Goal: Task Accomplishment & Management: Manage account settings

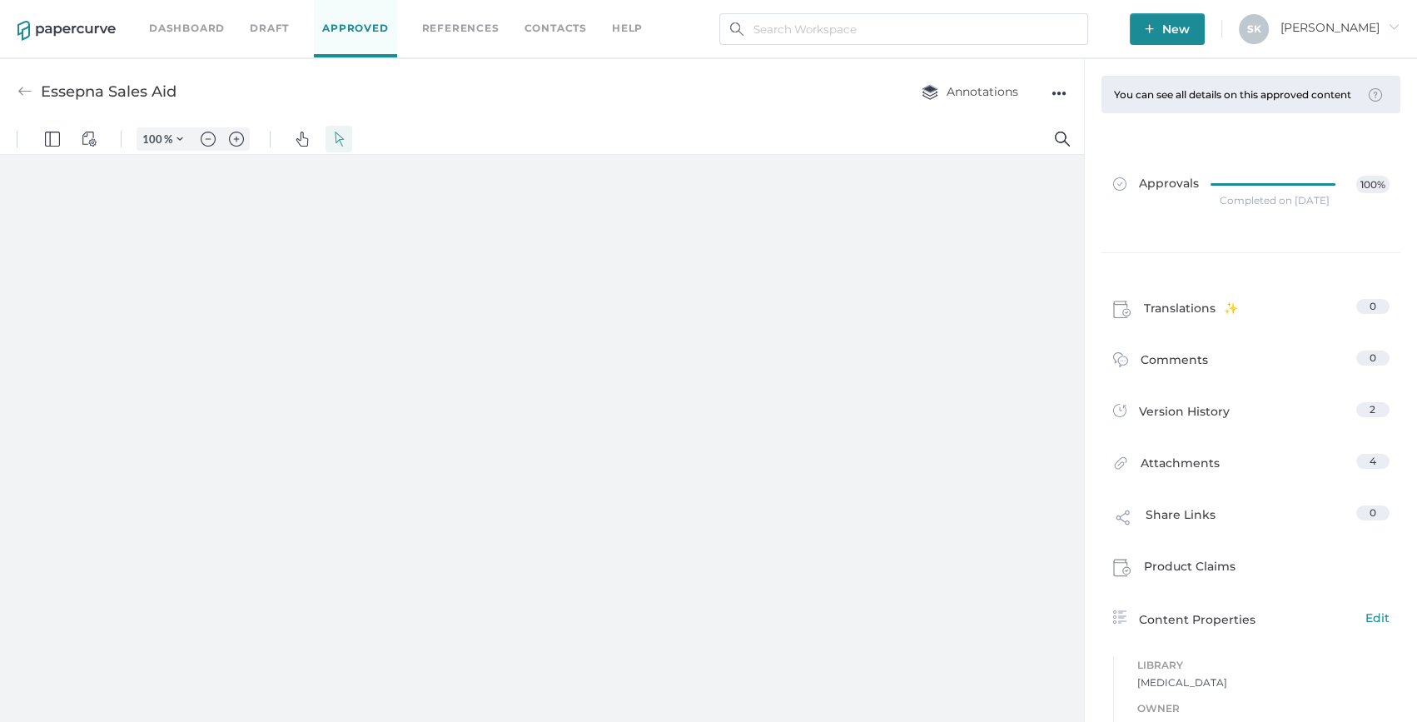
type input "208"
type input "1"
drag, startPoint x: 170, startPoint y: 14, endPoint x: 182, endPoint y: 13, distance: 12.5
click at [170, 14] on div "Dashboard Draft Approved References Contacts help" at bounding box center [408, 28] width 519 height 57
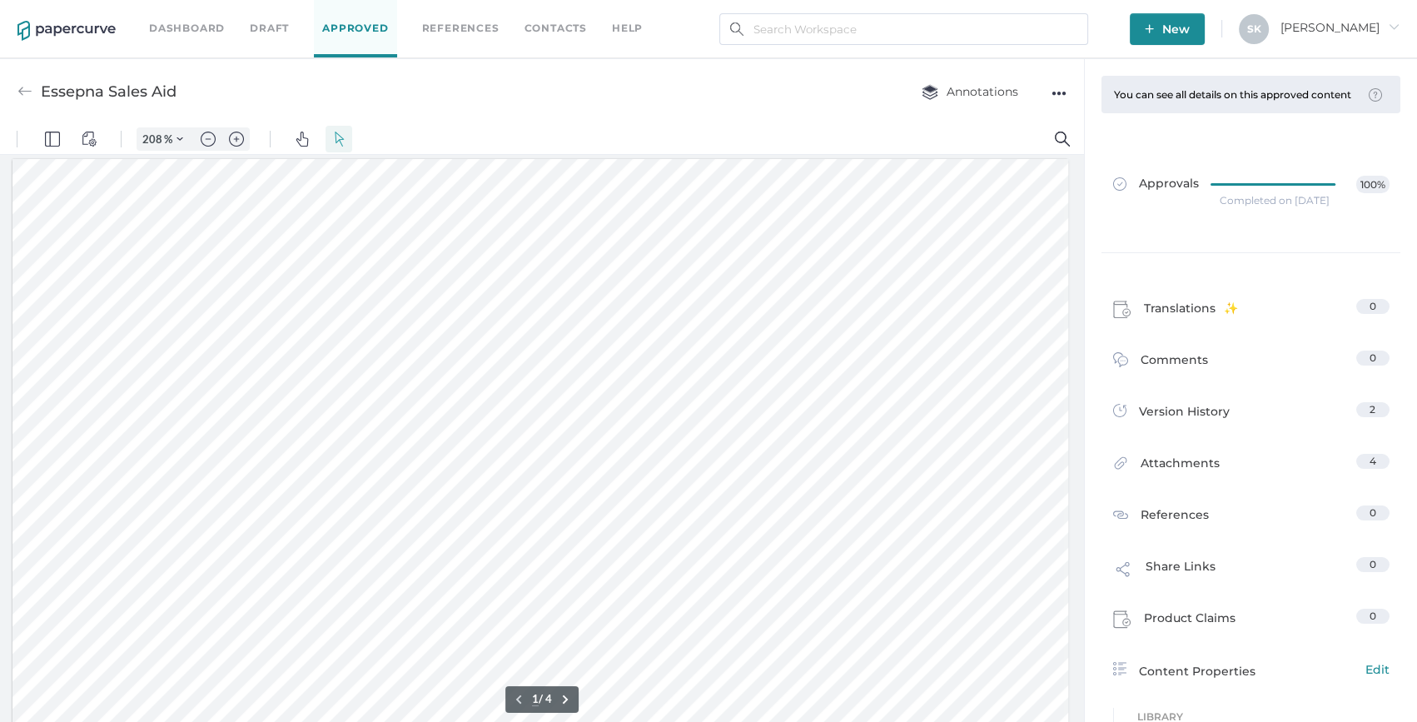
click at [193, 23] on link "Dashboard" at bounding box center [187, 28] width 76 height 18
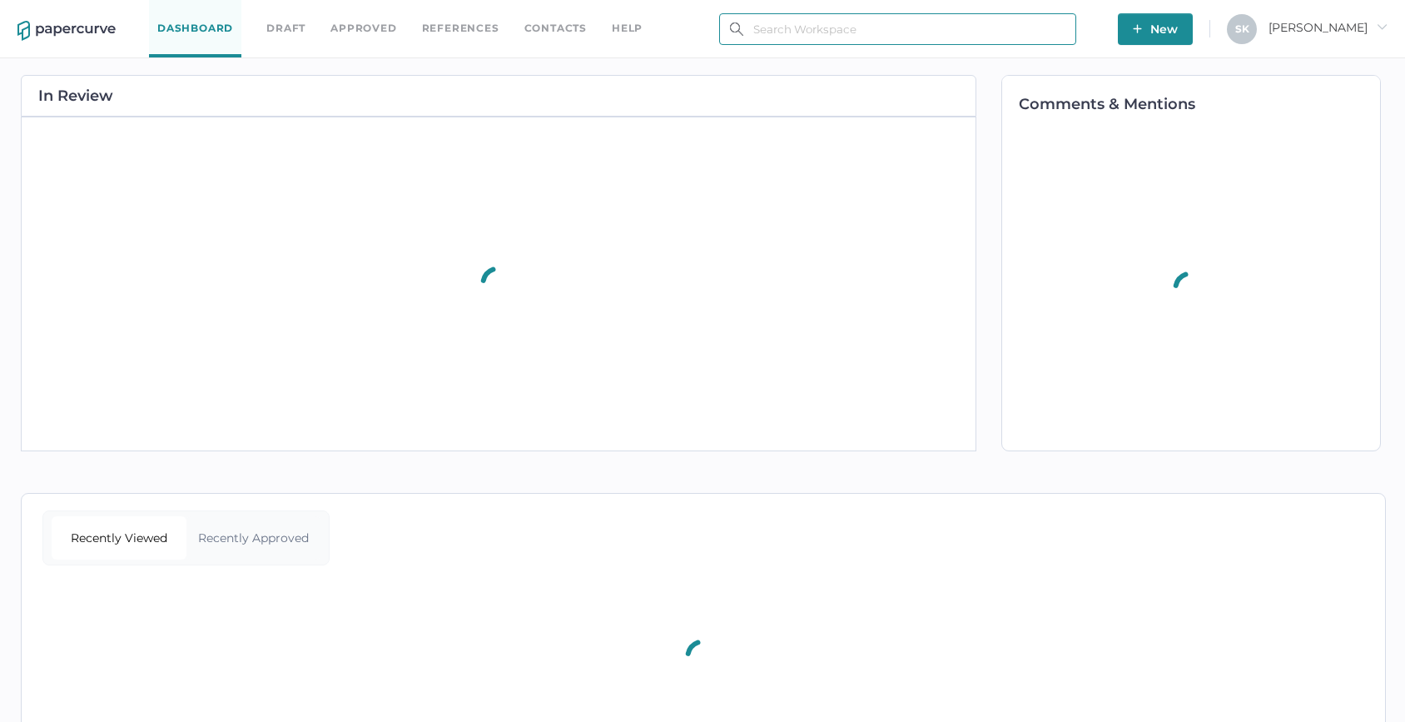
click at [954, 31] on input "text" at bounding box center [897, 29] width 357 height 32
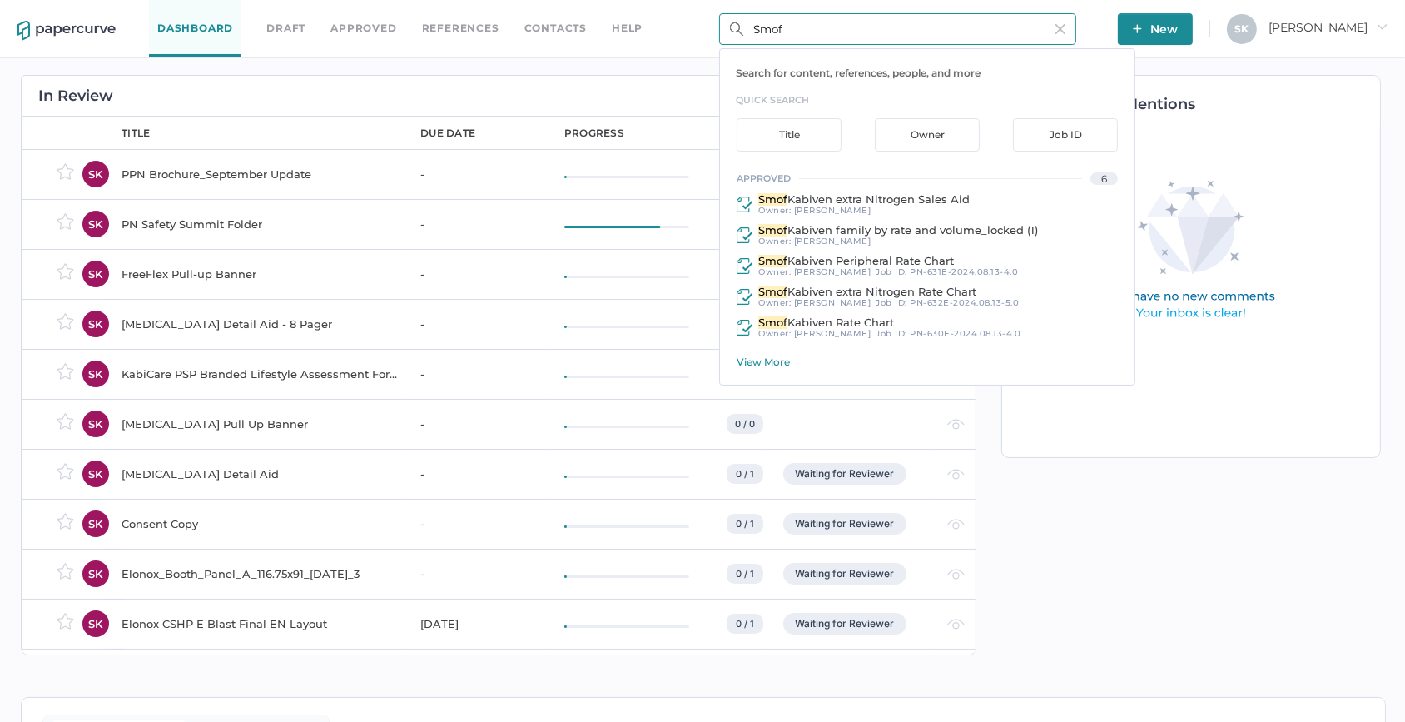
type input "Smof"
click at [785, 364] on div "View More" at bounding box center [936, 362] width 398 height 12
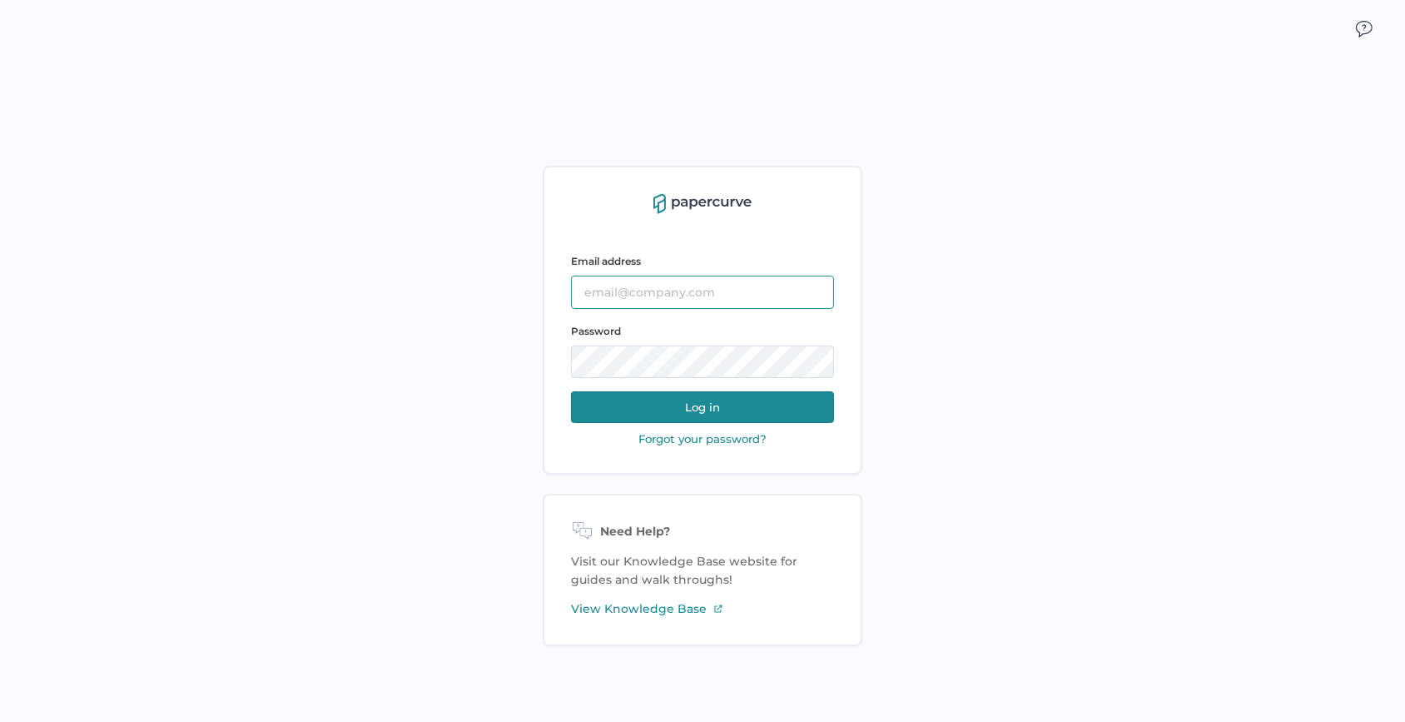
type input "sarahk@sentrex.com"
click at [664, 407] on button "Log in" at bounding box center [702, 407] width 263 height 32
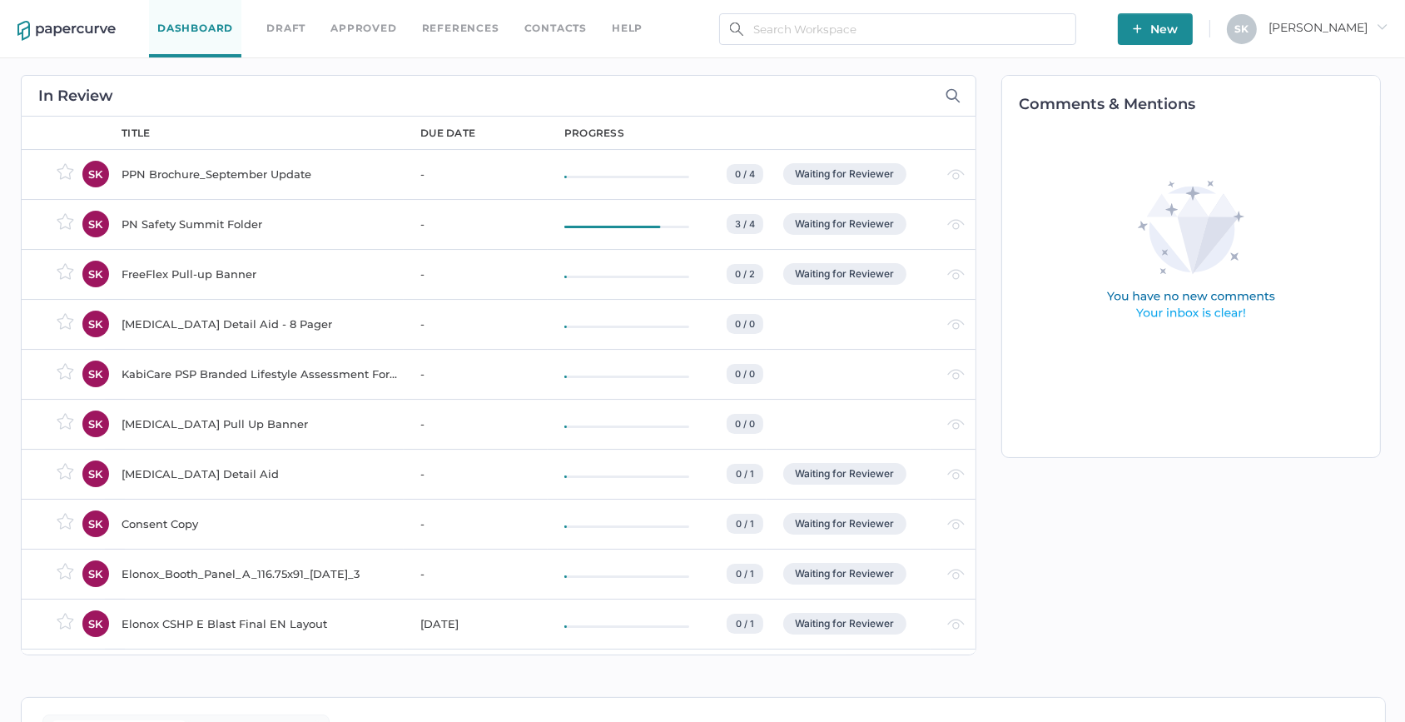
click at [1178, 27] on span "New" at bounding box center [1155, 29] width 45 height 32
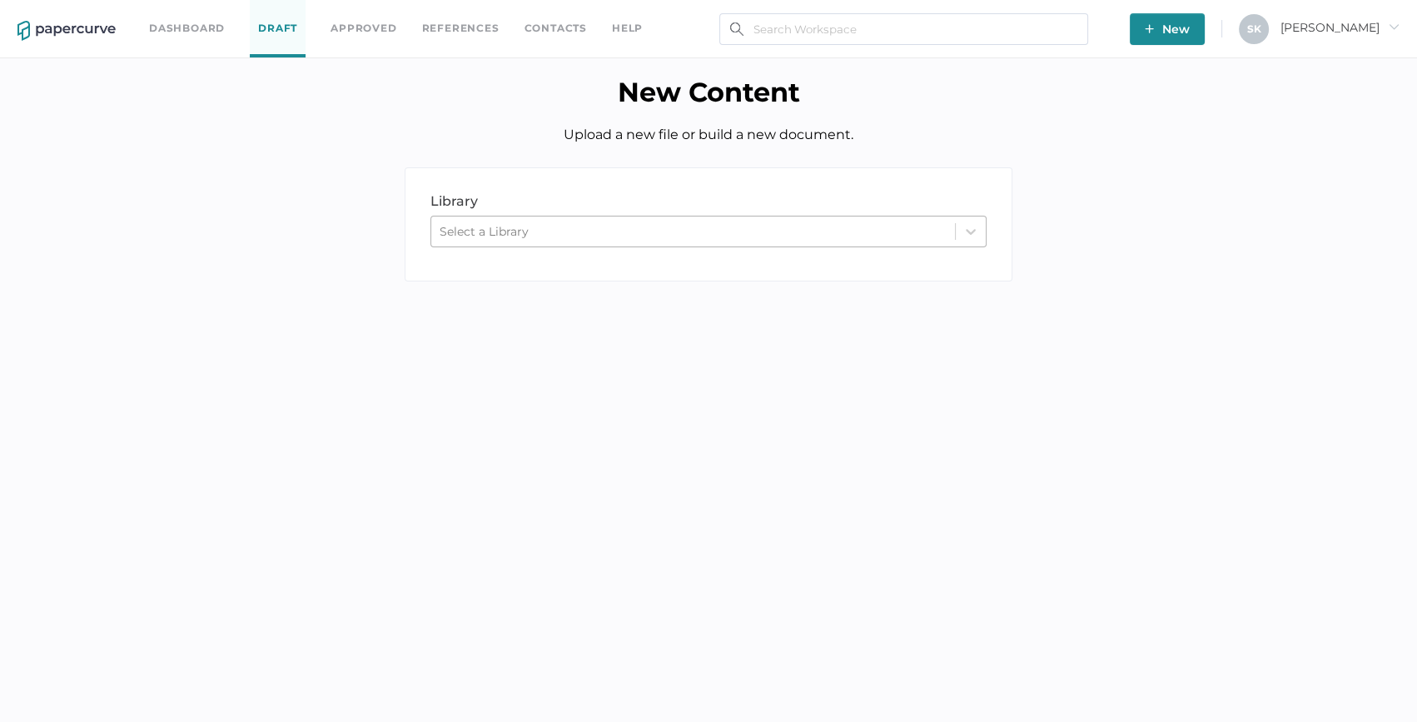
click at [589, 230] on div "Select a Library" at bounding box center [693, 231] width 524 height 25
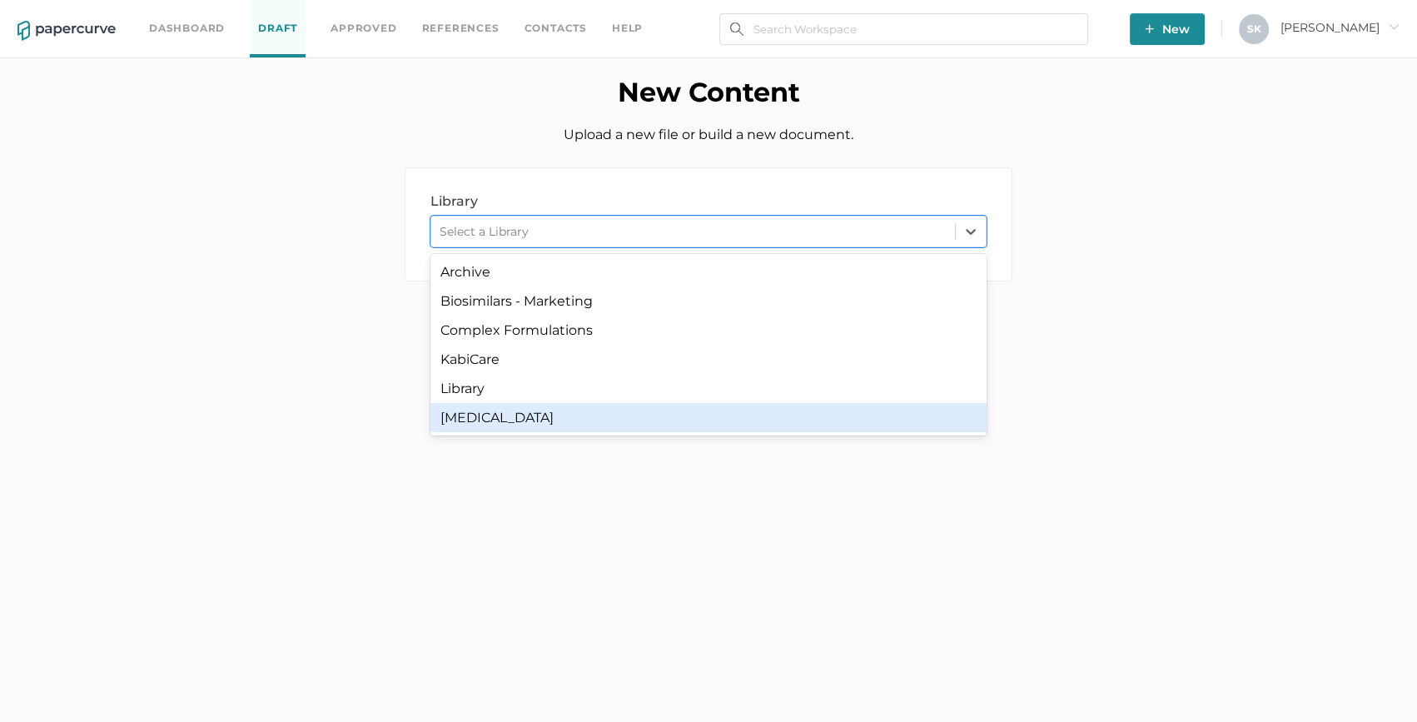
click at [563, 409] on div "Parenteral Nutrition" at bounding box center [708, 417] width 556 height 29
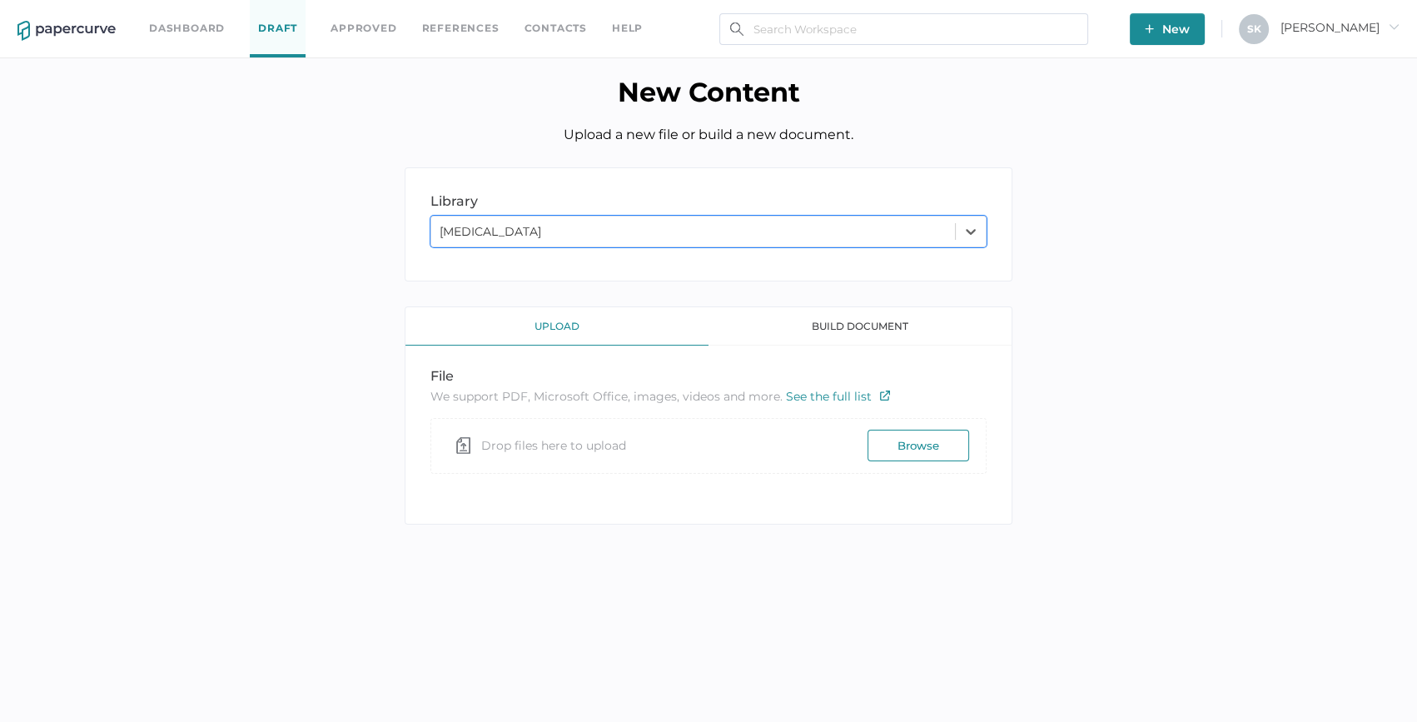
click at [948, 451] on button "Browse" at bounding box center [919, 446] width 102 height 32
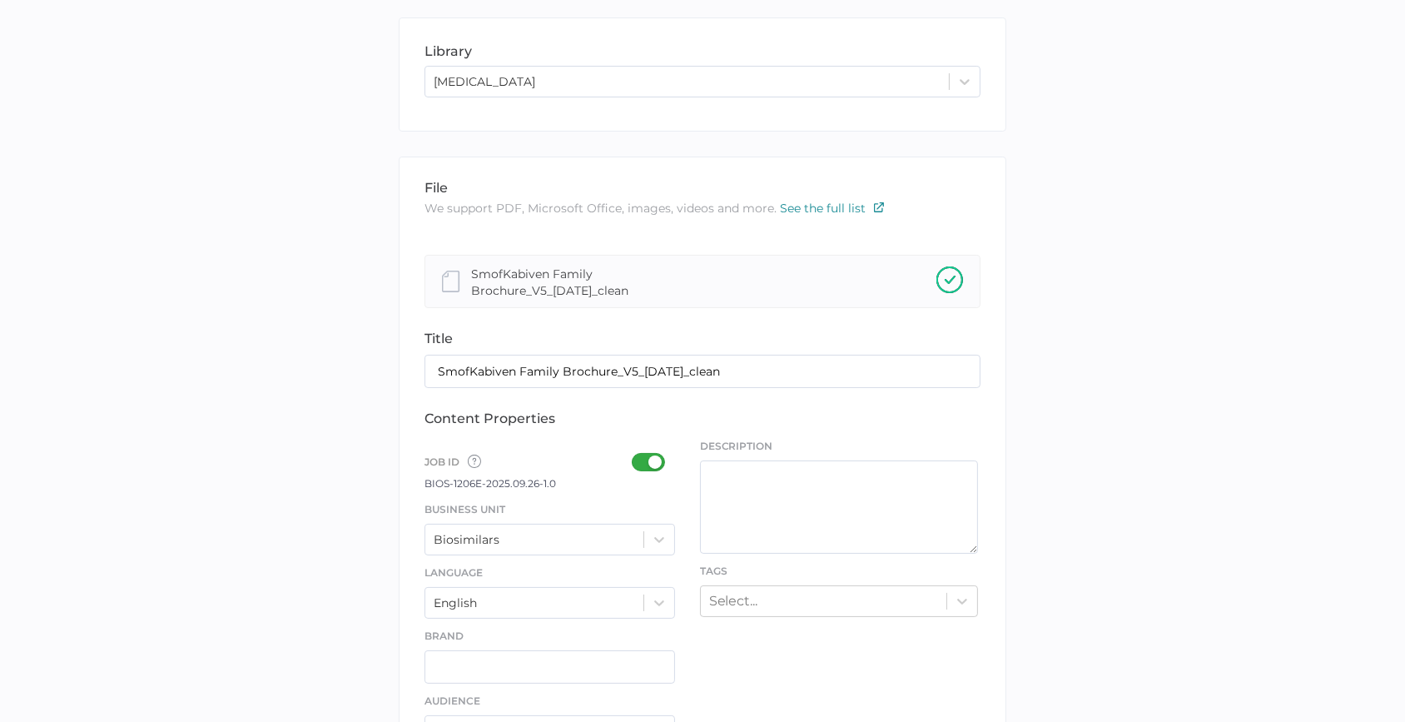
scroll to position [151, 0]
drag, startPoint x: 616, startPoint y: 372, endPoint x: 759, endPoint y: 380, distance: 142.6
click at [759, 380] on input "SmofKabiven Family Brochure_V5_26Sep2025_clean" at bounding box center [703, 370] width 556 height 33
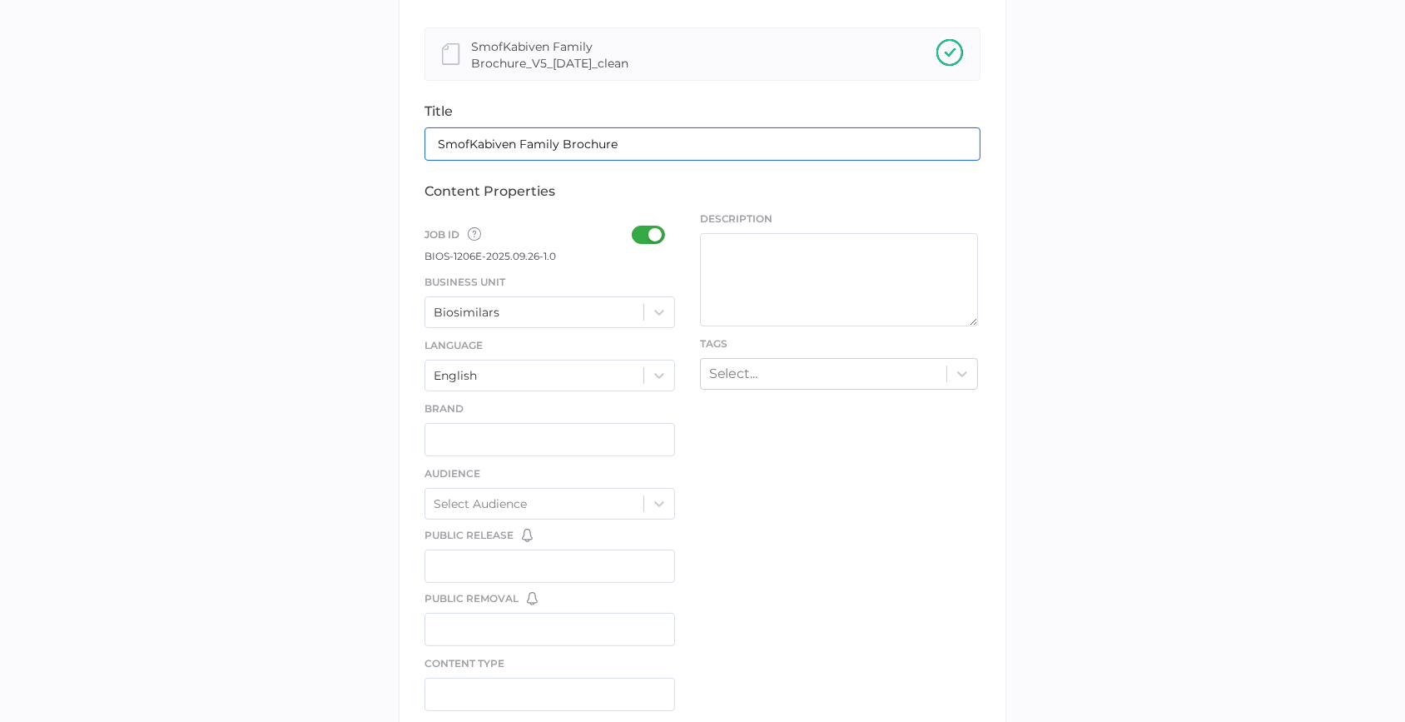
scroll to position [378, 0]
type input "SmofKabiven Family Brochure"
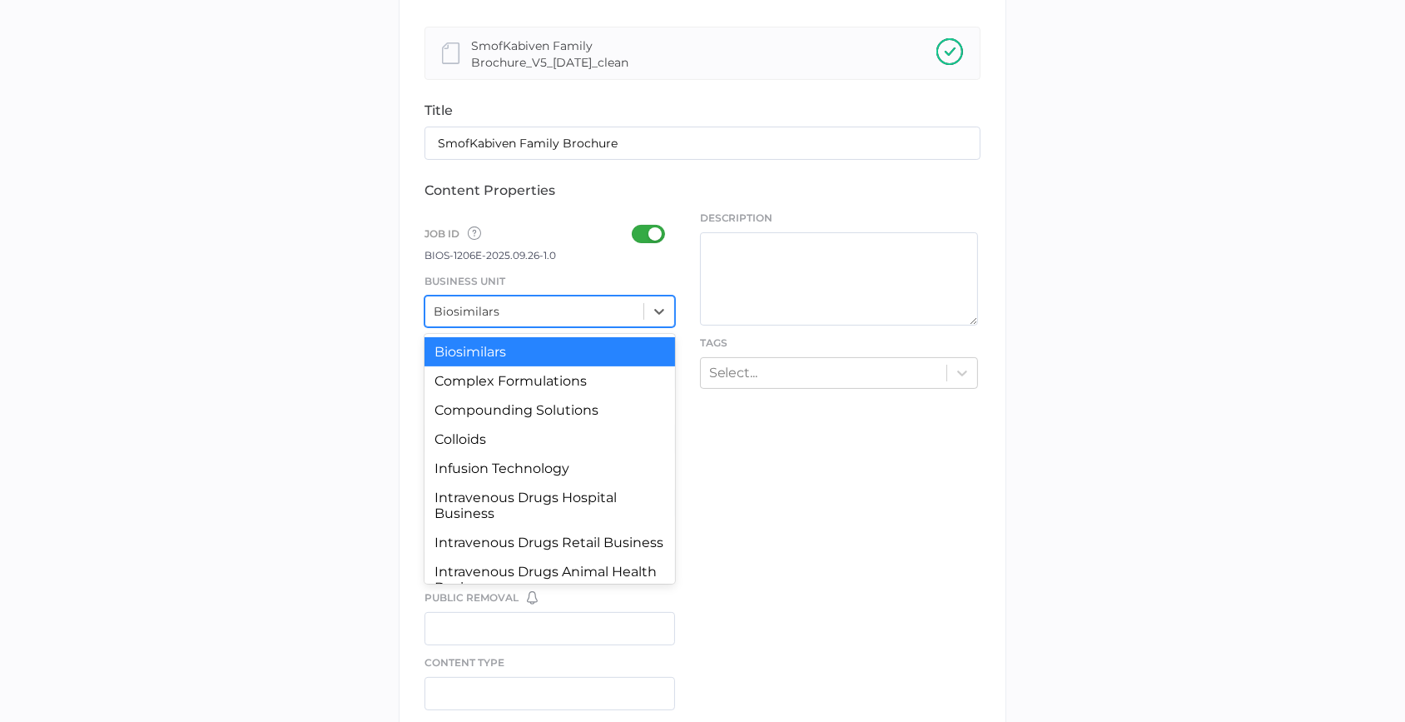
click at [642, 301] on div "Biosimilars" at bounding box center [534, 311] width 218 height 25
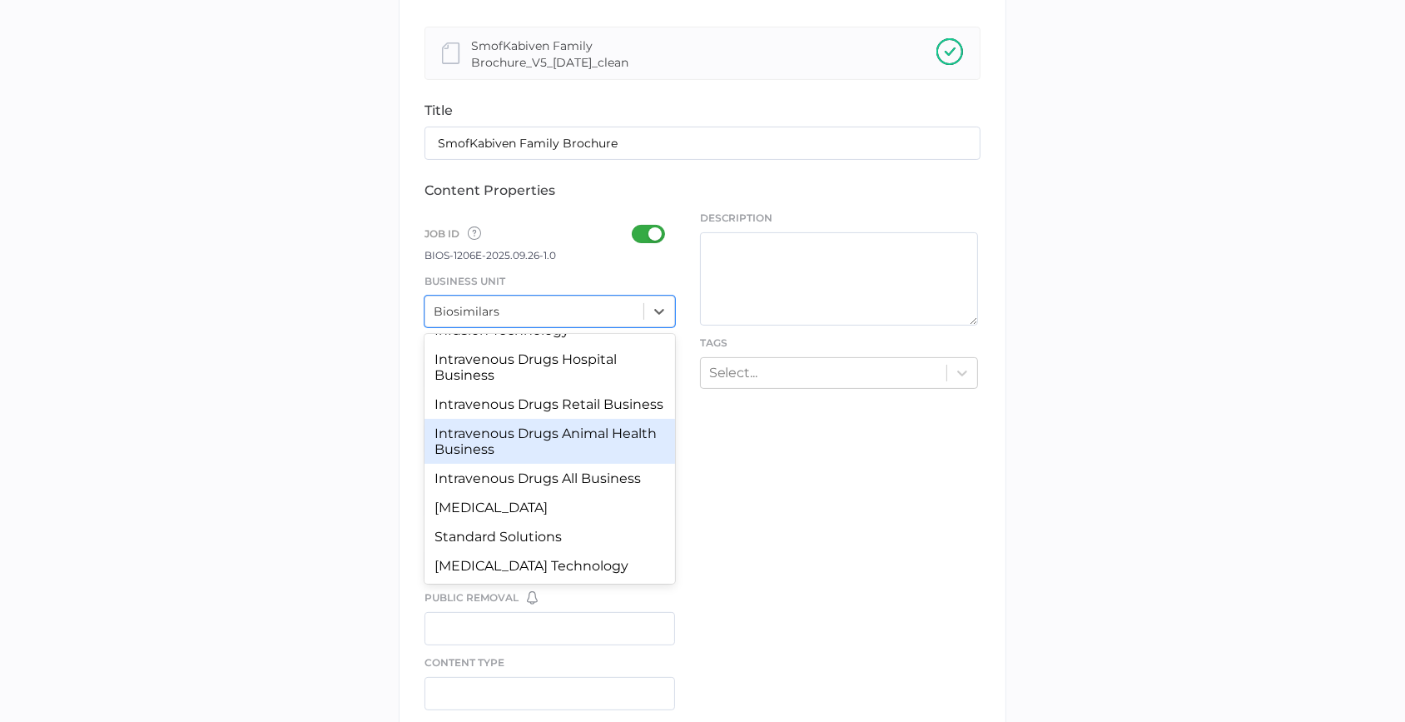
scroll to position [154, 0]
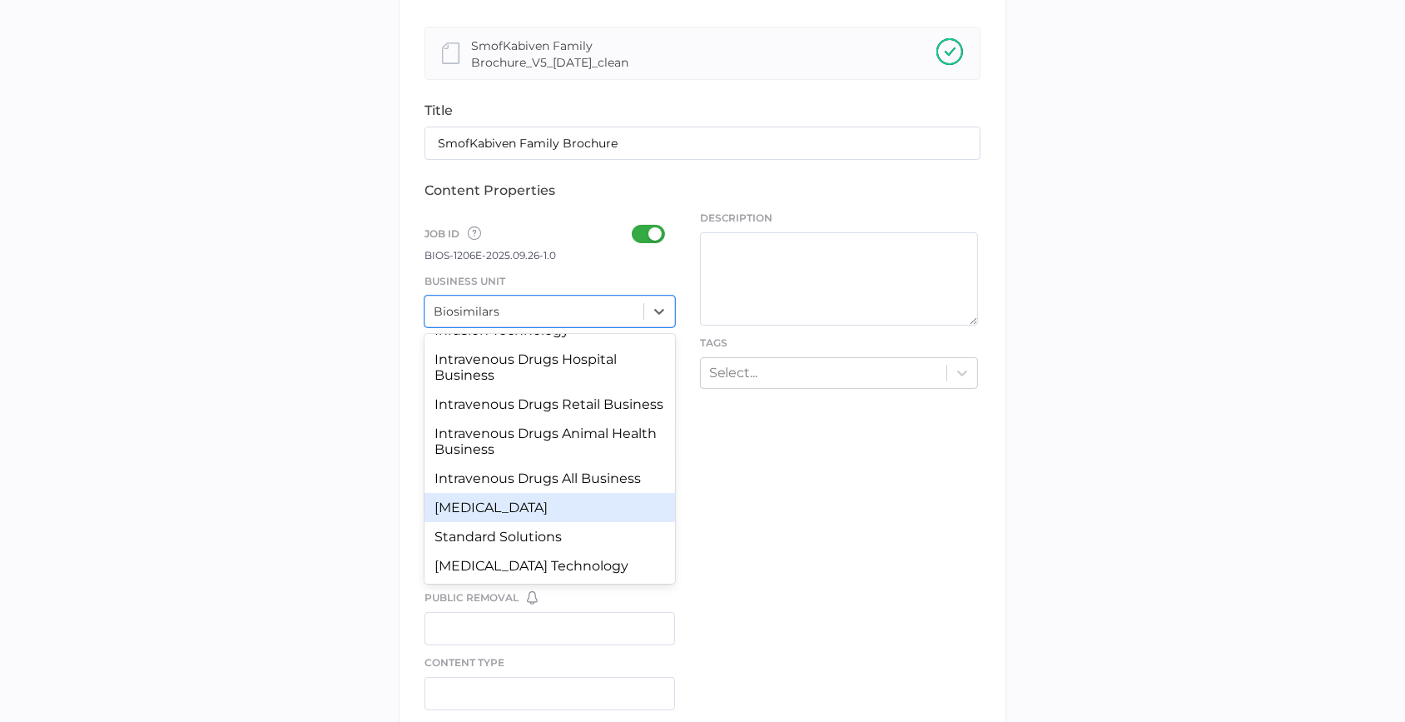
click at [520, 510] on div "Parenteral Nutrition" at bounding box center [550, 507] width 251 height 29
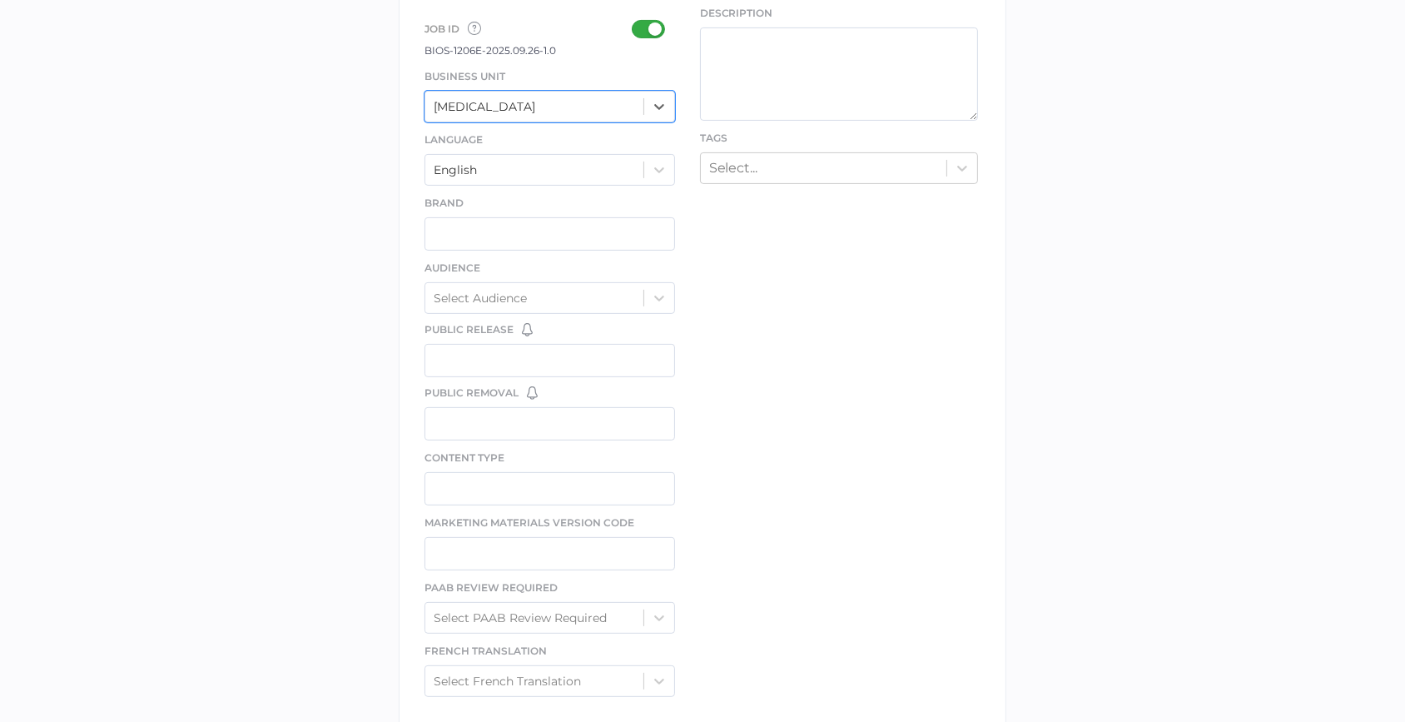
scroll to position [605, 0]
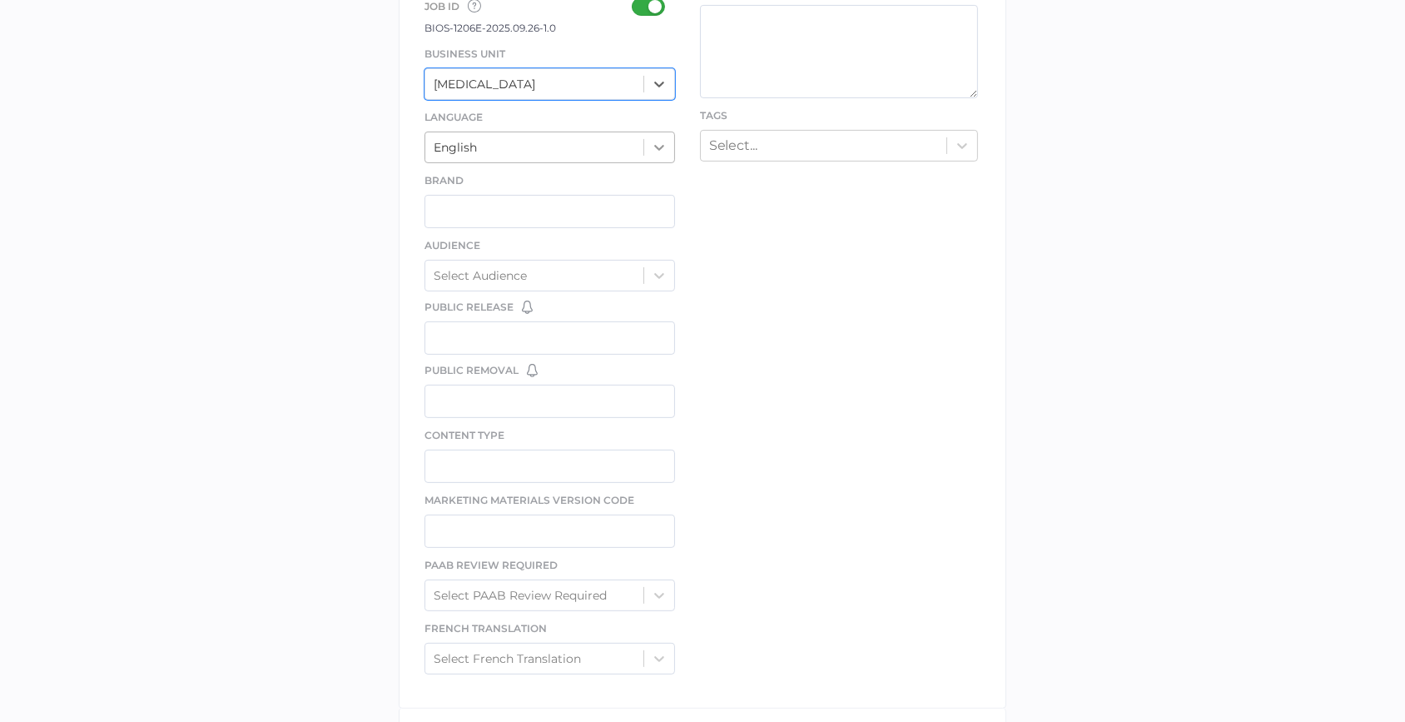
click at [658, 155] on icon at bounding box center [659, 147] width 17 height 17
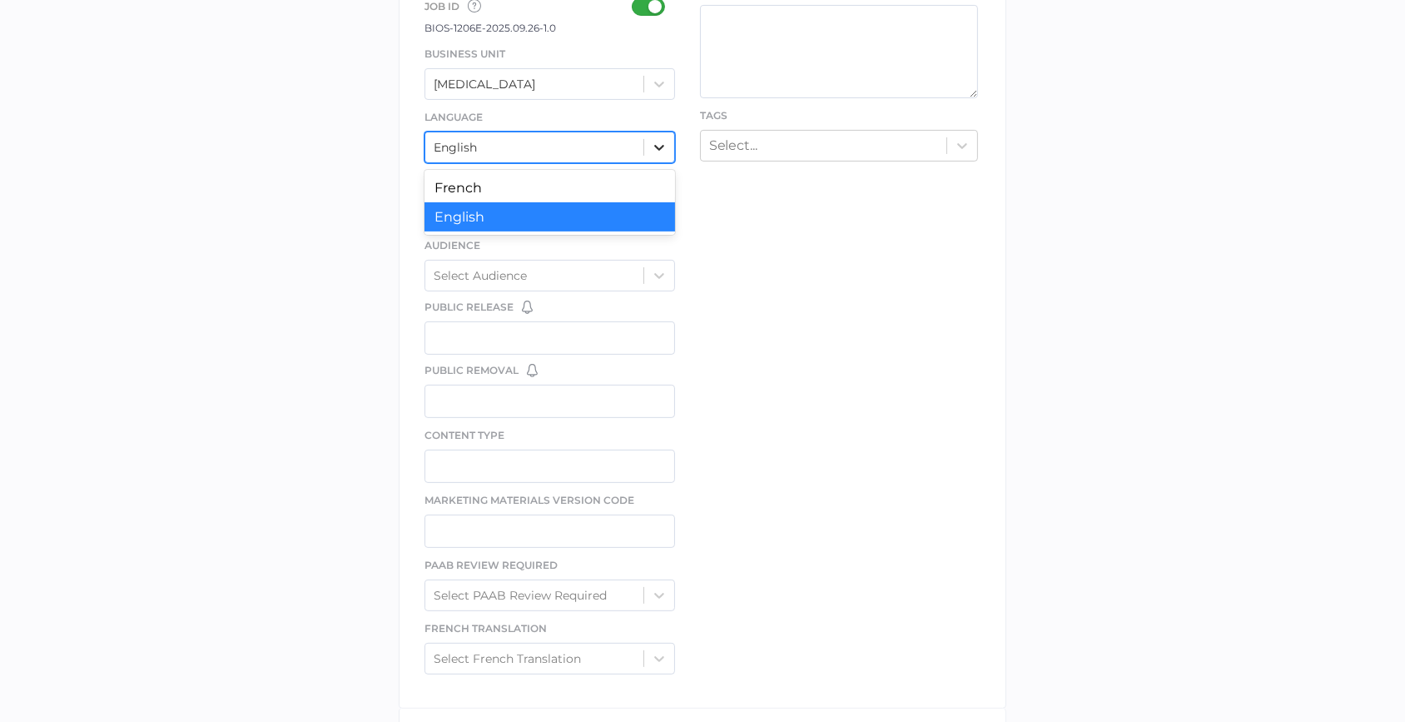
click at [658, 157] on div at bounding box center [659, 147] width 30 height 30
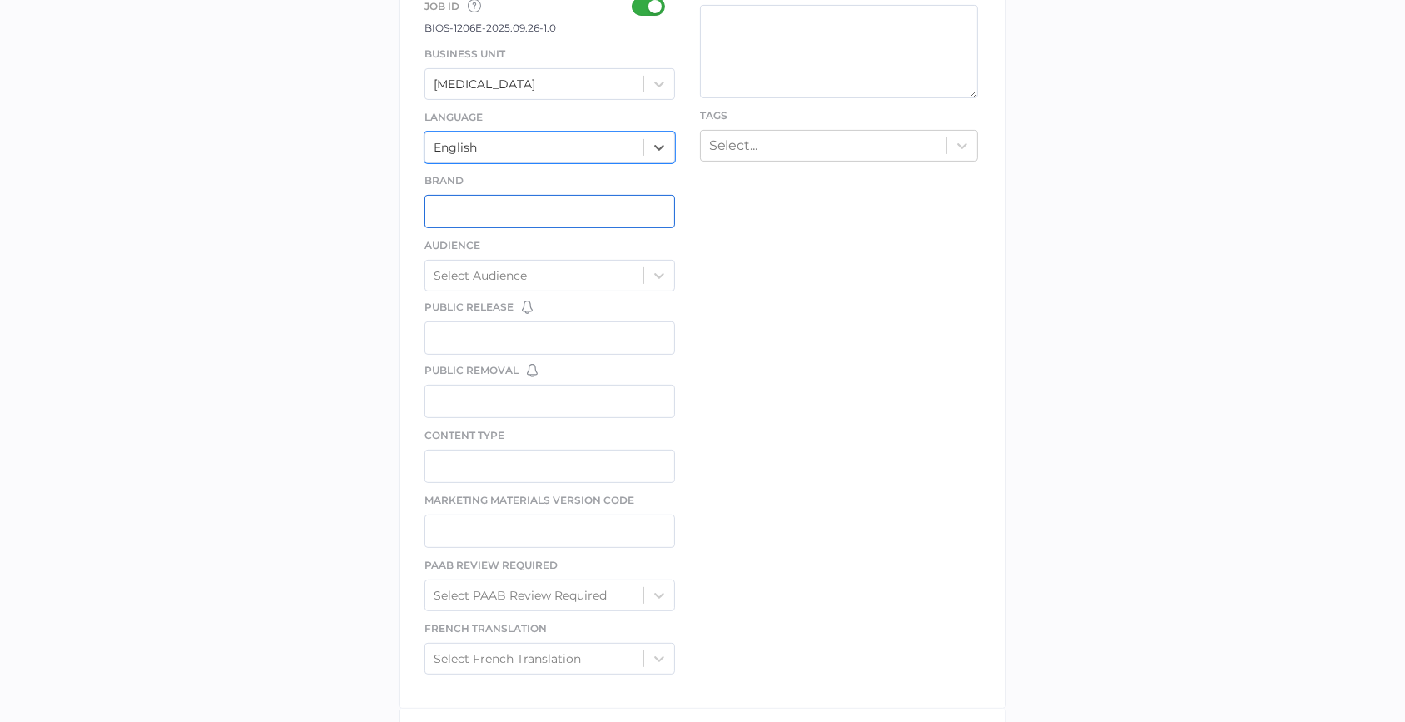
click at [629, 211] on input "text" at bounding box center [550, 211] width 251 height 33
type input "SmofKabiven"
click at [660, 276] on icon at bounding box center [659, 276] width 10 height 6
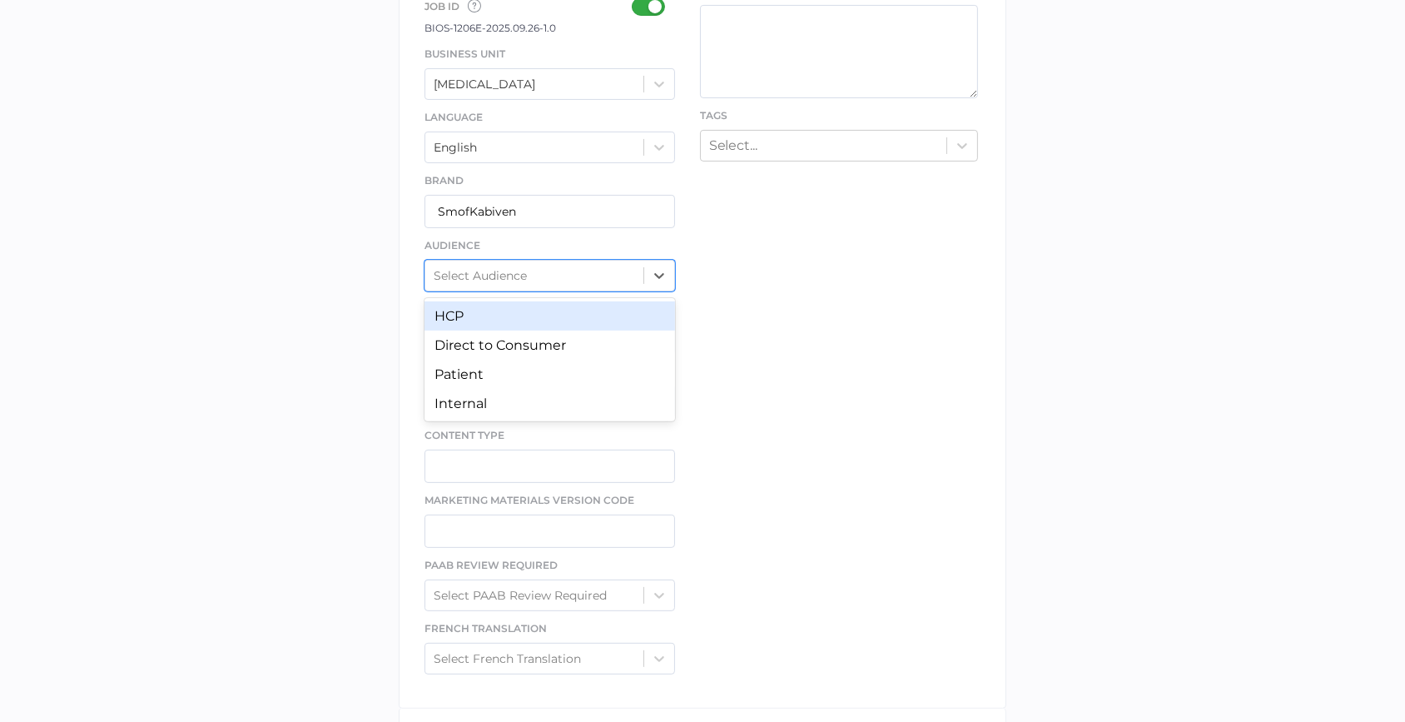
click at [638, 318] on div "HCP" at bounding box center [550, 315] width 251 height 29
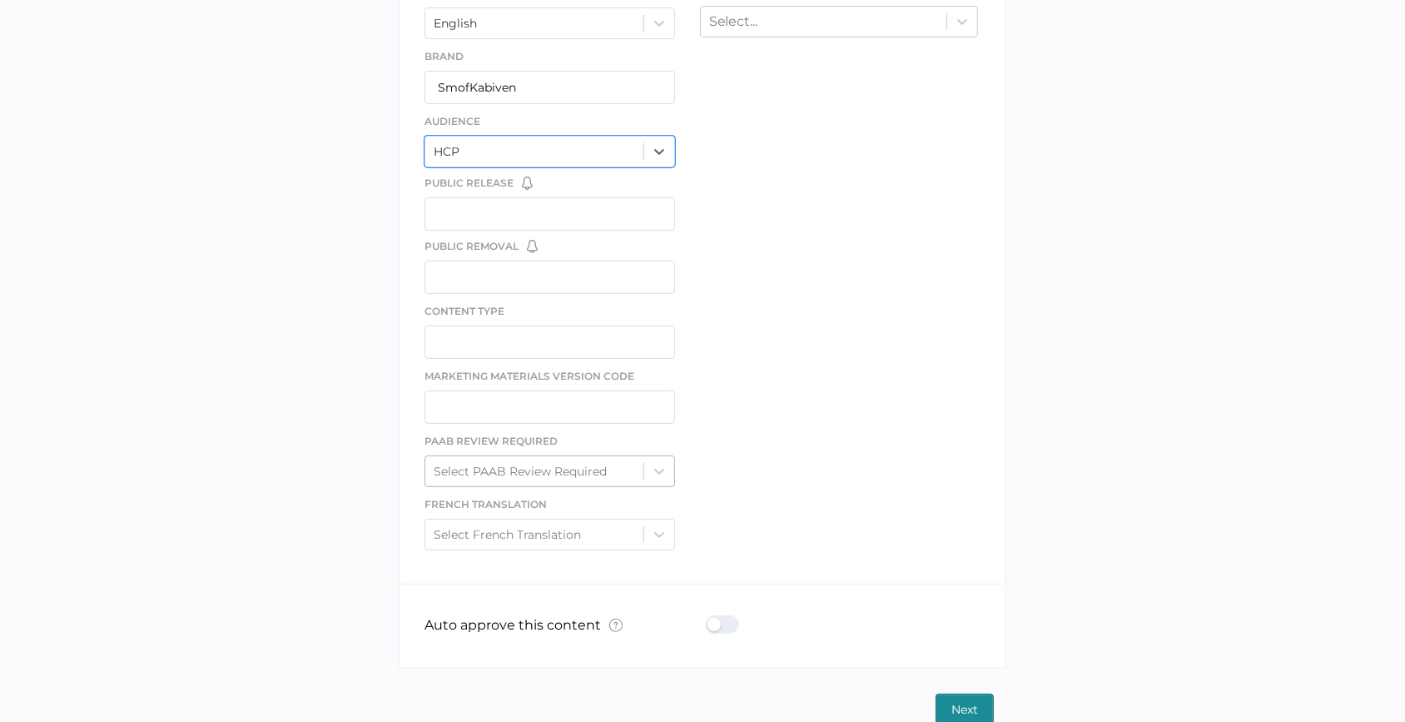
scroll to position [757, 0]
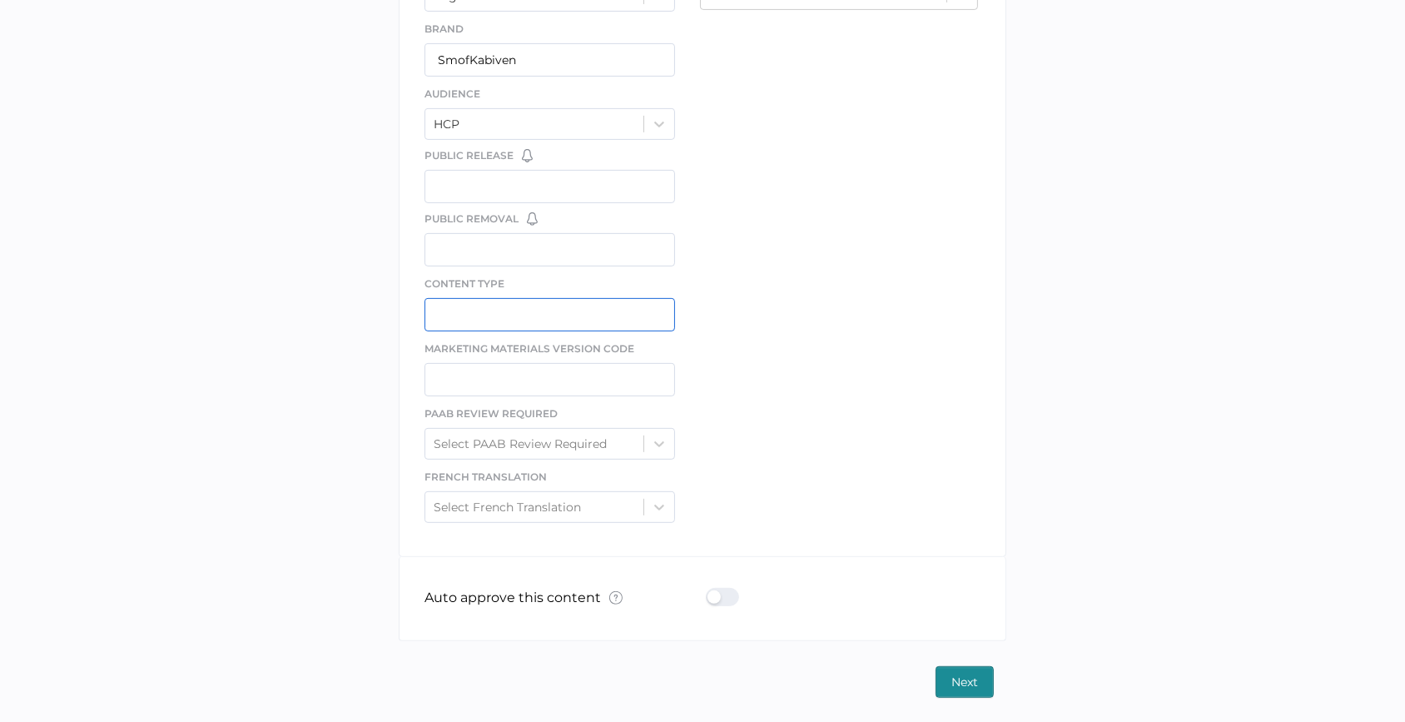
click at [525, 316] on input "text" at bounding box center [550, 314] width 251 height 33
click at [527, 380] on input "text" at bounding box center [550, 379] width 251 height 33
paste input "PN-101_E-2025.03.14.1.0"
type input "PN-101_E-2025.03.14.1.0"
click at [663, 442] on icon at bounding box center [659, 443] width 17 height 17
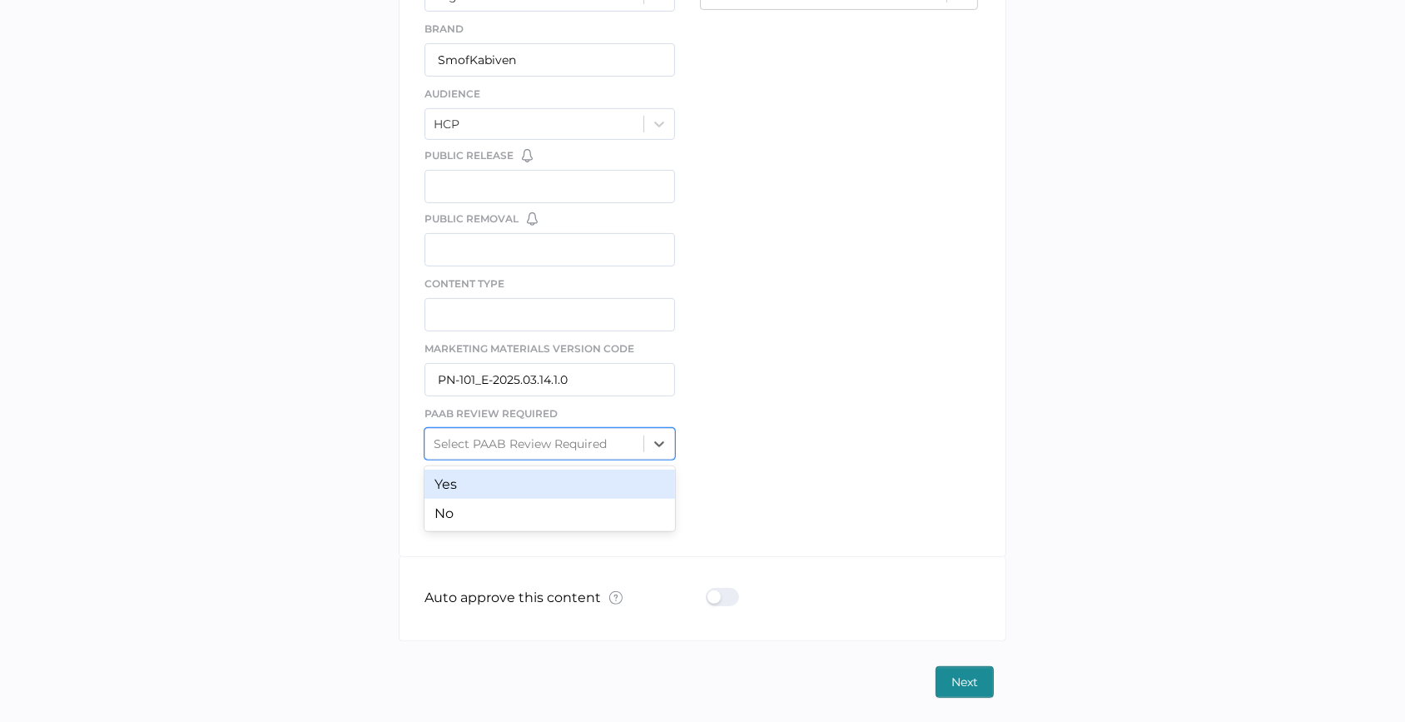
click at [651, 481] on div "Yes" at bounding box center [550, 484] width 251 height 29
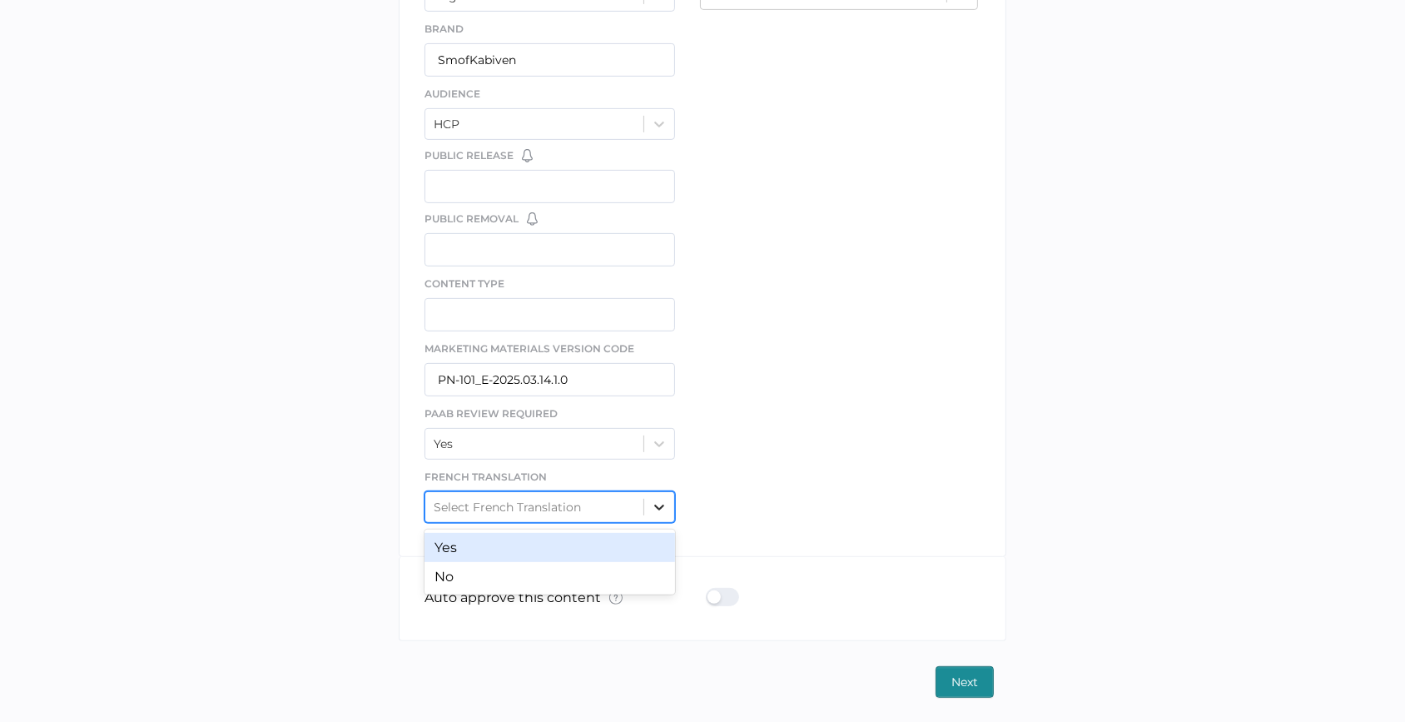
click at [660, 502] on icon at bounding box center [659, 507] width 17 height 17
click at [633, 537] on div "Yes" at bounding box center [550, 547] width 251 height 29
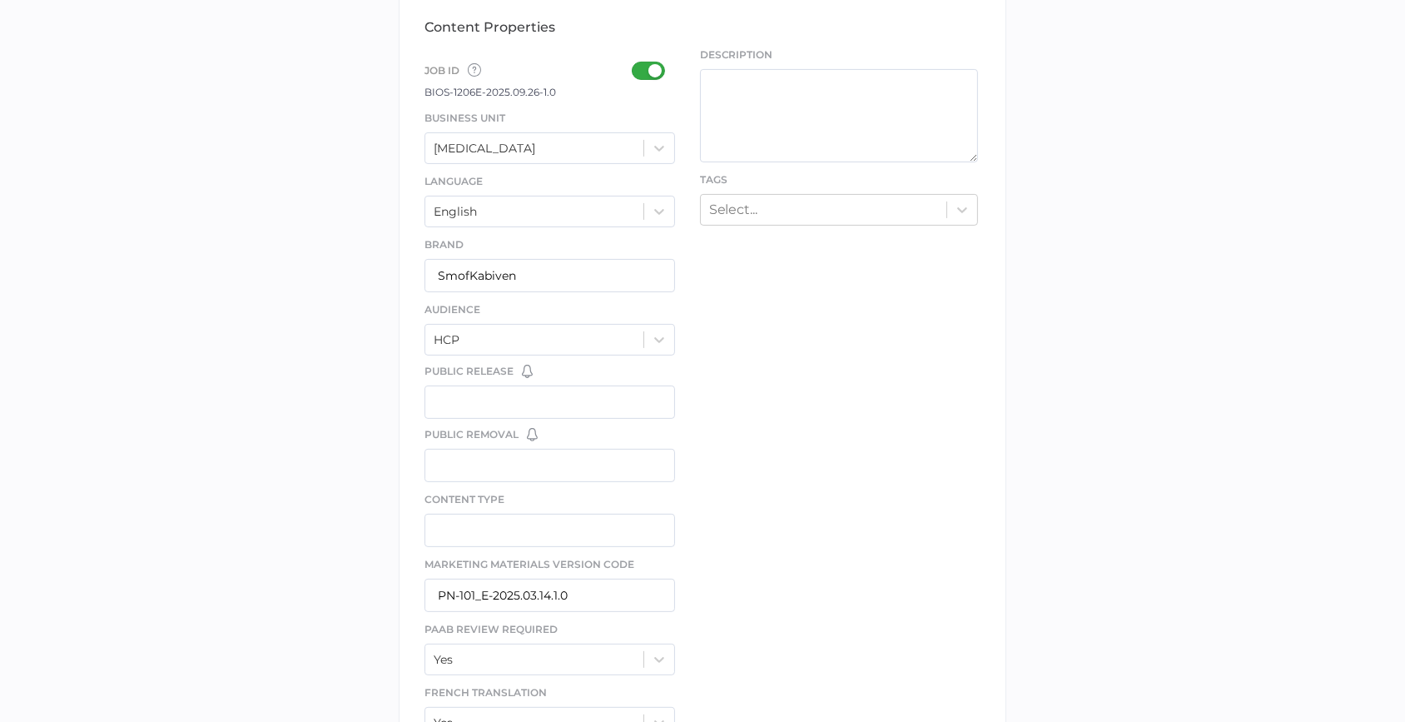
scroll to position [530, 0]
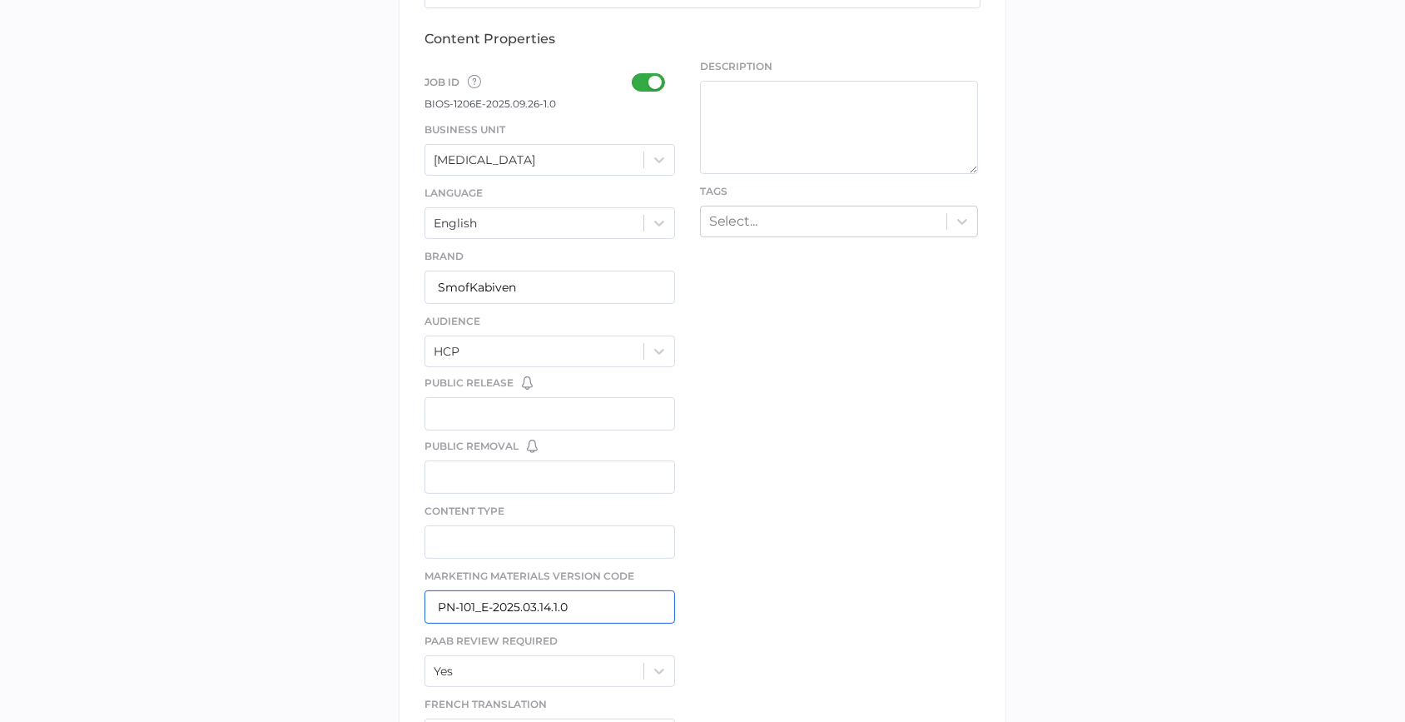
drag, startPoint x: 579, startPoint y: 605, endPoint x: 436, endPoint y: 607, distance: 142.4
click at [436, 607] on input "PN-101_E-2025.03.14.1.0" at bounding box center [550, 606] width 251 height 33
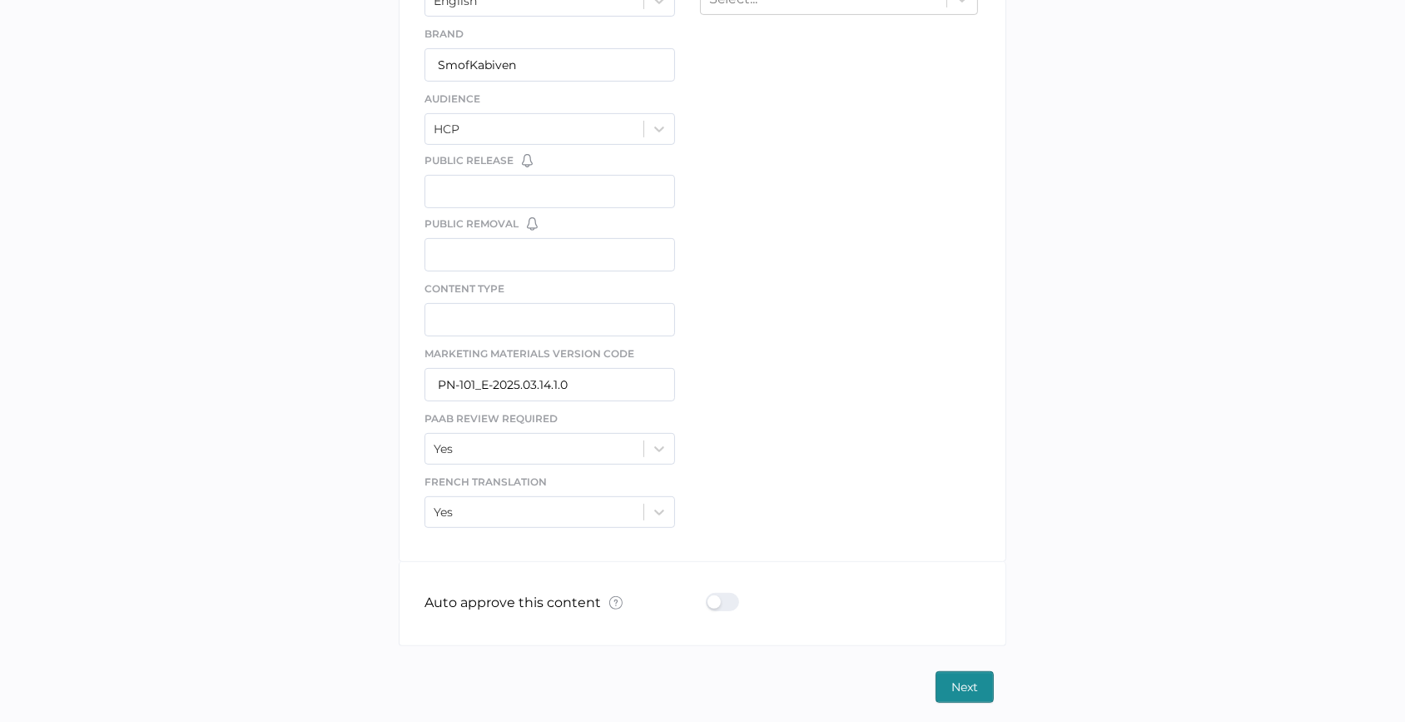
scroll to position [757, 0]
click at [953, 683] on span "Next" at bounding box center [965, 682] width 27 height 30
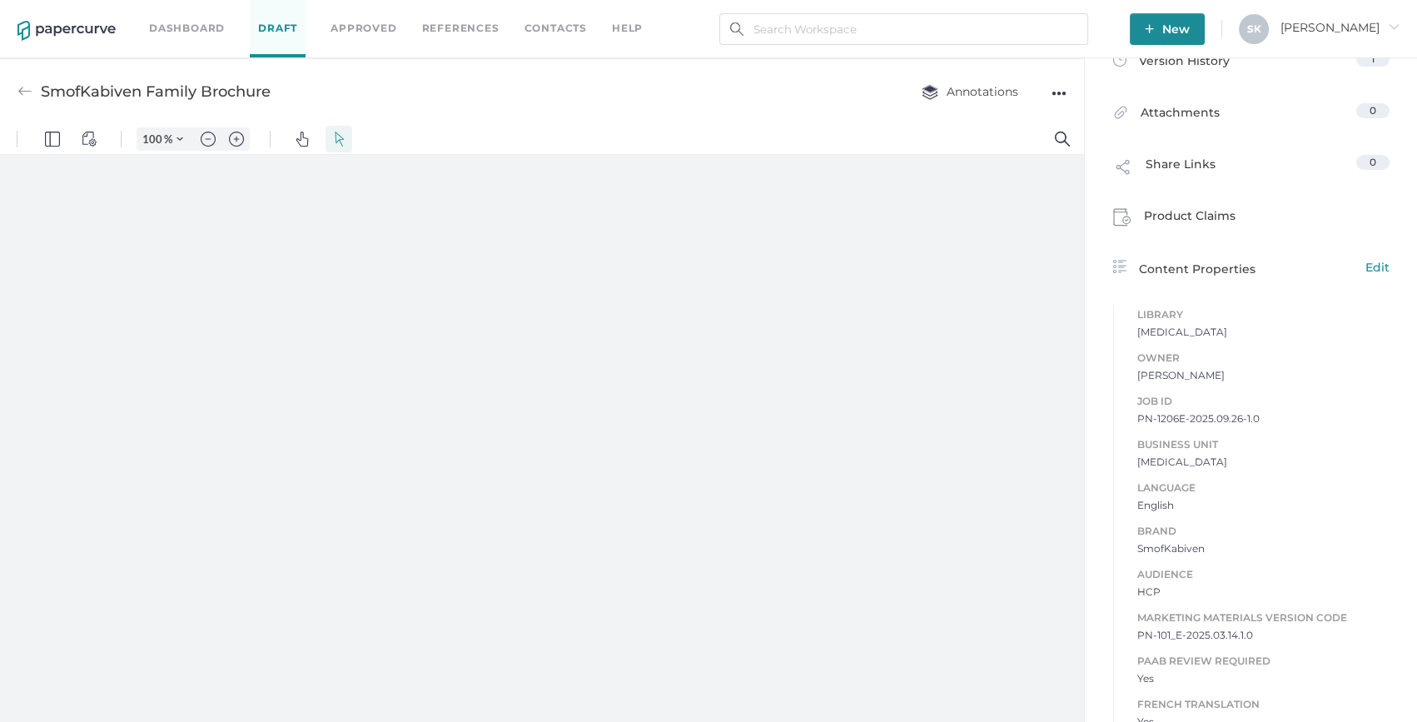
scroll to position [347, 0]
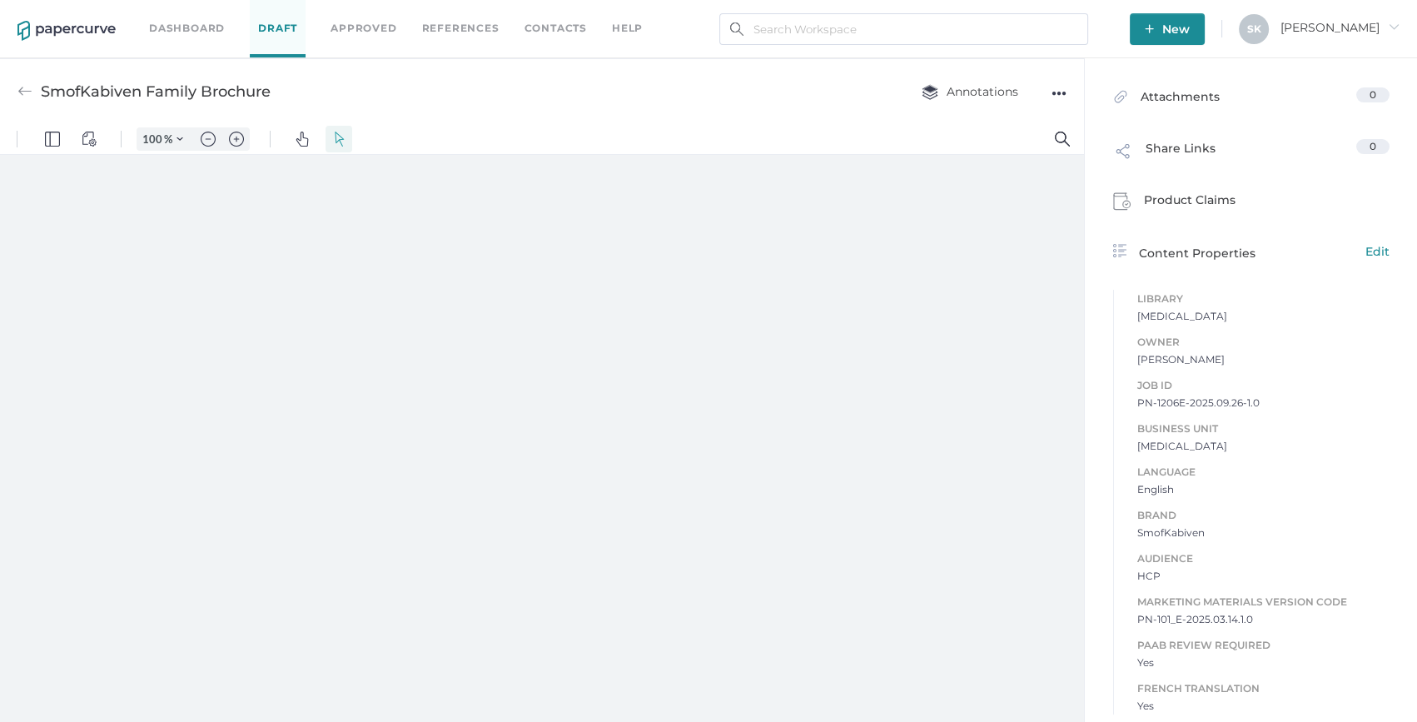
type input "208"
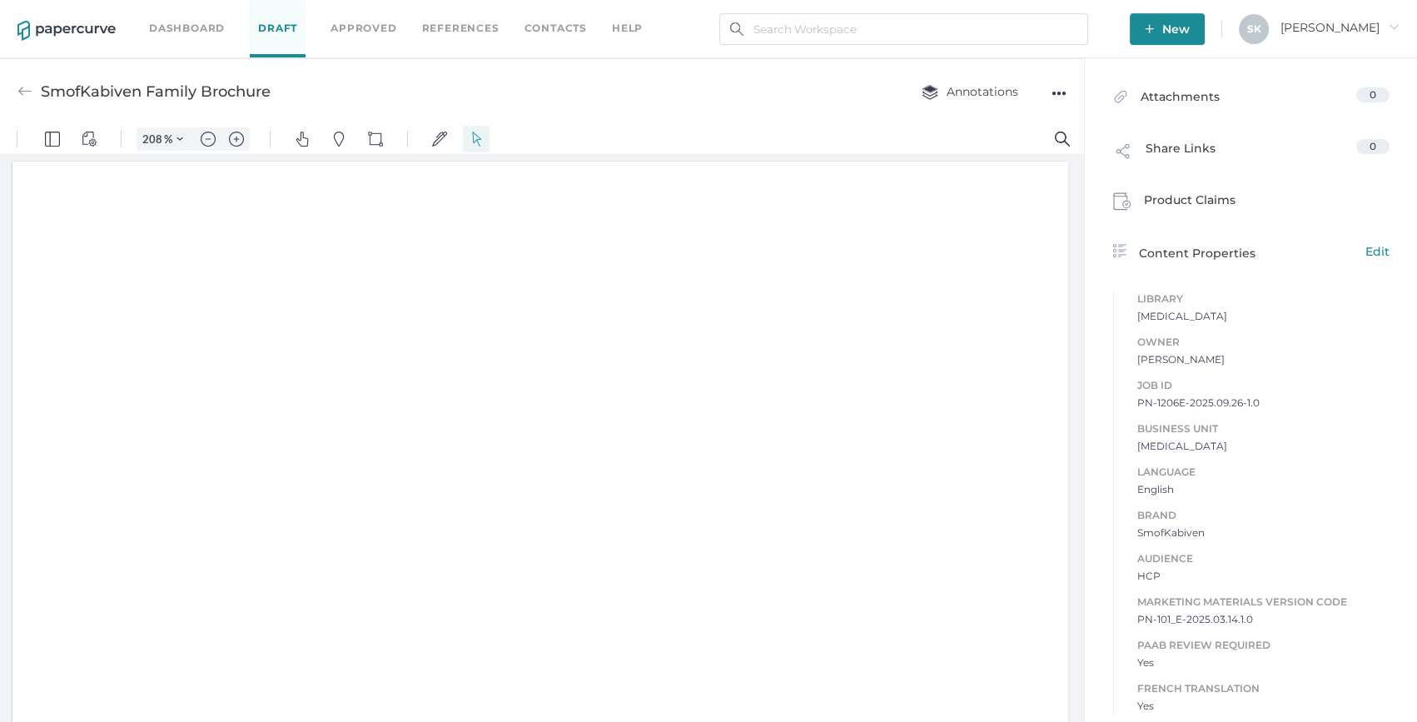
scroll to position [2, 0]
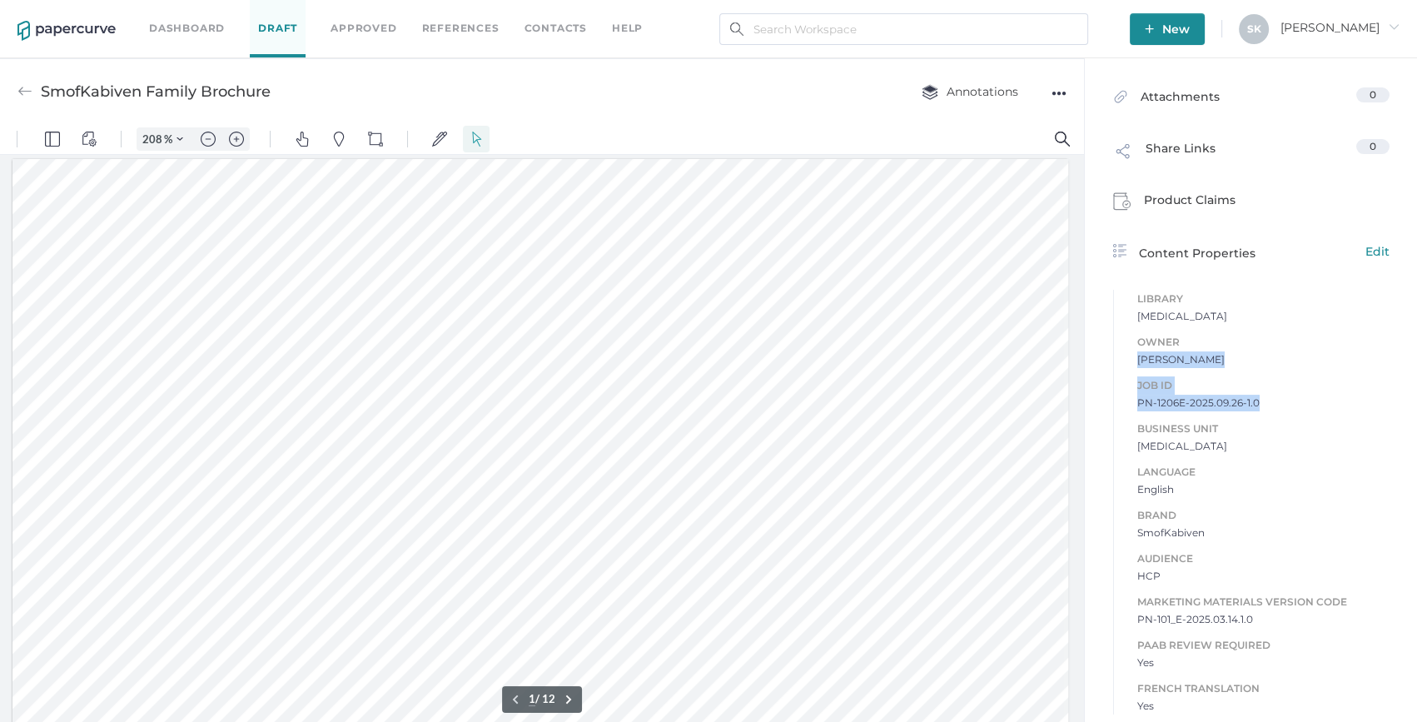
drag, startPoint x: 1198, startPoint y: 407, endPoint x: 1117, endPoint y: 407, distance: 81.6
click at [1117, 407] on div "Library Parenteral Nutrition Owner Sarah Khouri Job ID PN-1206E-2025.09.26-1.0 …" at bounding box center [1251, 501] width 301 height 441
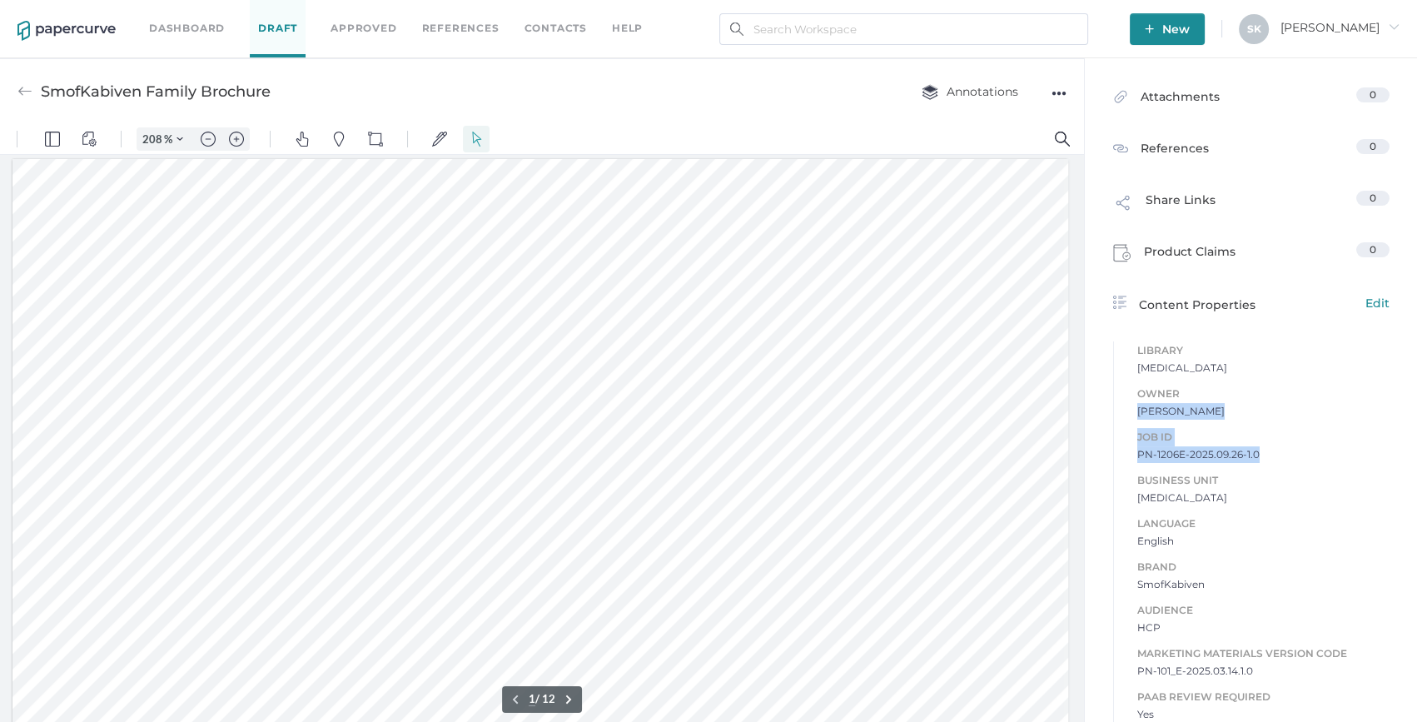
copy div "Sarah Khouri Job ID PN-1206E-2025.09.26-1.0"
type input "1"
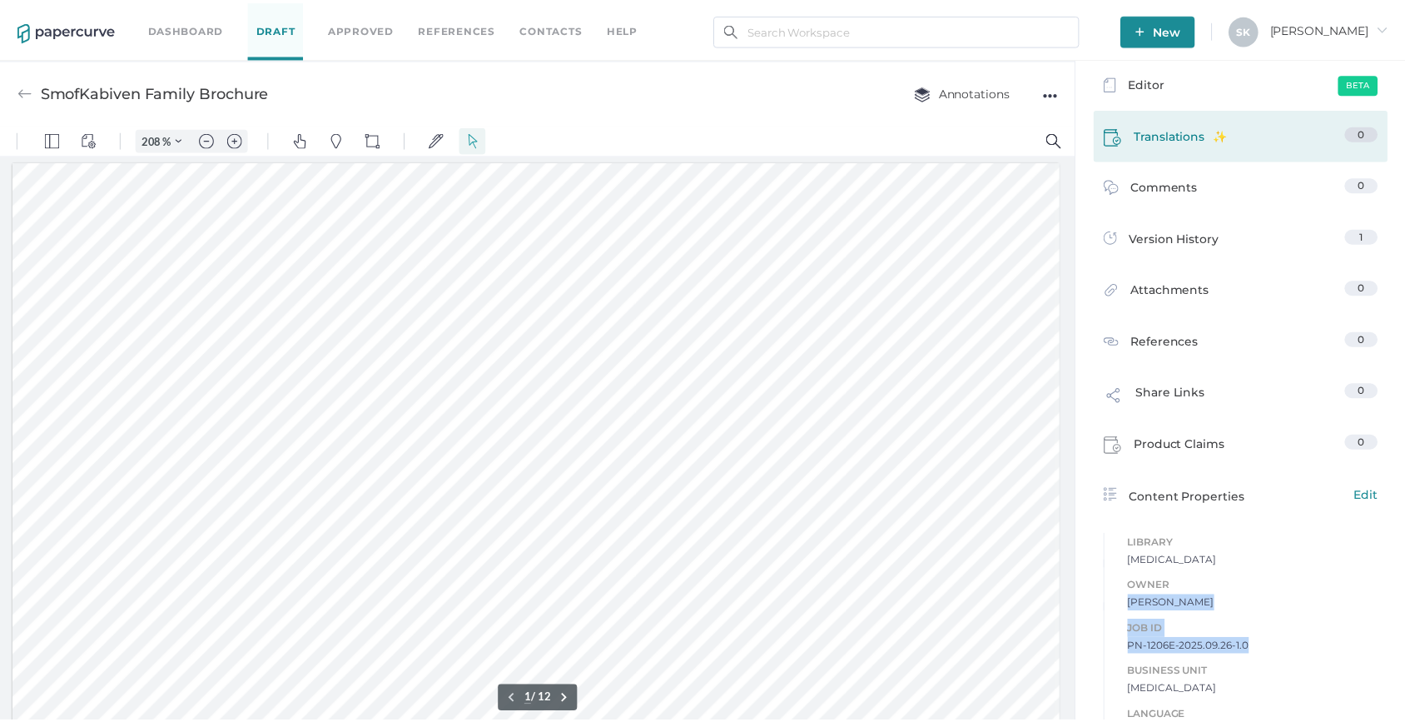
scroll to position [0, 0]
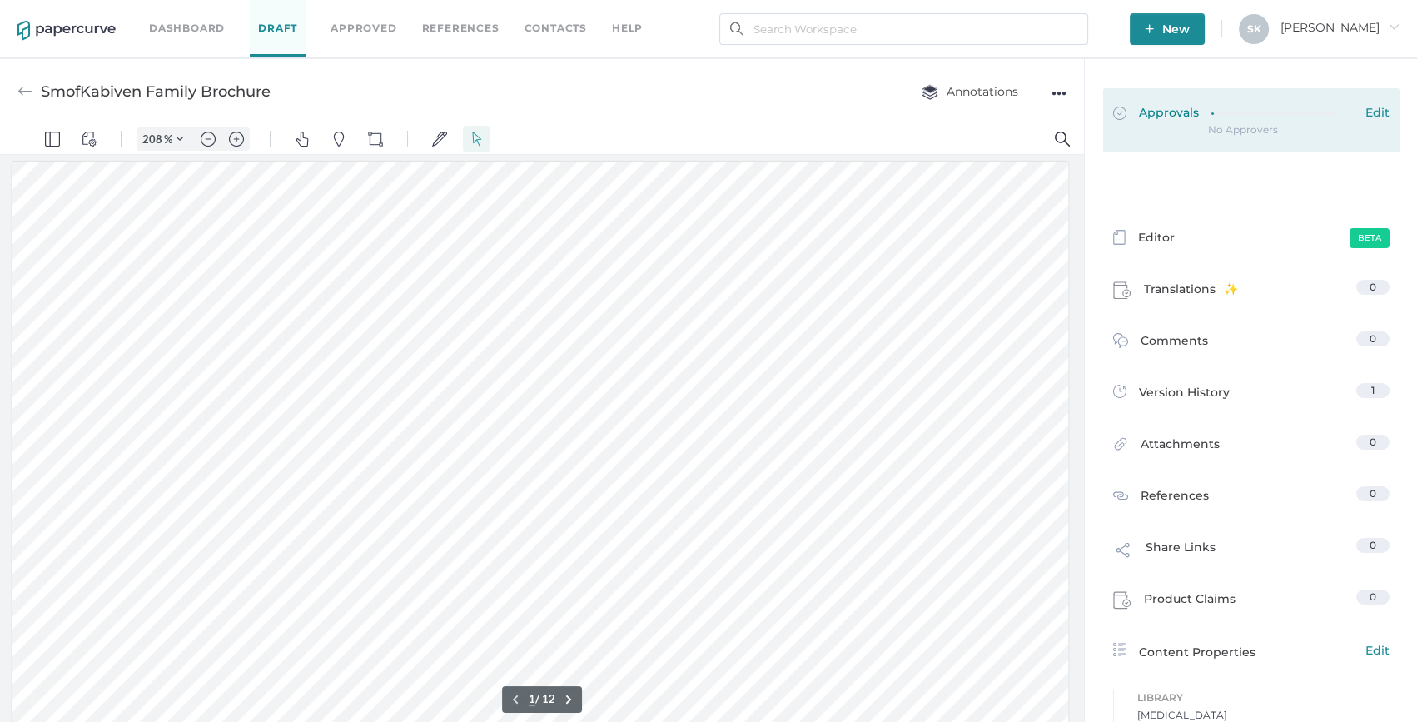
click at [1199, 112] on div "Approvals Edit" at bounding box center [1251, 114] width 276 height 18
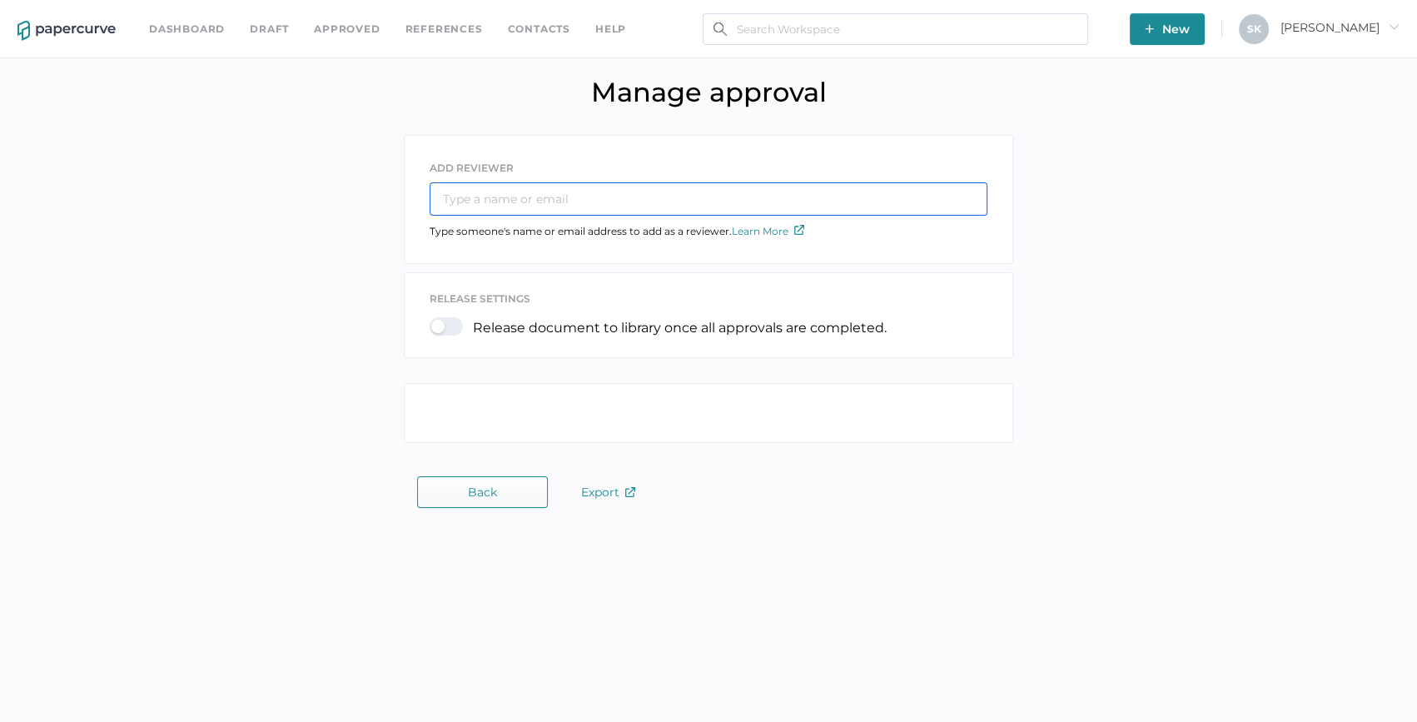
click at [490, 182] on input "text" at bounding box center [709, 198] width 558 height 33
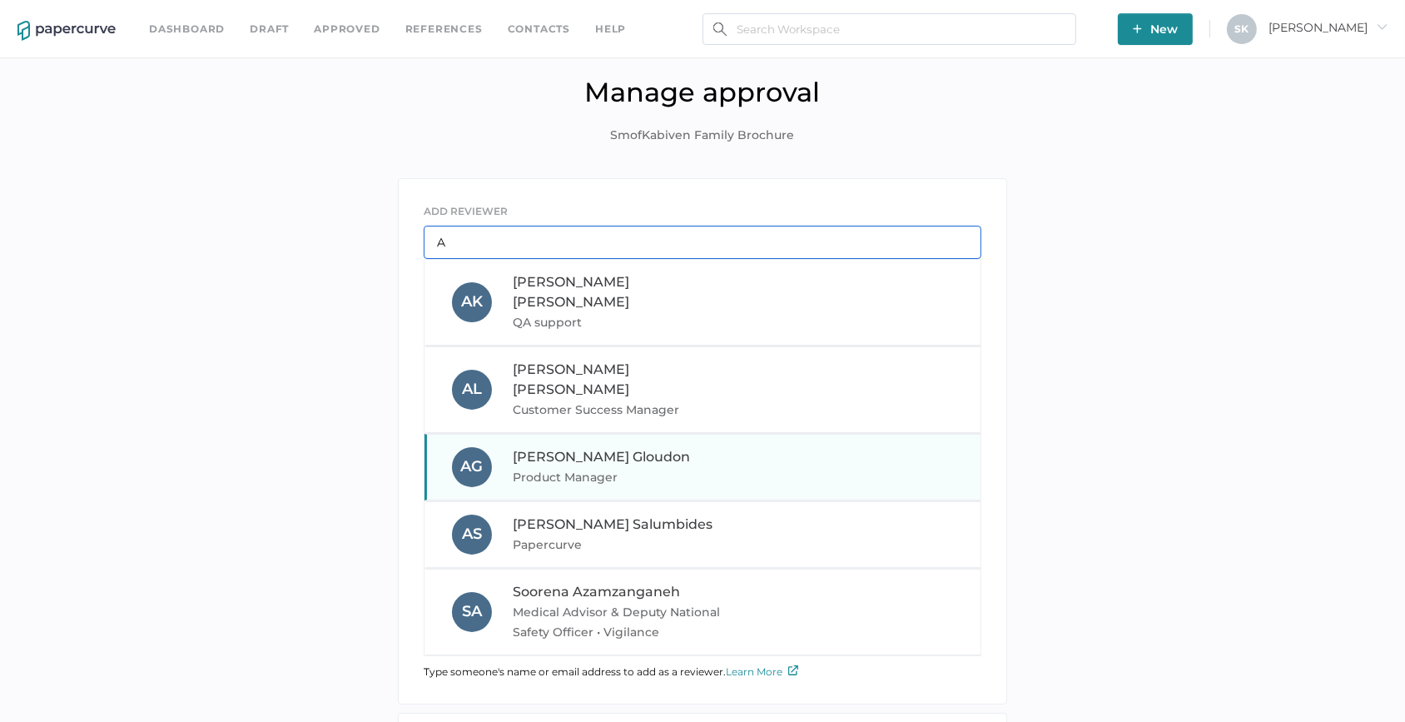
type input "A"
click at [594, 467] on span "Product Manager" at bounding box center [626, 477] width 226 height 20
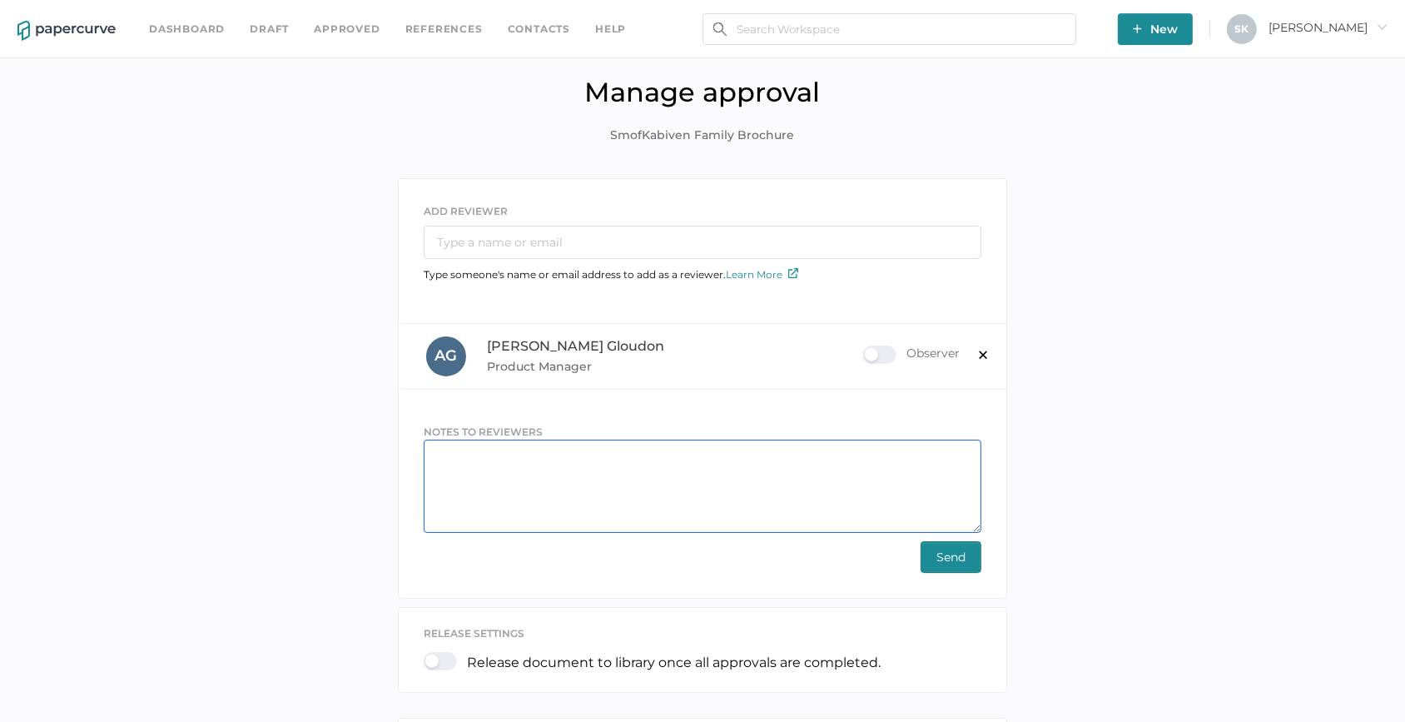
click at [516, 460] on textarea at bounding box center [703, 486] width 558 height 93
click at [475, 486] on textarea "Hello Angela, Couldy you please push this piece for review?" at bounding box center [703, 486] width 558 height 93
click at [496, 498] on textarea "Hello Angela, Could you please push this piece for review?" at bounding box center [703, 486] width 558 height 93
click at [542, 485] on textarea "Hello Angela, Could you please push this piece for review?" at bounding box center [703, 486] width 558 height 93
click at [532, 504] on textarea "Hello Angela, Could you please push this piece for review?" at bounding box center [703, 486] width 558 height 93
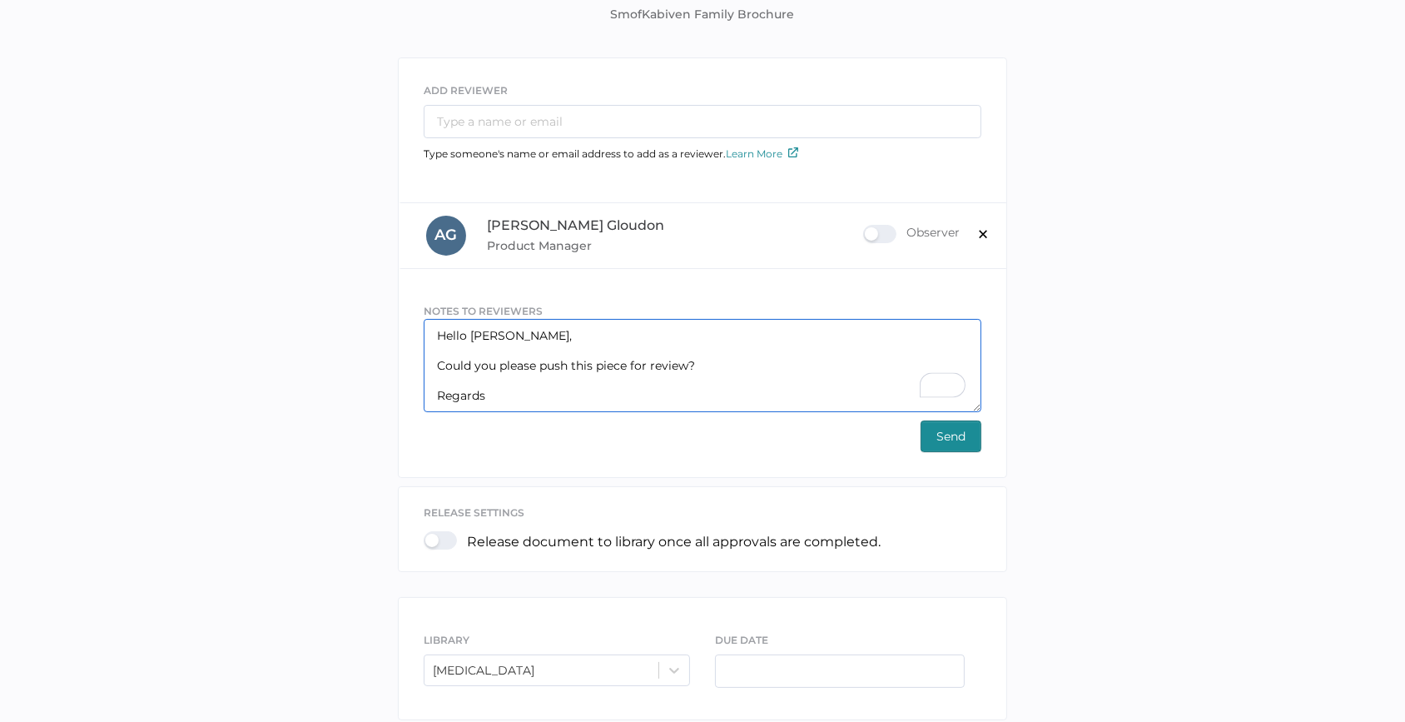
scroll to position [206, 0]
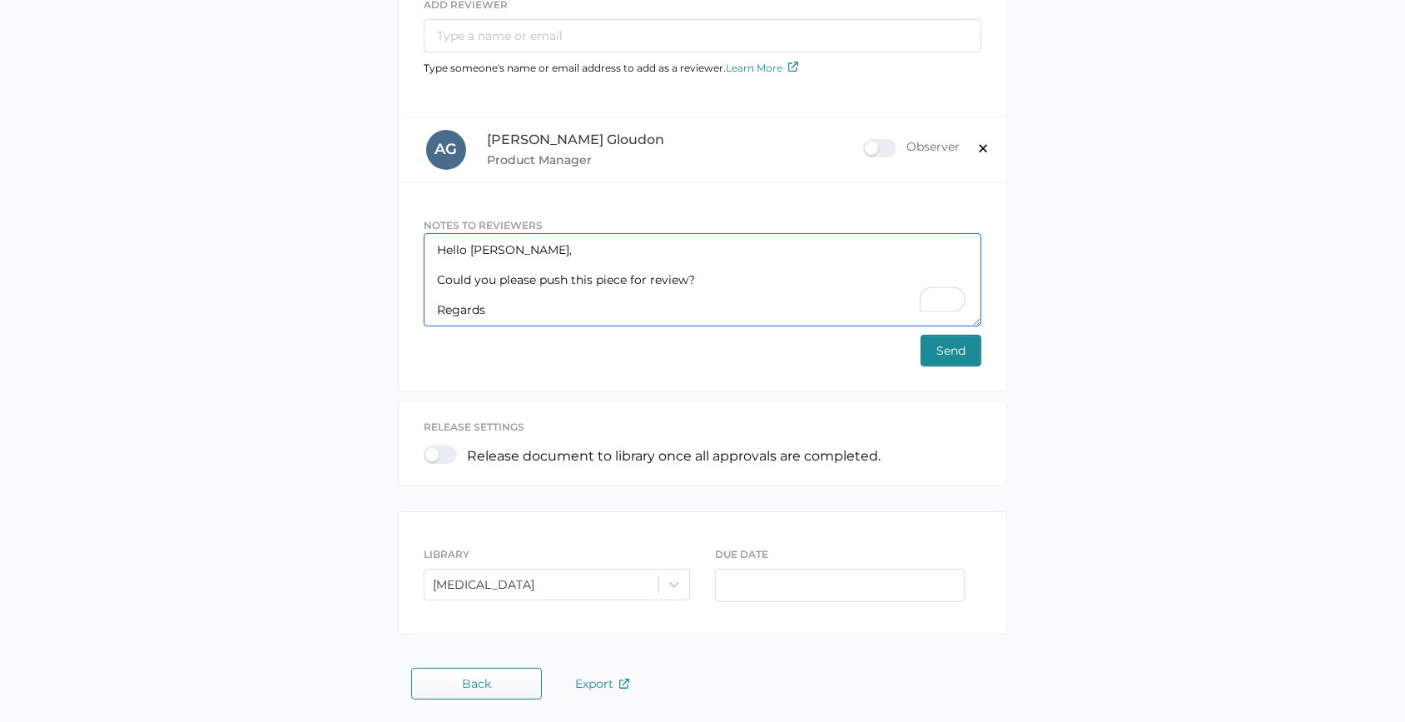
type textarea "Hello Angela, Could you please push this piece for review? Regards"
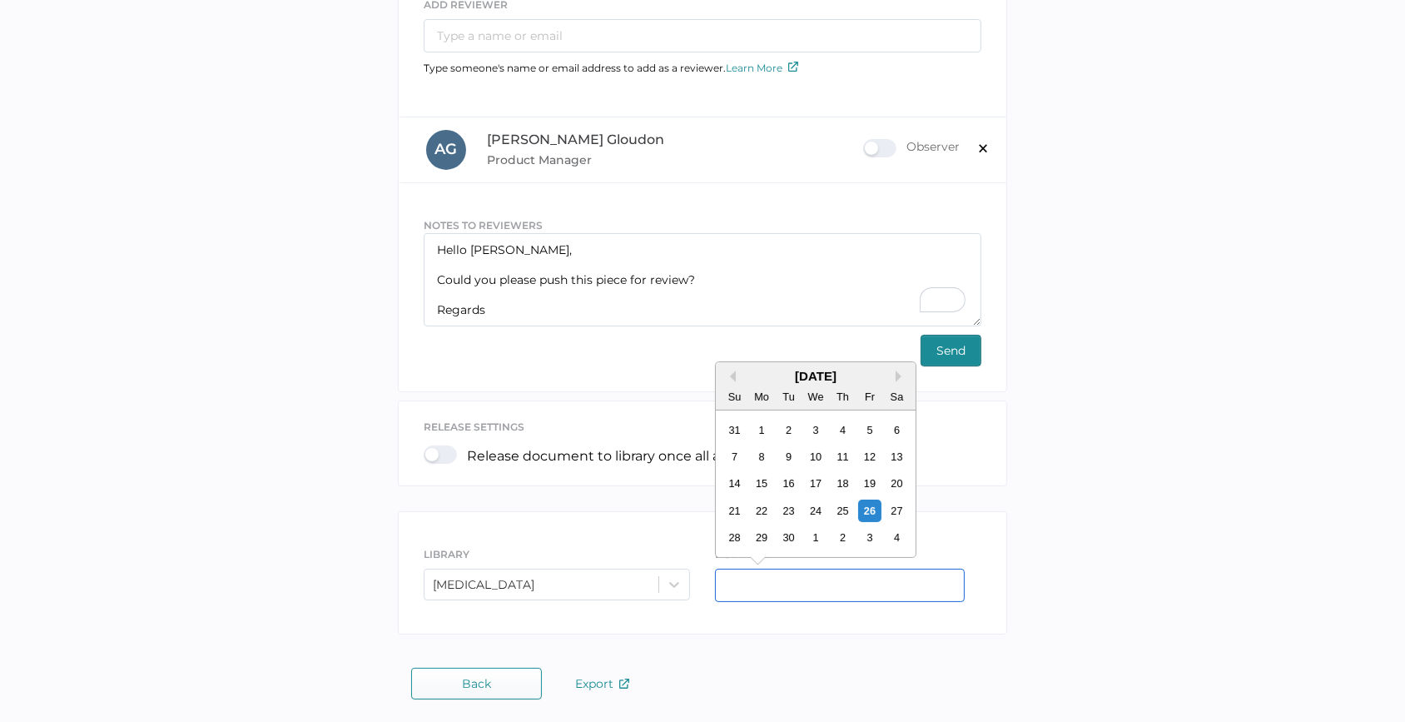
click at [799, 575] on input "text" at bounding box center [840, 585] width 250 height 33
click at [970, 352] on button "Send" at bounding box center [951, 351] width 61 height 32
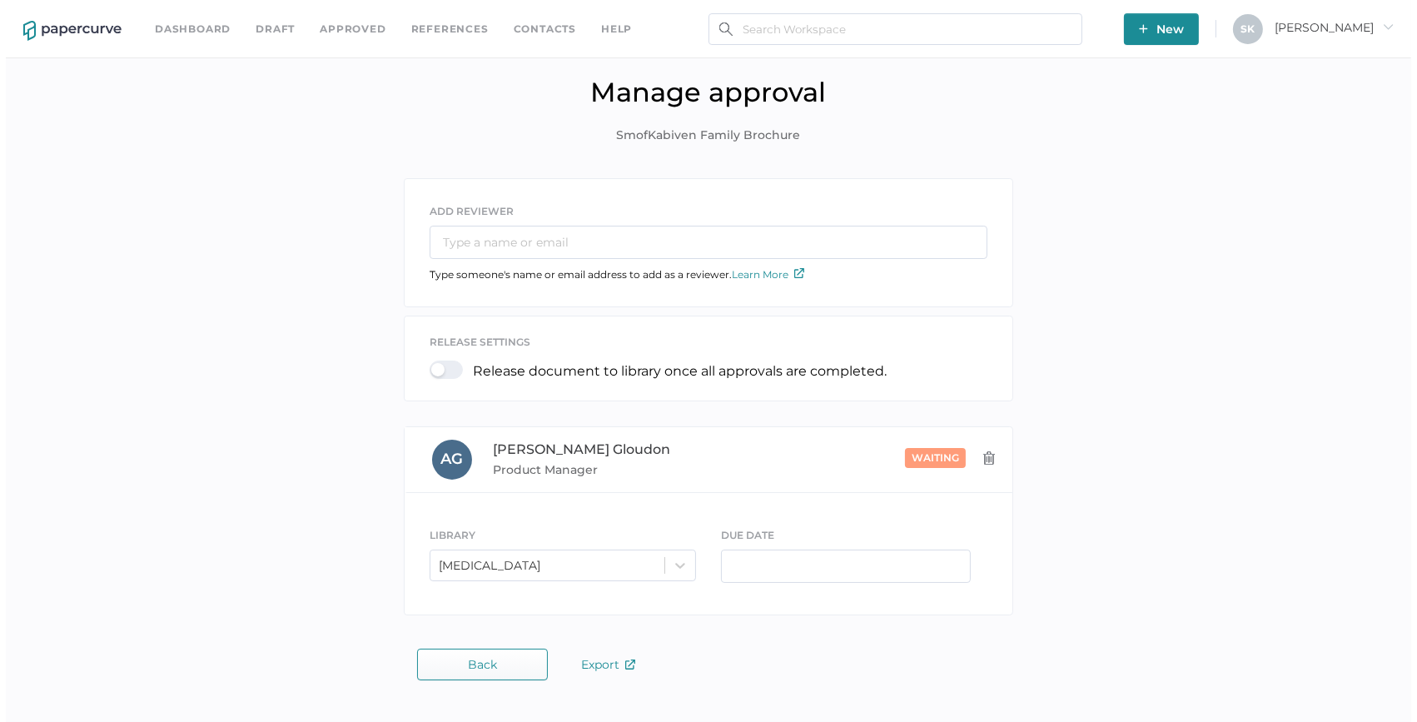
scroll to position [0, 0]
click at [757, 38] on input "text" at bounding box center [896, 29] width 386 height 32
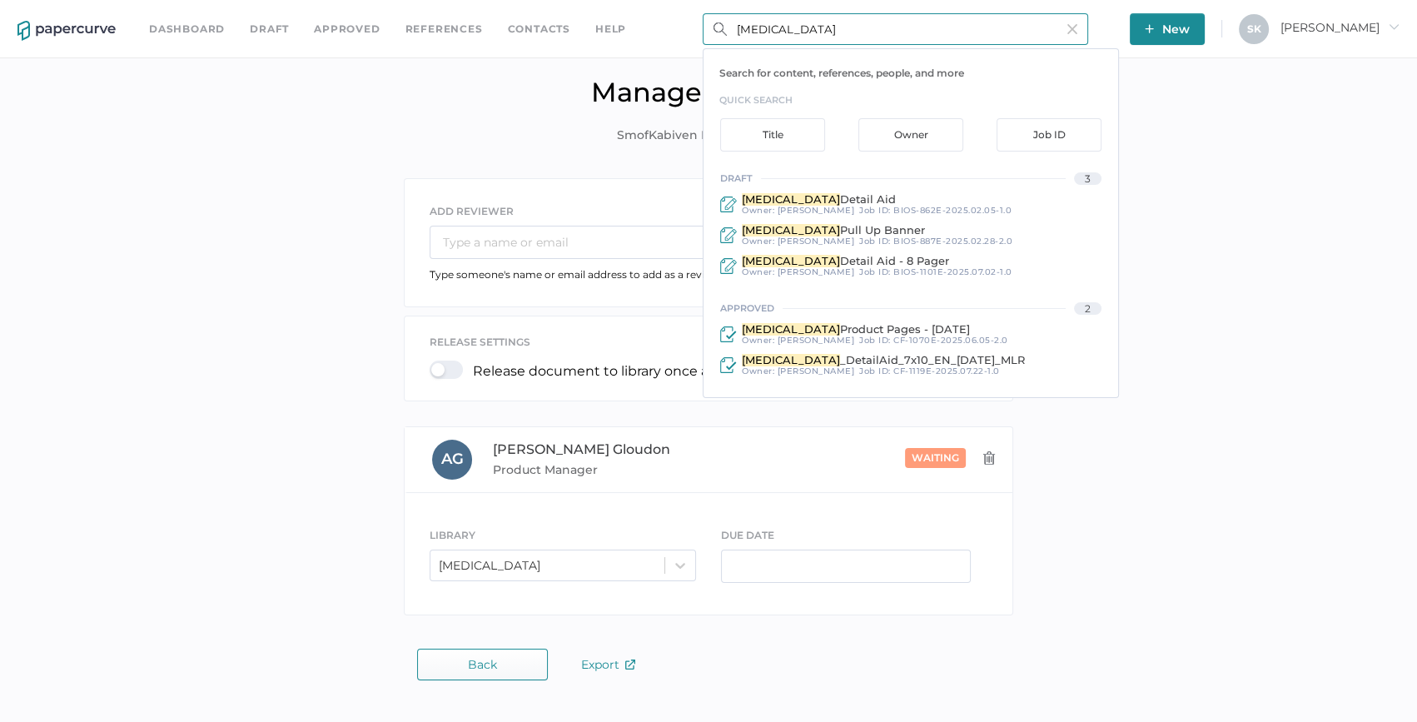
type input "[MEDICAL_DATA]"
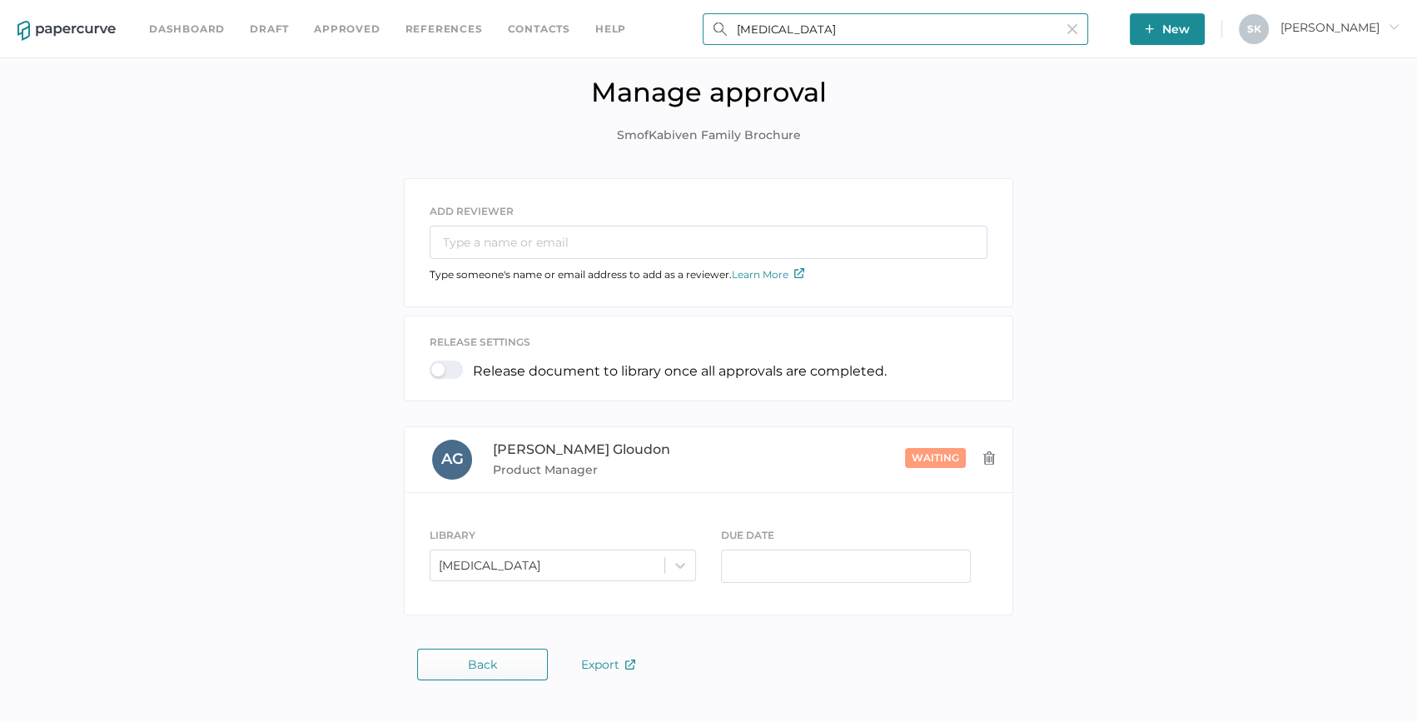
click at [799, 38] on input "Iodixanol" at bounding box center [896, 29] width 386 height 32
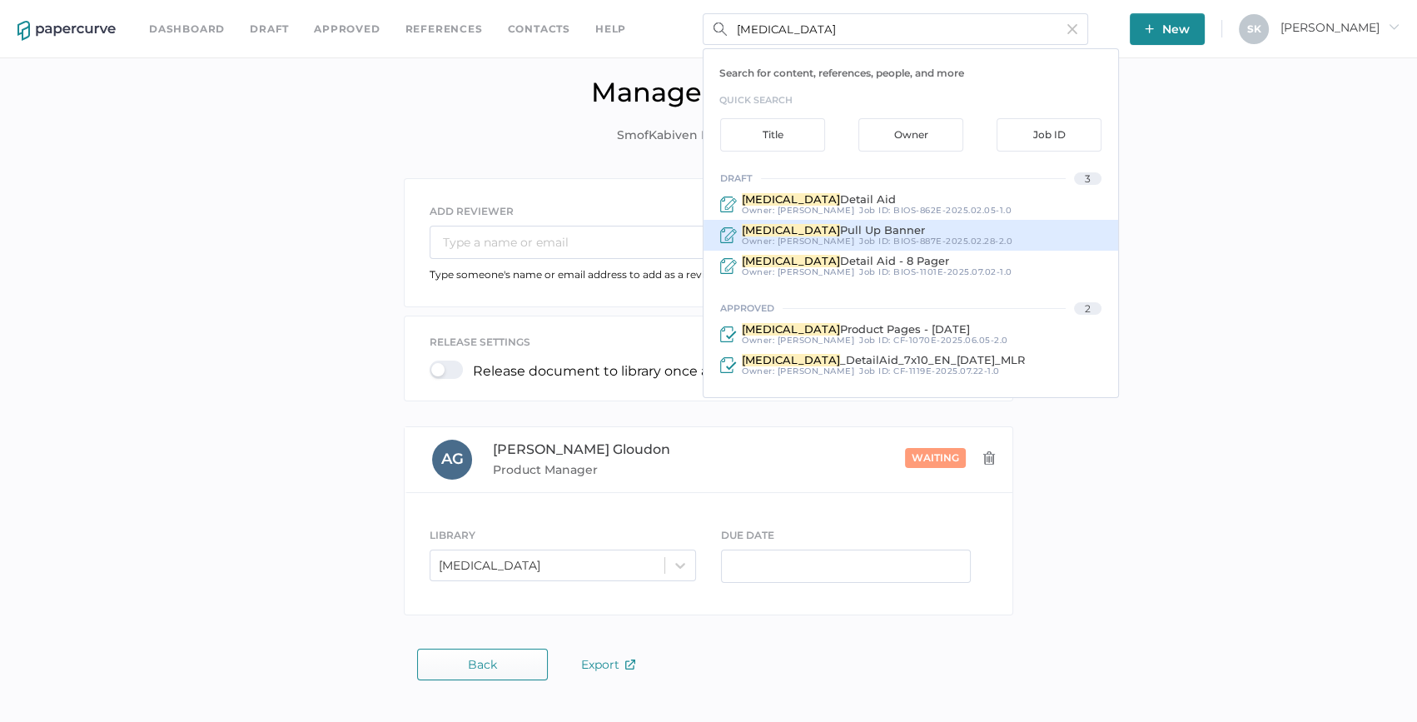
click at [873, 231] on span "Pull Up Banner" at bounding box center [882, 229] width 85 height 13
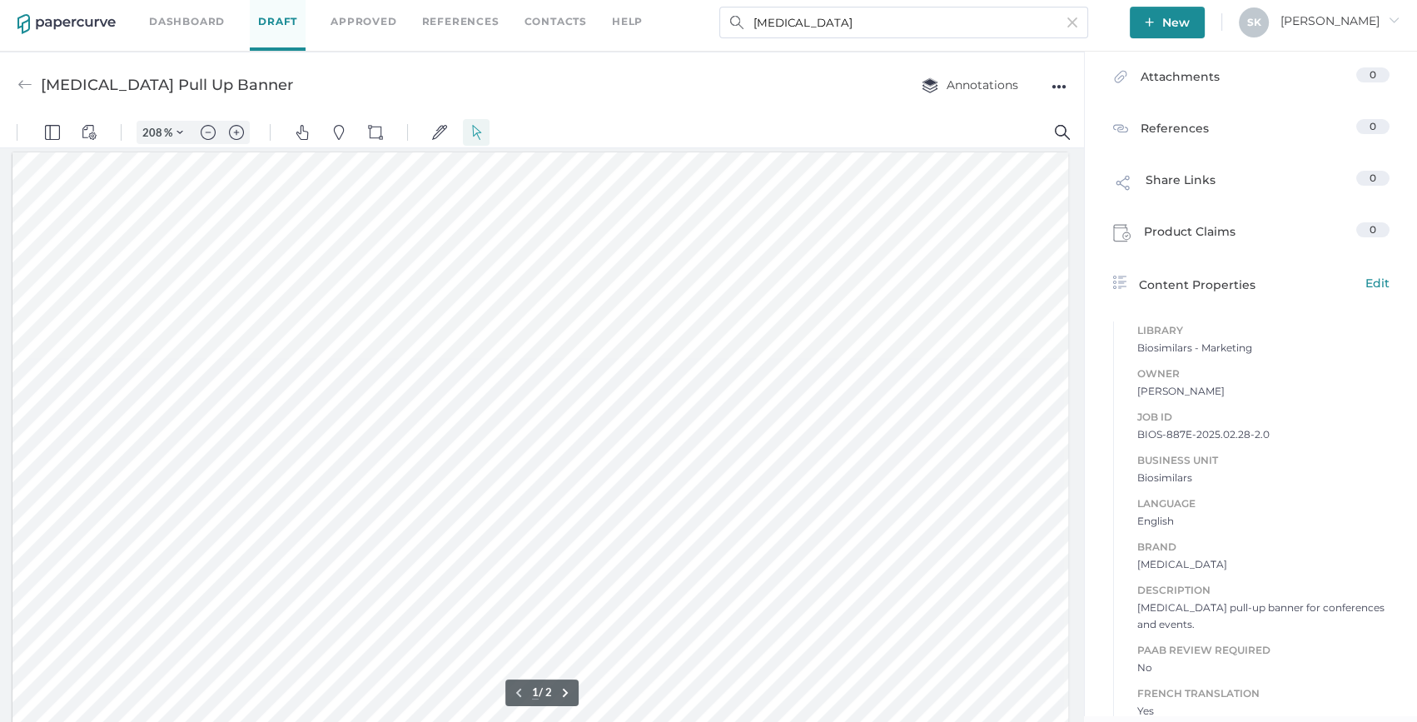
scroll to position [372, 0]
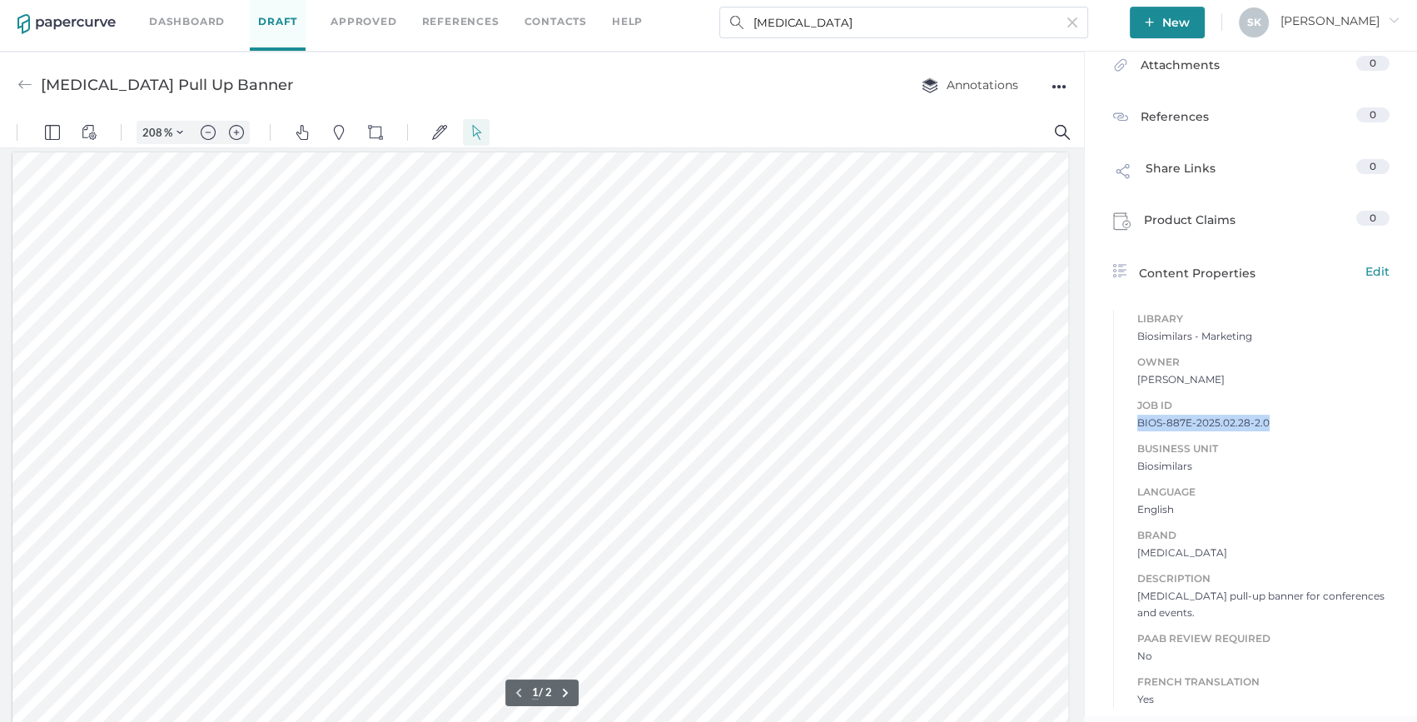
drag, startPoint x: 1260, startPoint y: 419, endPoint x: 1105, endPoint y: 423, distance: 154.9
click at [1105, 423] on div "Library Biosimilars - Marketing Owner Sarah Khouri Job ID BIOS-887E-2025.02.28-…" at bounding box center [1251, 508] width 301 height 415
copy span "BIOS-887E-2025.02.28-2.0"
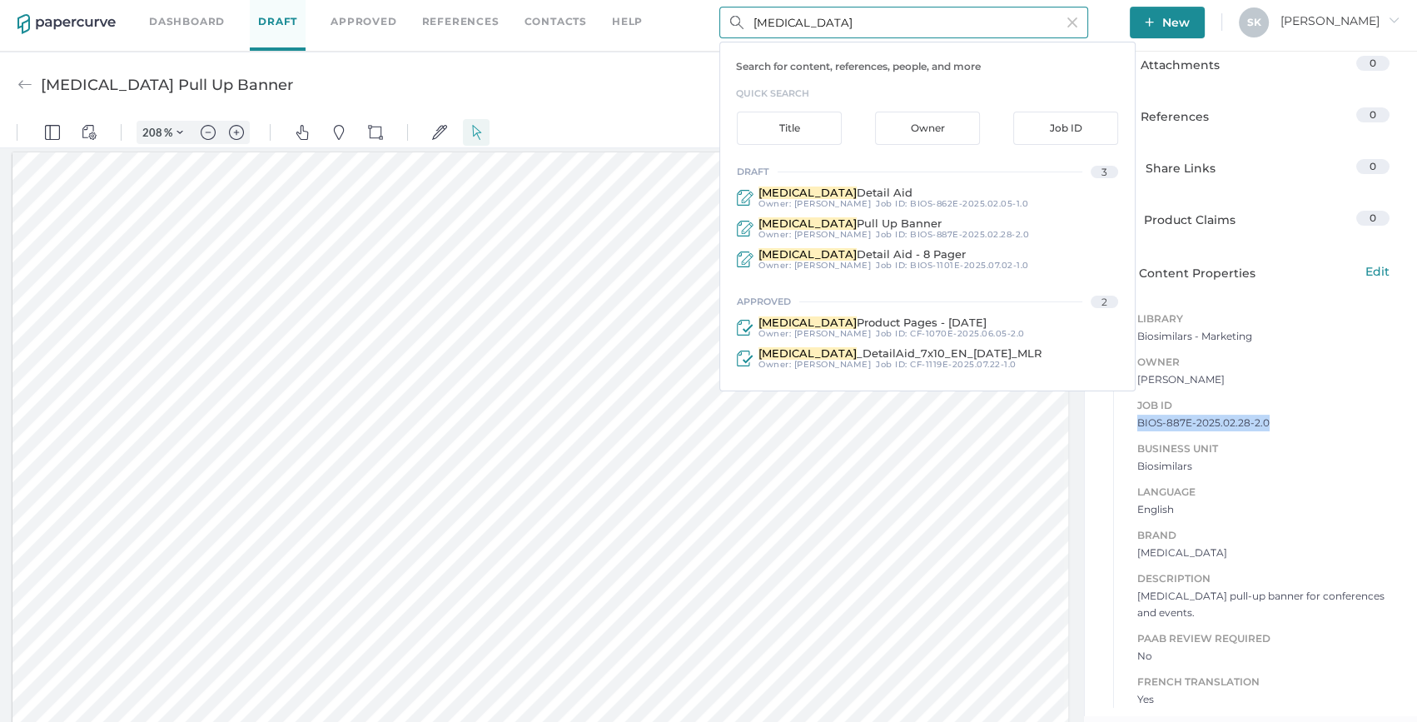
click at [858, 22] on input "Iodixanol" at bounding box center [903, 23] width 369 height 32
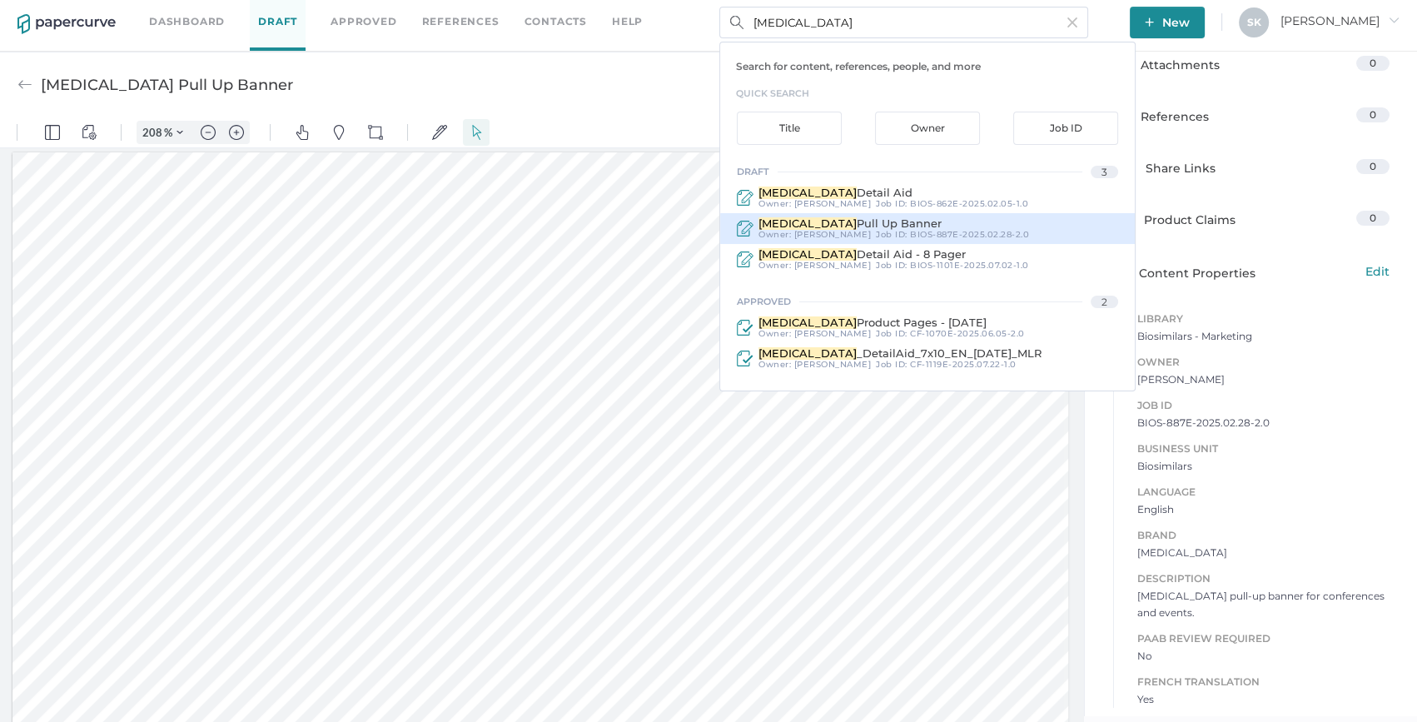
click at [963, 224] on div "Iodixanol Pull Up Banner" at bounding box center [894, 223] width 271 height 12
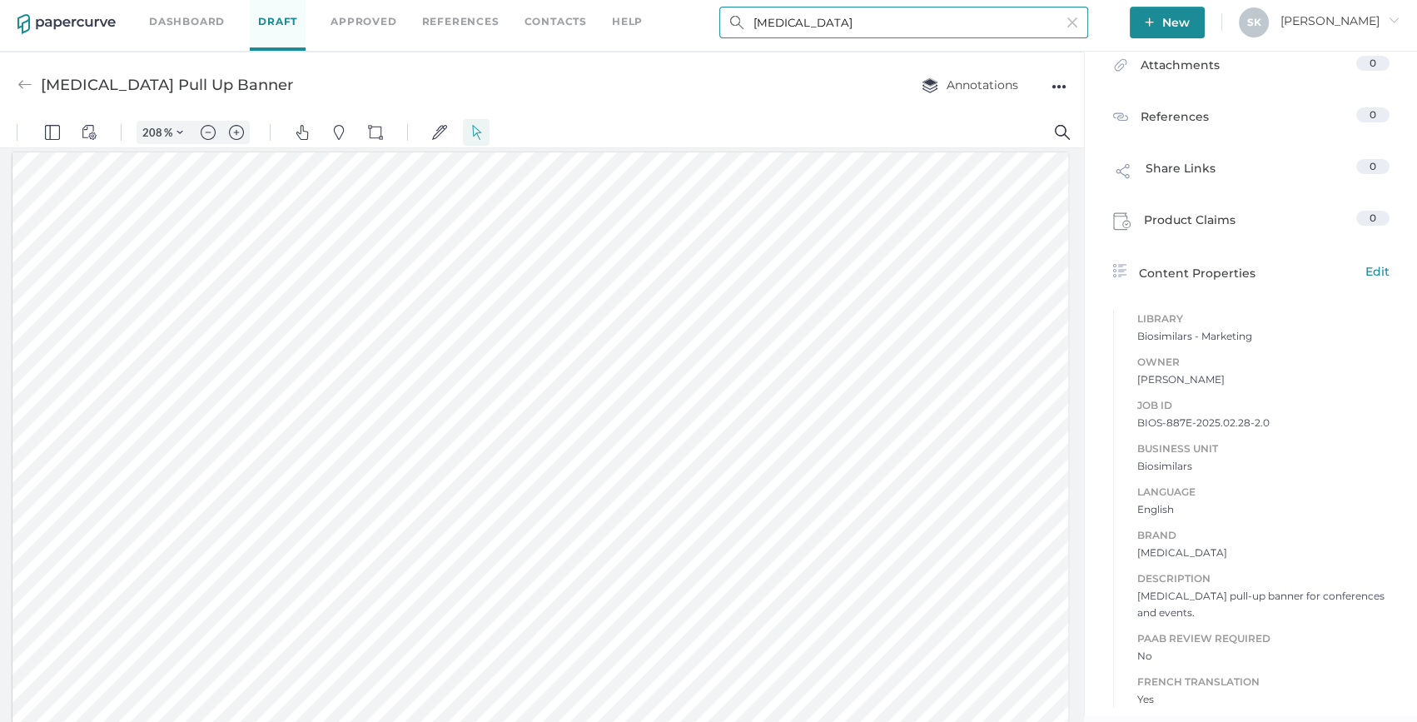
click at [855, 27] on input "Iodixanol" at bounding box center [903, 23] width 369 height 32
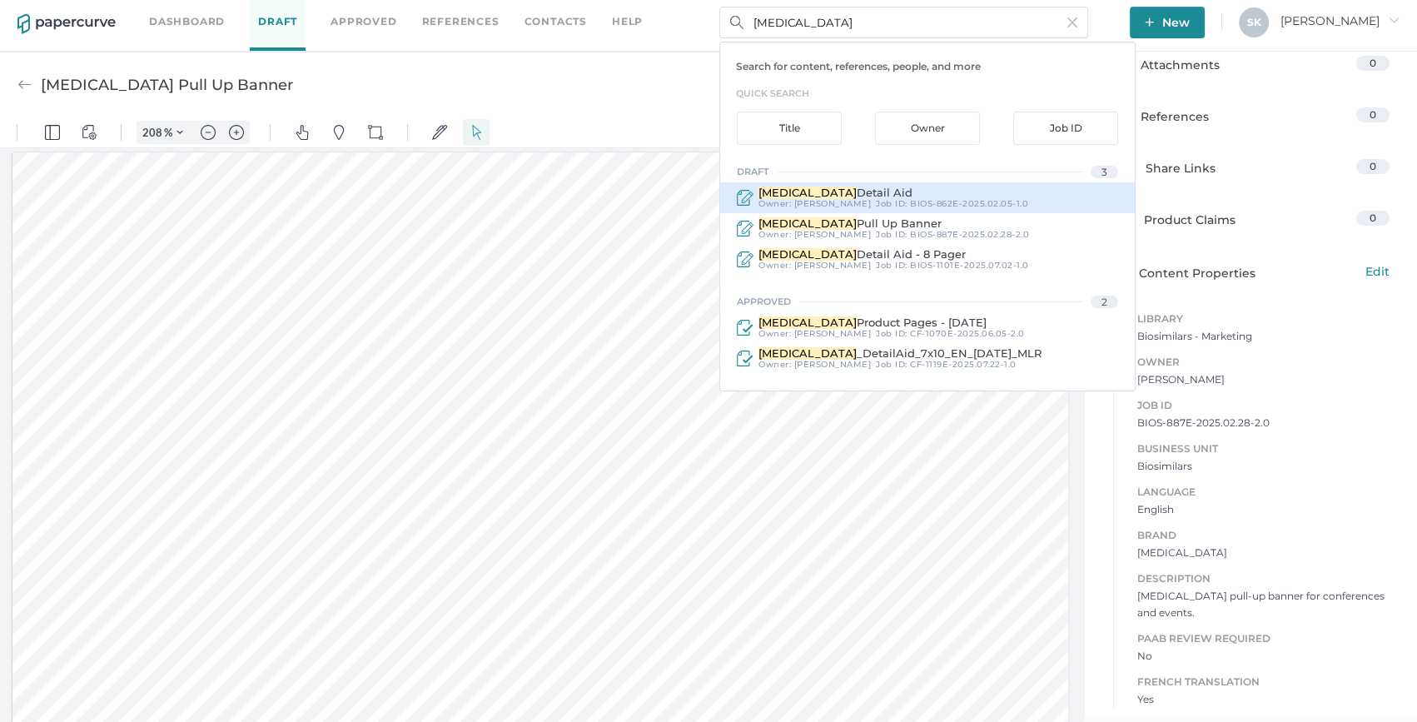
click at [881, 196] on div "Iodixanol Detail Aid" at bounding box center [894, 193] width 270 height 12
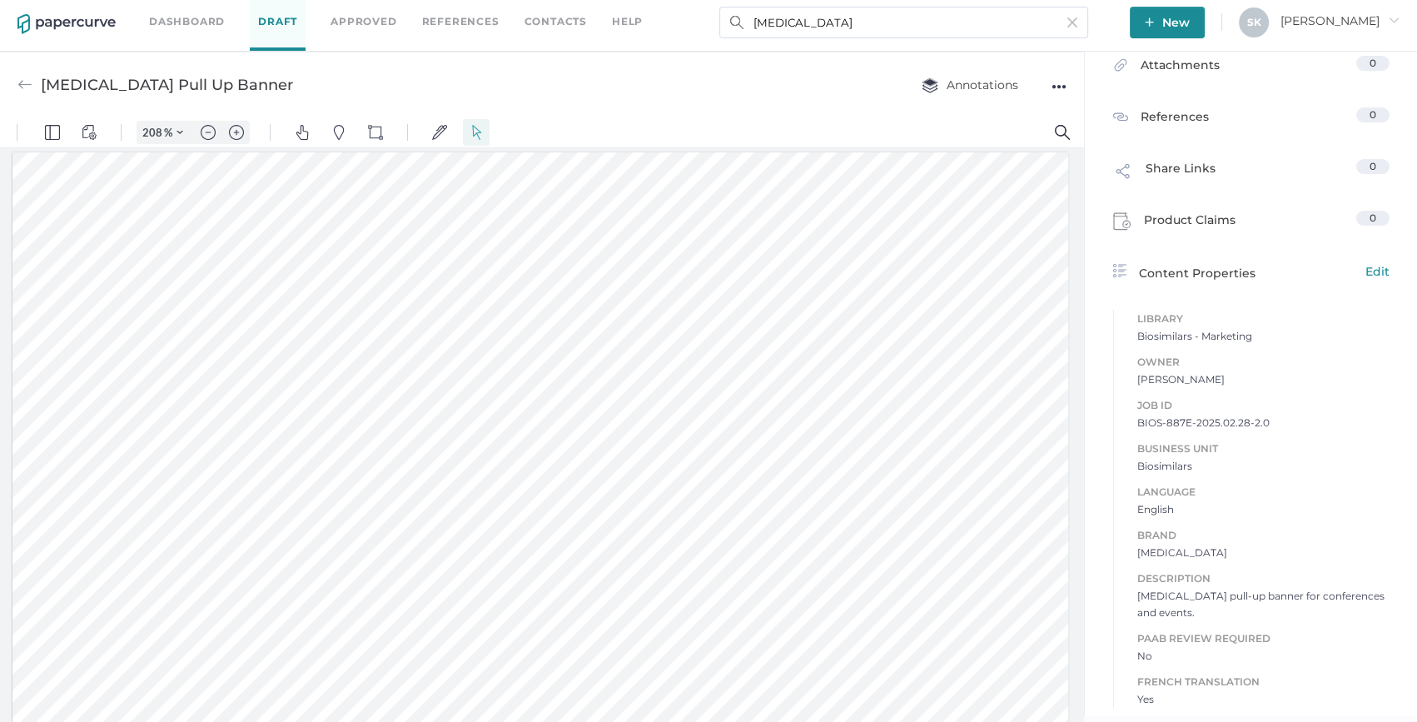
type input "Iodixanol Detail Aid"
type input "100"
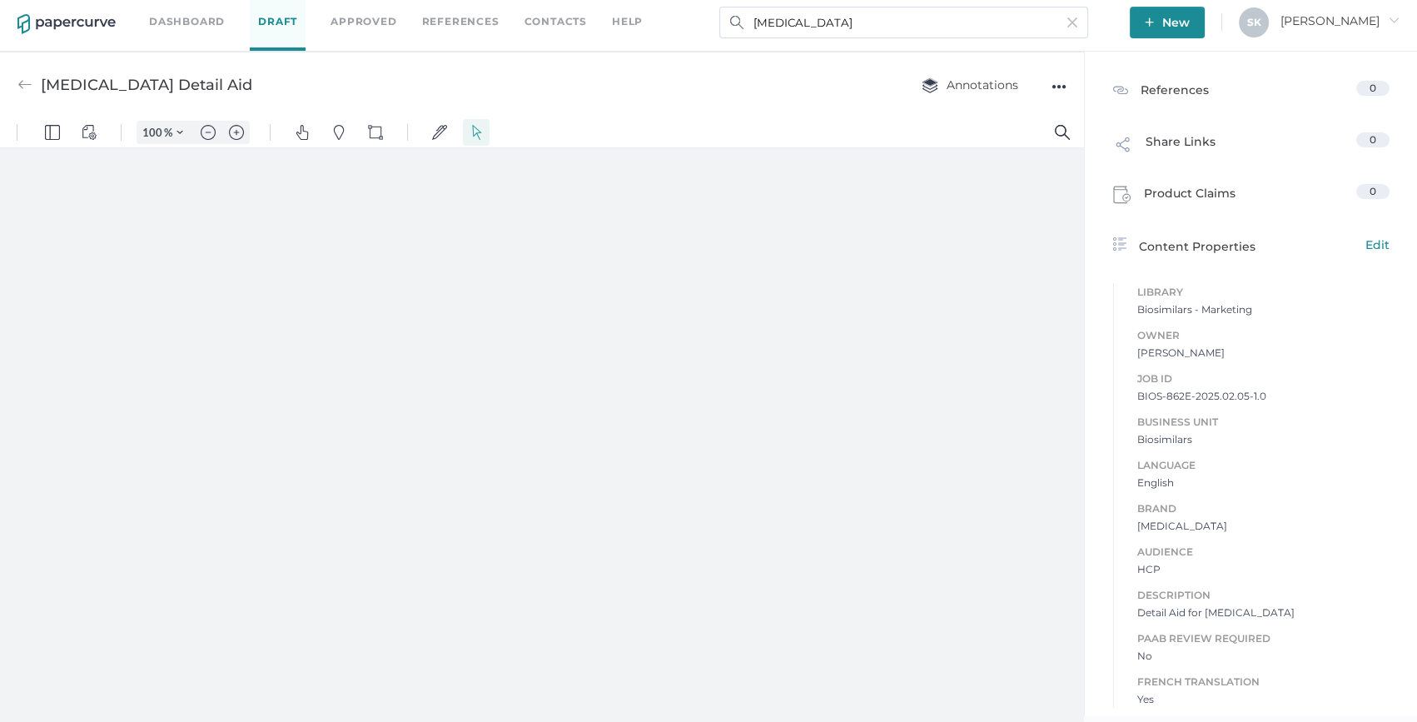
type input "208"
type input "6"
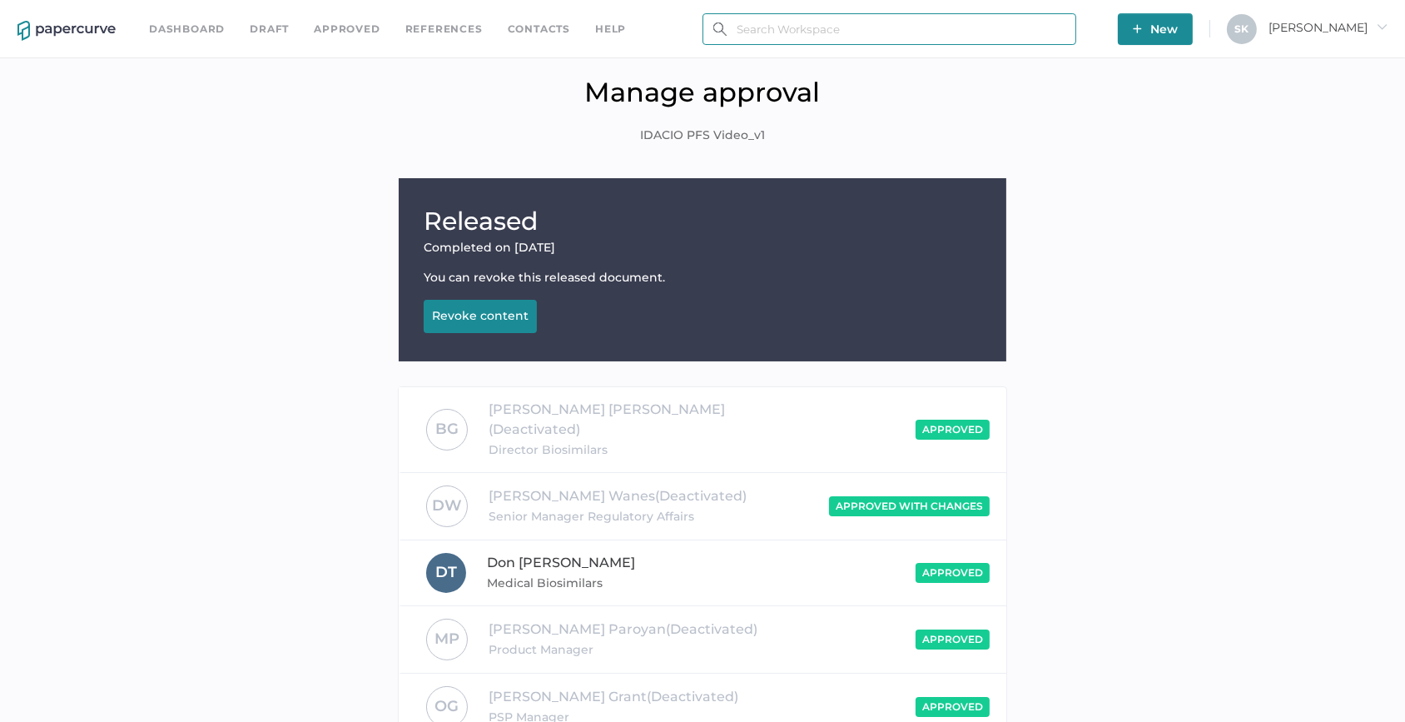
click at [863, 32] on input "text" at bounding box center [890, 29] width 374 height 32
paste input "101"
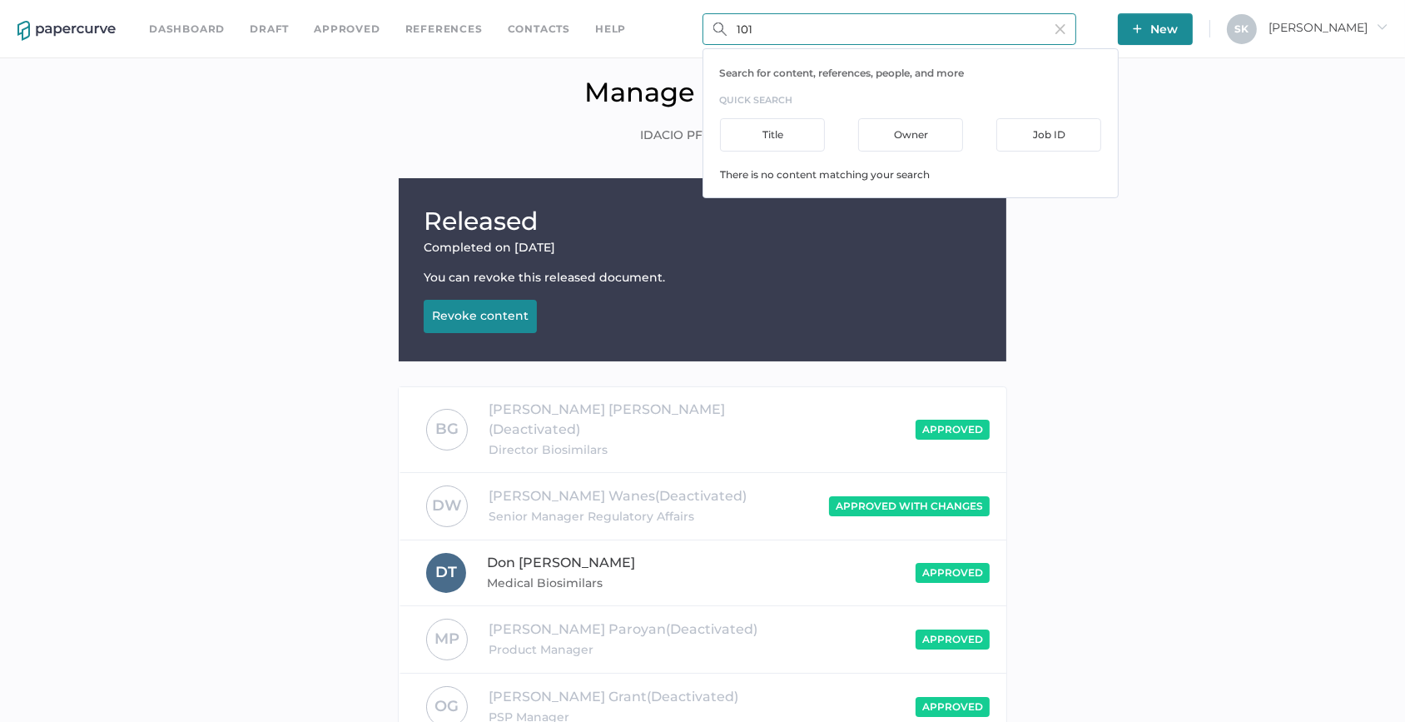
click at [733, 31] on input "101" at bounding box center [890, 29] width 374 height 32
click at [765, 33] on input "PN-101" at bounding box center [890, 29] width 374 height 32
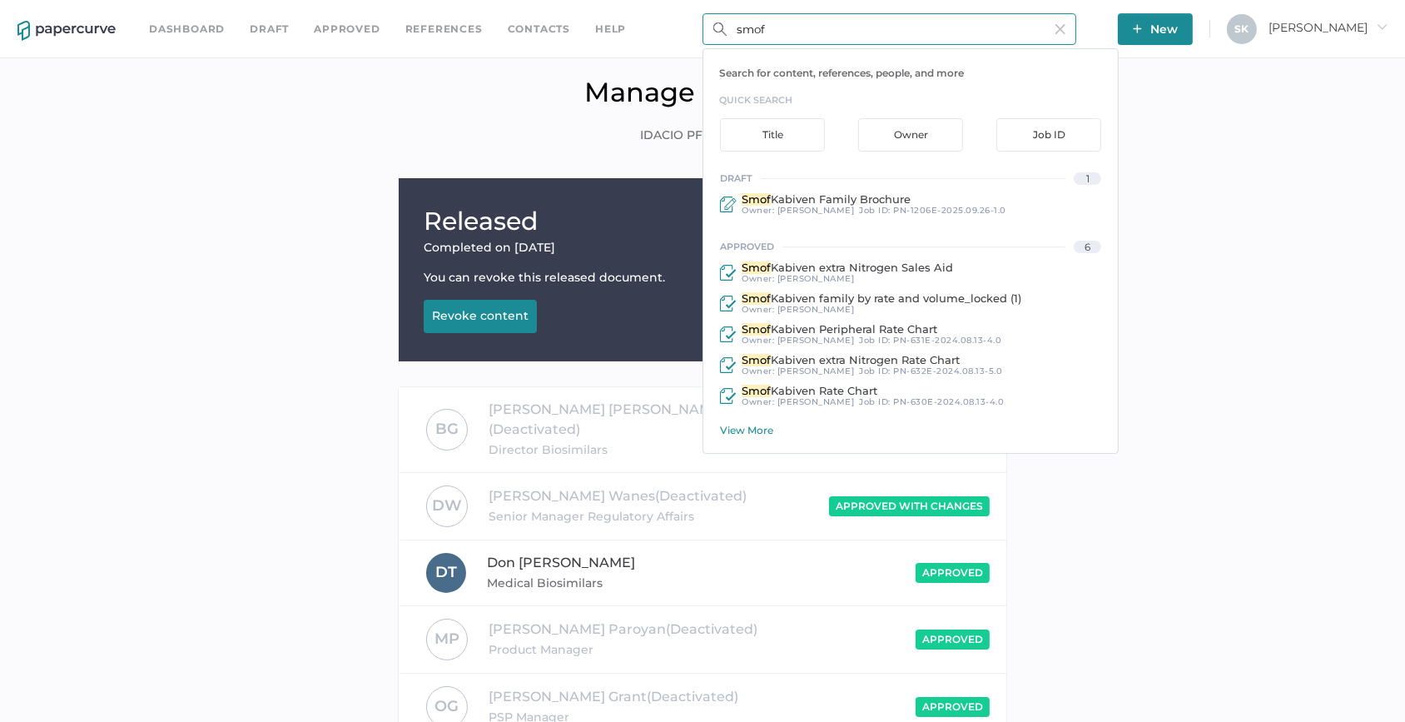
type input "smof"
click at [765, 425] on div "View More" at bounding box center [919, 430] width 398 height 12
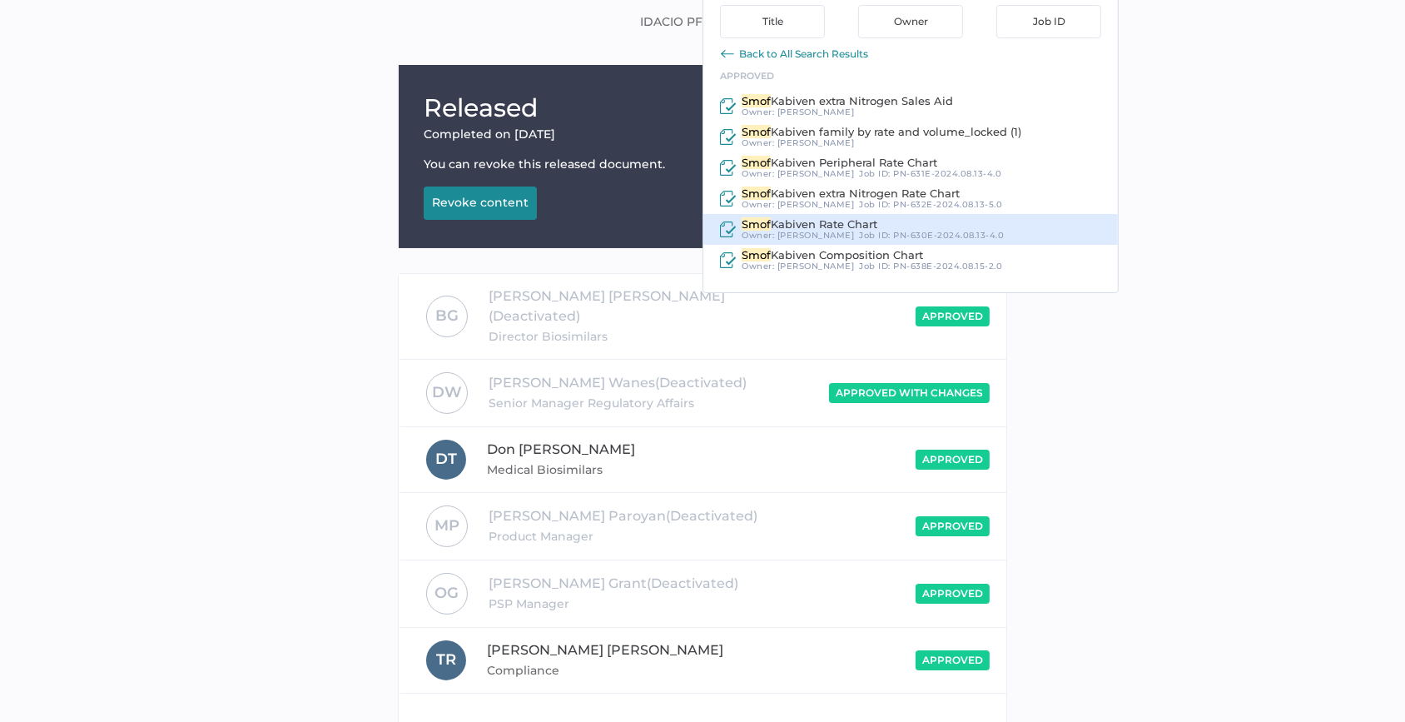
scroll to position [75, 0]
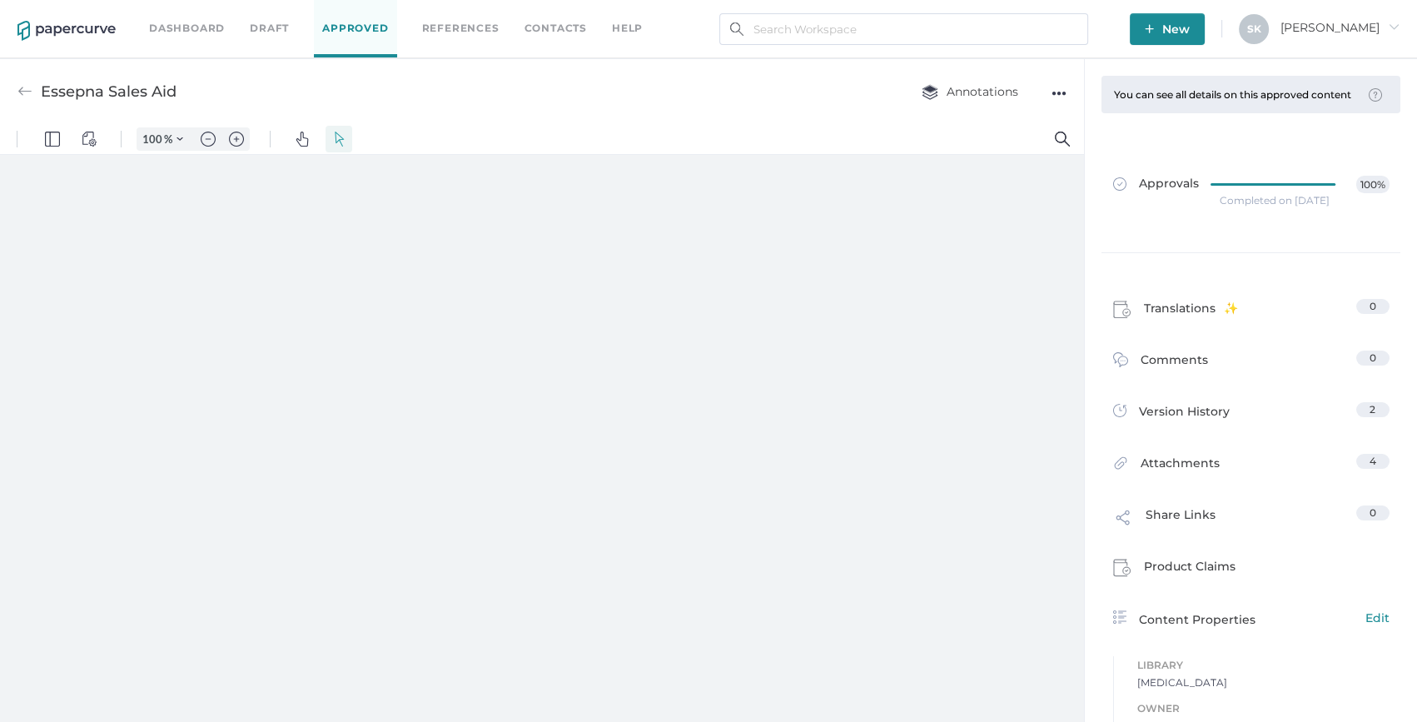
type input "208"
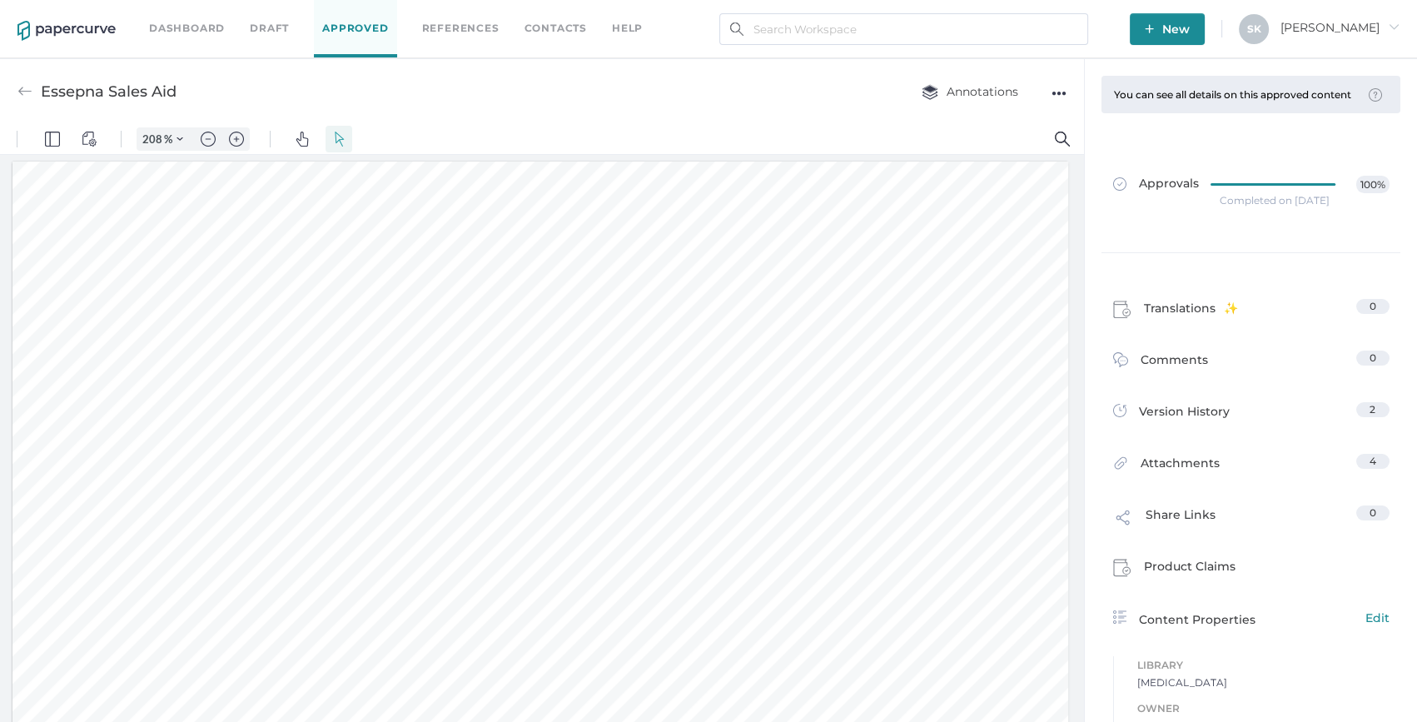
scroll to position [2, 0]
click at [851, 37] on input "text" at bounding box center [903, 29] width 369 height 32
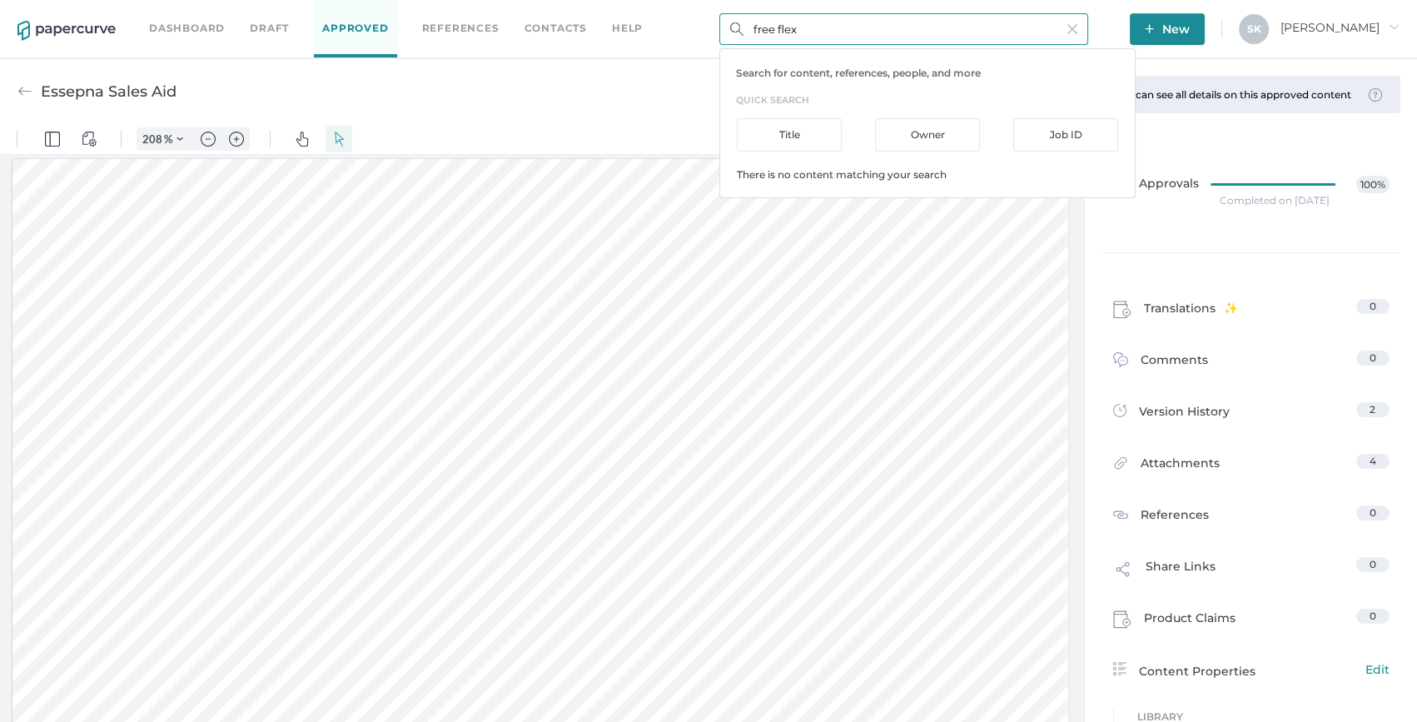
click at [837, 42] on input "free flex" at bounding box center [903, 29] width 369 height 32
drag, startPoint x: 837, startPoint y: 42, endPoint x: 774, endPoint y: 37, distance: 63.4
click at [774, 37] on input "free flex" at bounding box center [903, 29] width 369 height 32
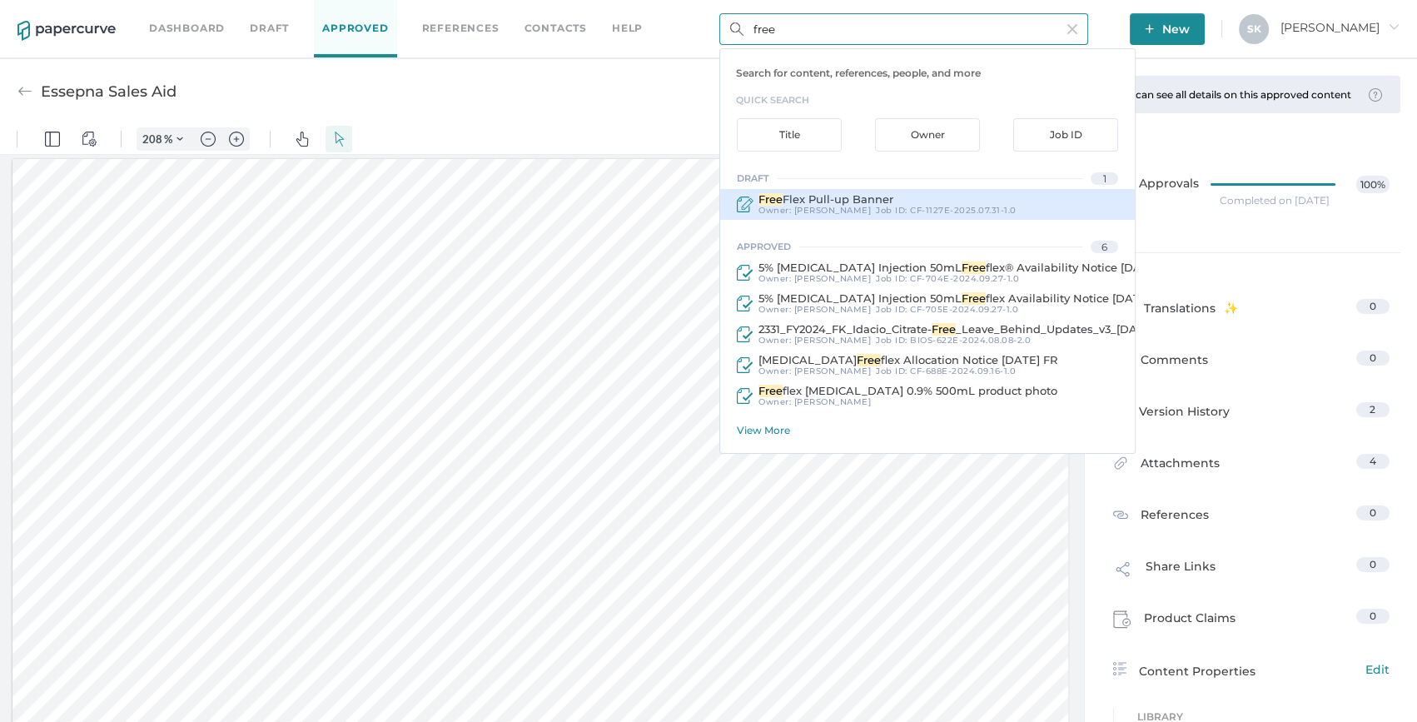
type input "free"
click at [967, 205] on span "CF-1127E-2025.07.31-1.0" at bounding box center [963, 210] width 107 height 11
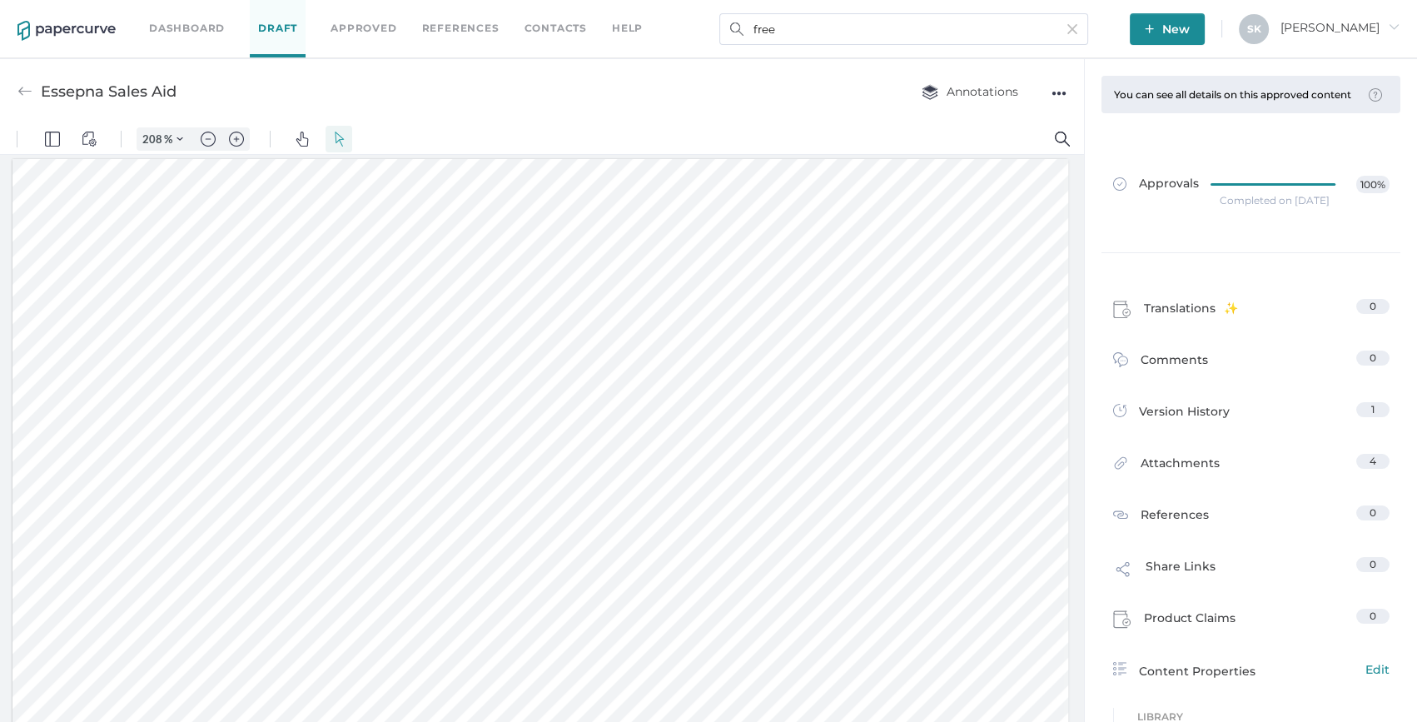
type input "100"
type input "FreeFlex Pull-up Banner"
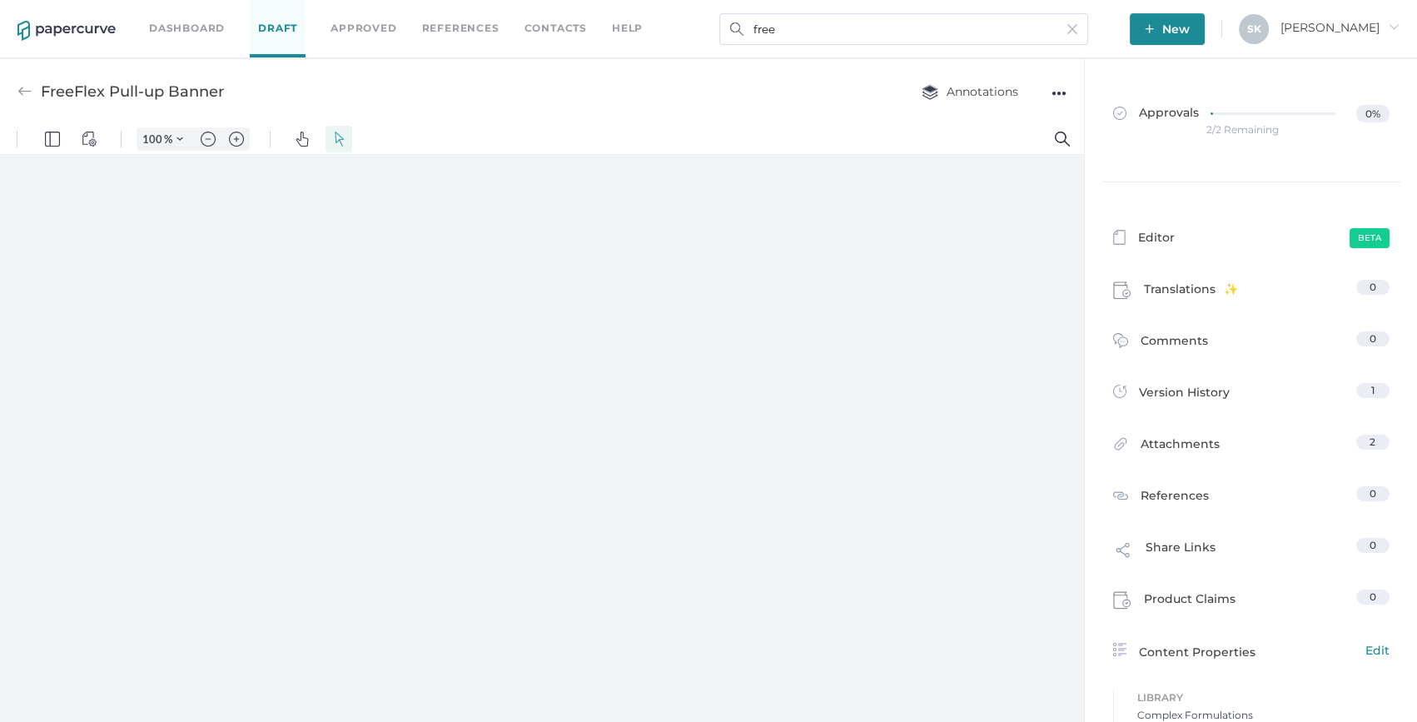
type input "208"
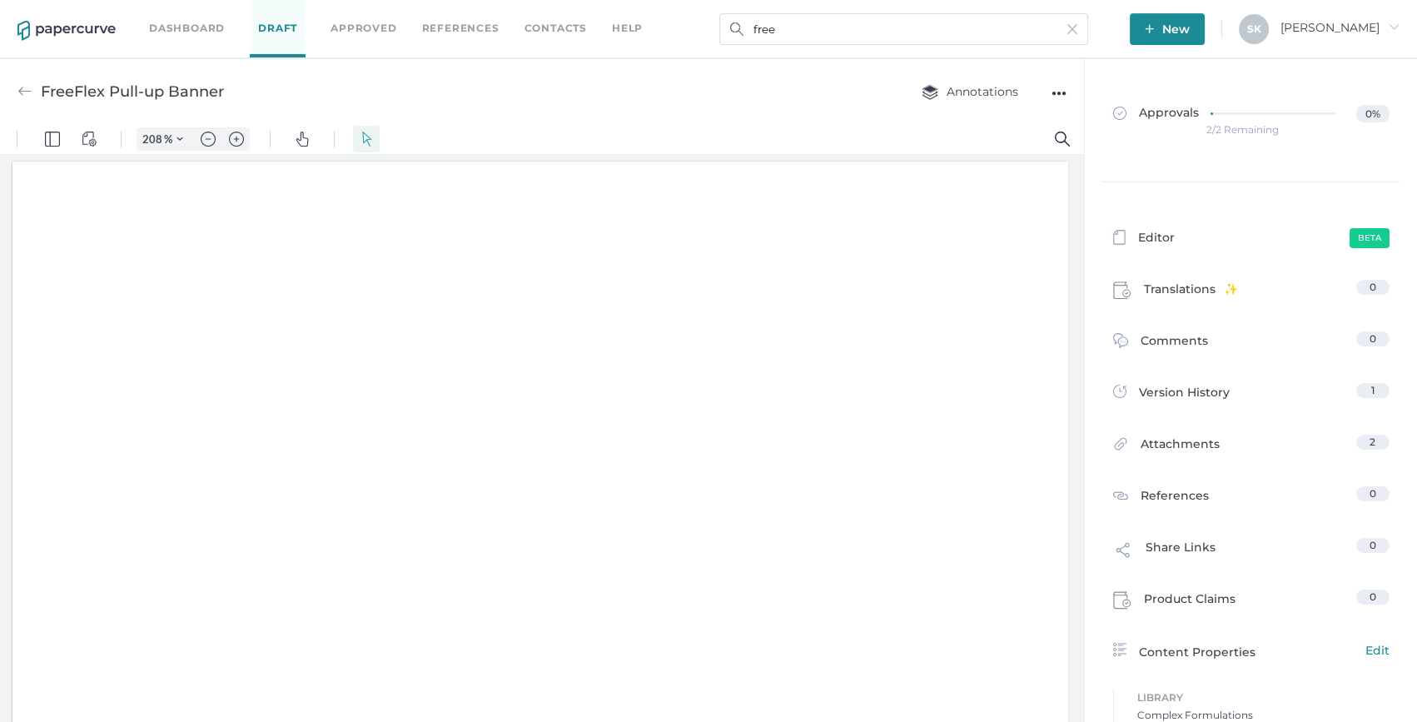
scroll to position [2, 0]
type input "1"
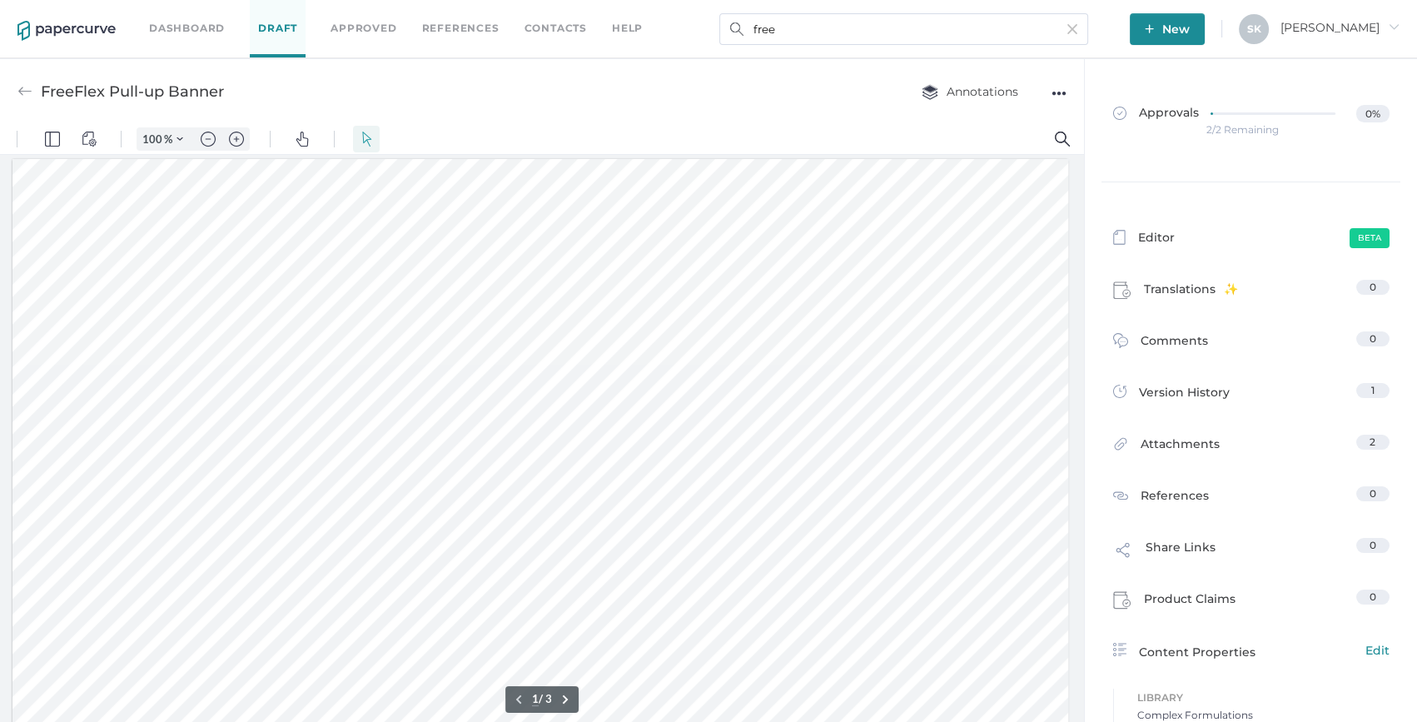
scroll to position [0, 0]
type input "208"
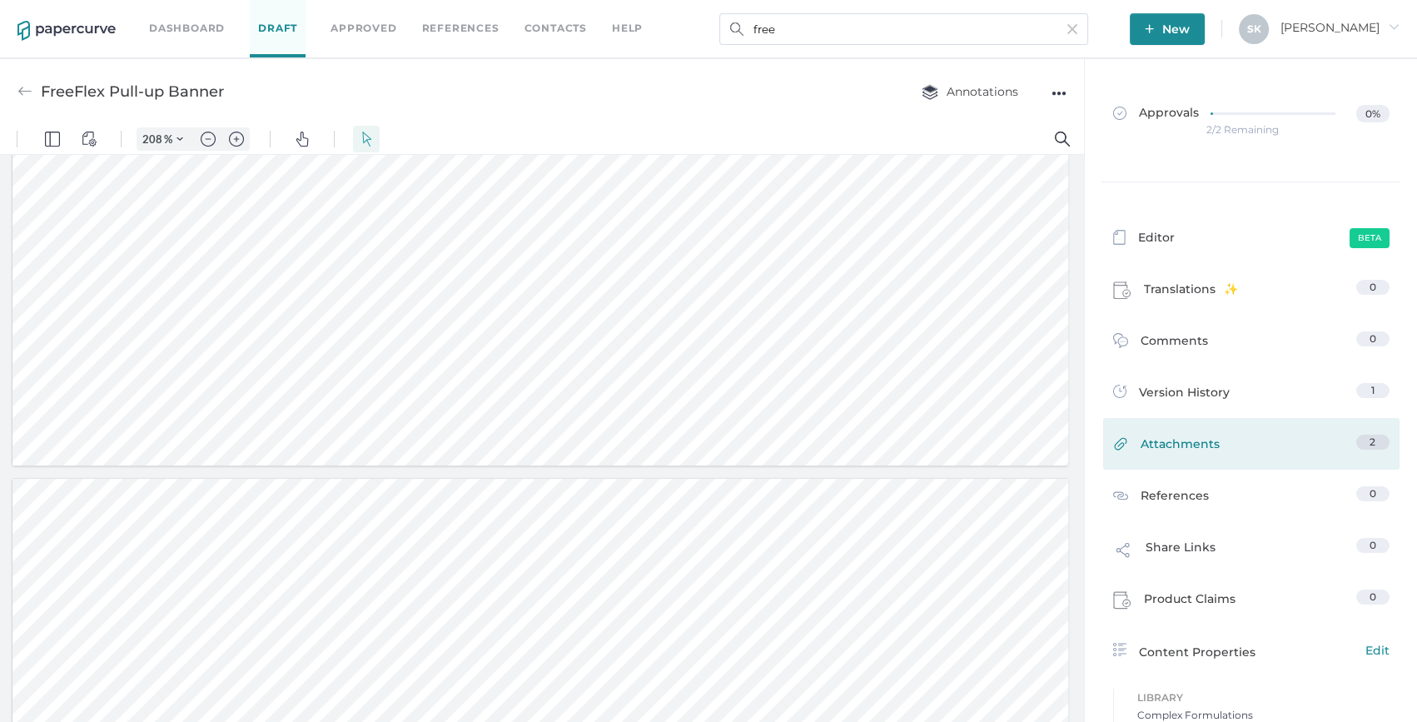
click at [1276, 458] on link "Attachments 2" at bounding box center [1251, 448] width 276 height 26
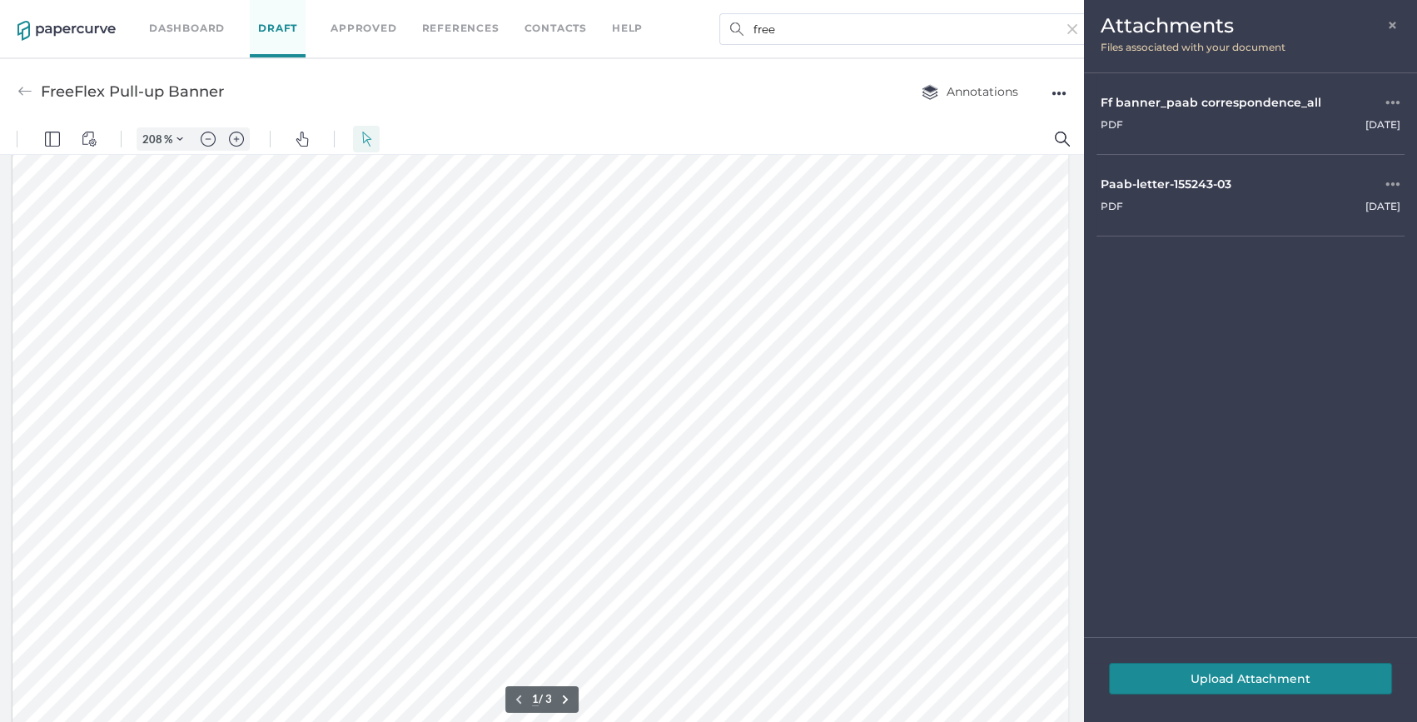
scroll to position [306, 0]
click at [1229, 667] on button "Upload Attachment" at bounding box center [1250, 679] width 283 height 32
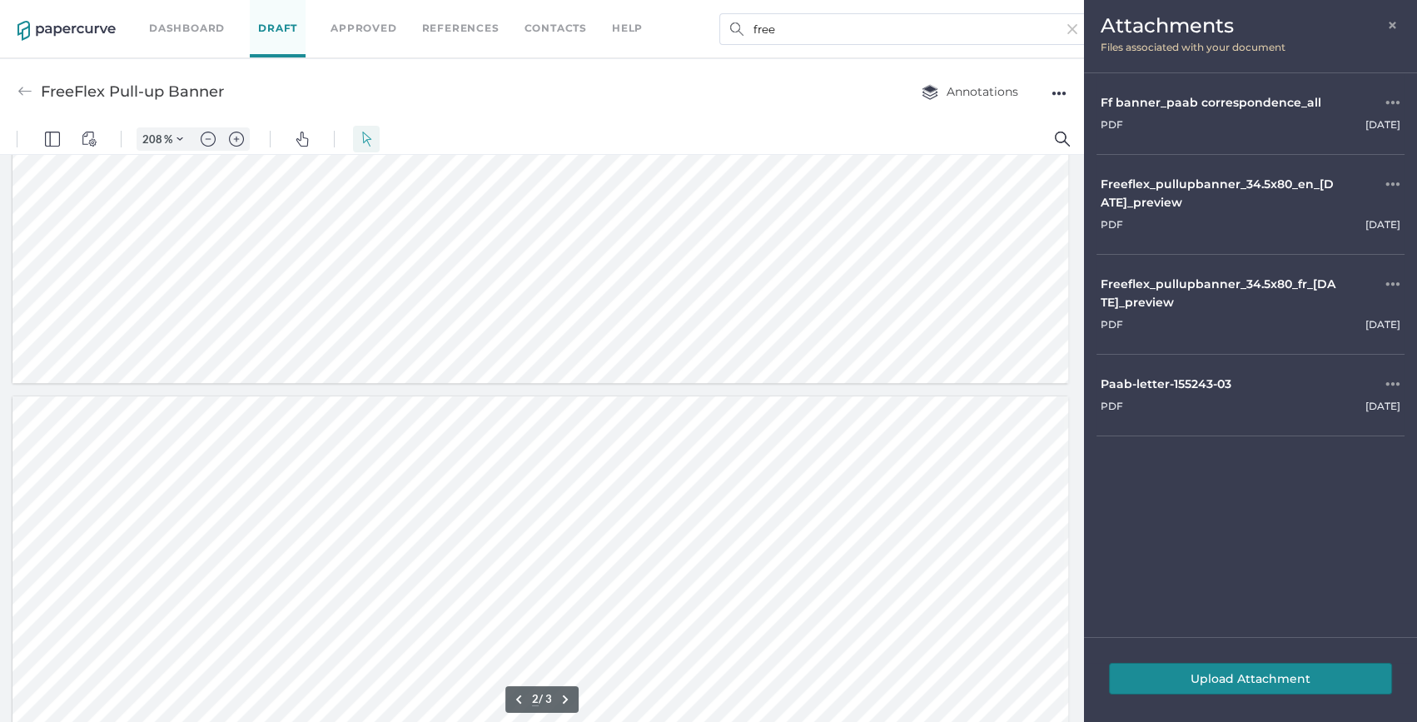
type input "1"
click at [1393, 20] on span "×" at bounding box center [1393, 23] width 13 height 13
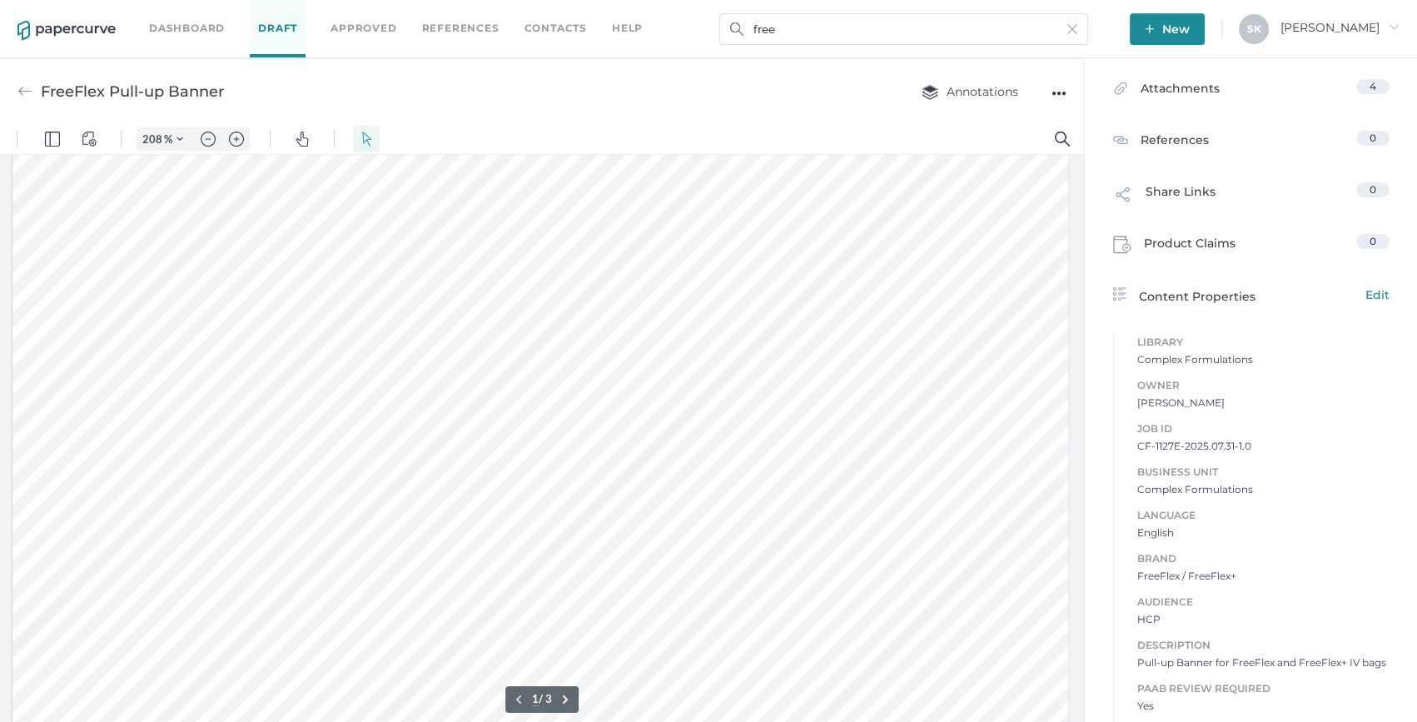
scroll to position [378, 0]
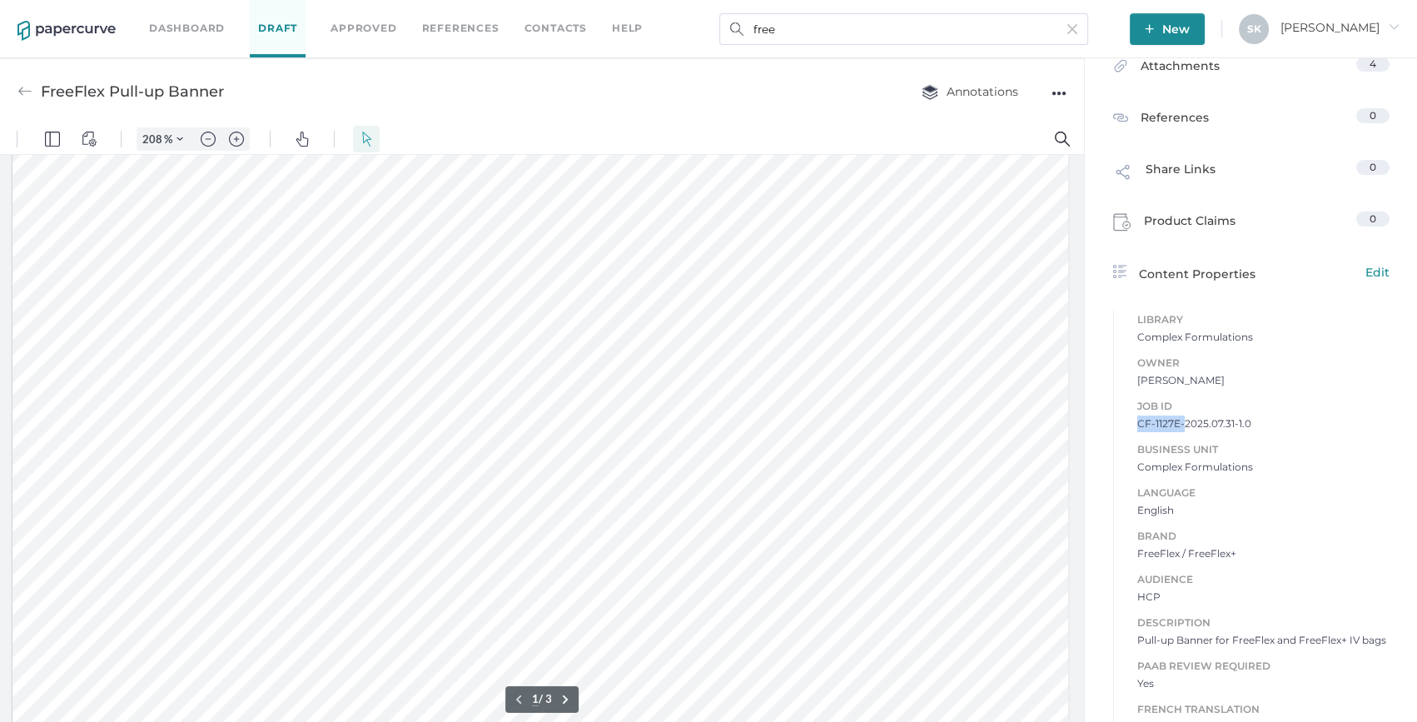
drag, startPoint x: 1130, startPoint y: 426, endPoint x: 1179, endPoint y: 426, distance: 49.1
click at [1179, 426] on div "Job ID CF-1127E-2025.07.31-1.0 Business Unit Complex Formulations Language Engl…" at bounding box center [1251, 558] width 276 height 355
copy span "CF-1127E-"
click at [770, 22] on input "free" at bounding box center [903, 29] width 369 height 32
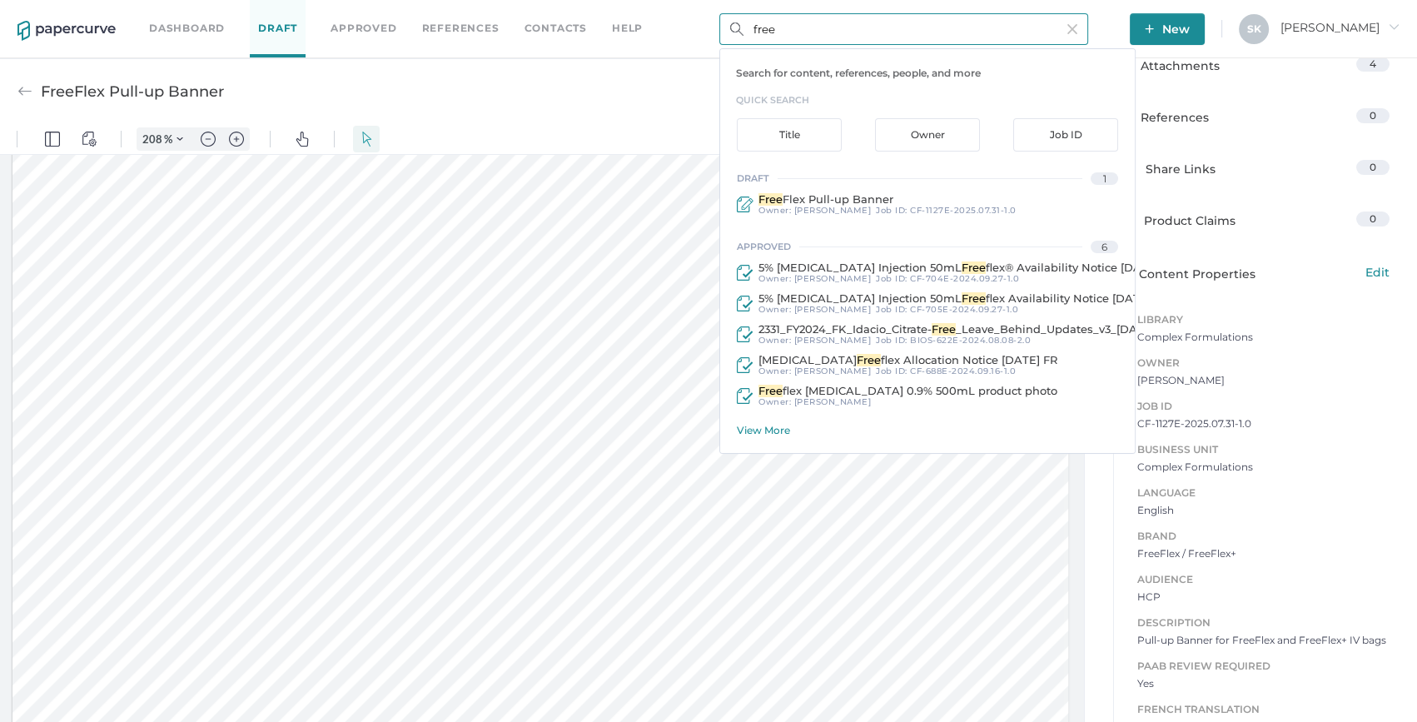
click at [768, 434] on div "View More" at bounding box center [936, 430] width 398 height 12
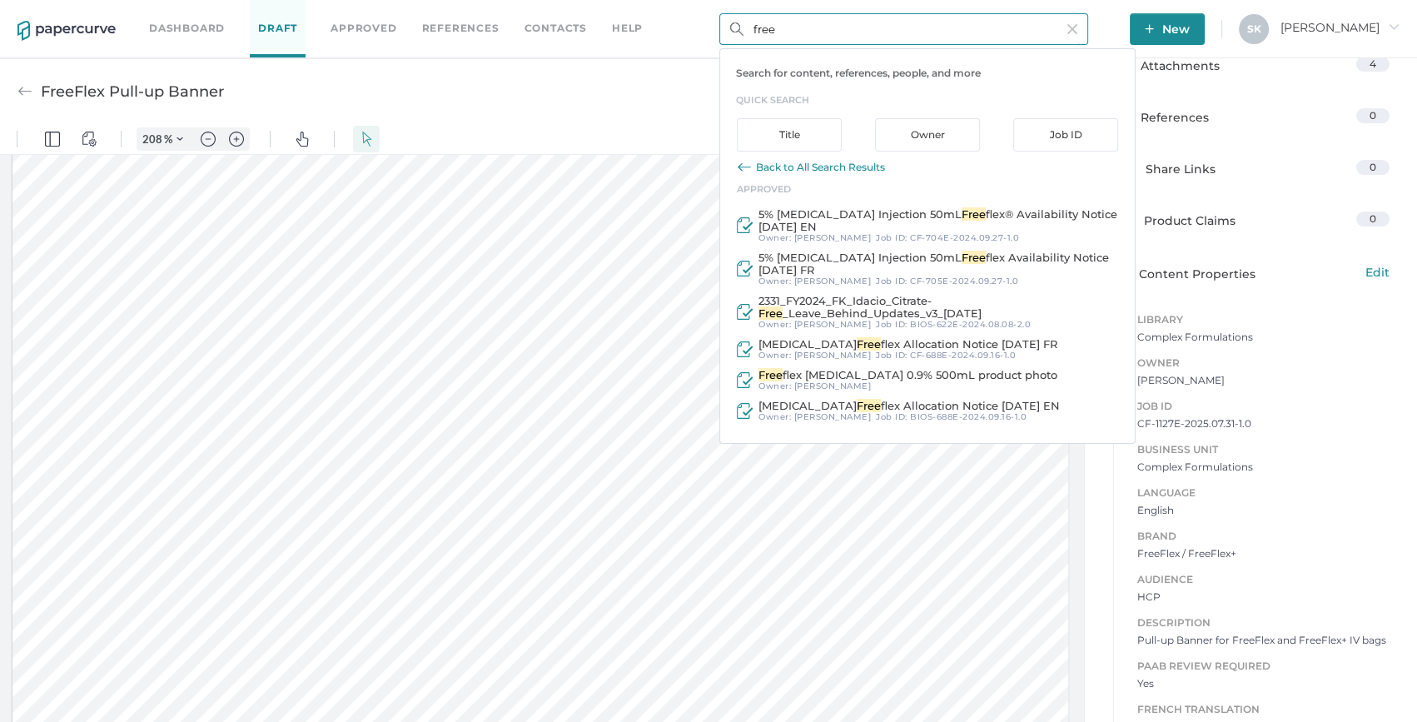
click at [803, 165] on div "Back to All Search Results" at bounding box center [820, 167] width 129 height 12
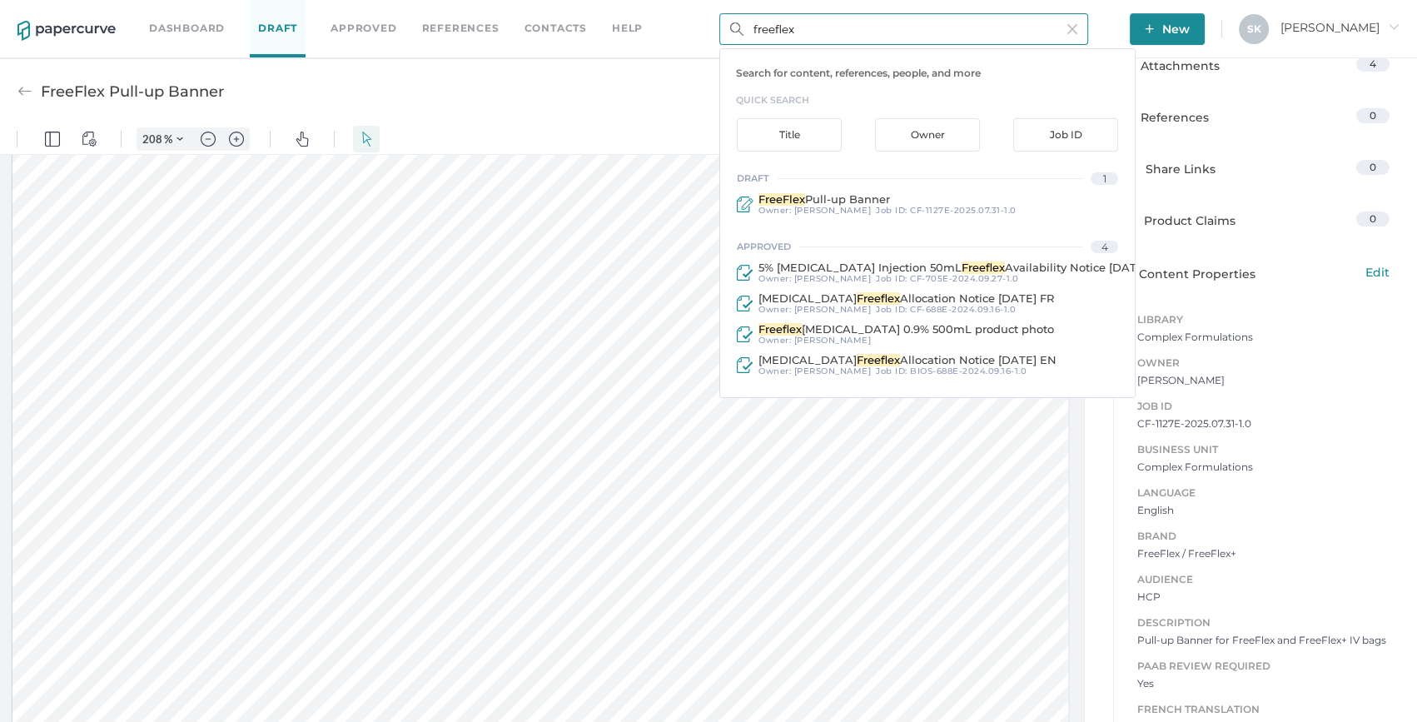
type input "freeflex"
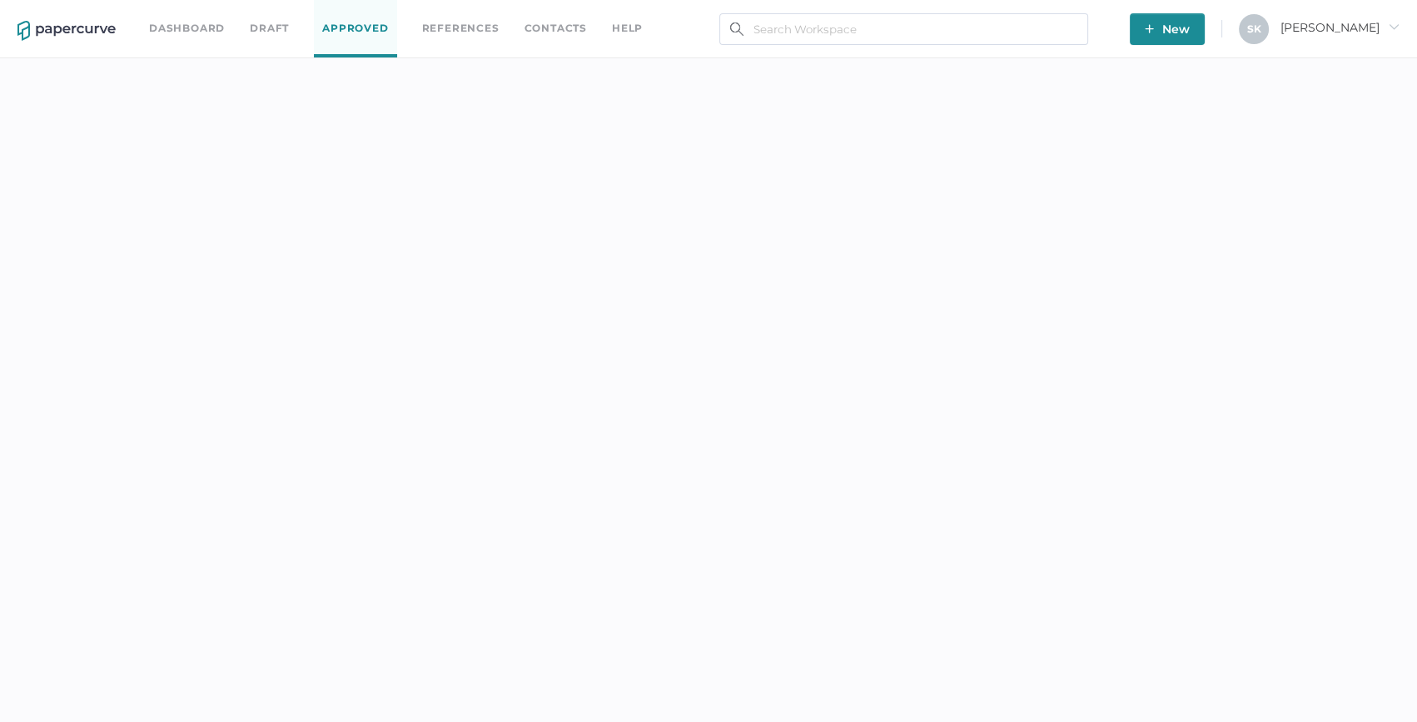
click at [879, 46] on div "Dashboard Draft Approved References Contacts help New S K [PERSON_NAME]" at bounding box center [708, 29] width 1417 height 58
click at [858, 27] on input "text" at bounding box center [903, 29] width 369 height 32
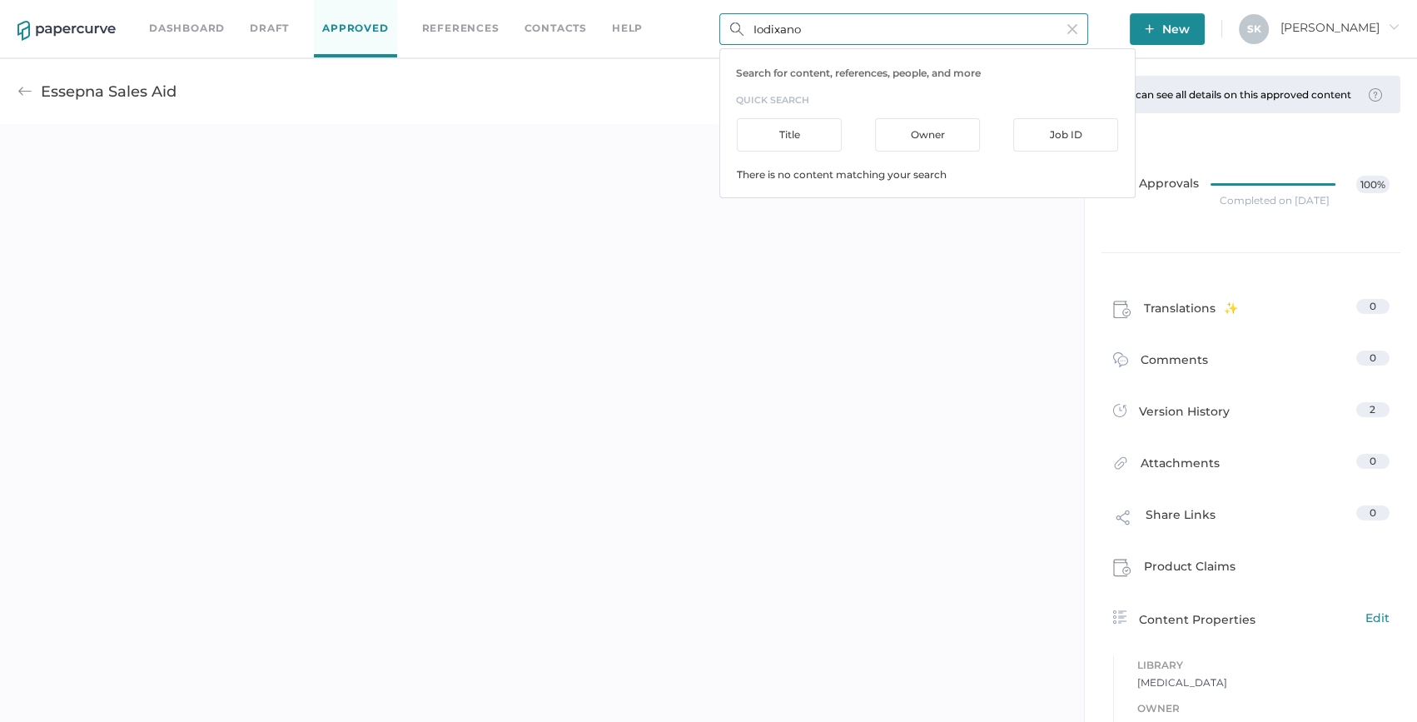
type input "[MEDICAL_DATA]"
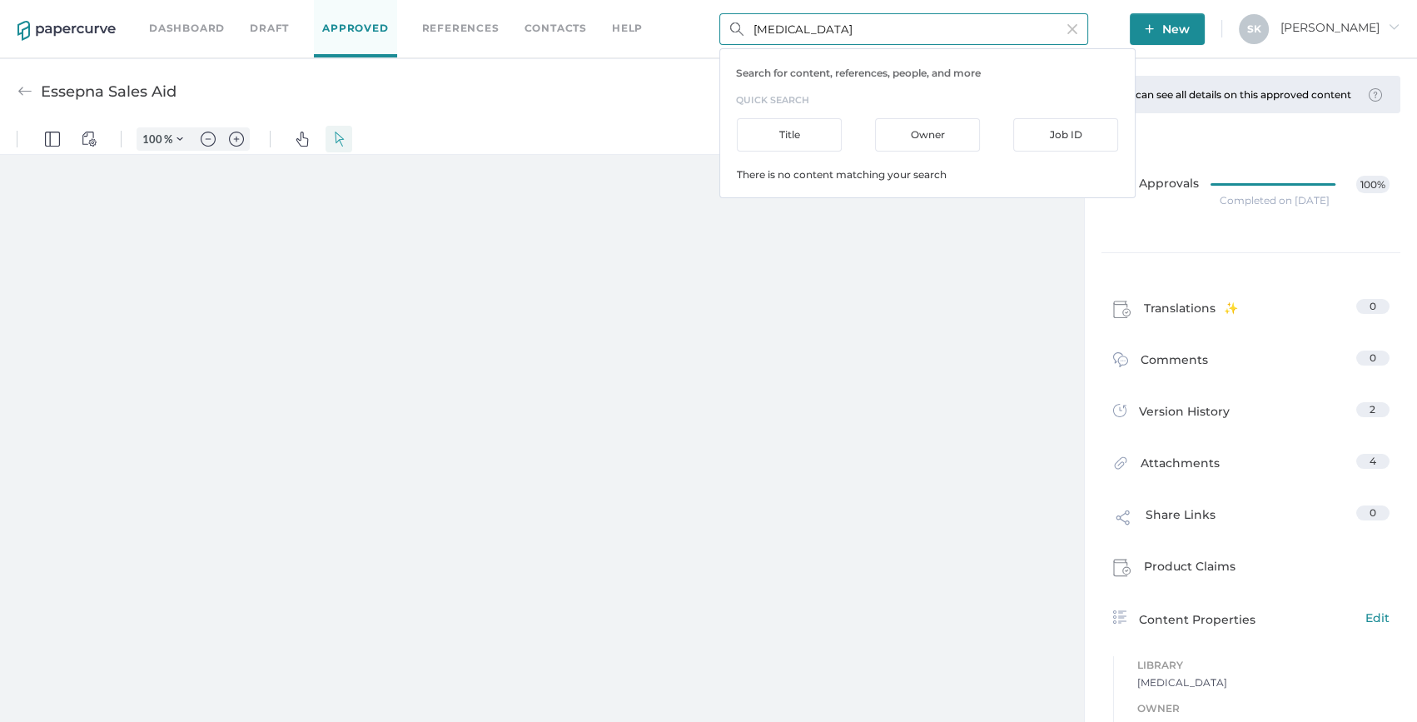
type input "208"
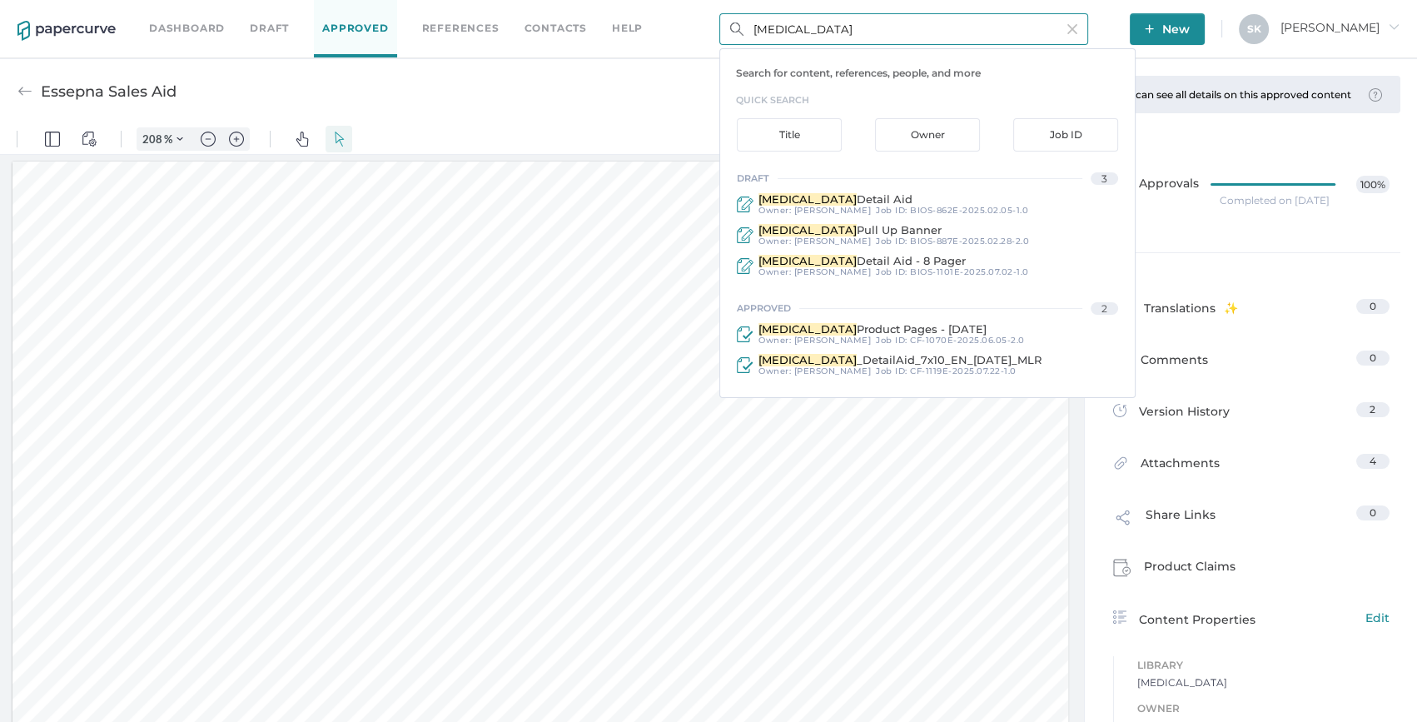
scroll to position [2, 0]
drag, startPoint x: 834, startPoint y: 32, endPoint x: 731, endPoint y: 24, distance: 103.6
click at [731, 24] on div "Iodixanol Search for content, references, people, and more quick search Title O…" at bounding box center [903, 29] width 369 height 32
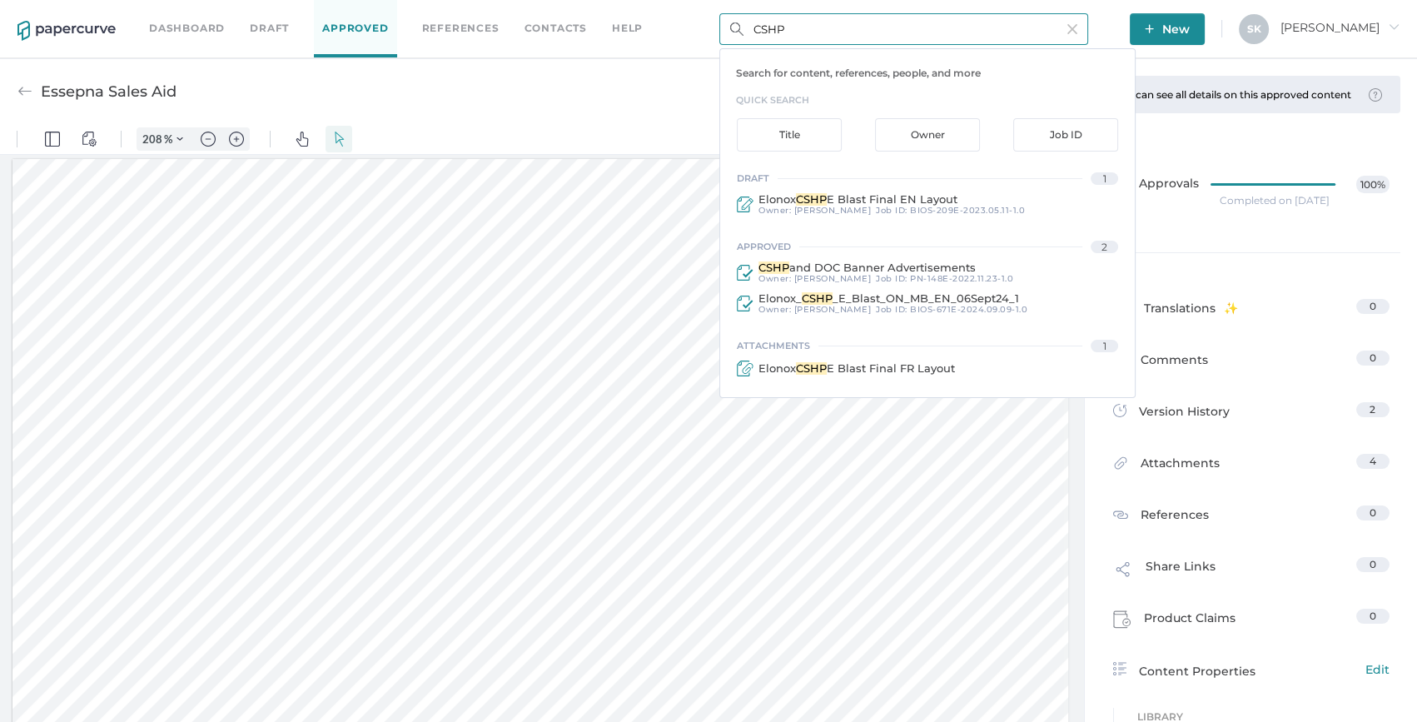
click at [868, 37] on input "CSHP" at bounding box center [903, 29] width 369 height 32
click at [868, 34] on input "CSHP" at bounding box center [903, 29] width 369 height 32
type input "Eblast"
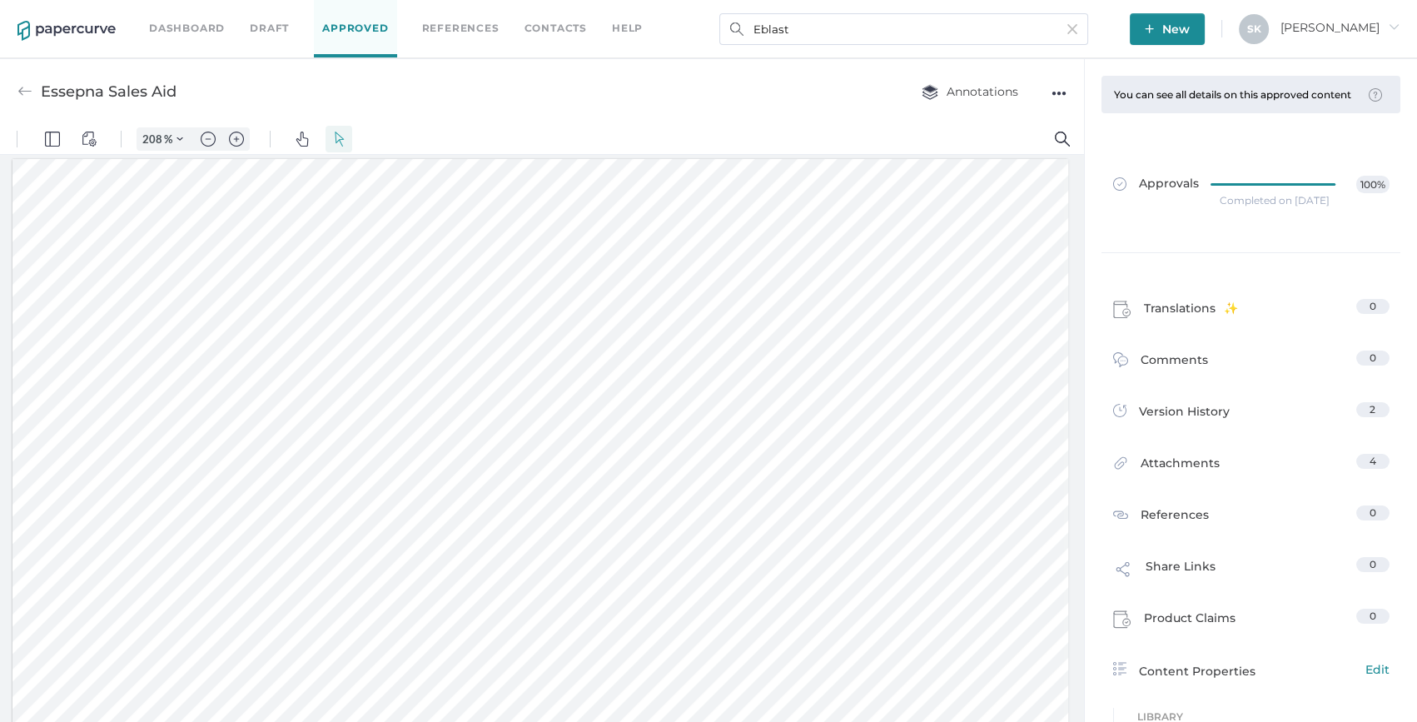
click at [185, 24] on link "Dashboard" at bounding box center [187, 28] width 76 height 18
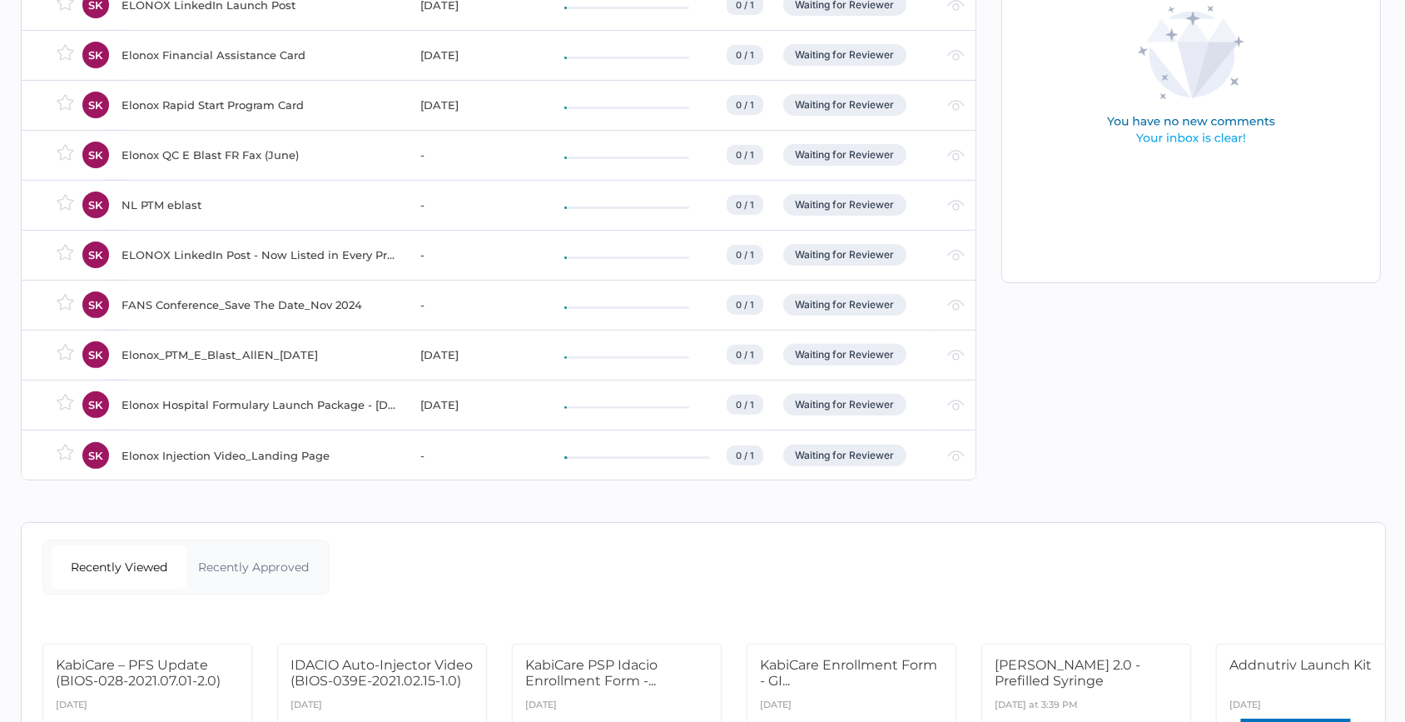
scroll to position [269, 0]
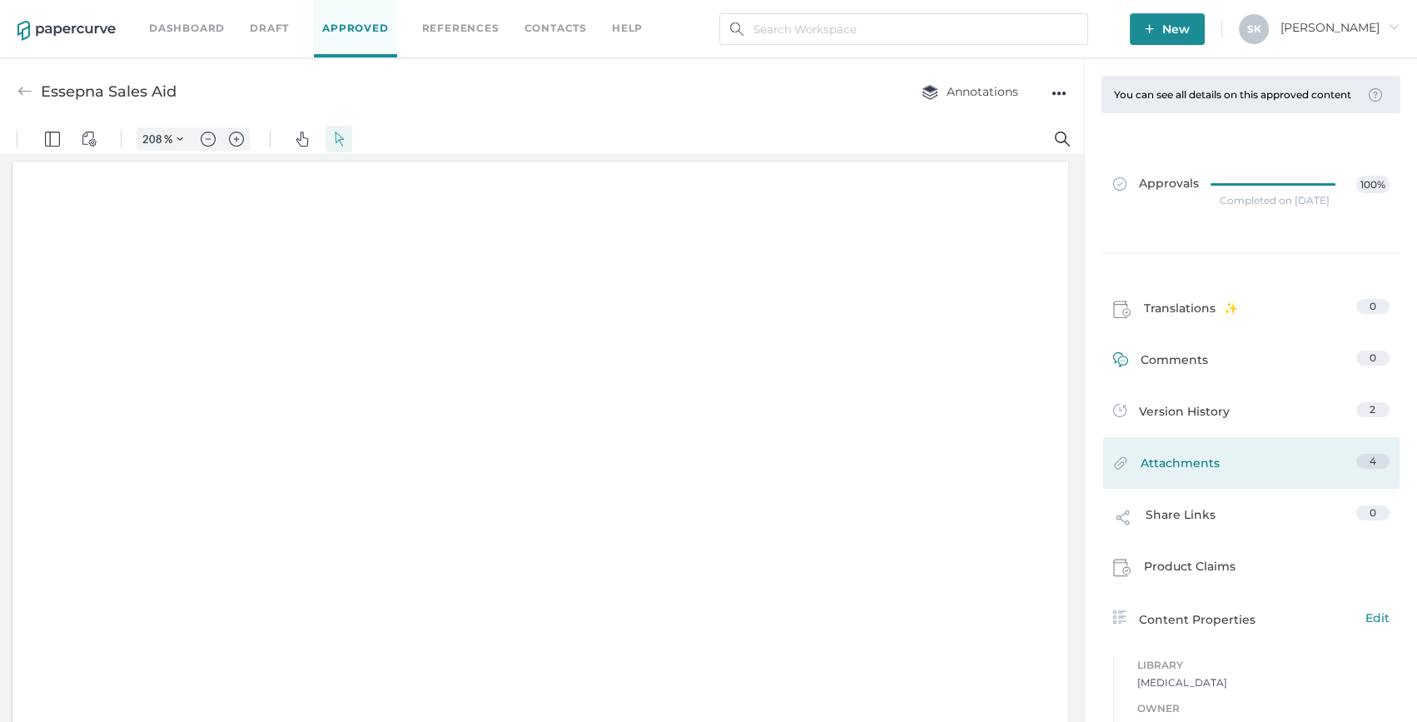
type input "208"
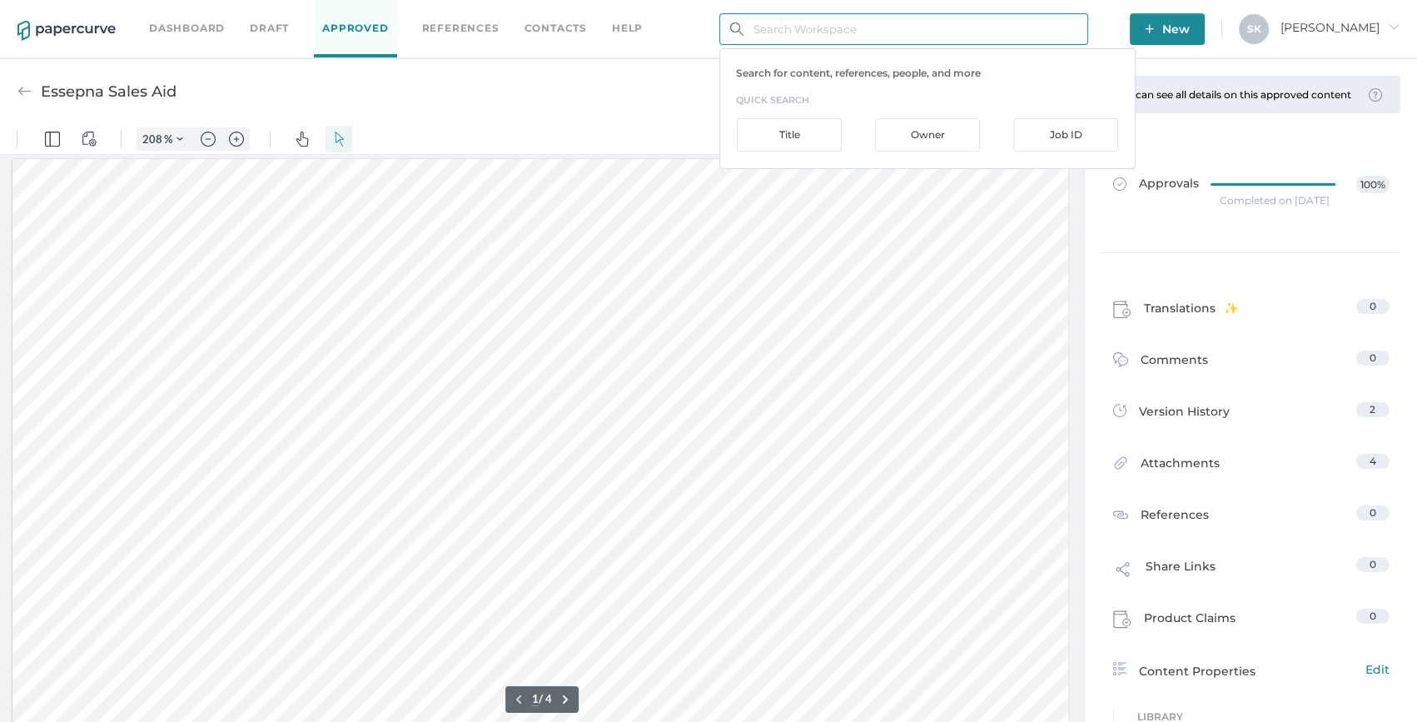
click at [765, 17] on input "text" at bounding box center [903, 29] width 369 height 32
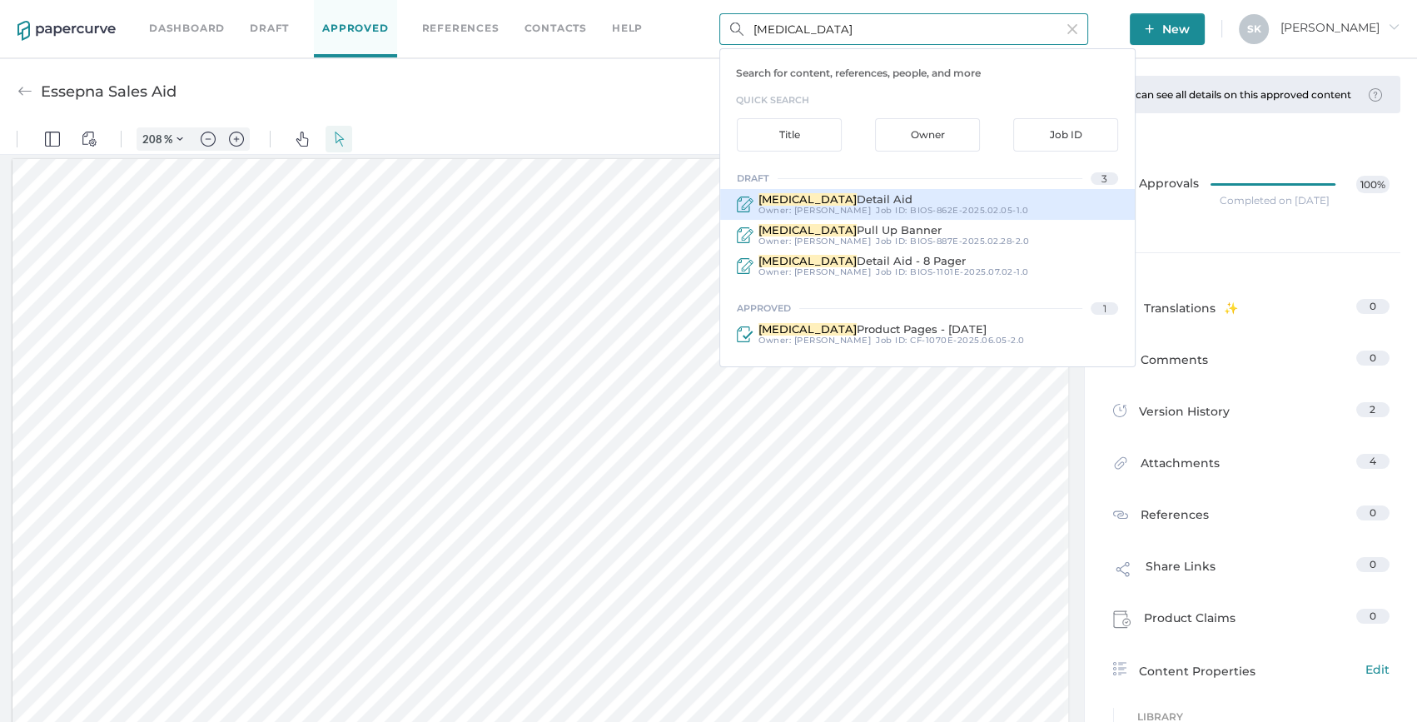
type input "Iodixanol"
click at [1075, 205] on div "Iodixanol Detail Aid Owner: Sarah Khouri Job ID : BIOS-862E-2025.02.05-1.0" at bounding box center [927, 204] width 415 height 31
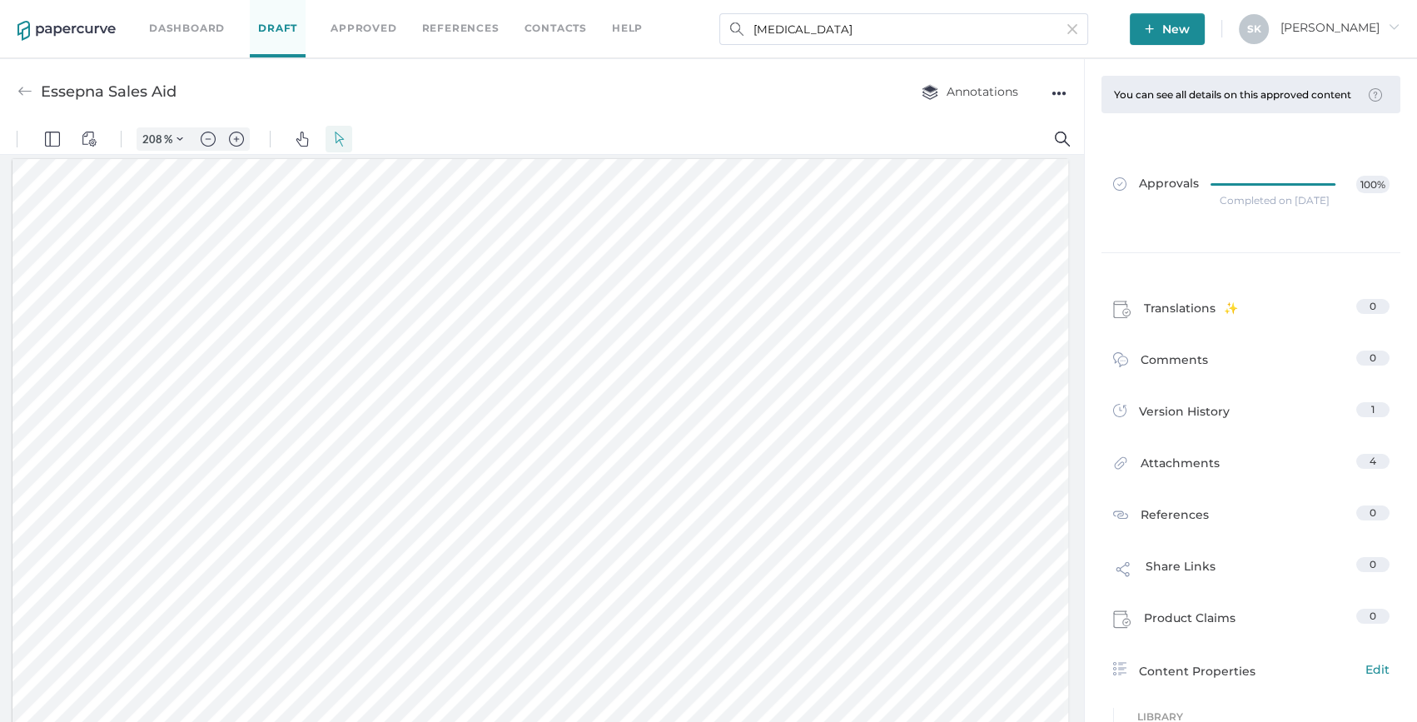
type input "[MEDICAL_DATA] Detail Aid"
type input "100"
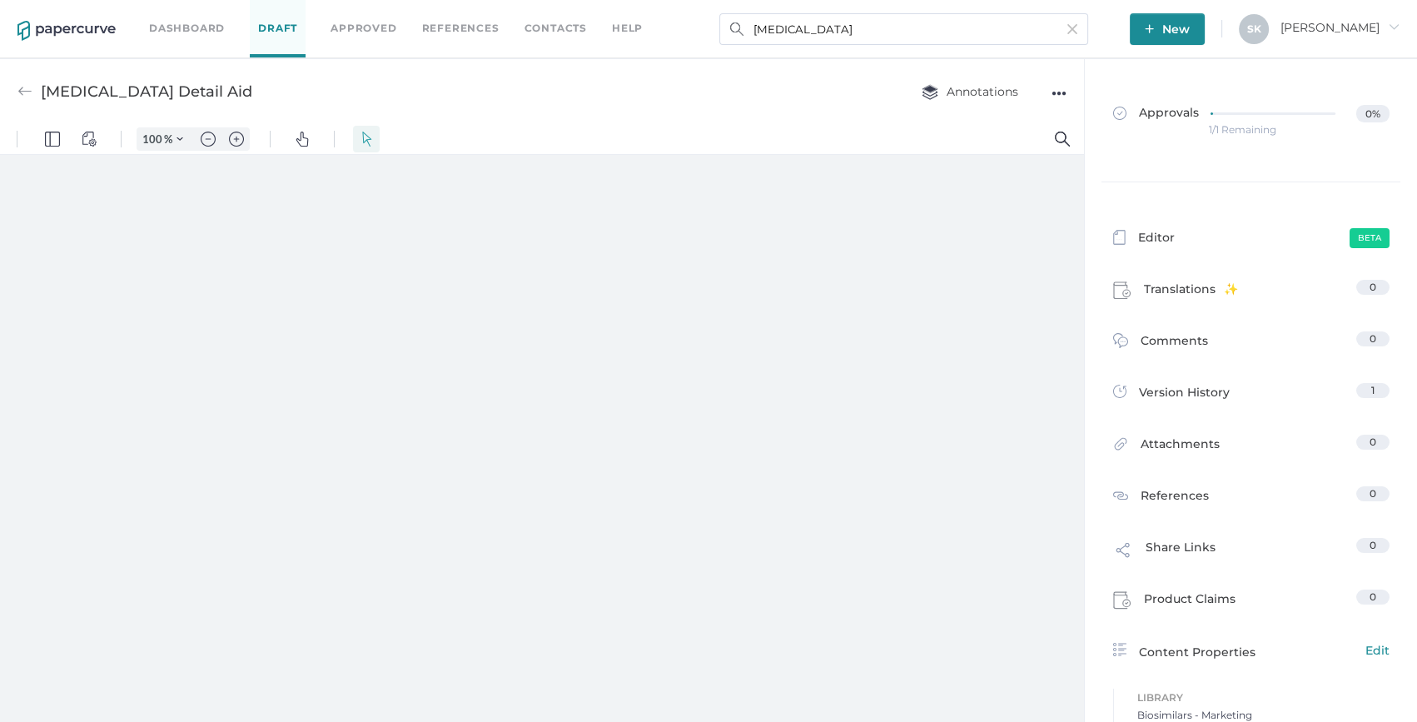
type input "208"
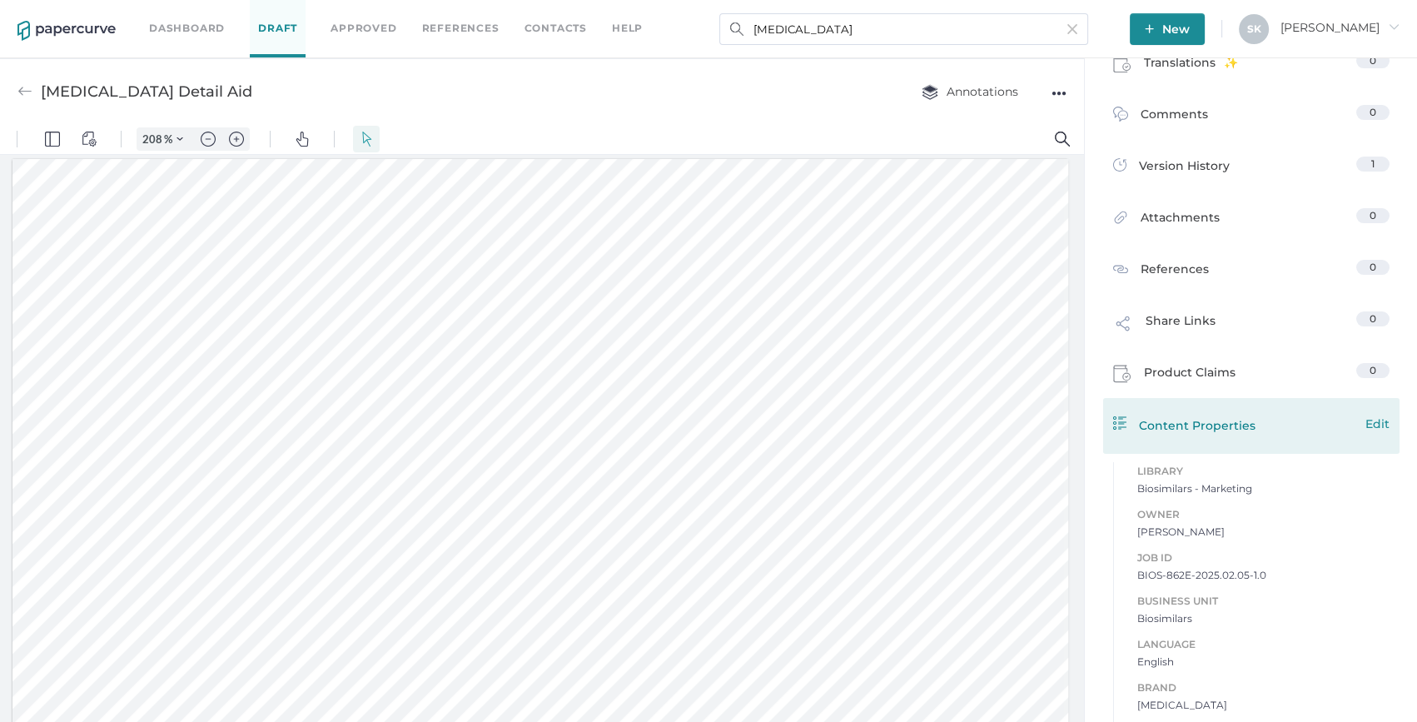
scroll to position [302, 0]
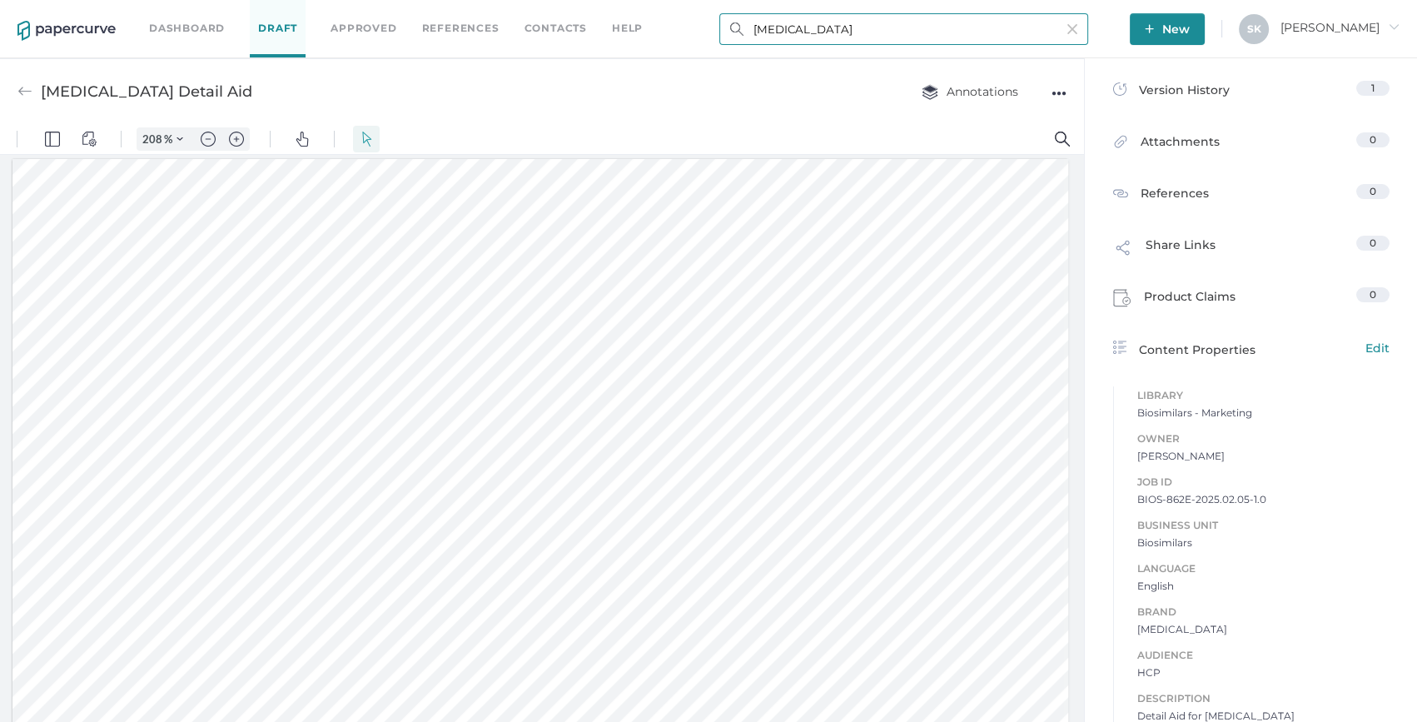
click at [836, 22] on input "Iodixanol" at bounding box center [903, 29] width 369 height 32
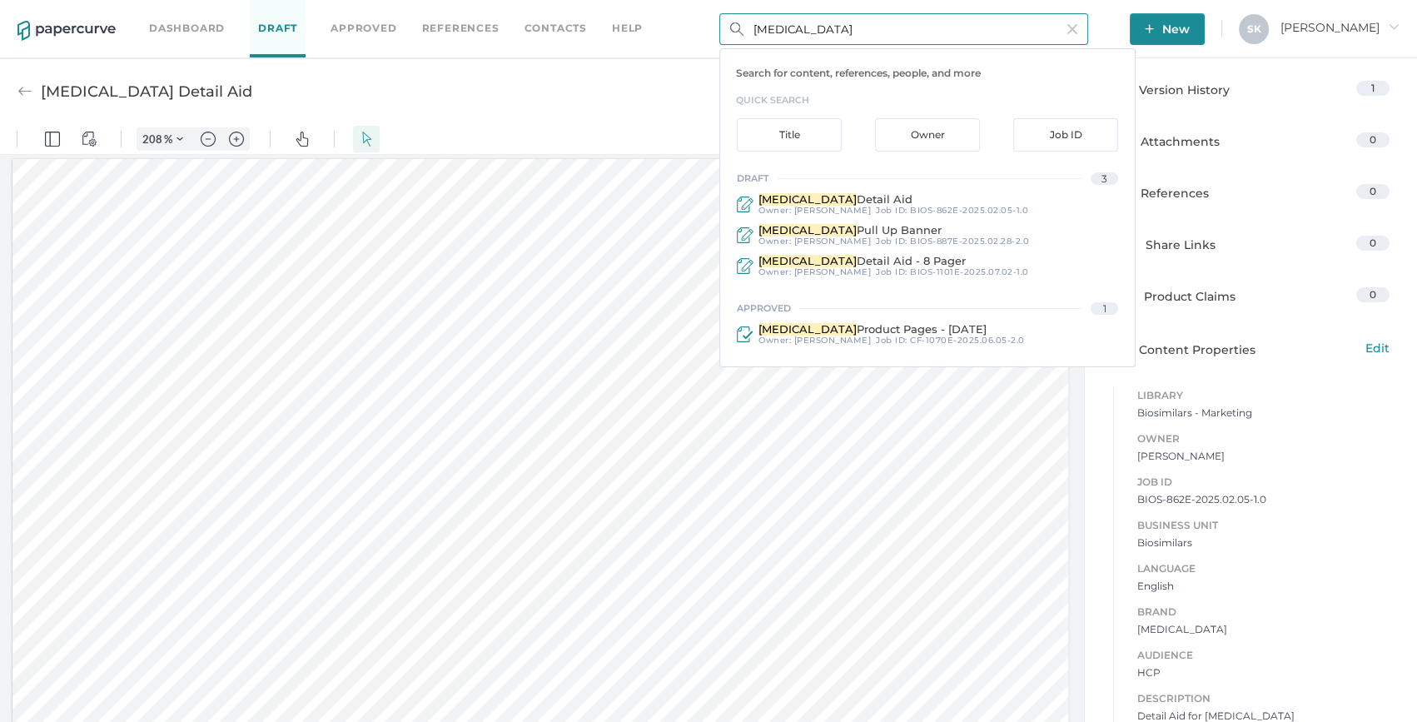
click at [836, 22] on input "Iodixanol" at bounding box center [903, 29] width 369 height 32
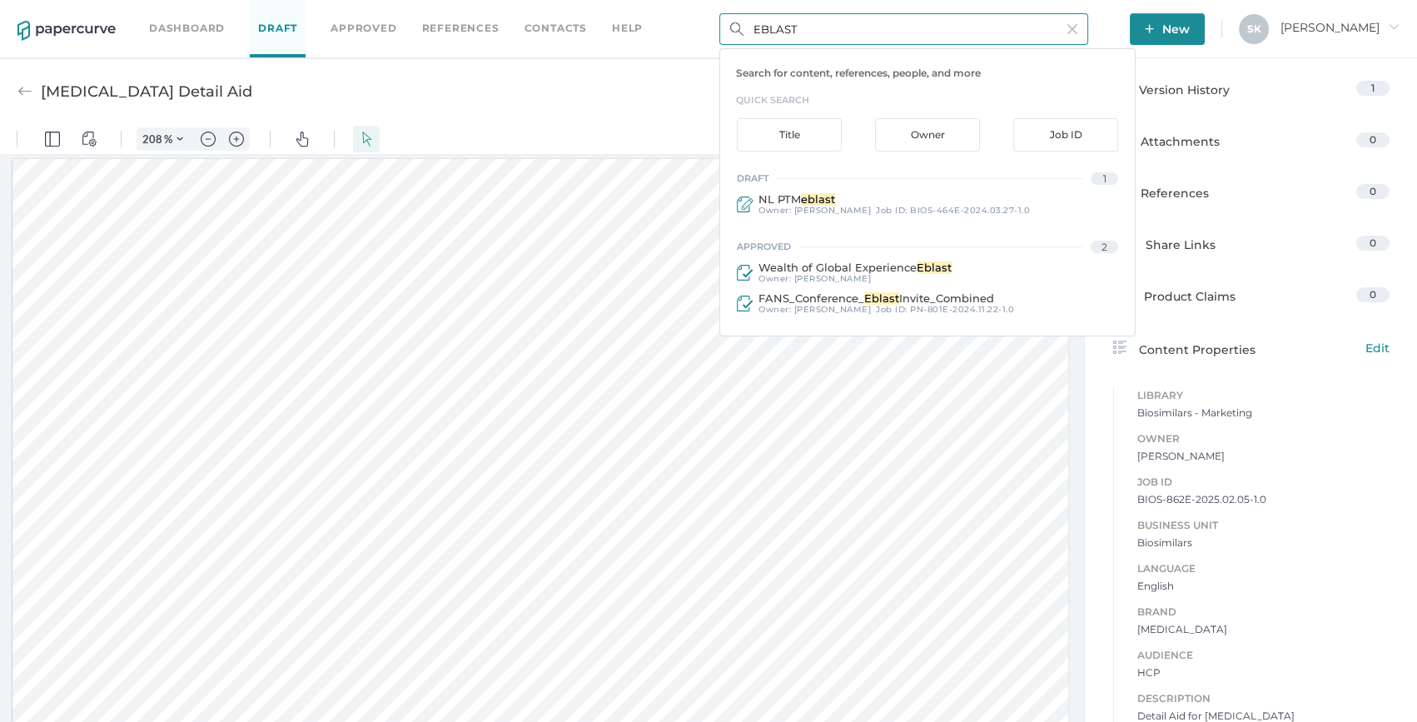
click at [764, 25] on input "EBLAST" at bounding box center [903, 29] width 369 height 32
type input "e"
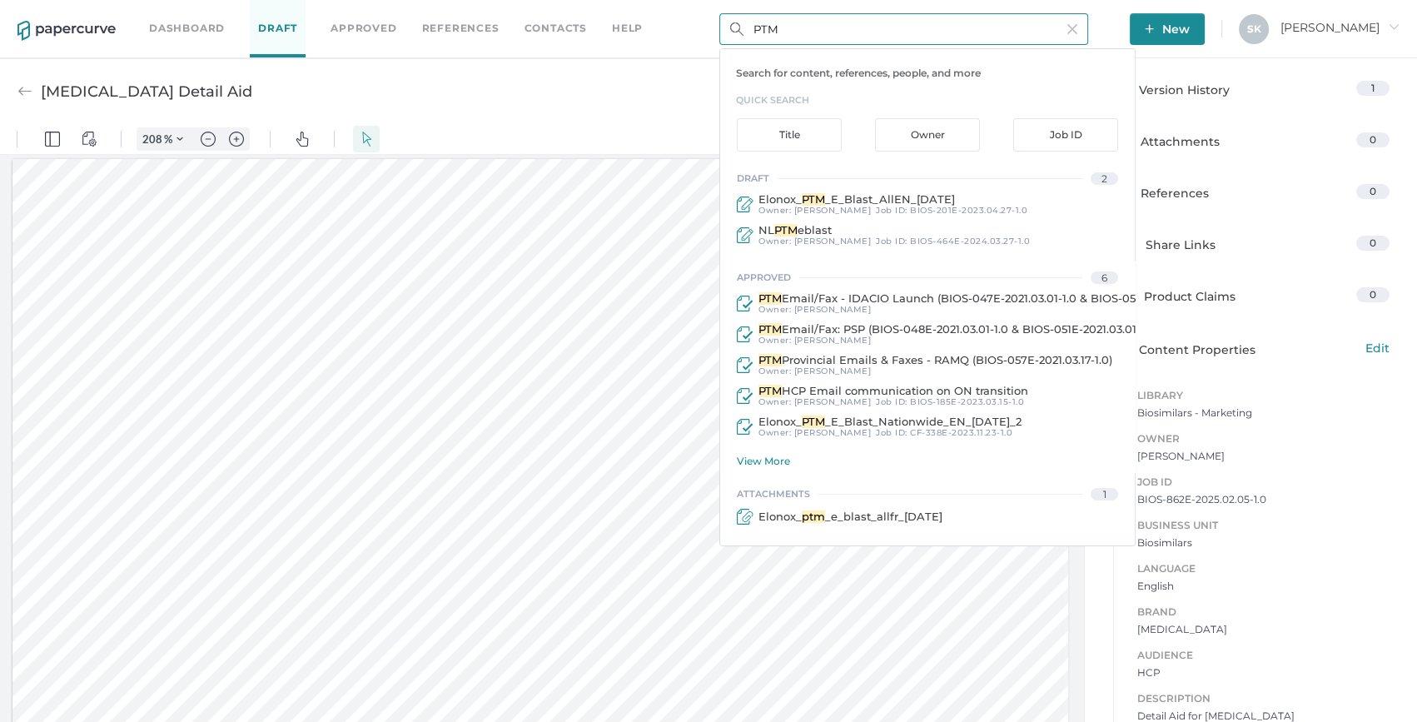
type input "PTM"
drag, startPoint x: 916, startPoint y: 462, endPoint x: 916, endPoint y: 339, distance: 123.2
click at [916, 462] on div "View More" at bounding box center [936, 461] width 398 height 12
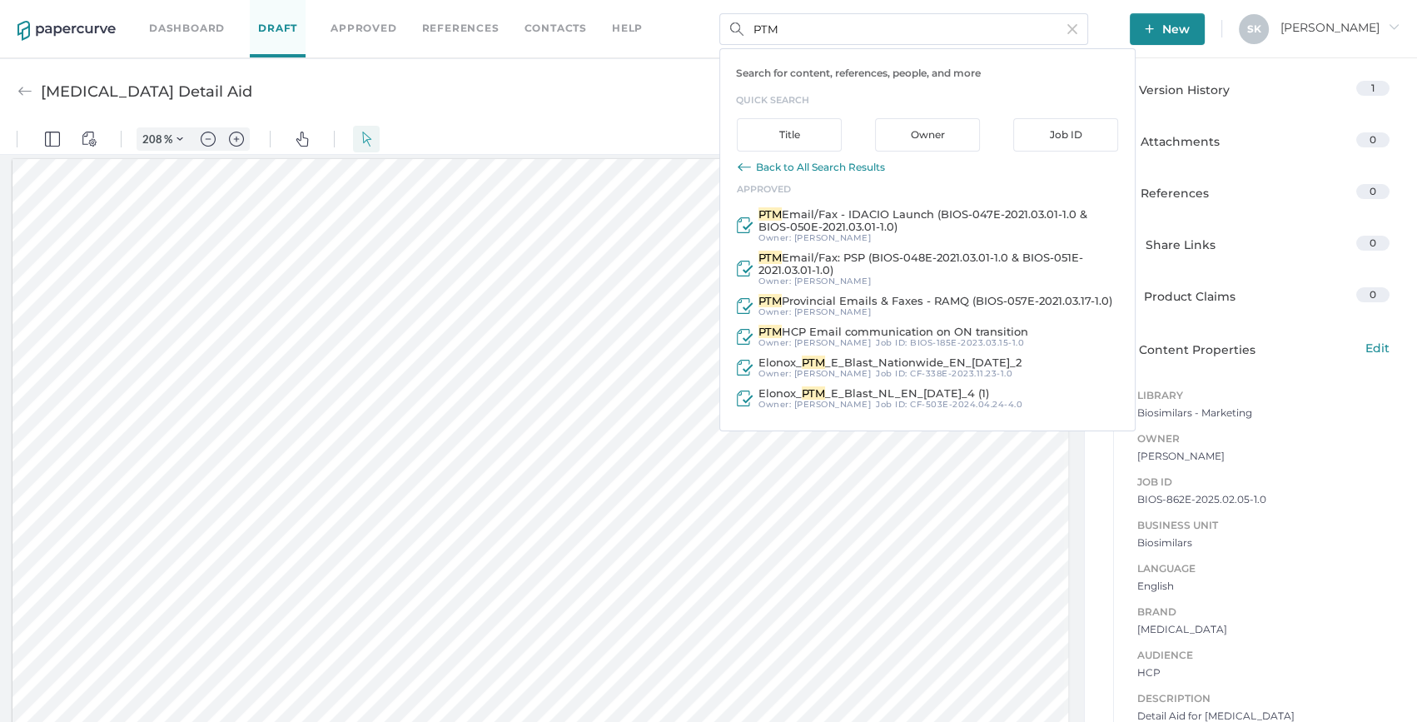
click at [177, 22] on link "Dashboard" at bounding box center [187, 28] width 76 height 18
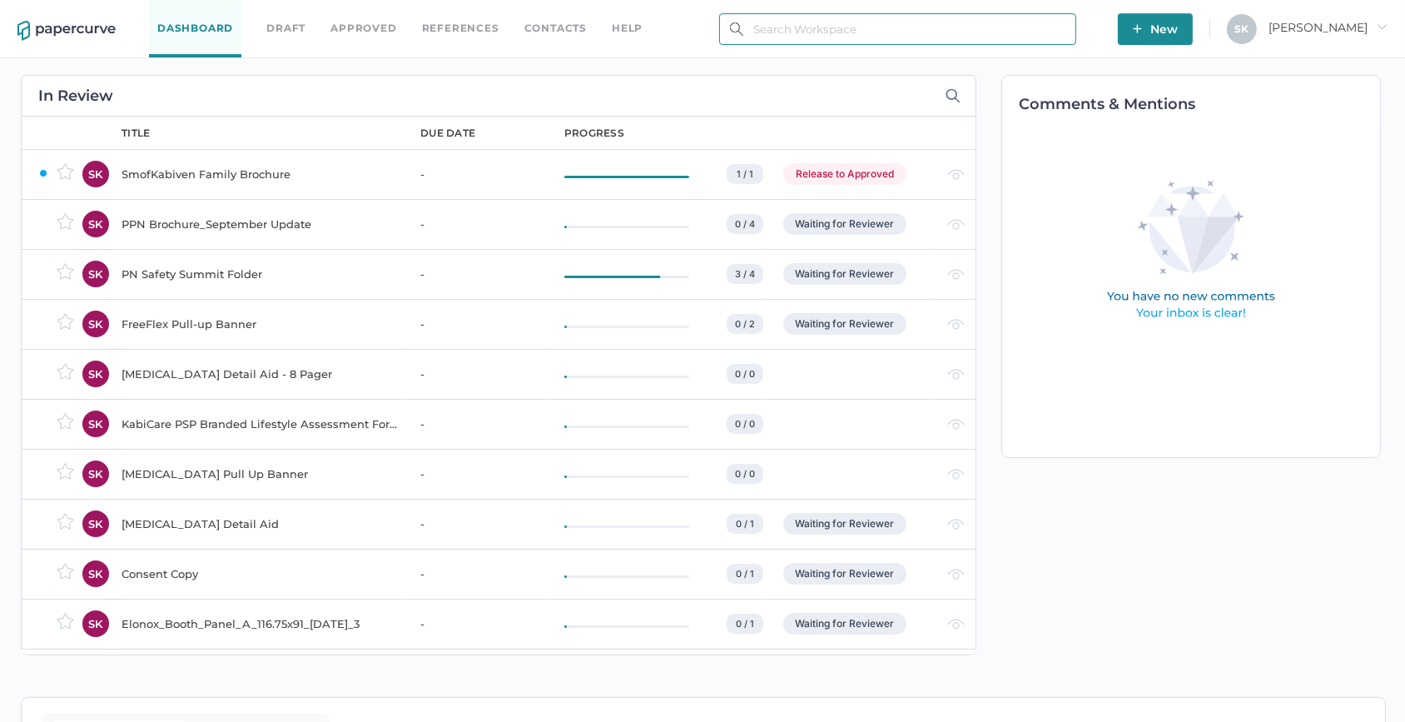
click at [809, 36] on input "text" at bounding box center [897, 29] width 357 height 32
paste input "671E"
type input "671E"
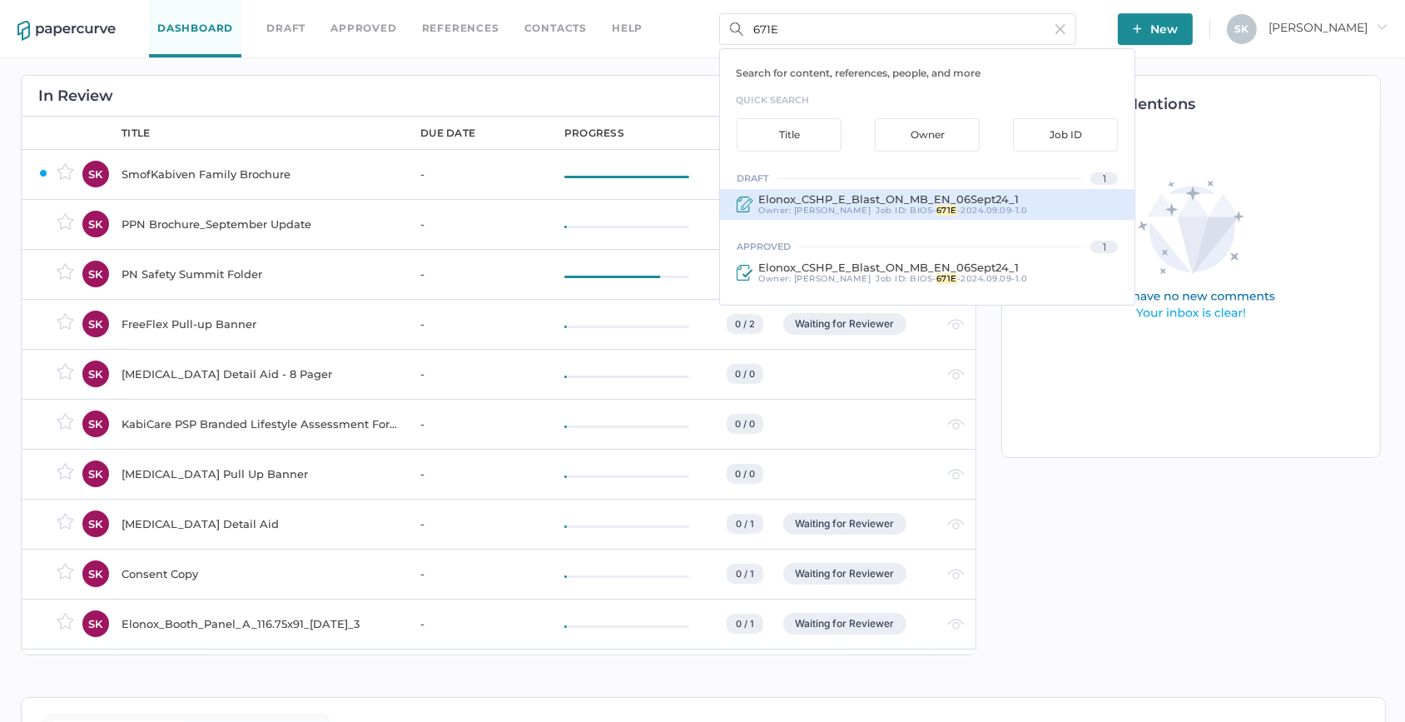
click at [928, 201] on span "Elonox_CSHP_E_Blast_ON_MB_EN_06Sept24_1" at bounding box center [889, 198] width 261 height 13
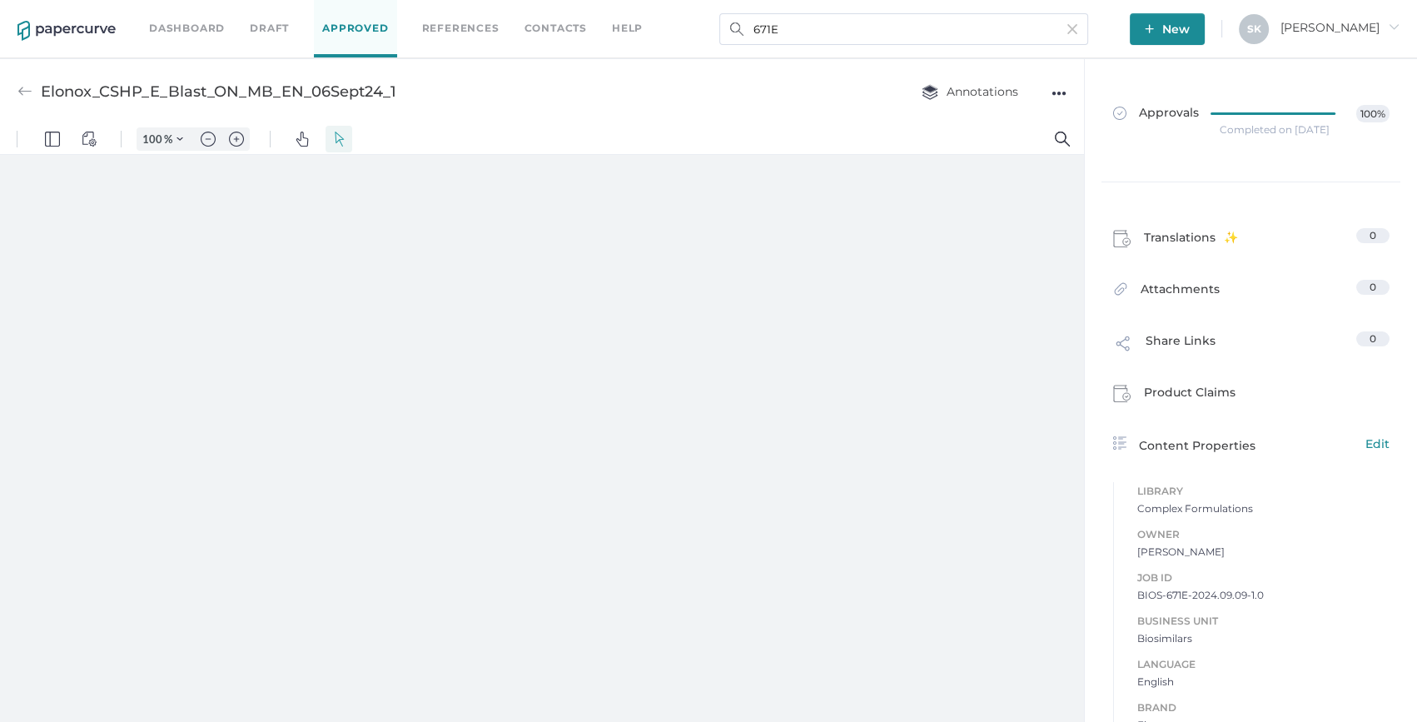
type input "208"
click at [169, 33] on link "Dashboard" at bounding box center [187, 28] width 76 height 18
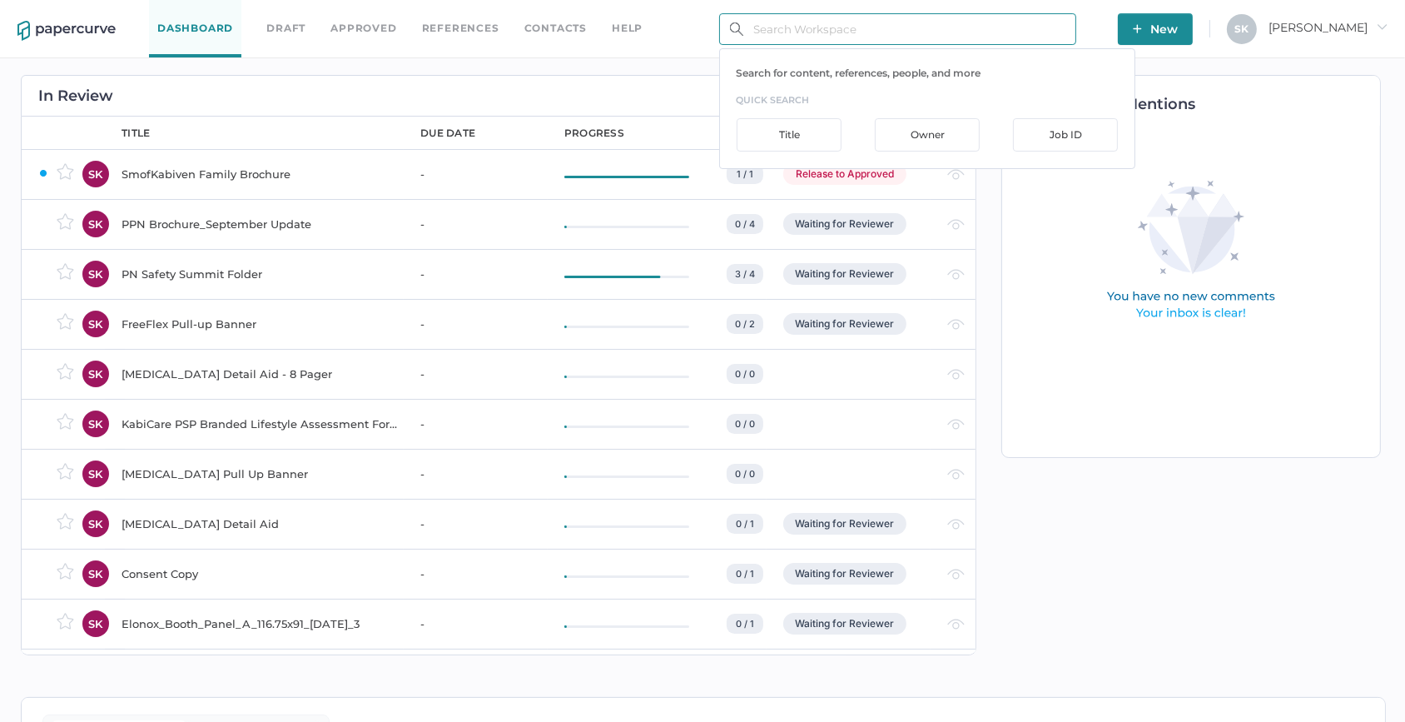
click at [919, 18] on input "text" at bounding box center [897, 29] width 357 height 32
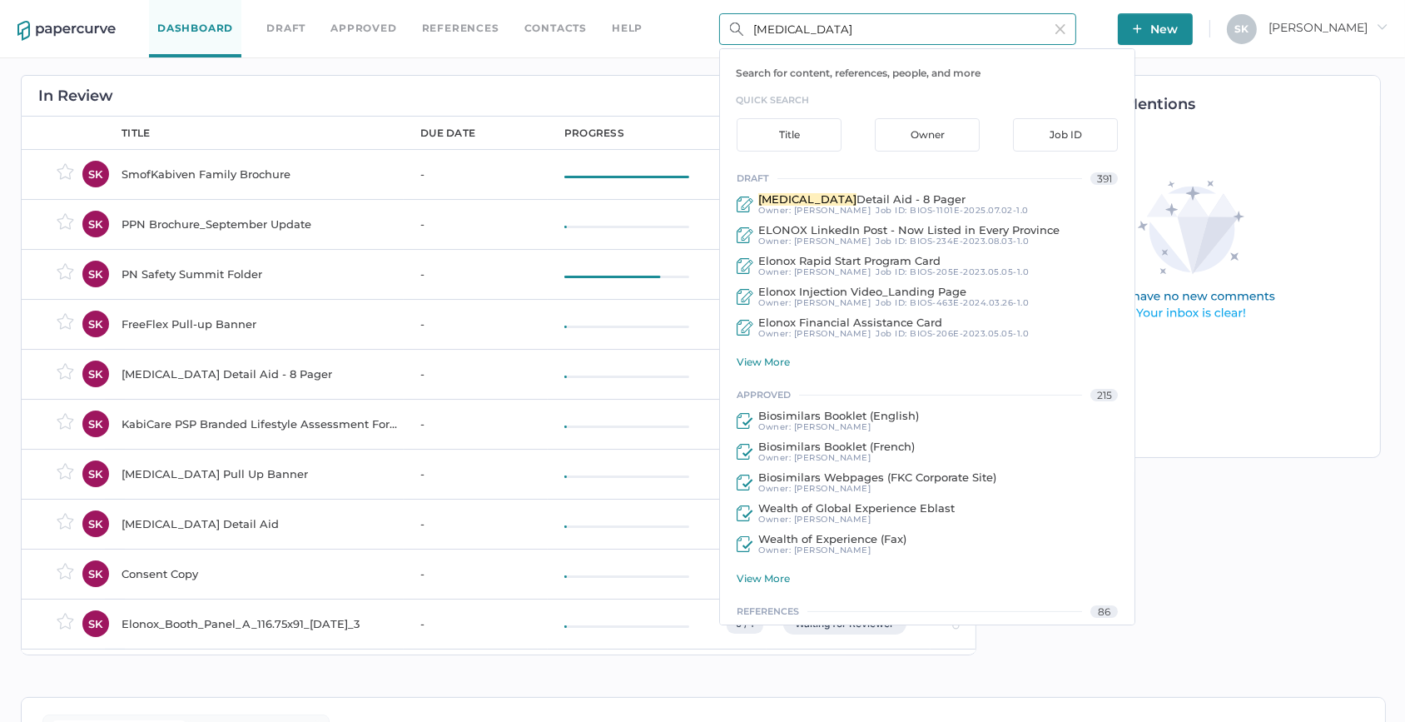
type input "Iodixanol"
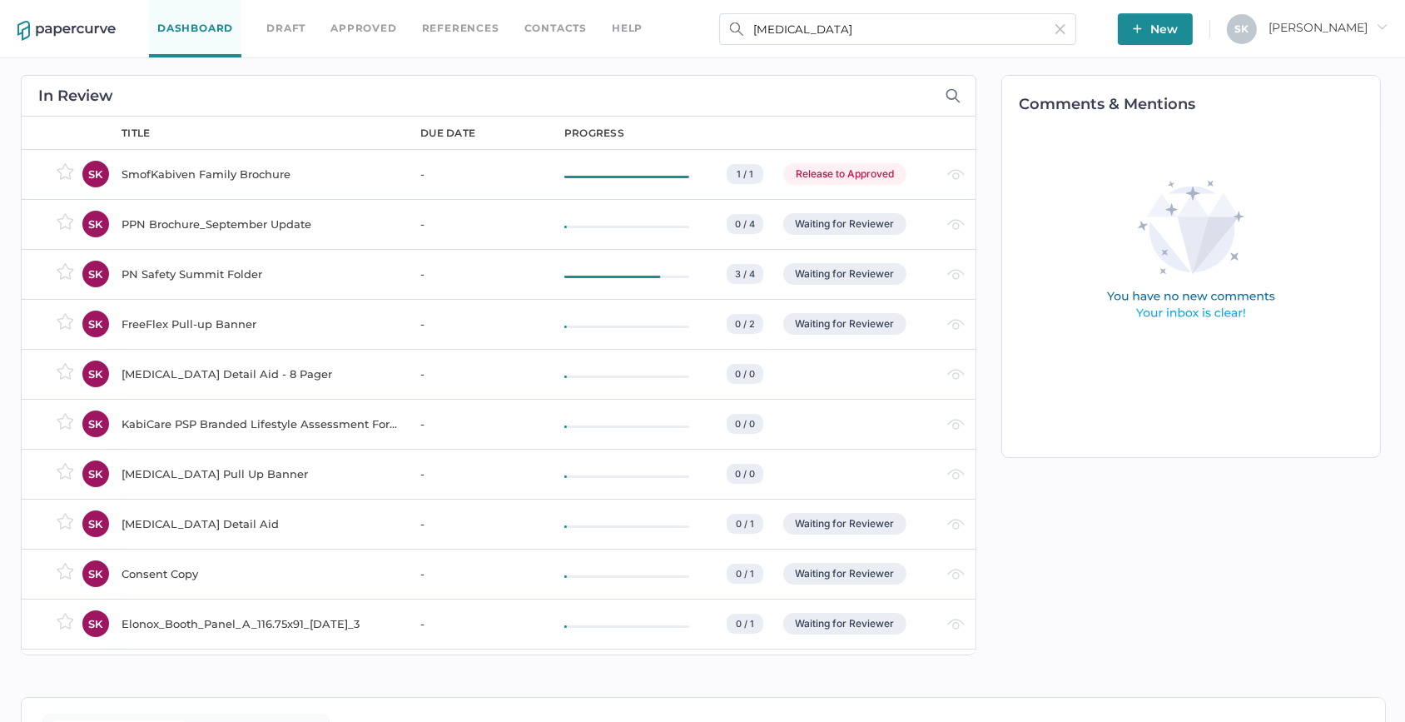
click at [1191, 58] on div "Dashboard Draft Approved References Contacts help Iodixanol New S K Sarah arrow…" at bounding box center [702, 566] width 1405 height 1132
drag, startPoint x: 1191, startPoint y: 58, endPoint x: 1157, endPoint y: 56, distance: 34.2
click at [1157, 56] on div "Dashboard Draft Approved References Contacts help Iodixanol New S K Sarah arrow…" at bounding box center [702, 29] width 1405 height 58
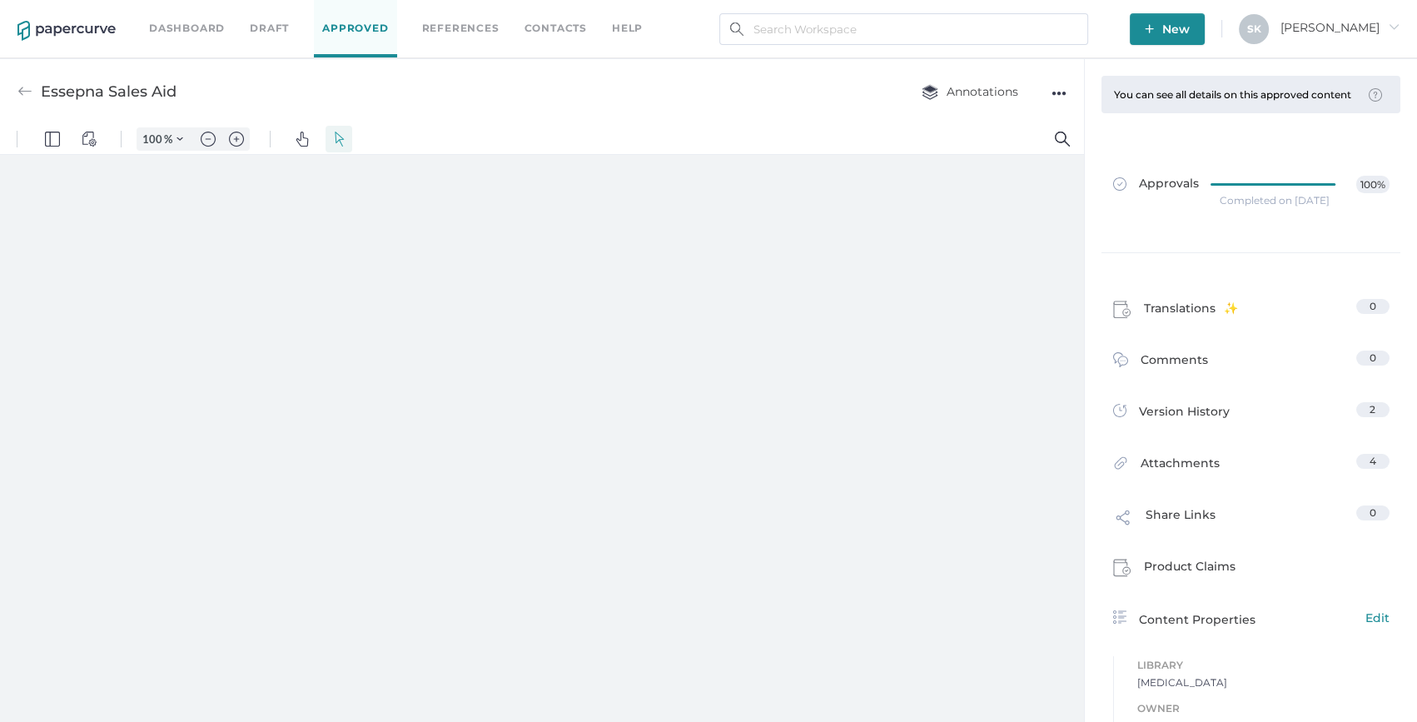
type input "208"
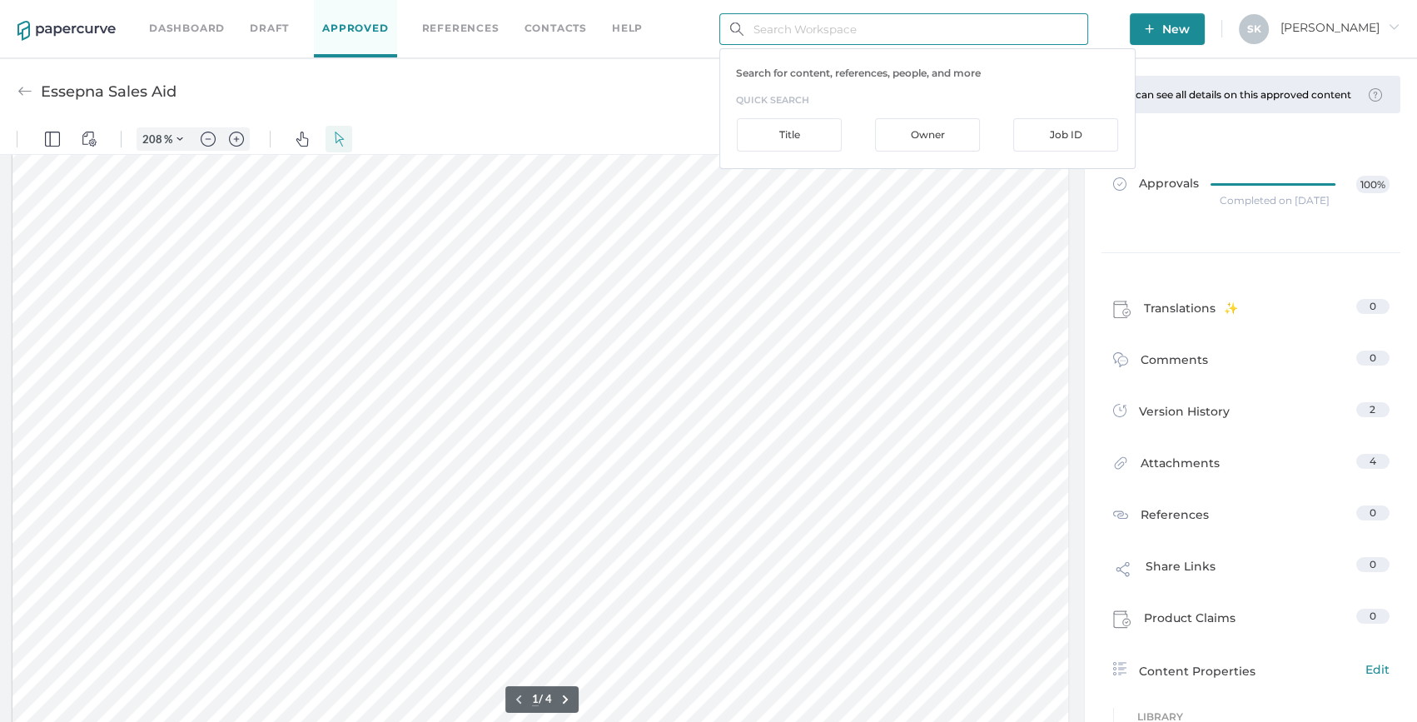
click at [789, 37] on input "text" at bounding box center [903, 29] width 369 height 32
type input "P"
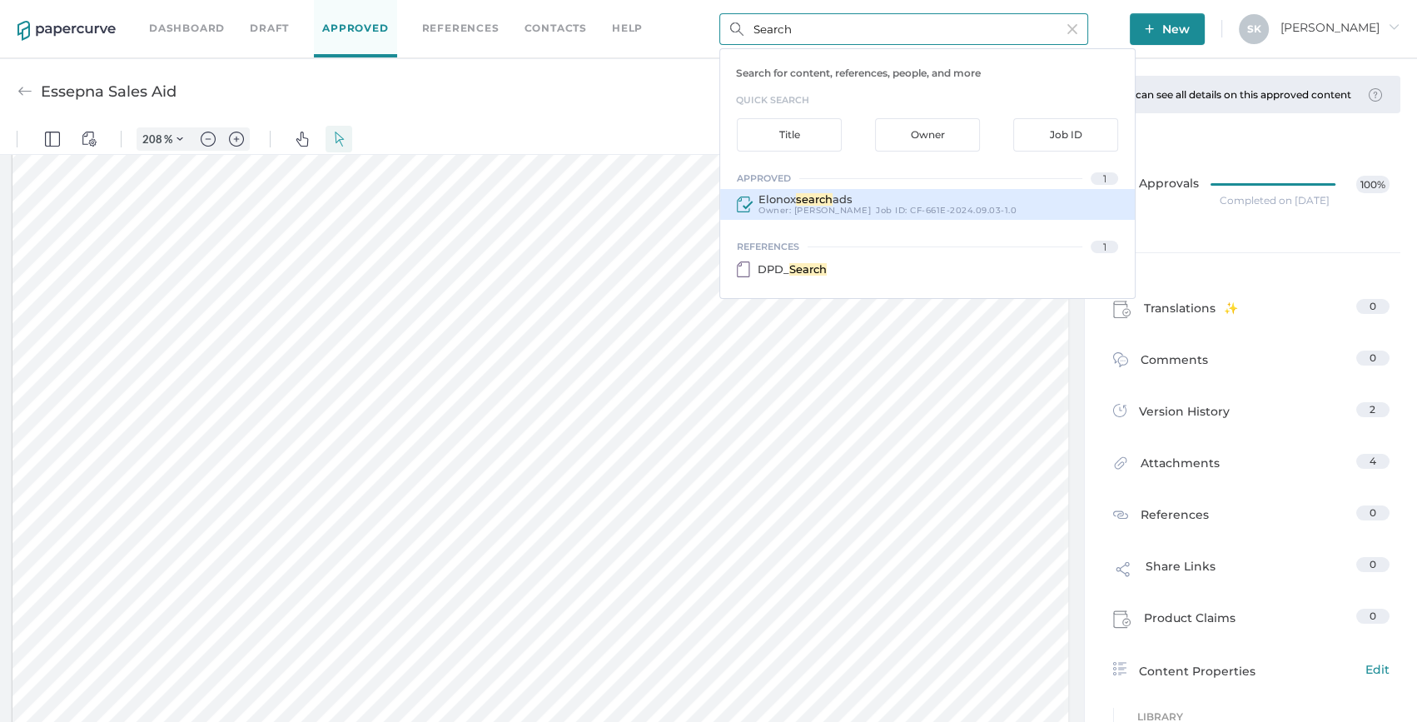
type input "Search"
click at [880, 191] on div "Elonox search ads Owner: [PERSON_NAME] Job ID : CF-661E-2024.09.03-1.0" at bounding box center [927, 204] width 415 height 31
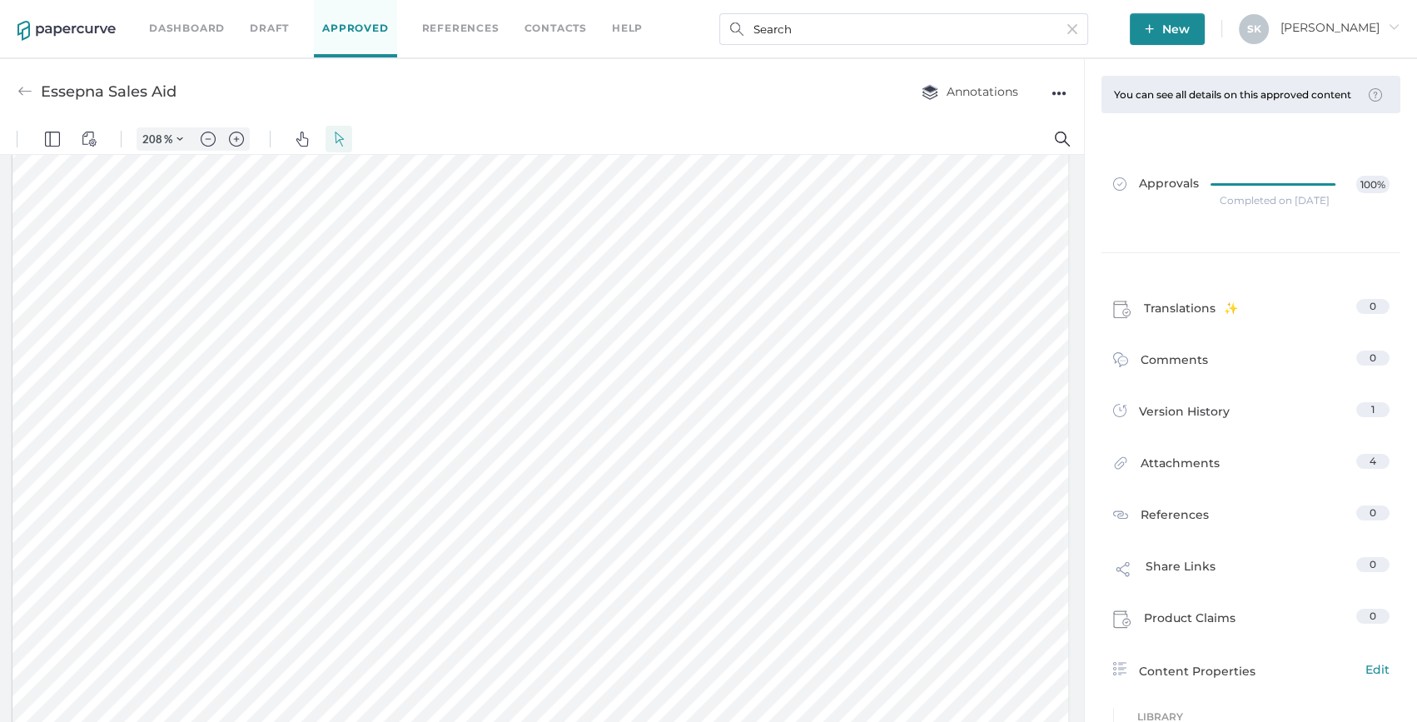
type input "Elonox search ads"
type input "100"
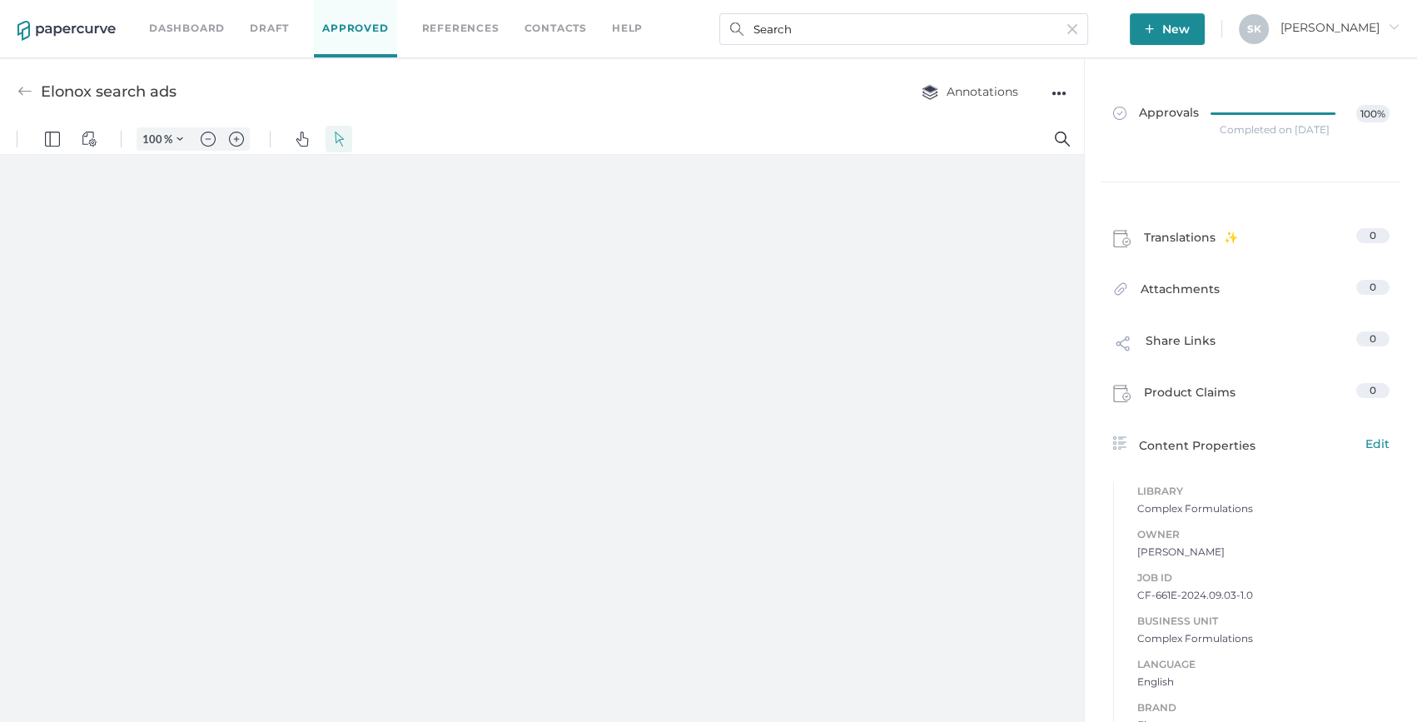
type input "208"
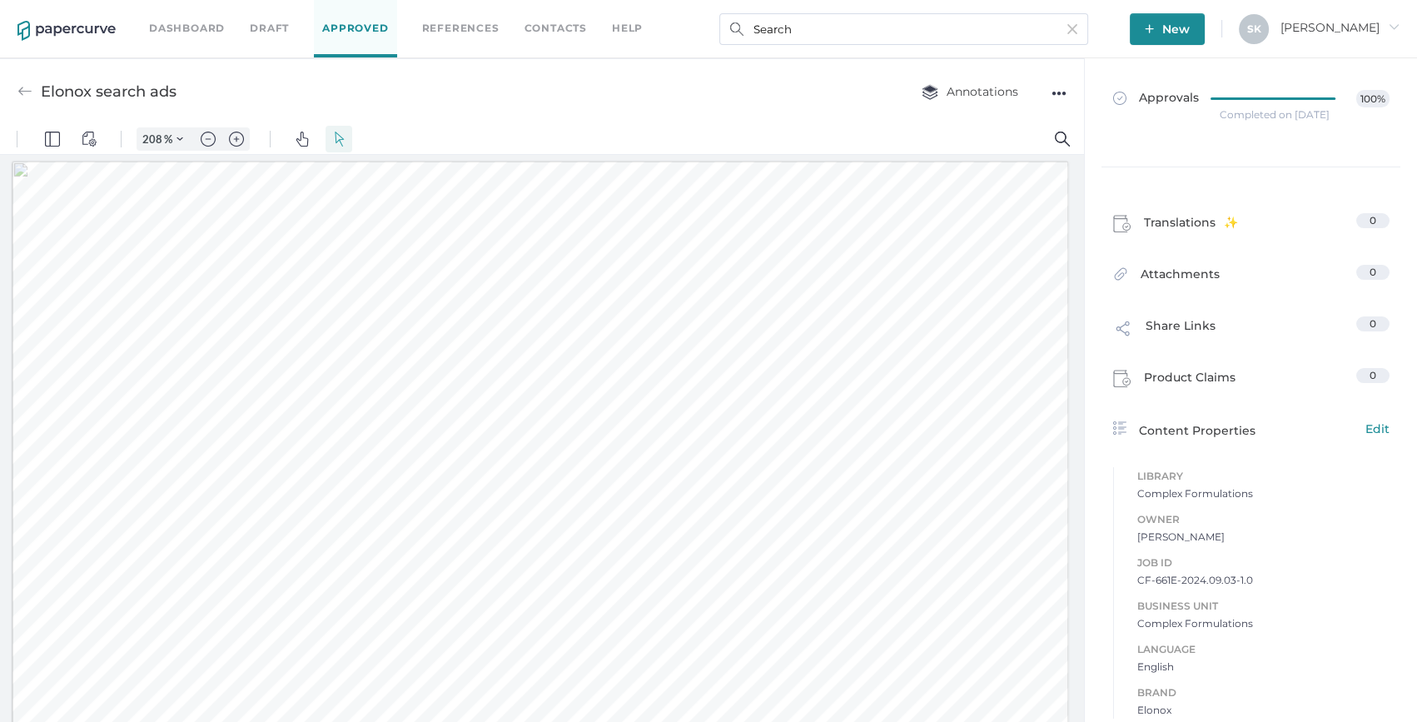
scroll to position [19, 0]
drag, startPoint x: 1132, startPoint y: 578, endPoint x: 1198, endPoint y: 579, distance: 66.6
click at [1198, 579] on span "CF-661E-2024.09.03-1.0" at bounding box center [1263, 576] width 252 height 17
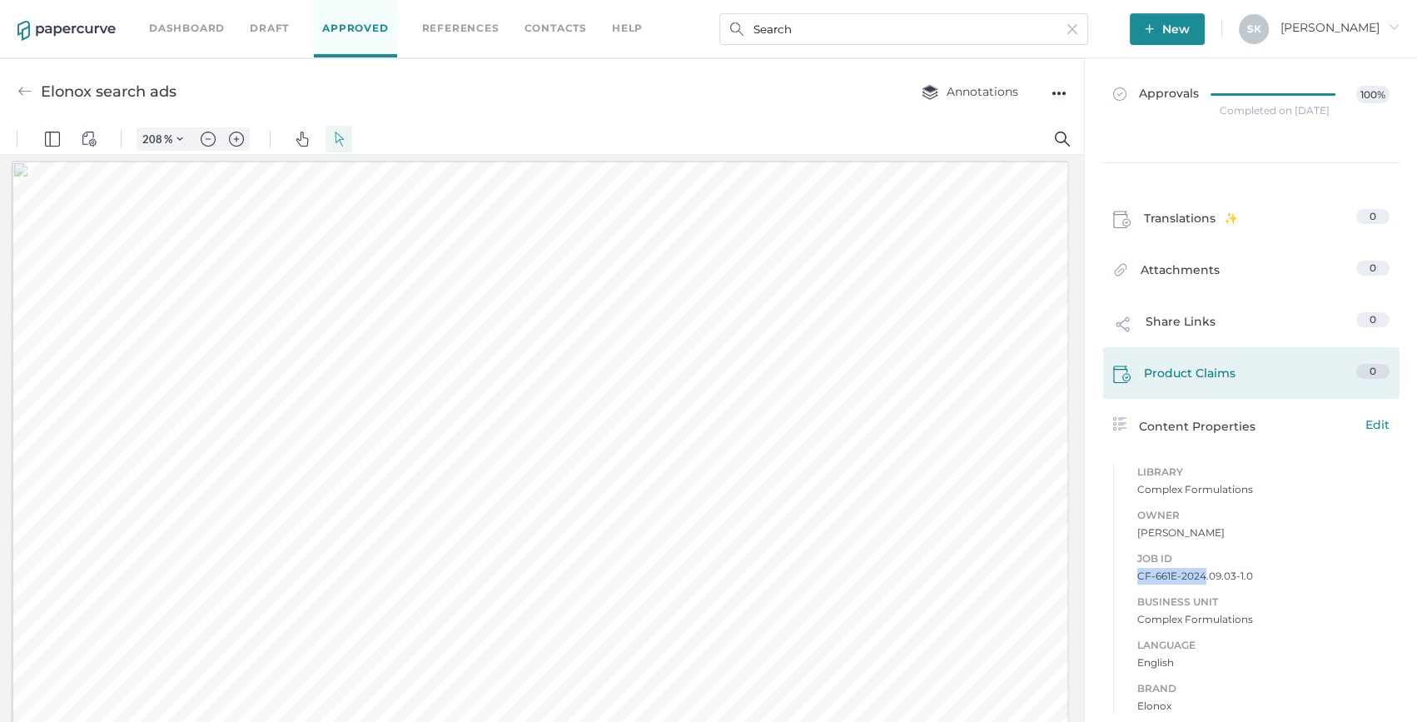
copy span "CF-661E-2024"
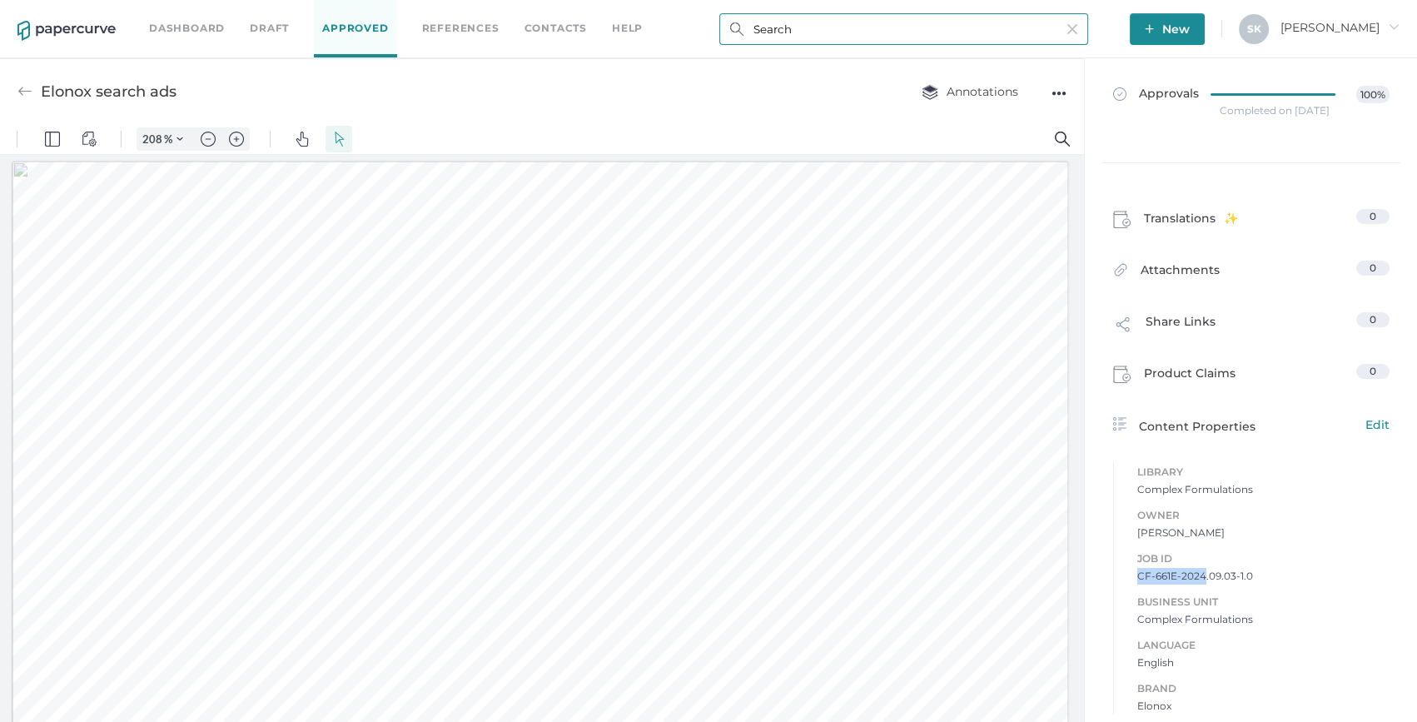
click at [785, 27] on input "Search" at bounding box center [903, 29] width 369 height 32
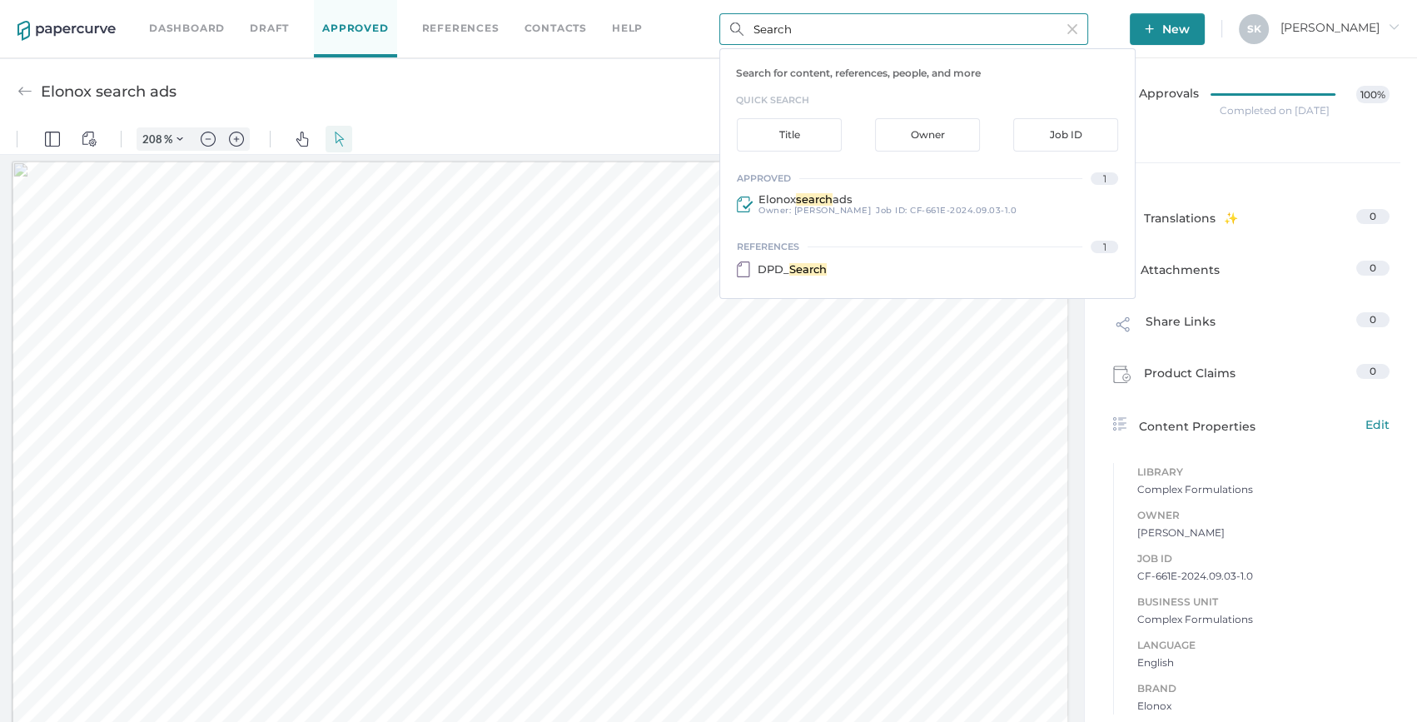
click at [785, 27] on input "Search" at bounding box center [903, 29] width 369 height 32
type input "s"
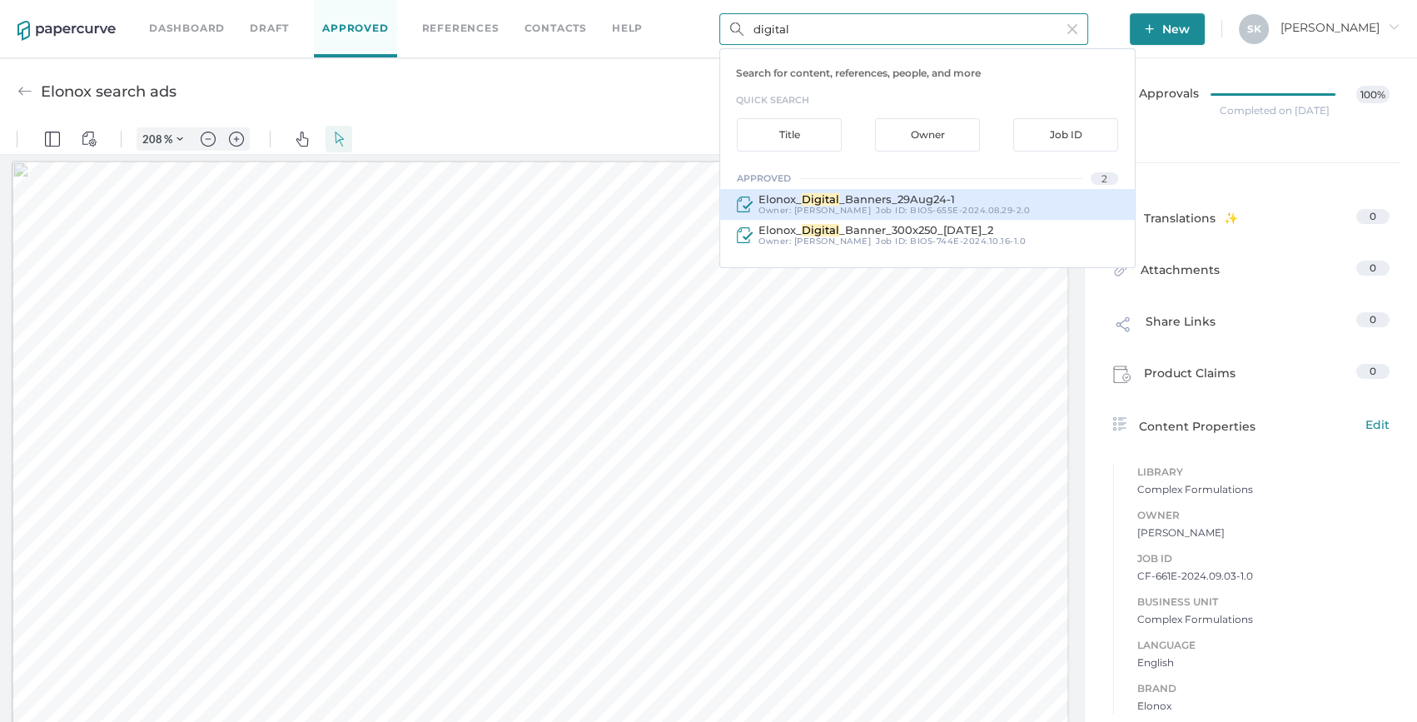
type input "digital"
click at [993, 199] on div "Elonox_ Digital _Banners_29Aug24-1" at bounding box center [894, 199] width 271 height 12
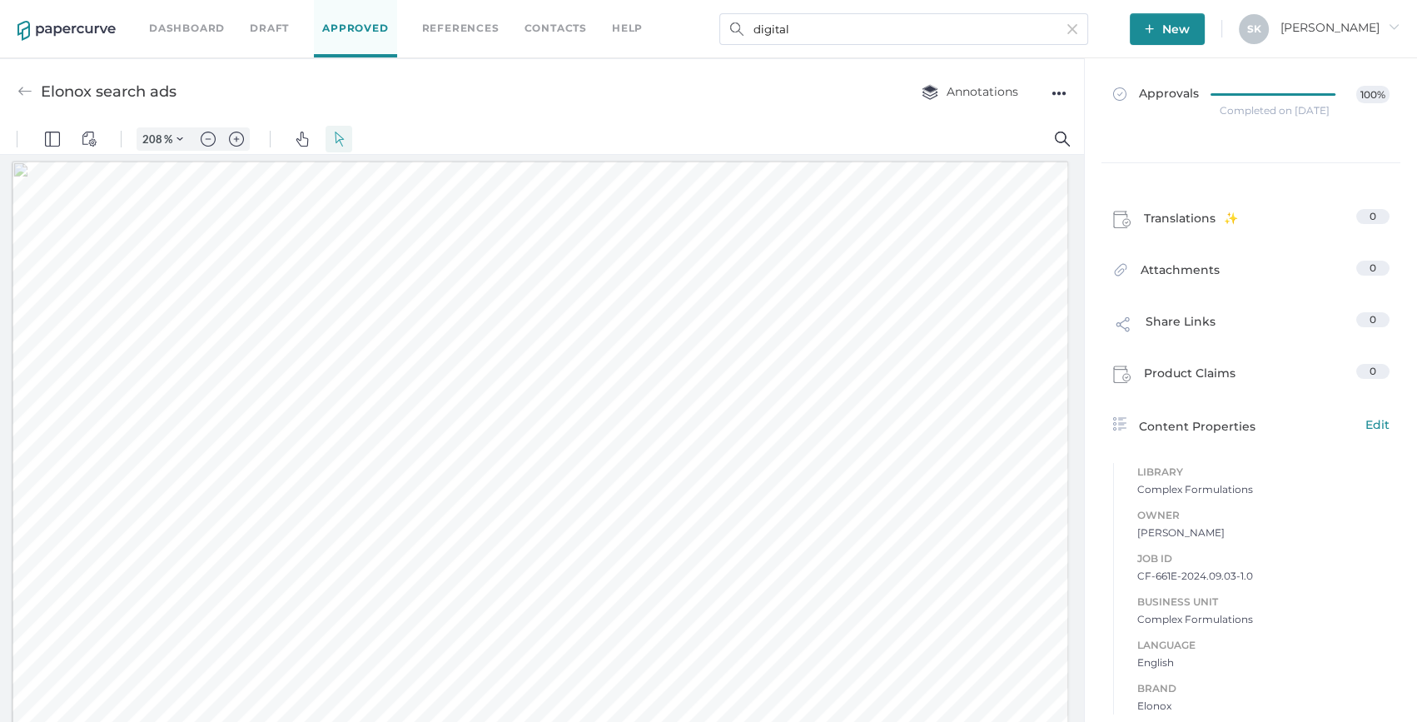
type input "Elonox_Digital_Banners_29Aug24-1"
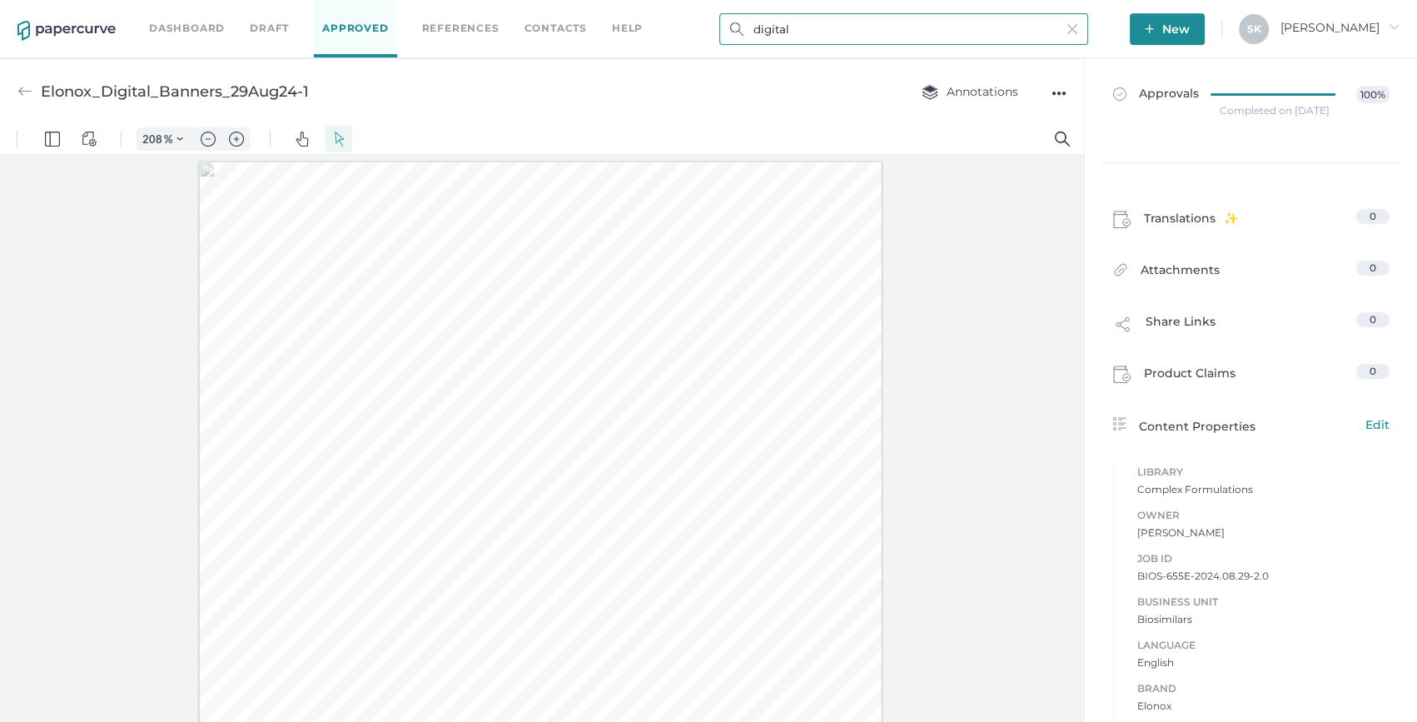
click at [855, 40] on input "digital" at bounding box center [903, 29] width 369 height 32
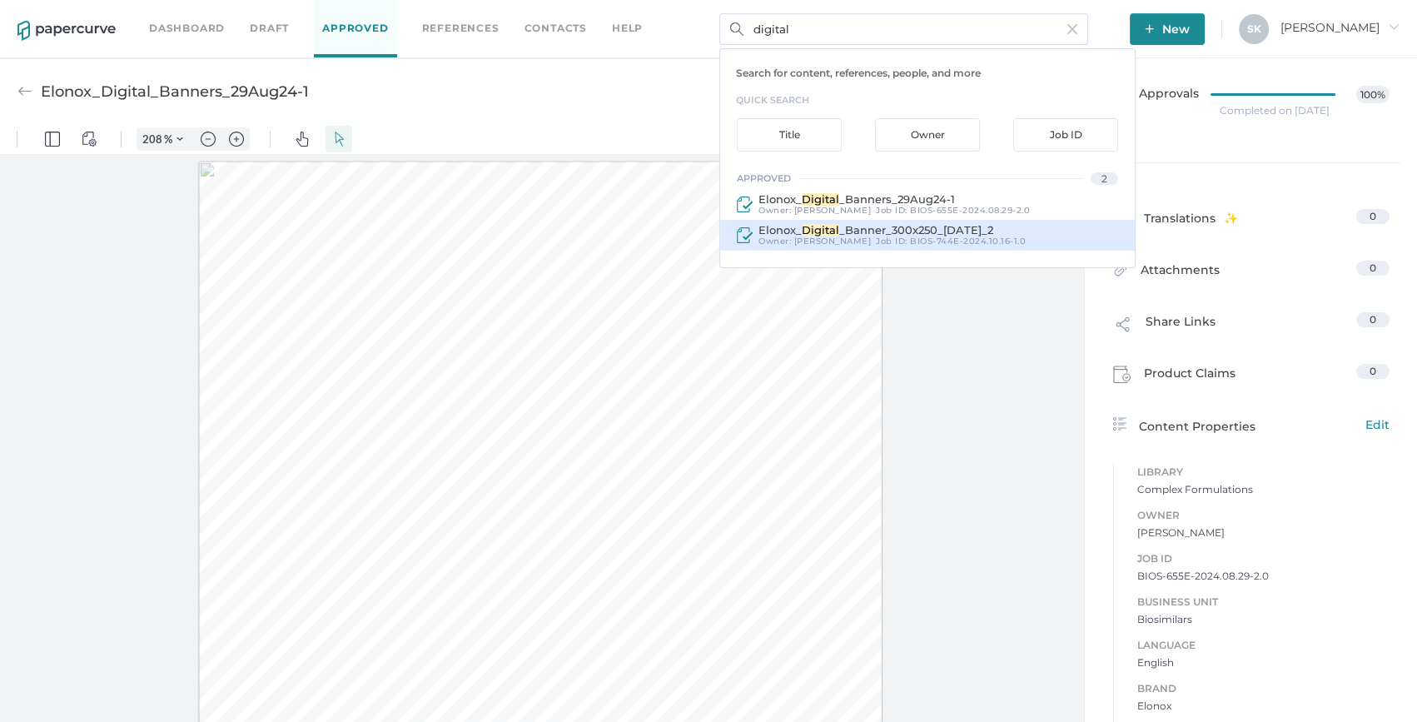
click at [910, 236] on span "BIOS-744E-2024.10.16-1.0" at bounding box center [968, 241] width 116 height 11
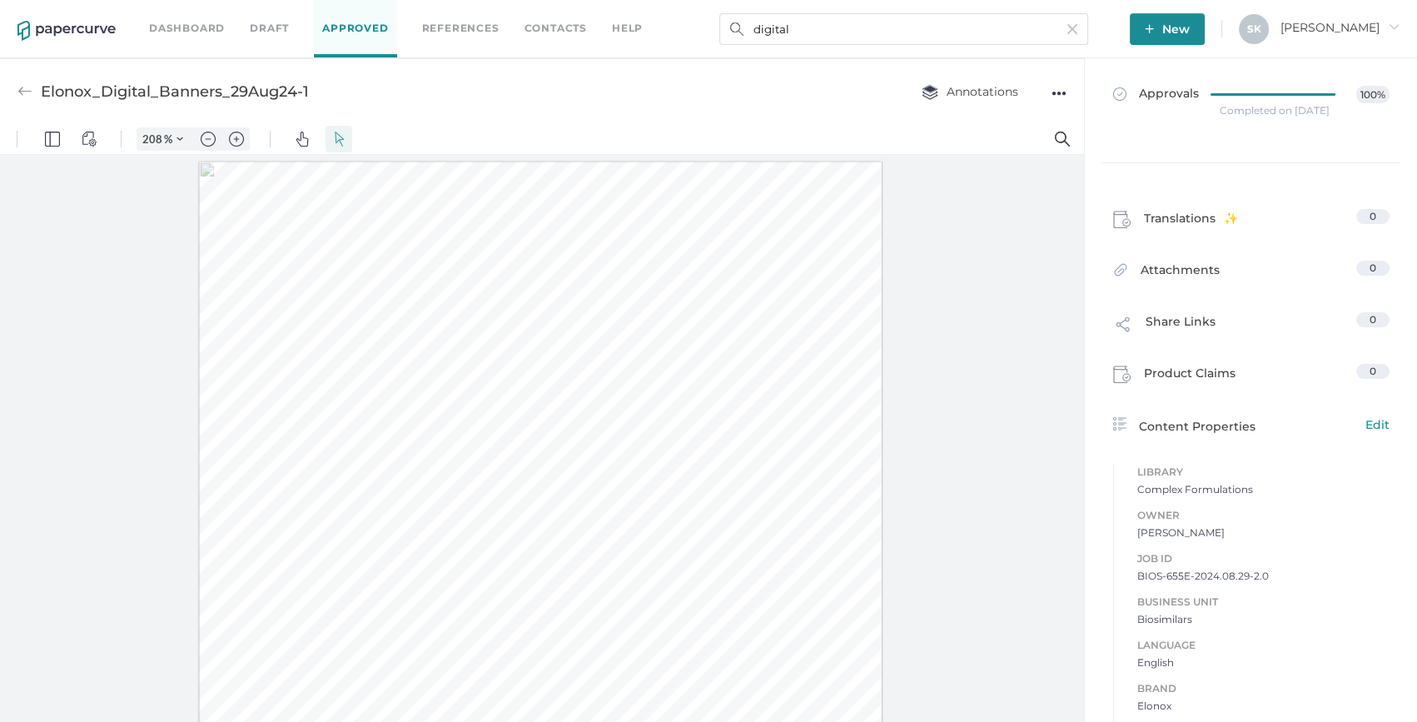
type input "Elonox_Digital_Banner_300x250_[DATE]_2"
type input "100"
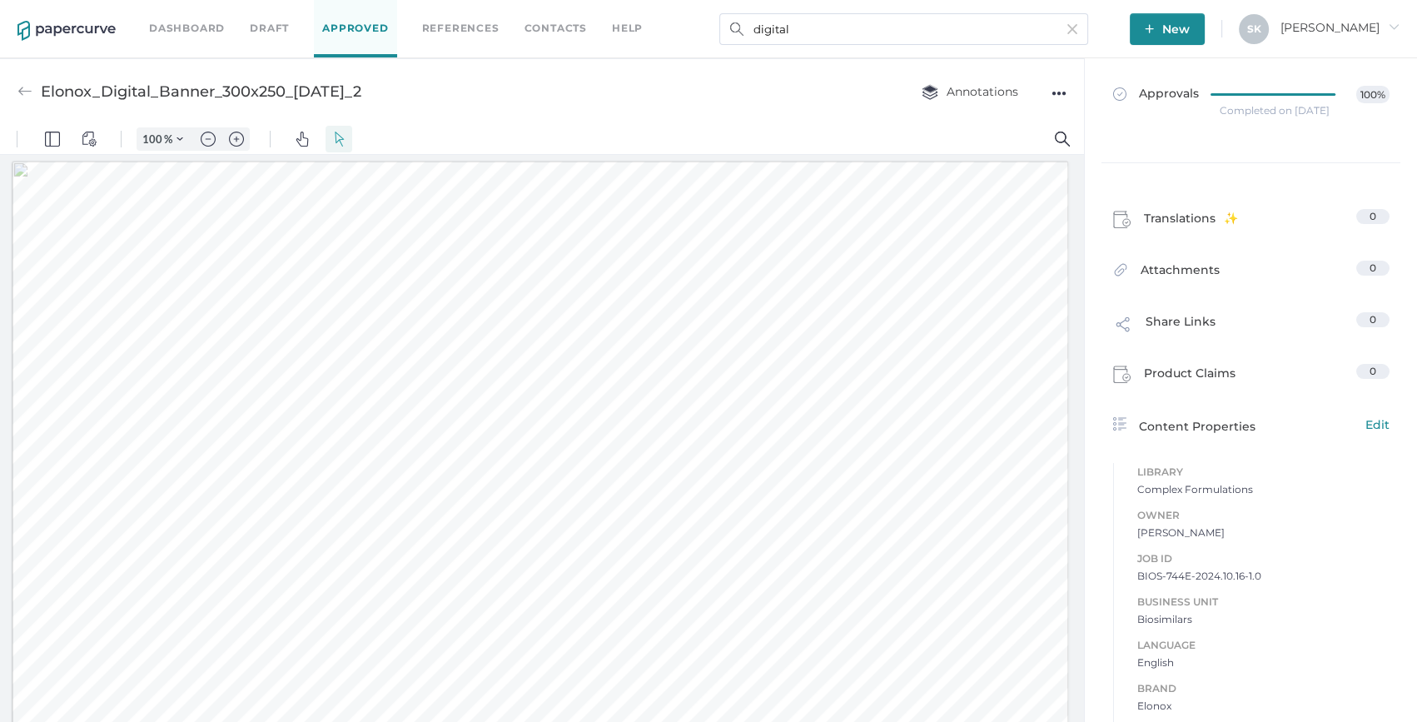
type input "208"
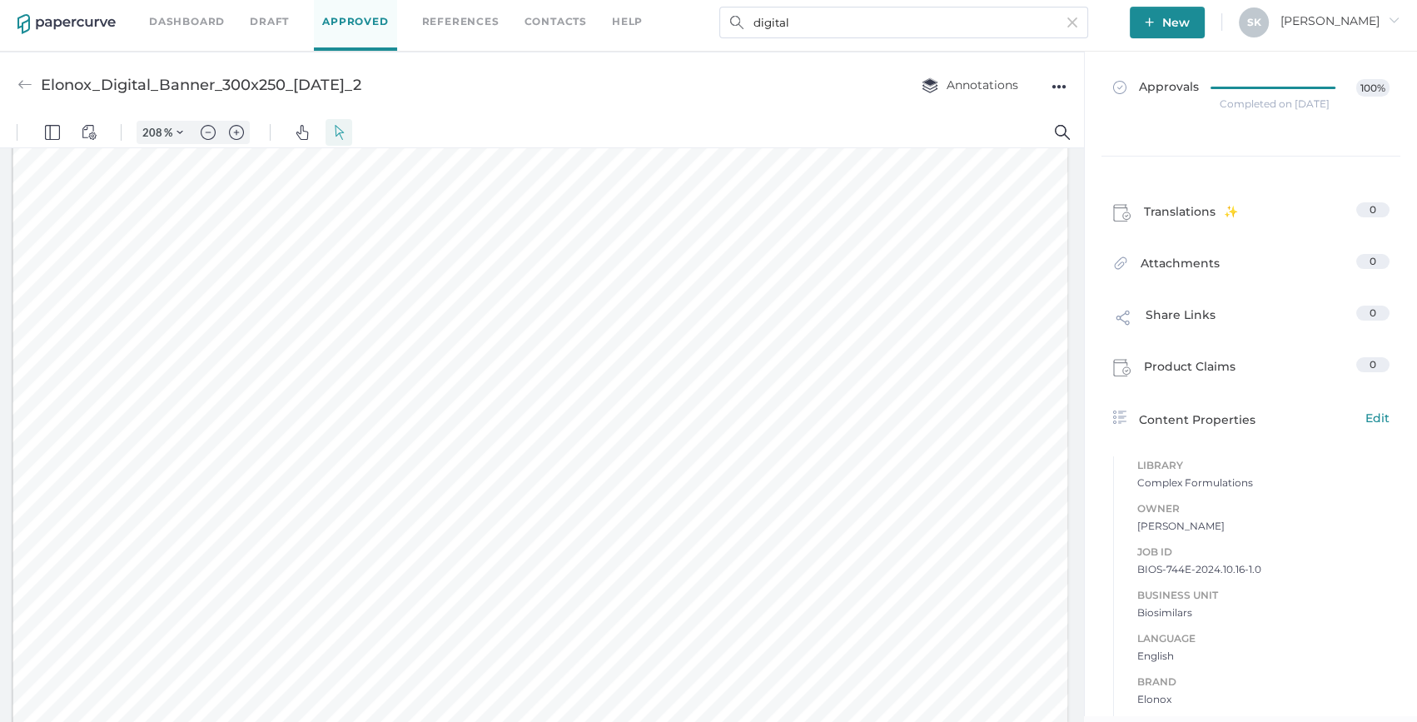
scroll to position [91, 0]
drag, startPoint x: 1133, startPoint y: 567, endPoint x: 1182, endPoint y: 573, distance: 49.5
click at [1182, 573] on span "BIOS-744E-2024.10.16-1.0" at bounding box center [1263, 569] width 252 height 17
copy span "BIOS-744E"
click at [1084, 27] on input "digital" at bounding box center [903, 23] width 369 height 32
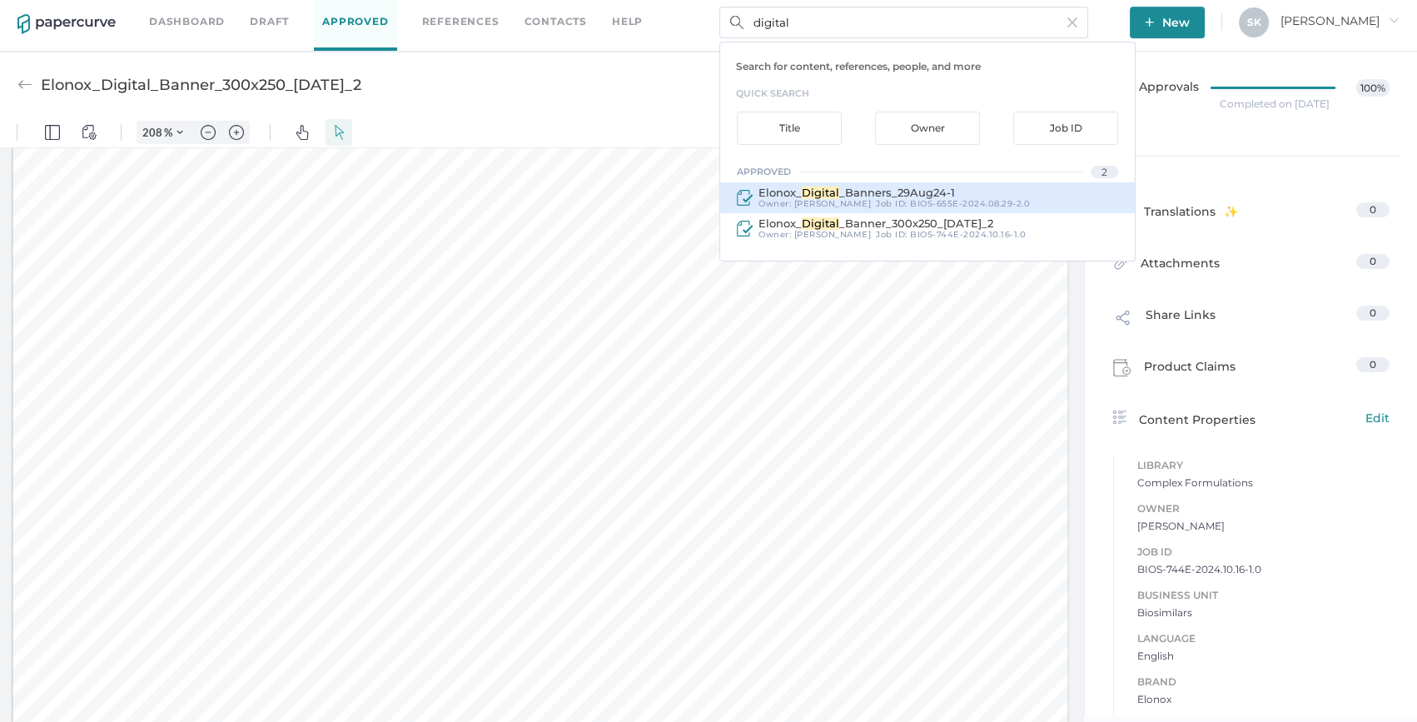
click at [949, 192] on div "Elonox_ Digital _Banners_29Aug24-1" at bounding box center [894, 193] width 271 height 12
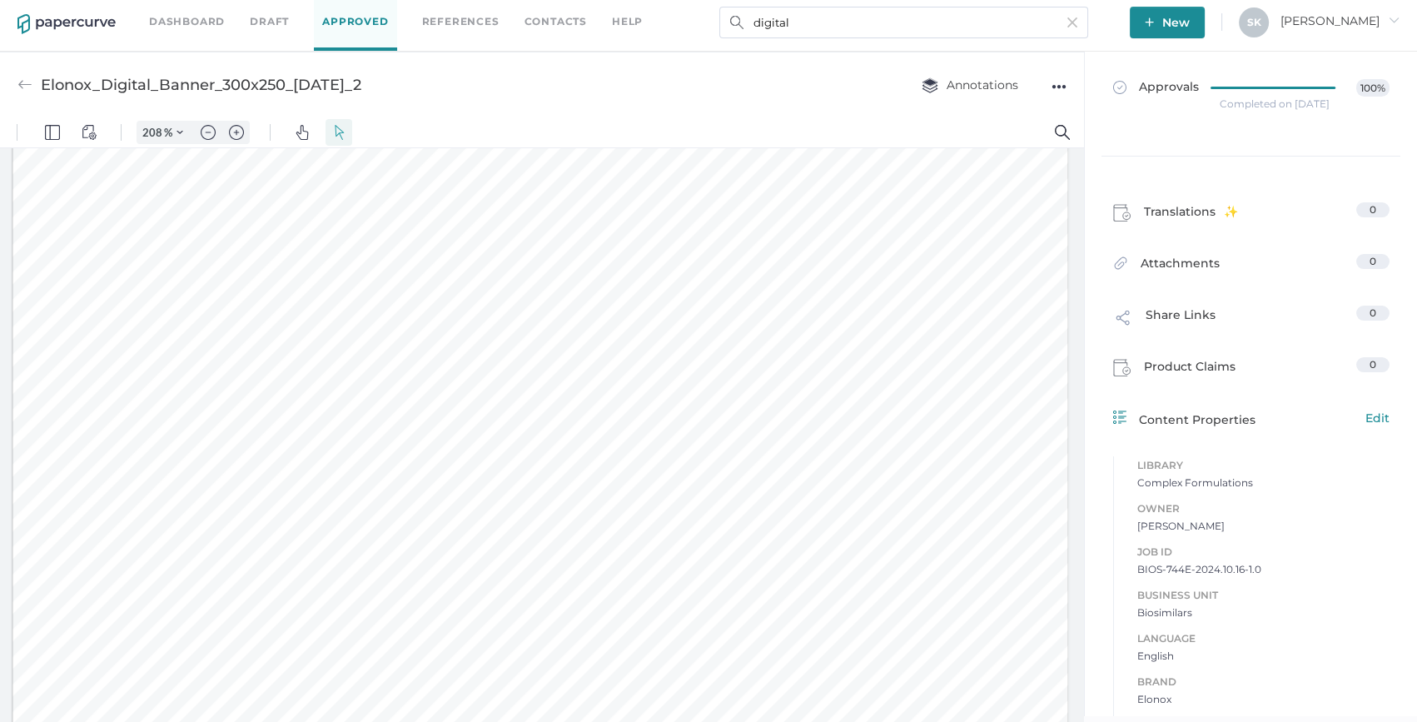
type input "Elonox_Digital_Banners_29Aug24-1"
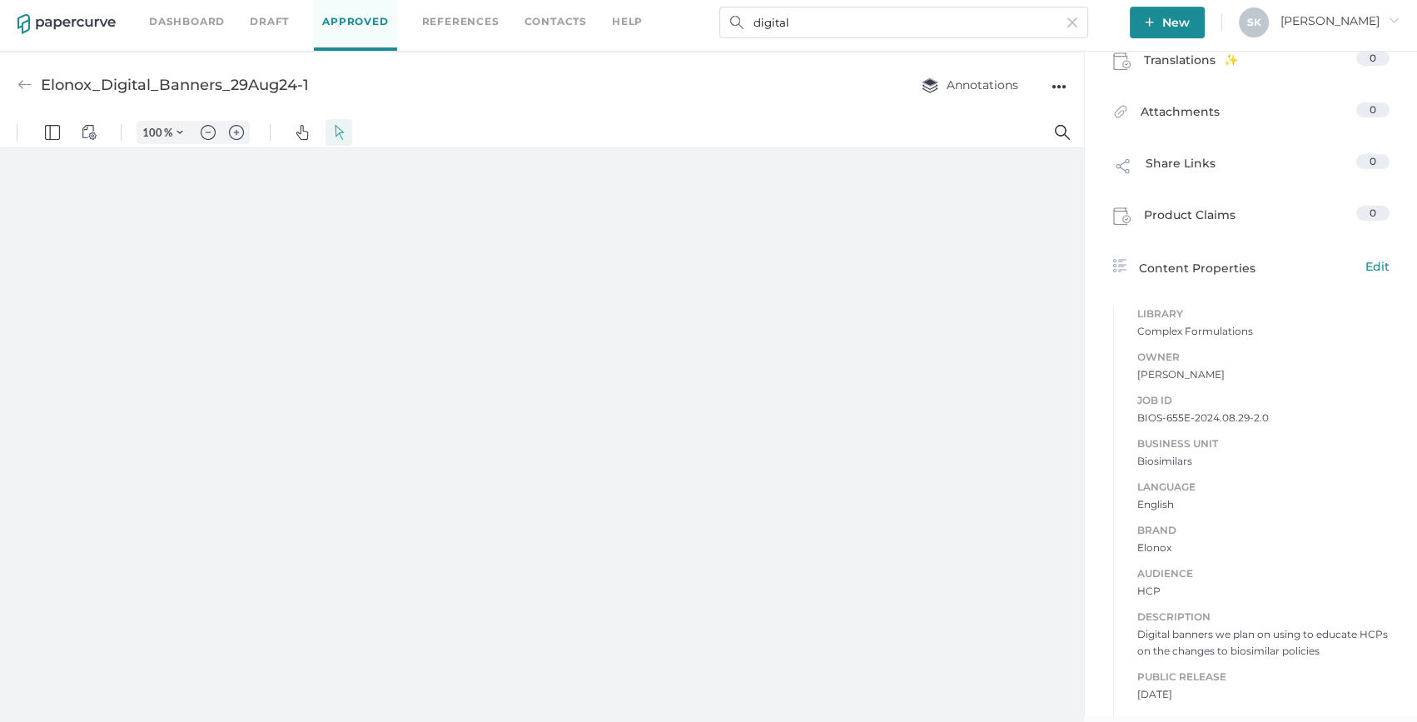
type input "208"
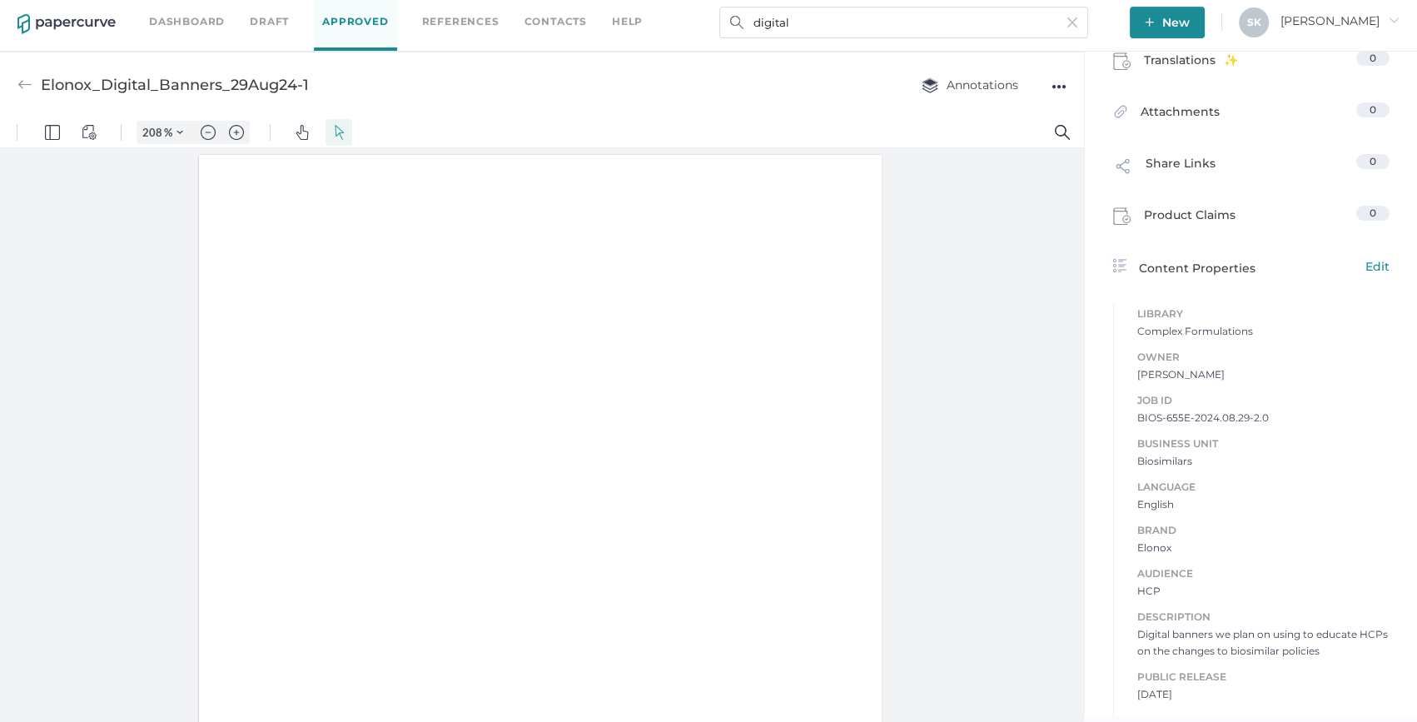
scroll to position [2, 0]
drag, startPoint x: 1132, startPoint y: 416, endPoint x: 1189, endPoint y: 420, distance: 56.7
click at [1189, 420] on span "BIOS-655E-2024.08.29-2.0" at bounding box center [1263, 418] width 252 height 17
copy span "BIOS-655E-"
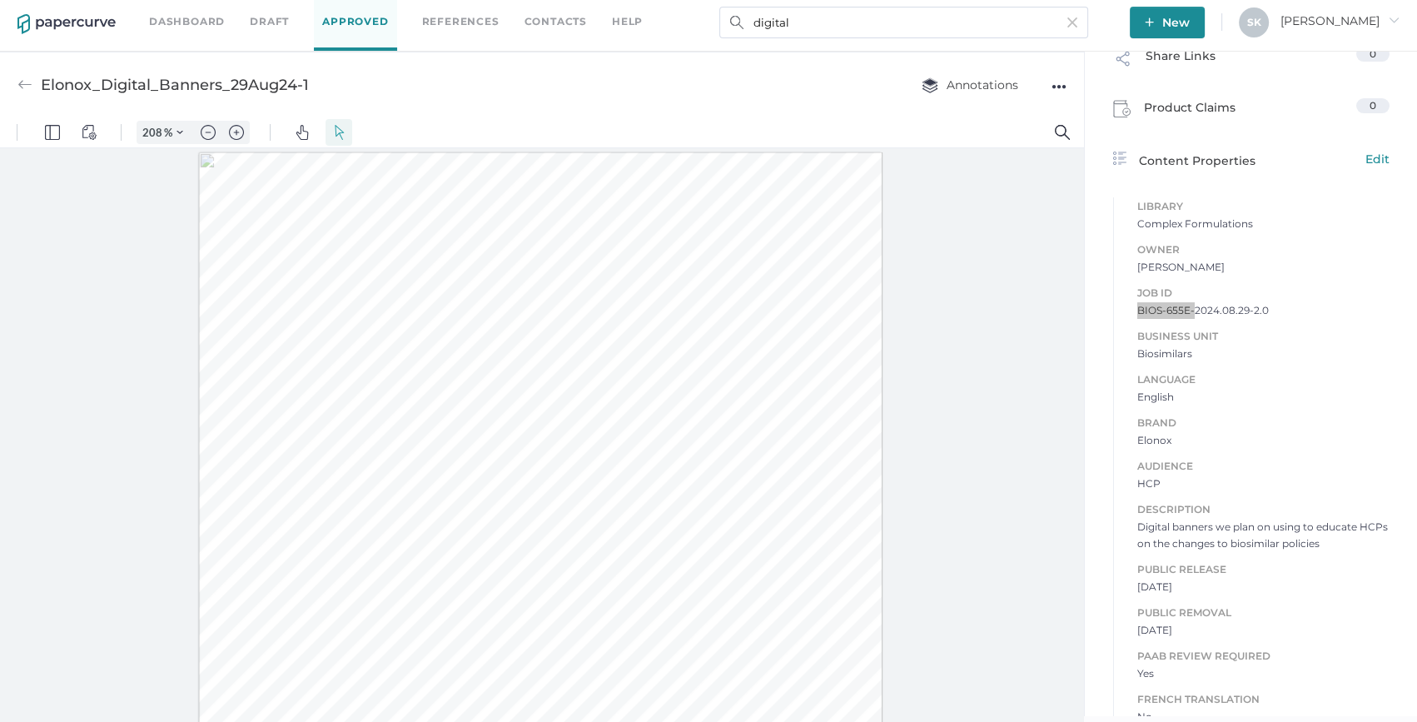
scroll to position [296, 0]
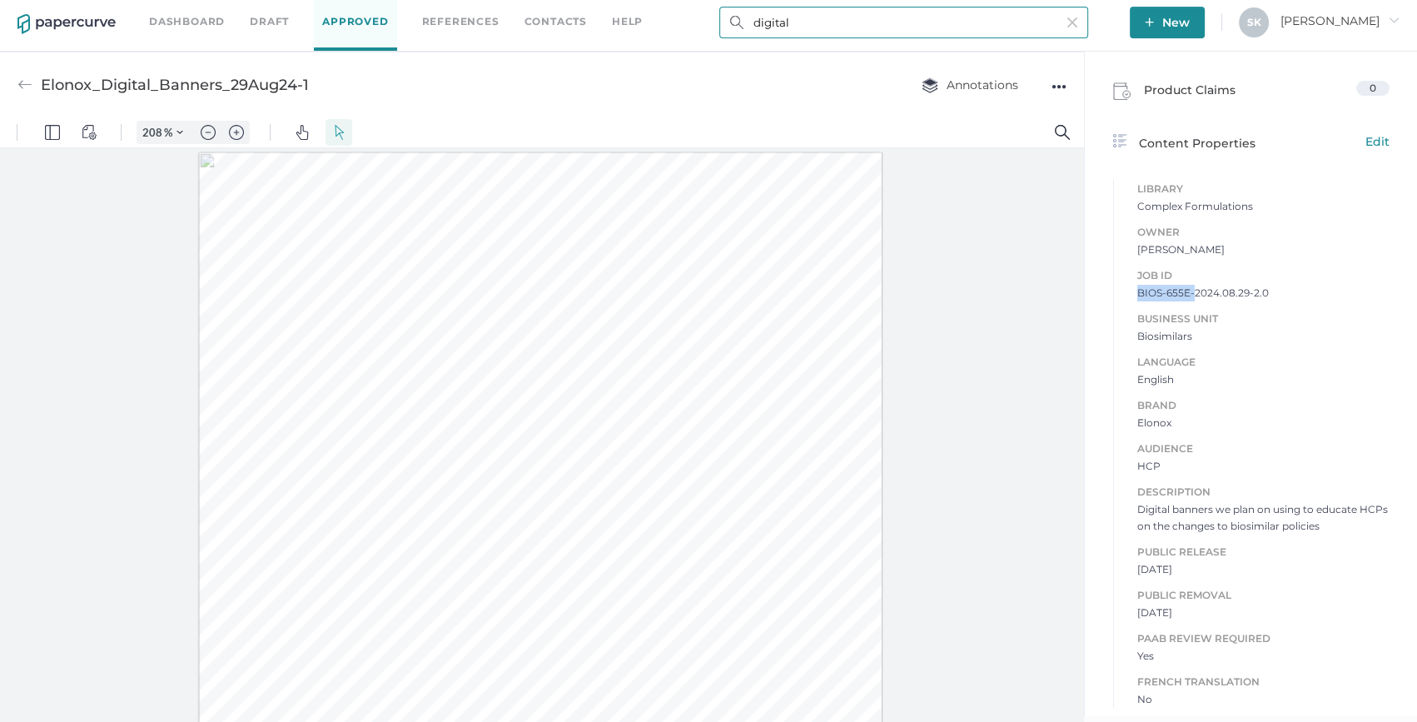
click at [1055, 25] on input "digital" at bounding box center [903, 23] width 369 height 32
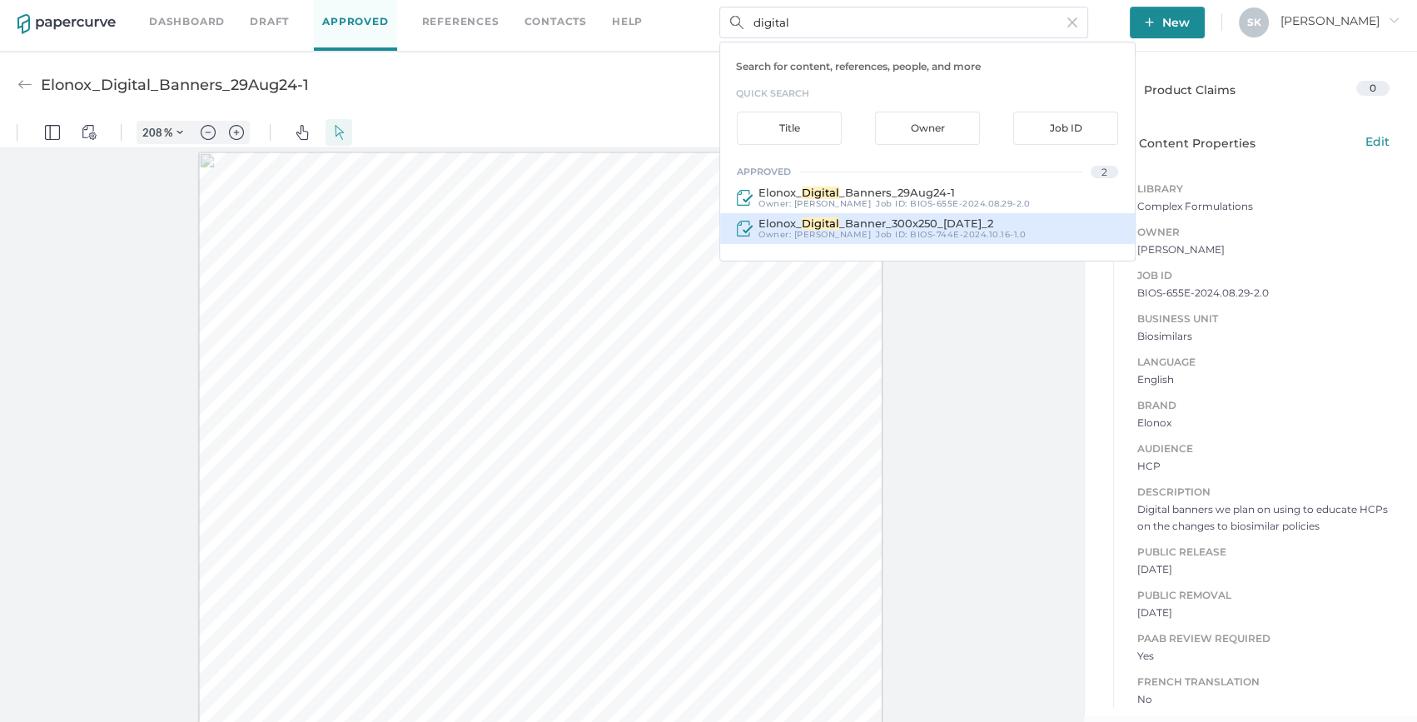
click at [881, 222] on span "_Banner_300x250_[DATE]_2" at bounding box center [916, 222] width 154 height 13
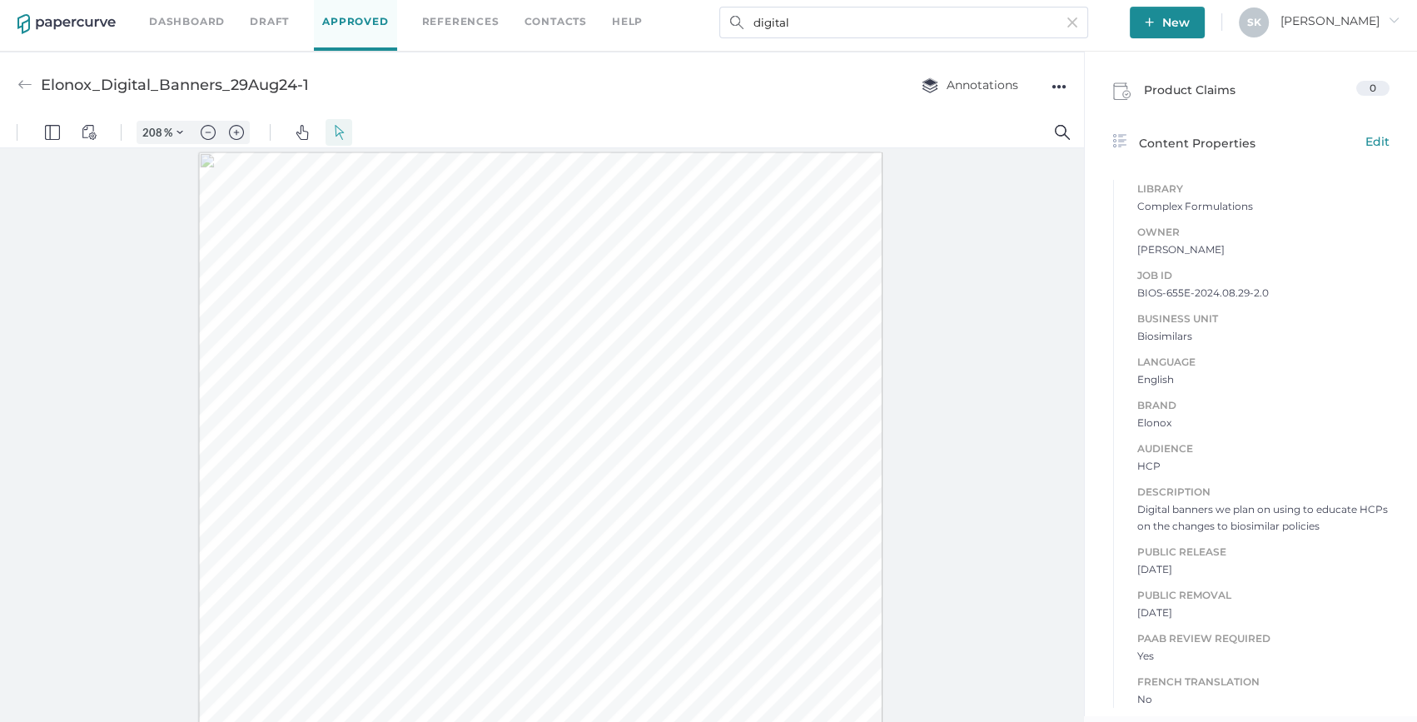
type input "Elonox_Digital_Banner_300x250_[DATE]_2"
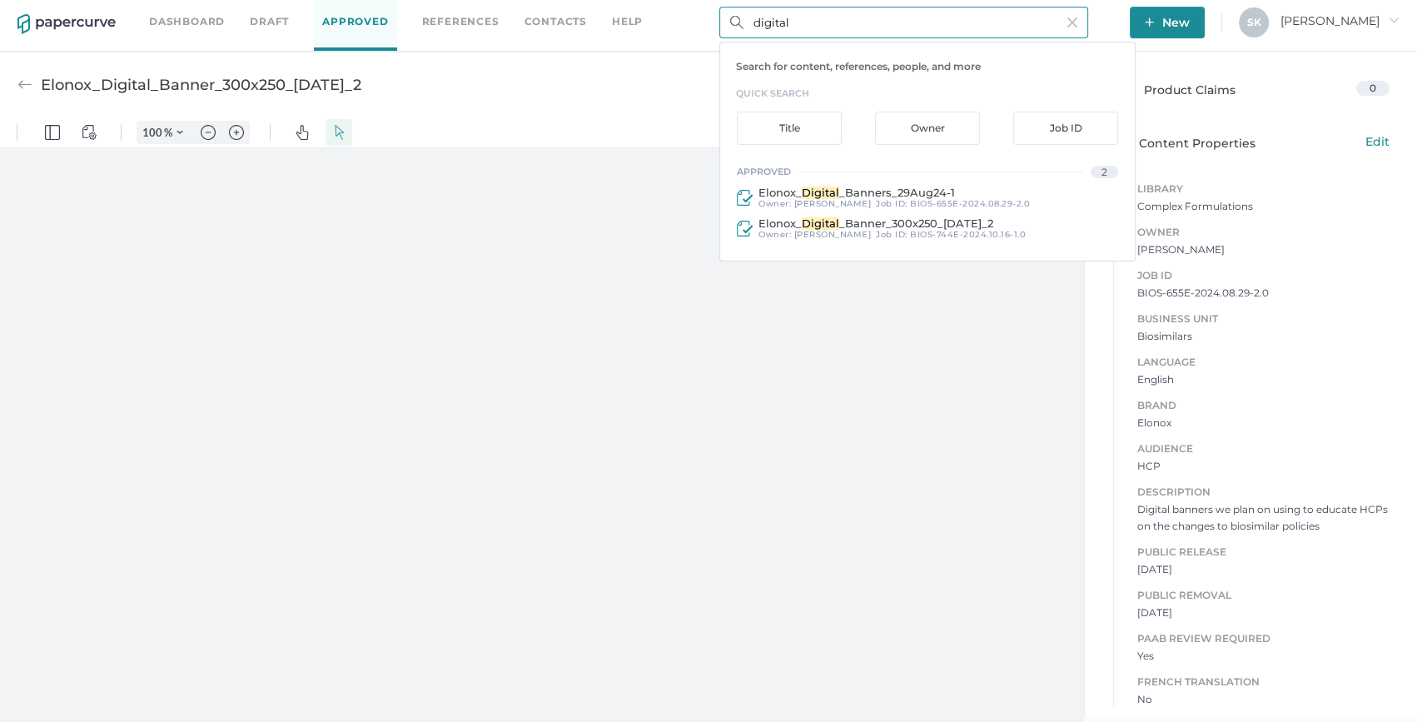
click at [845, 26] on input "digital" at bounding box center [903, 23] width 369 height 32
type input "208"
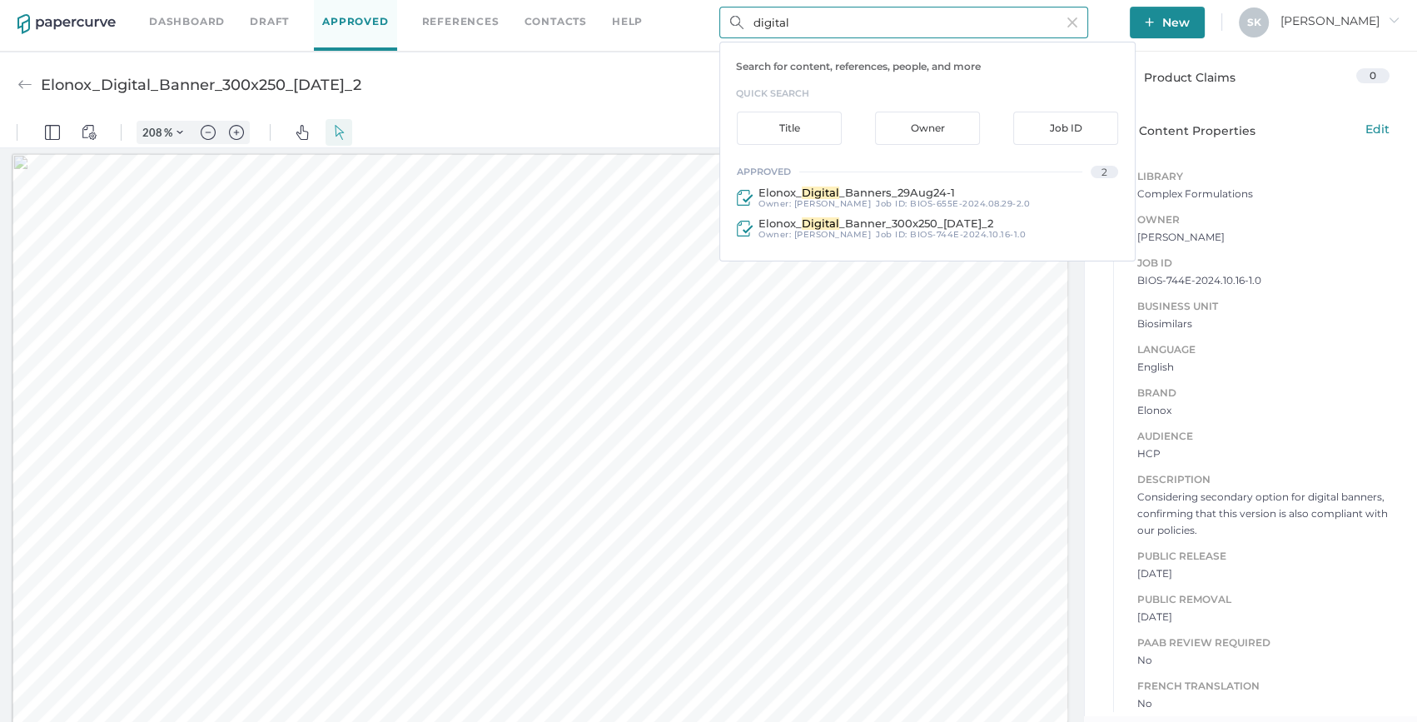
scroll to position [312, 0]
drag, startPoint x: 1171, startPoint y: 699, endPoint x: 1221, endPoint y: 627, distance: 86.8
click at [1172, 699] on span "No" at bounding box center [1263, 699] width 252 height 17
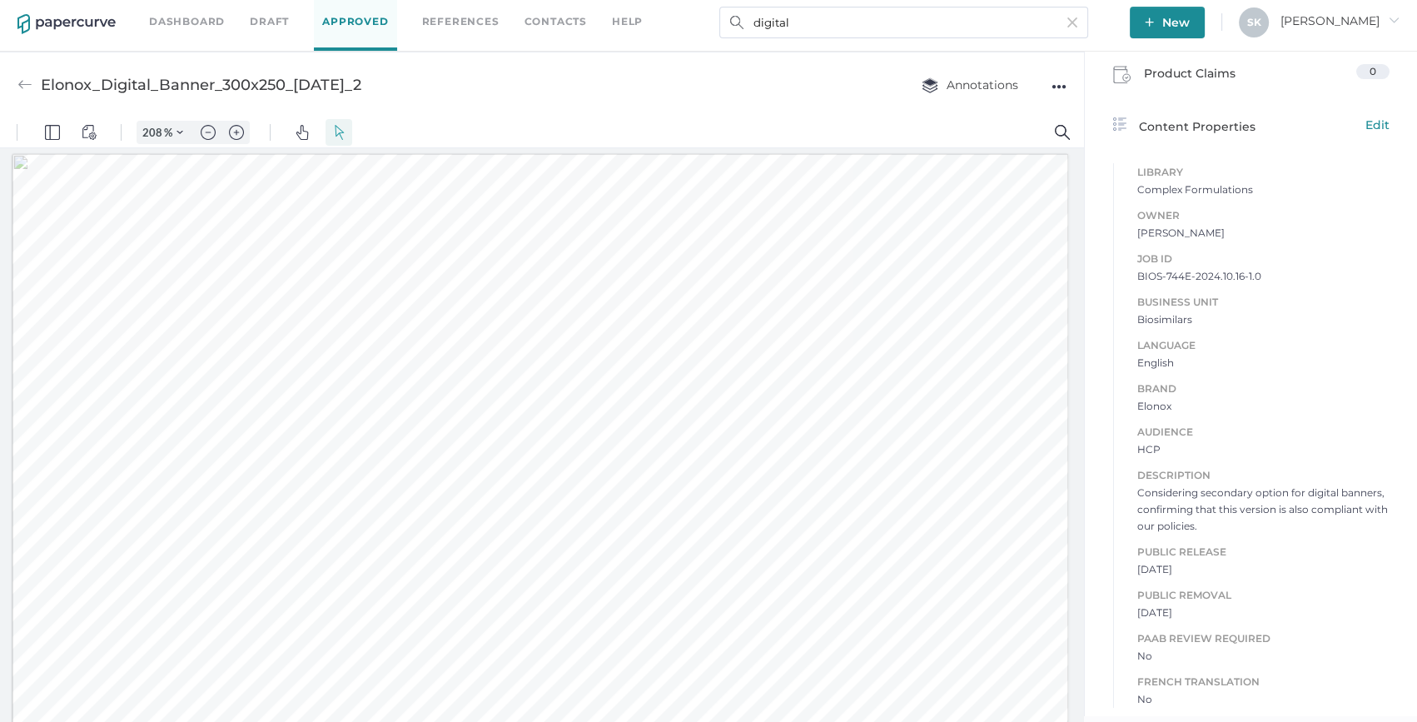
click at [1207, 526] on span "Considering secondary option for digital banners, confirming that this version …" at bounding box center [1263, 510] width 252 height 50
click at [930, 14] on input "digital" at bounding box center [903, 23] width 369 height 32
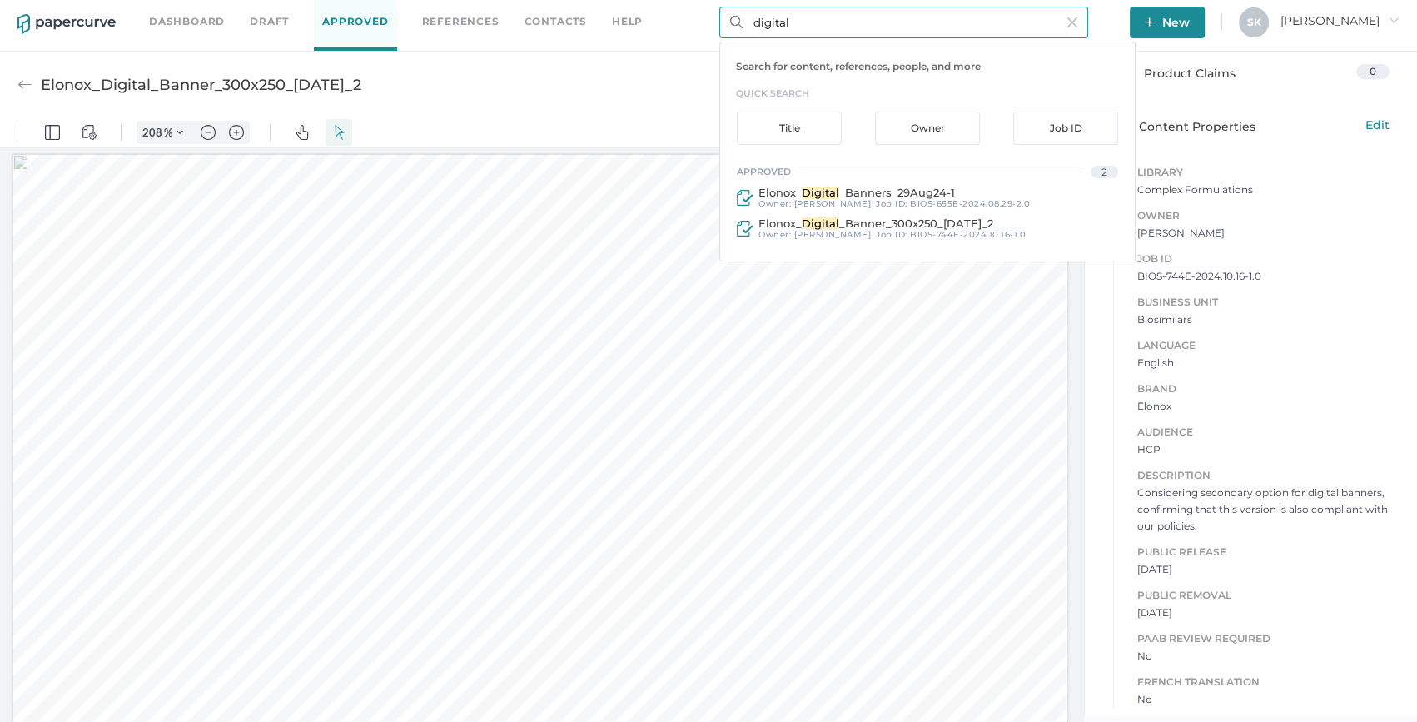
click at [928, 17] on input "digital" at bounding box center [903, 23] width 369 height 32
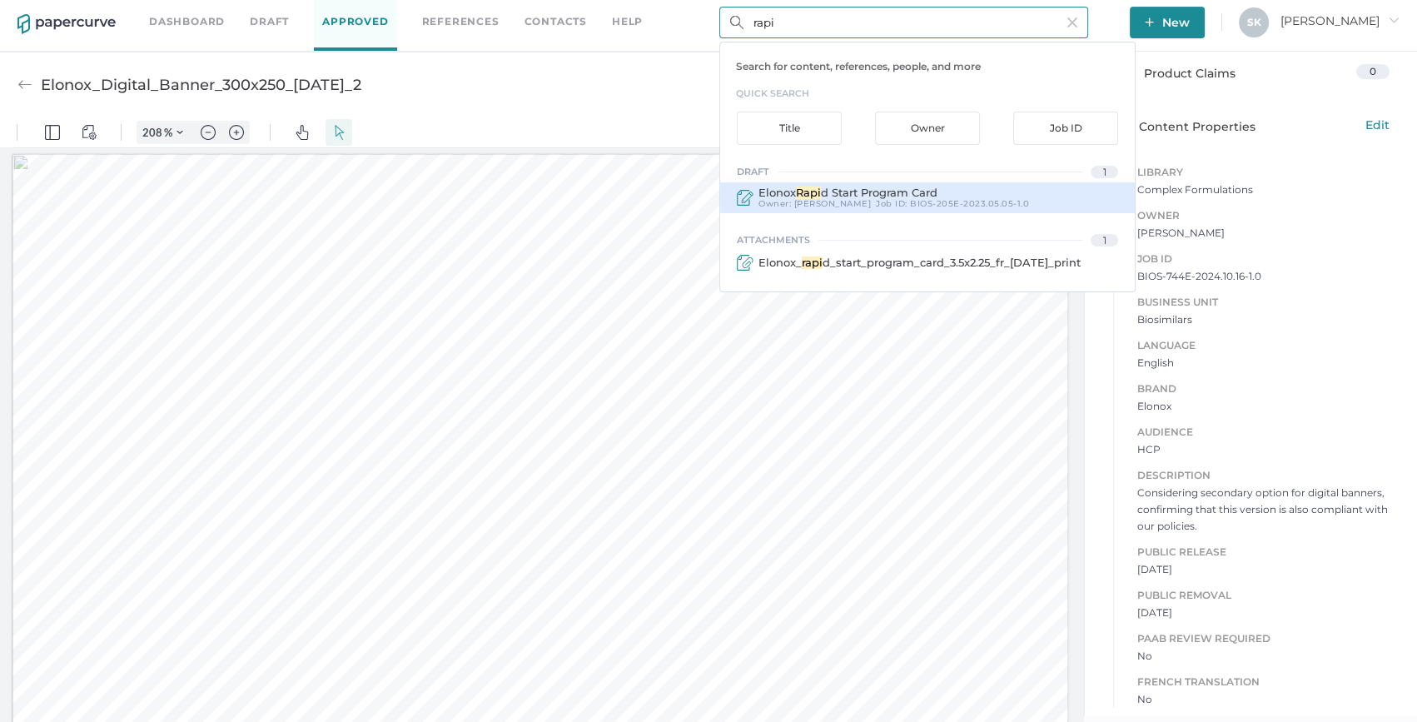
type input "rapi"
click at [941, 199] on span "BIOS-205E-2023.05.05-1.0" at bounding box center [969, 203] width 119 height 11
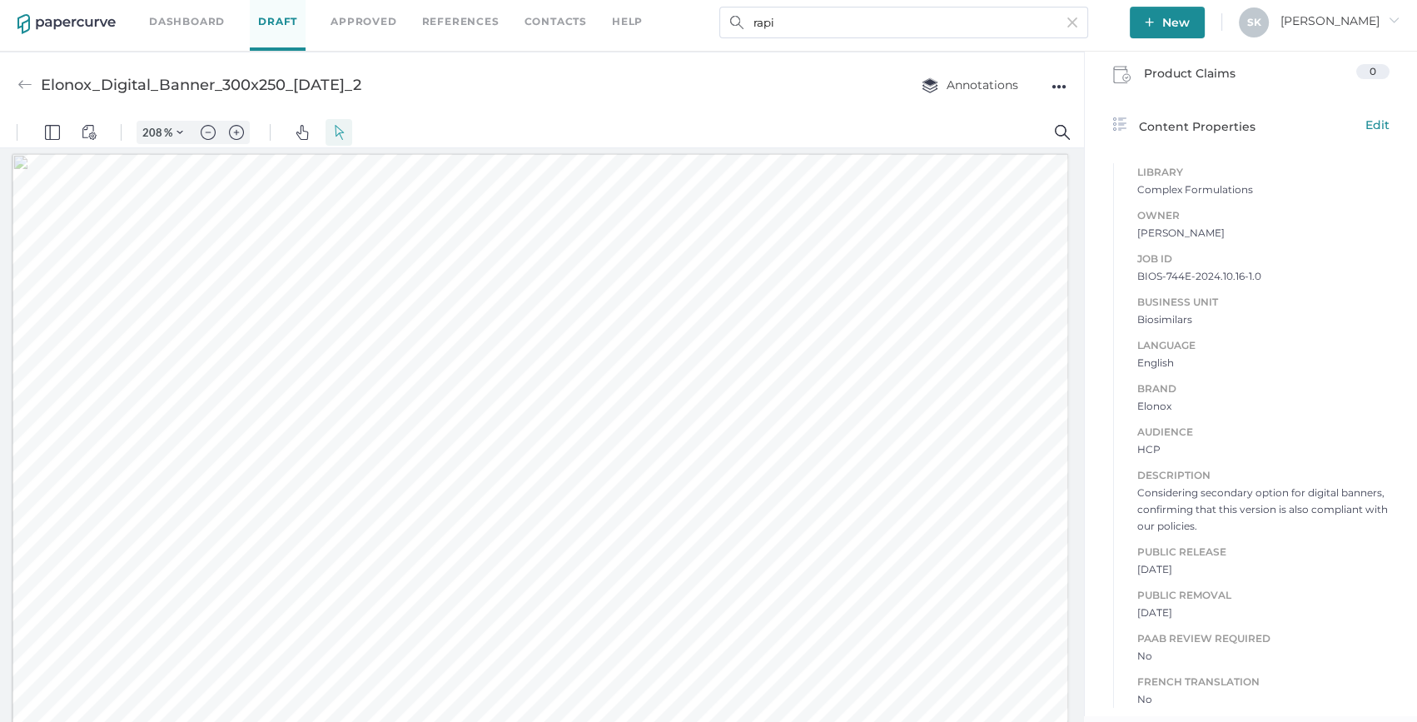
type input "Elonox Rapid Start Program Card"
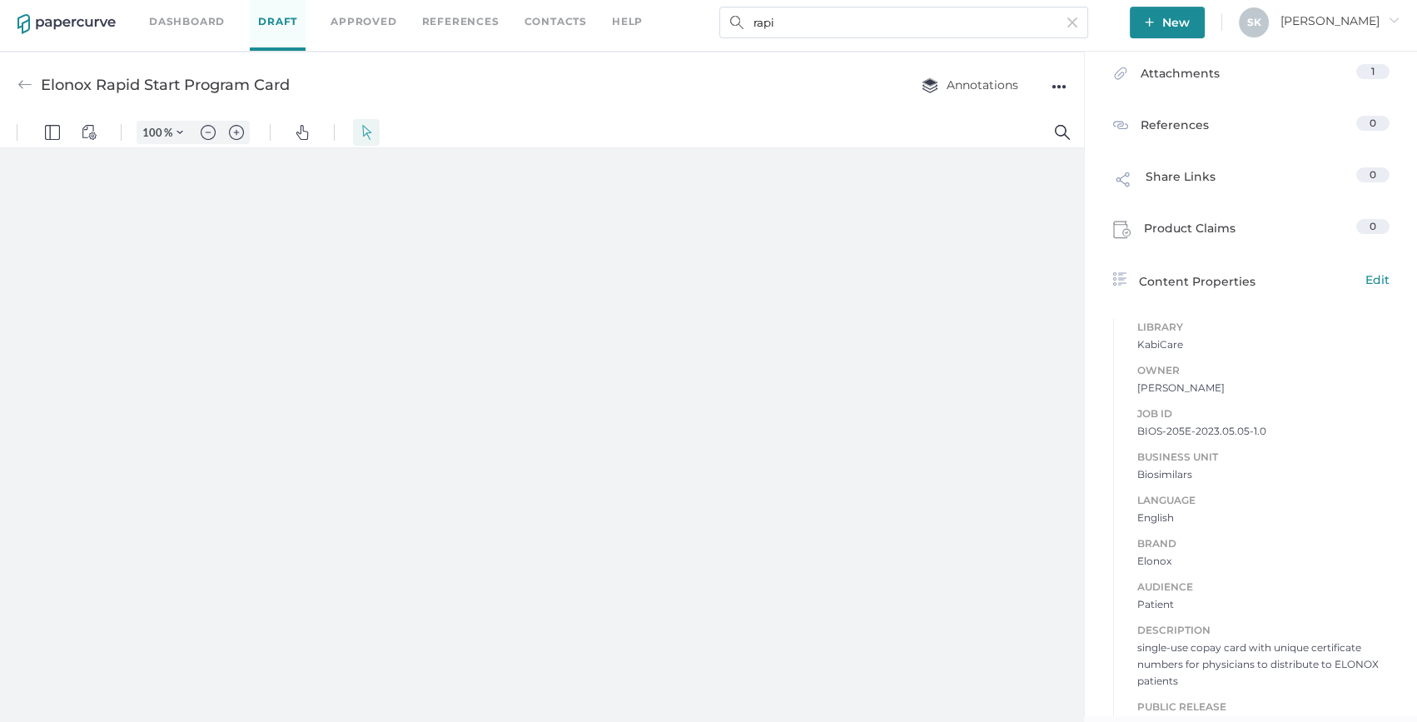
type input "208"
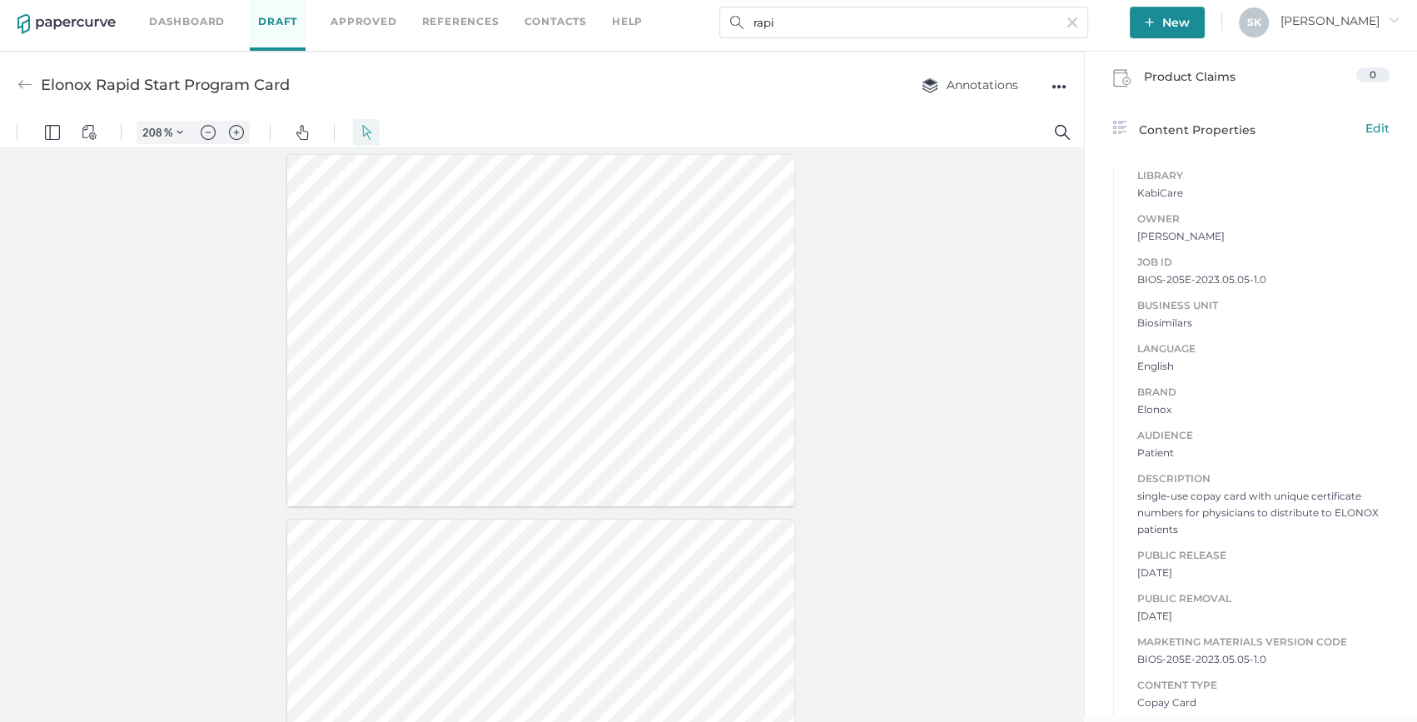
scroll to position [540, 0]
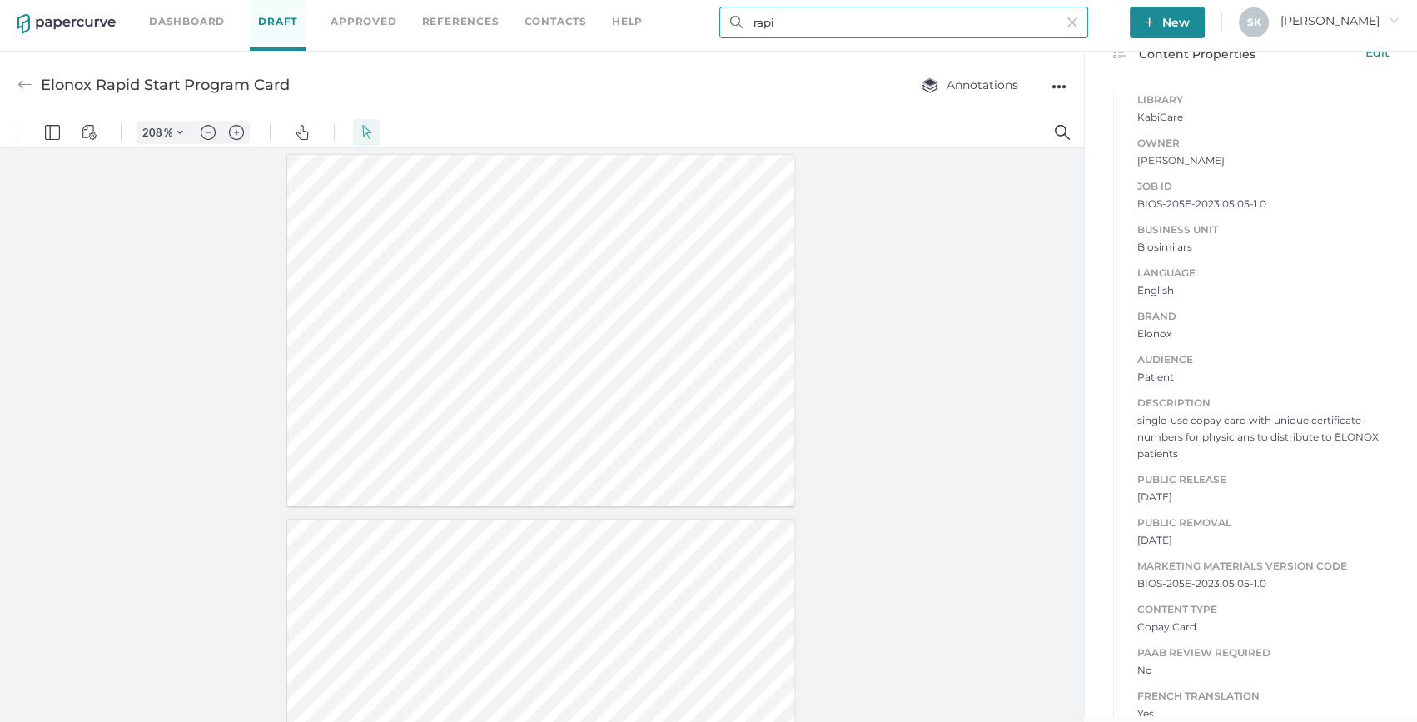
click at [934, 32] on input "rapi" at bounding box center [903, 23] width 369 height 32
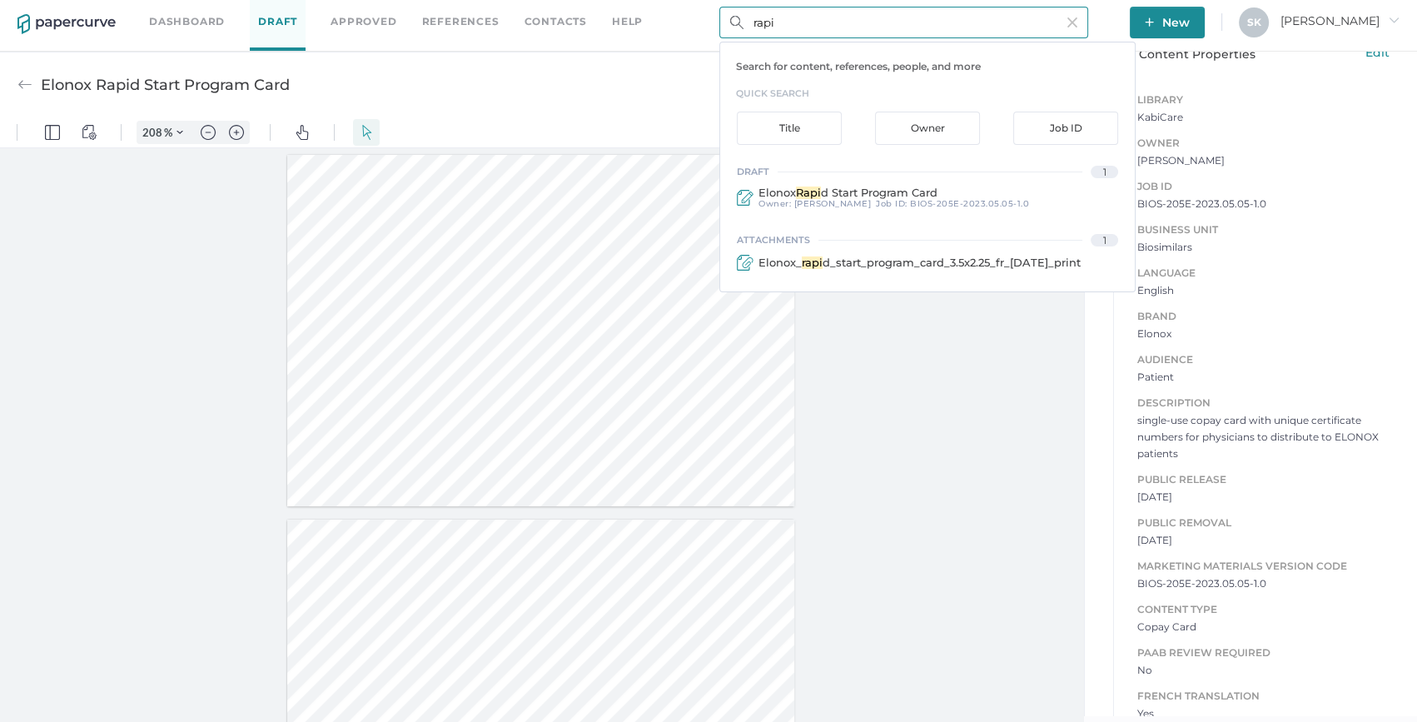
click at [931, 24] on input "rapi" at bounding box center [903, 23] width 369 height 32
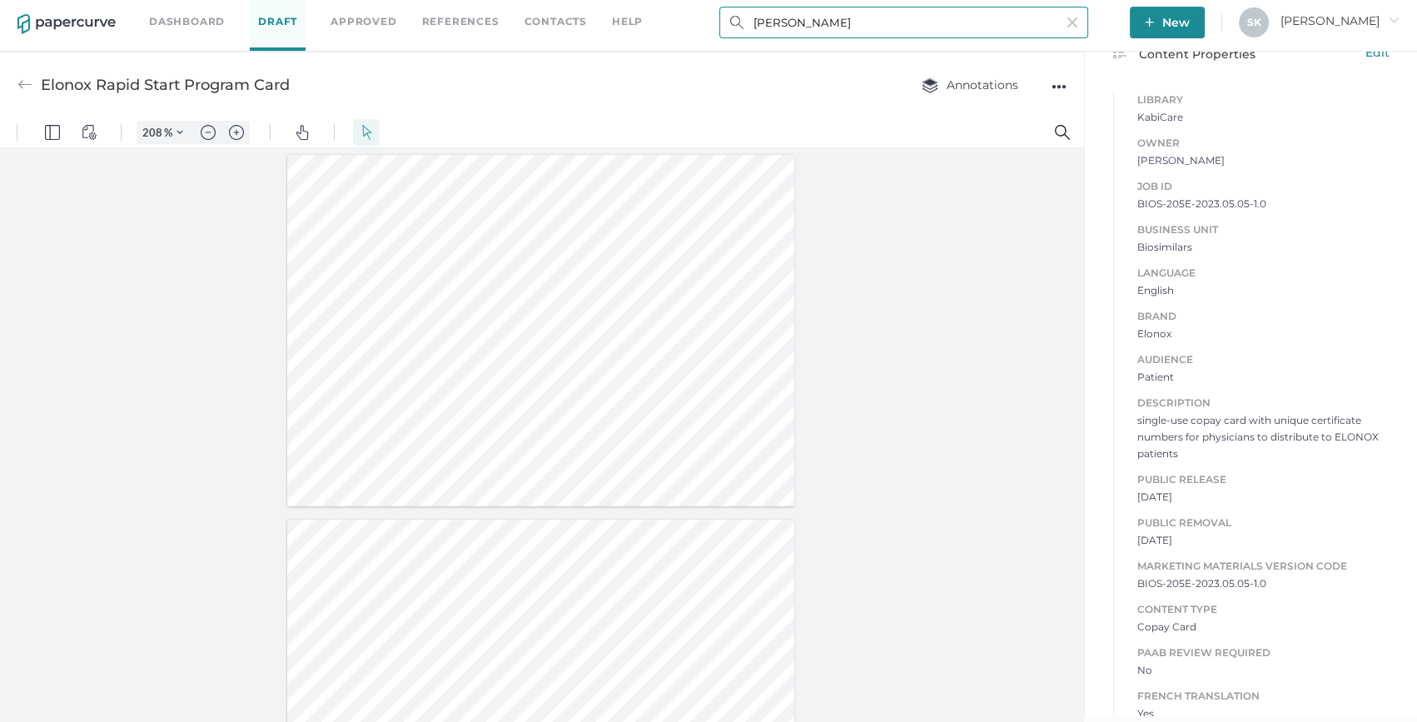
click at [1019, 24] on input "[PERSON_NAME]" at bounding box center [903, 23] width 369 height 32
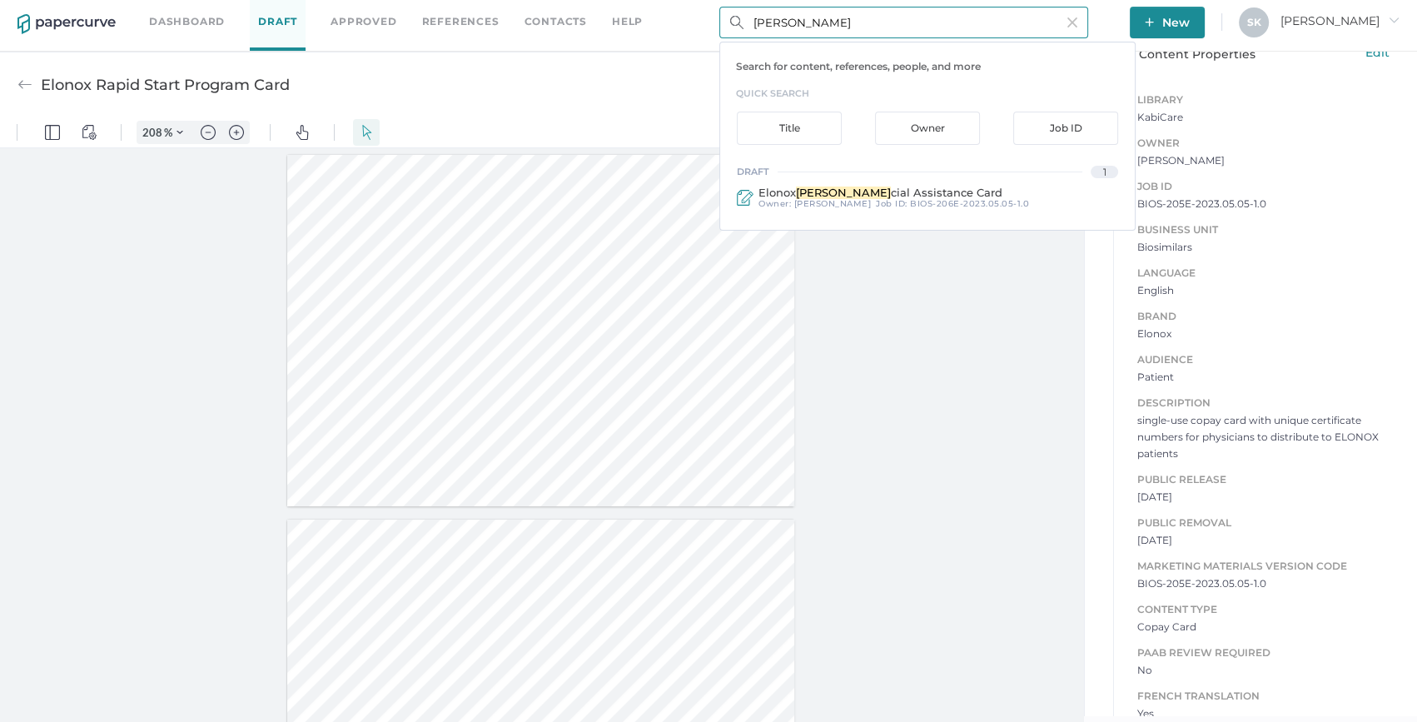
click at [1019, 24] on input "[PERSON_NAME]" at bounding box center [903, 23] width 369 height 32
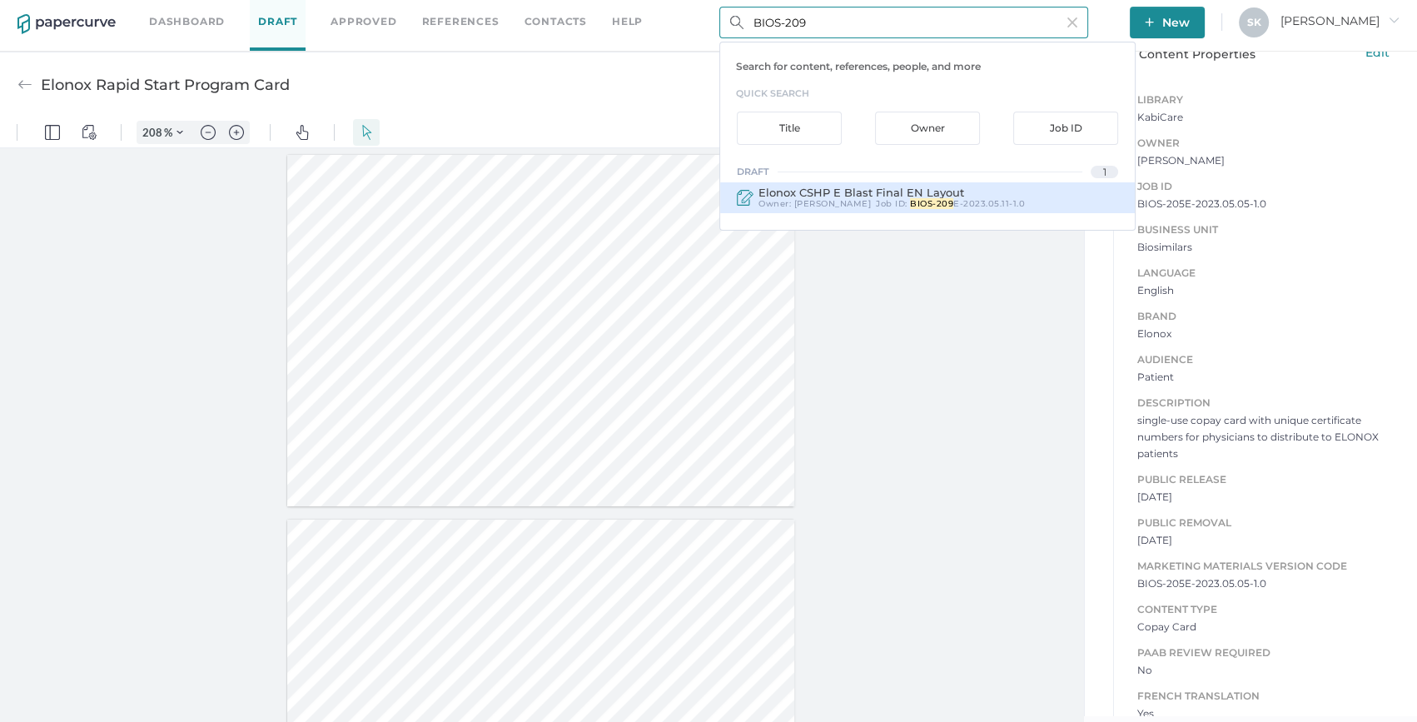
type input "BIOS-209"
click at [1005, 192] on div "Elonox CSHP E Blast Final EN Layout Owner: [PERSON_NAME] Job ID : BIOS-209 E-20…" at bounding box center [927, 197] width 415 height 31
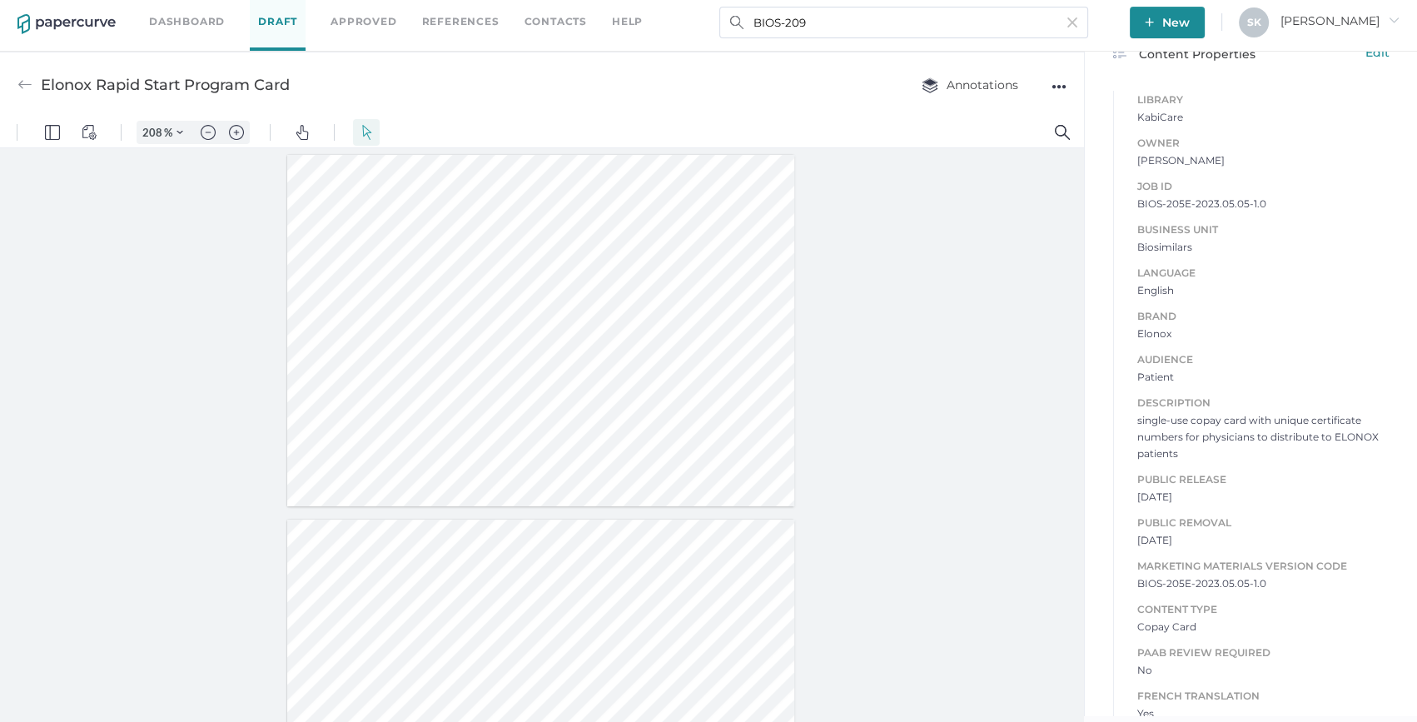
type input "Elonox CSHP E Blast Final EN Layout"
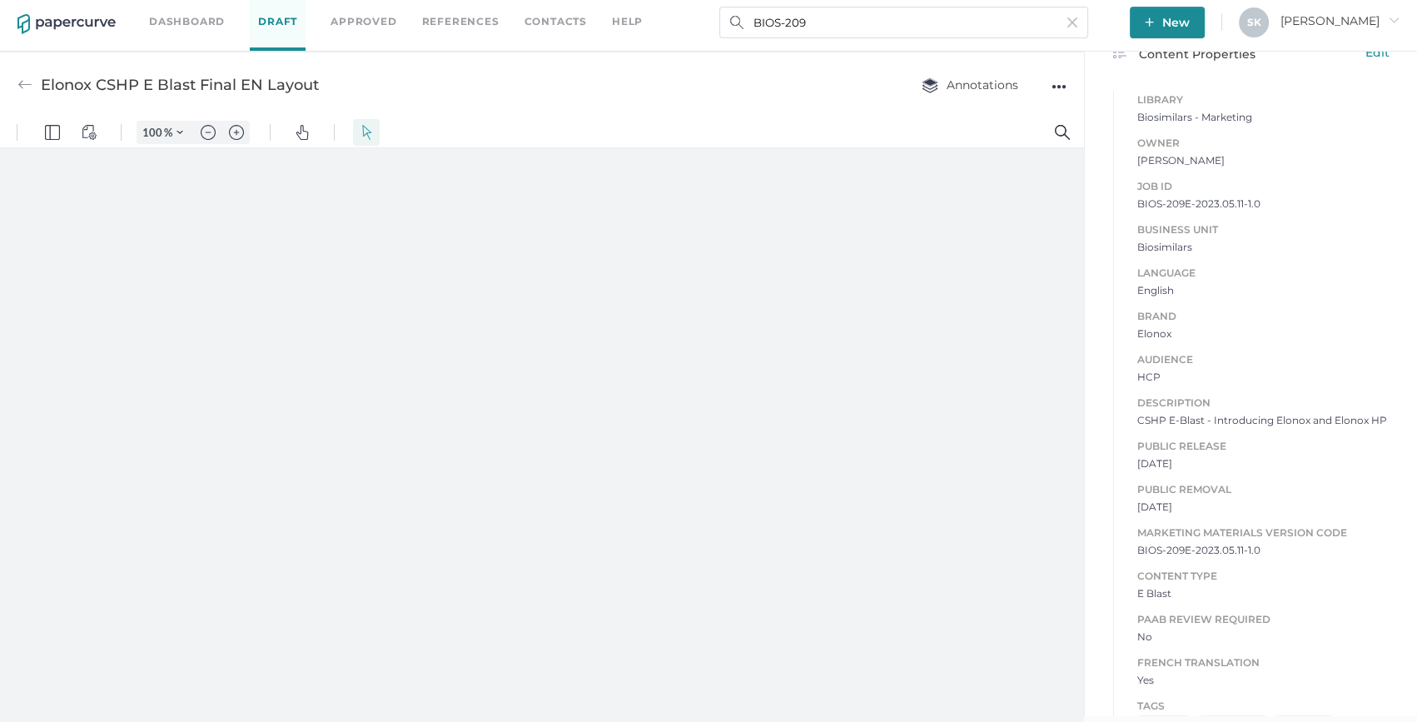
type input "208"
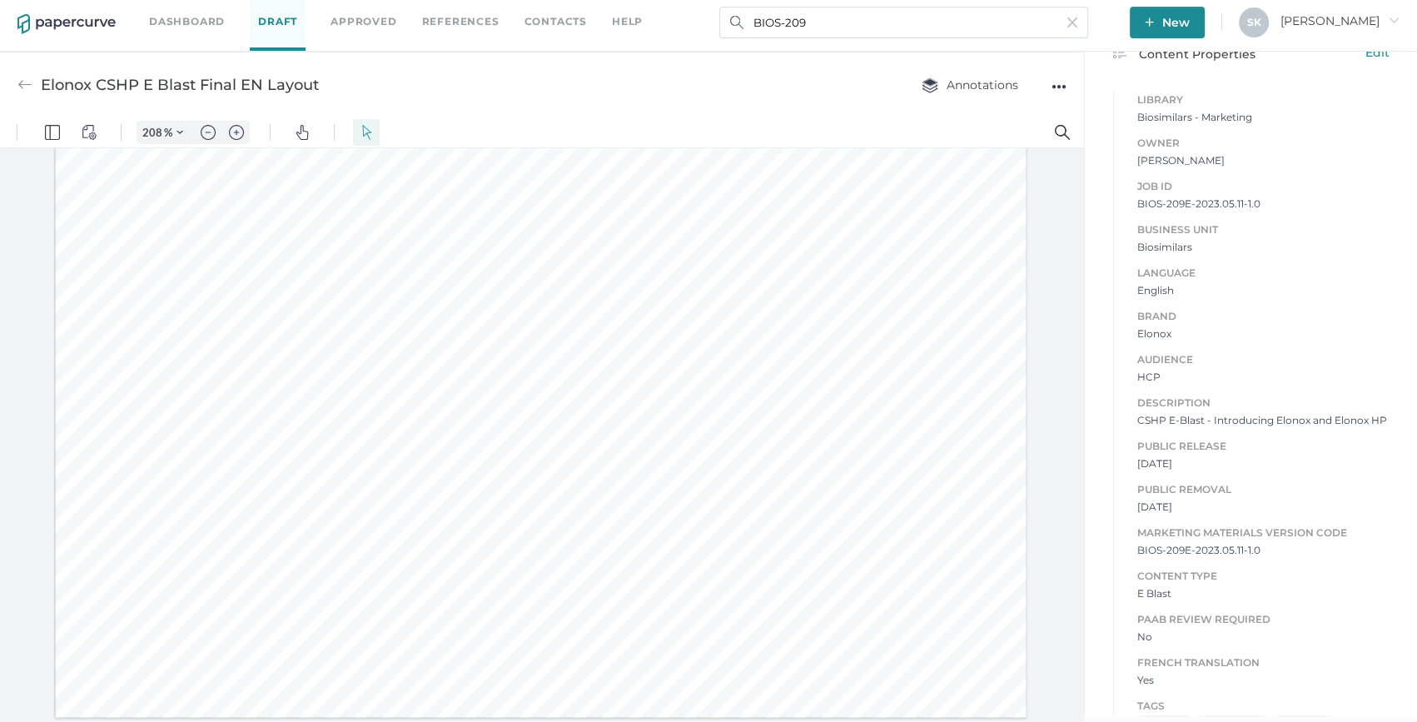
scroll to position [804, 0]
click at [988, 27] on input "BIOS-209" at bounding box center [903, 23] width 369 height 32
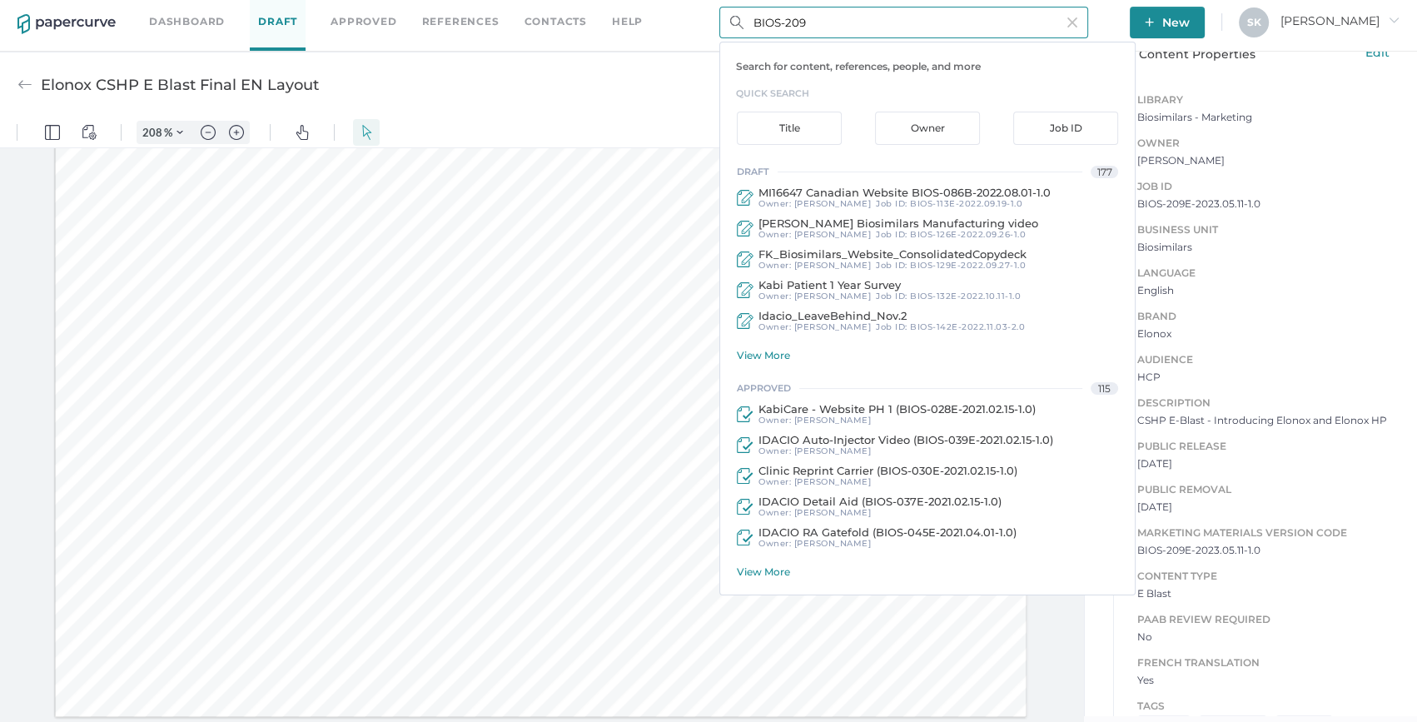
click at [988, 27] on input "BIOS-209" at bounding box center [903, 23] width 369 height 32
type input "BIOS-153"
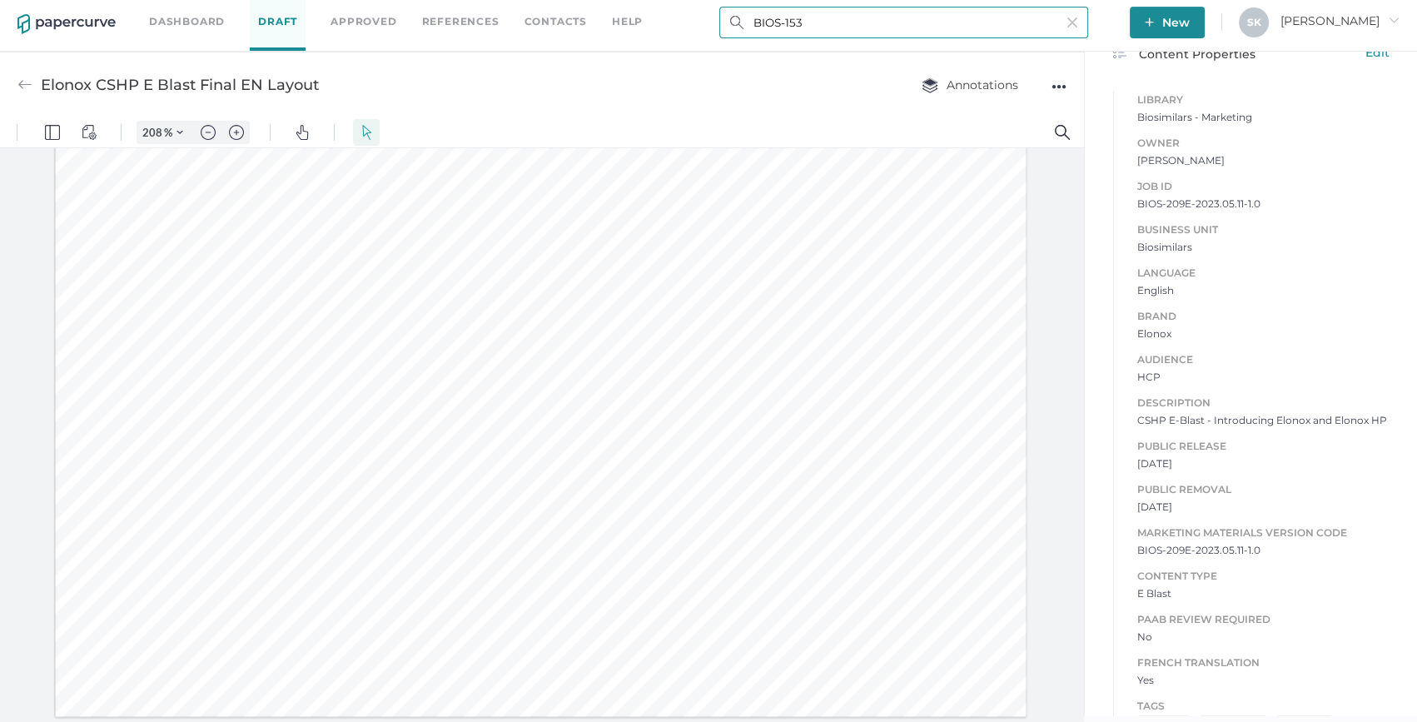
click at [919, 30] on input "BIOS-153" at bounding box center [903, 23] width 369 height 32
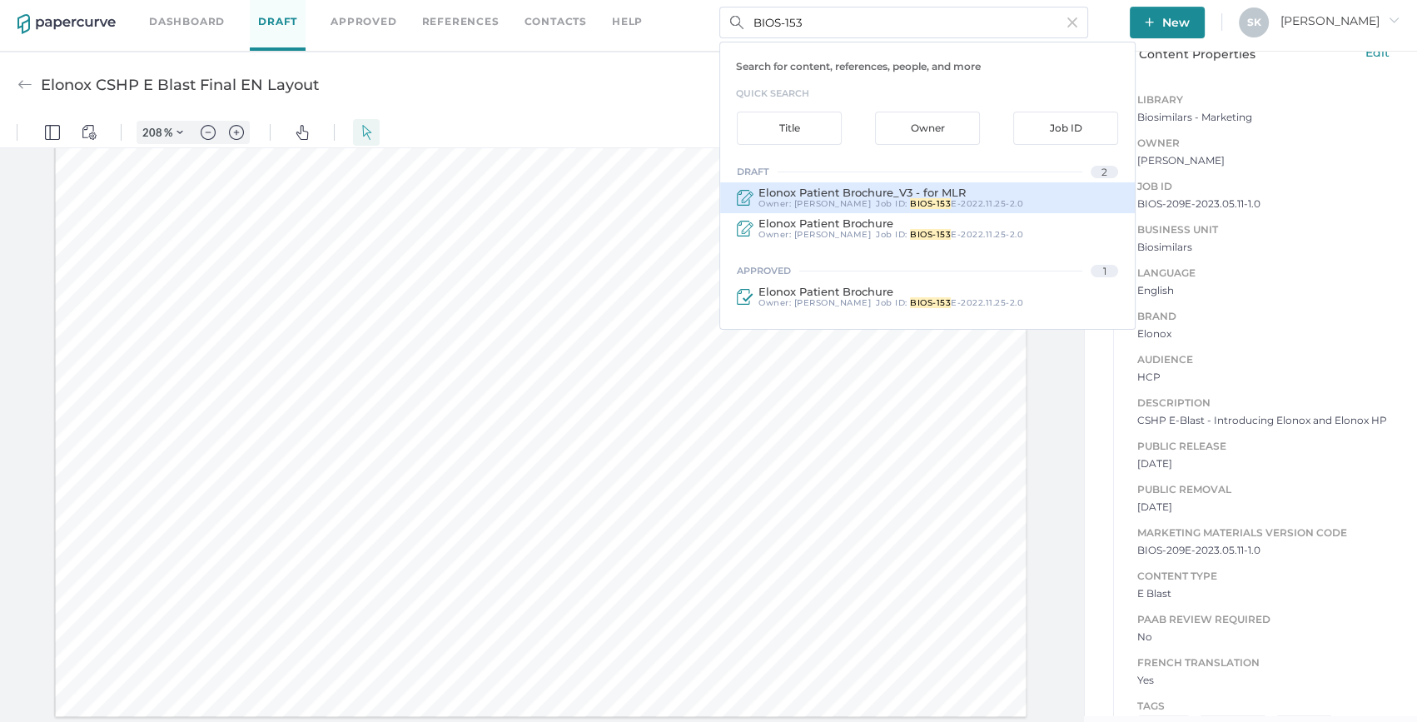
click at [878, 182] on div "Elonox Patient Brochure_V3 - for MLR Owner: [PERSON_NAME] Job ID : BIOS-153 E-2…" at bounding box center [927, 197] width 415 height 31
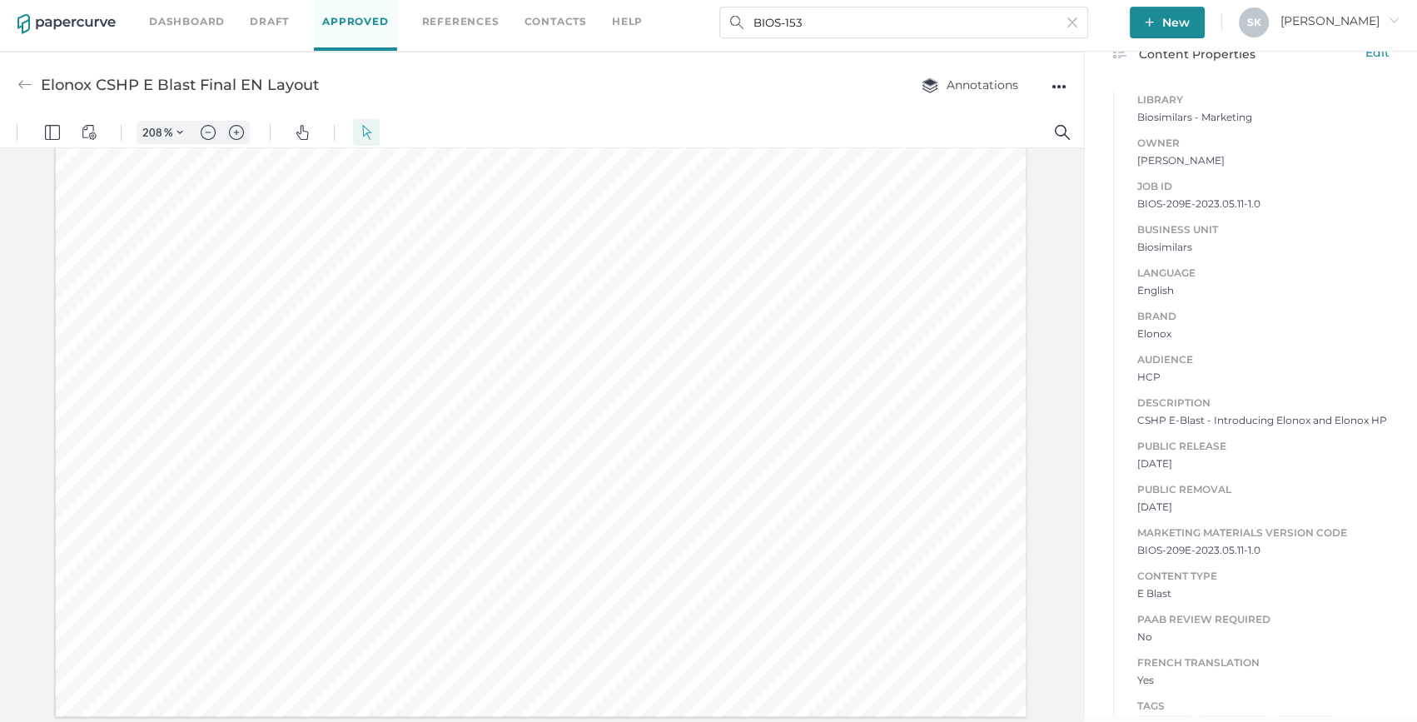
type input "Elonox Patient Brochure"
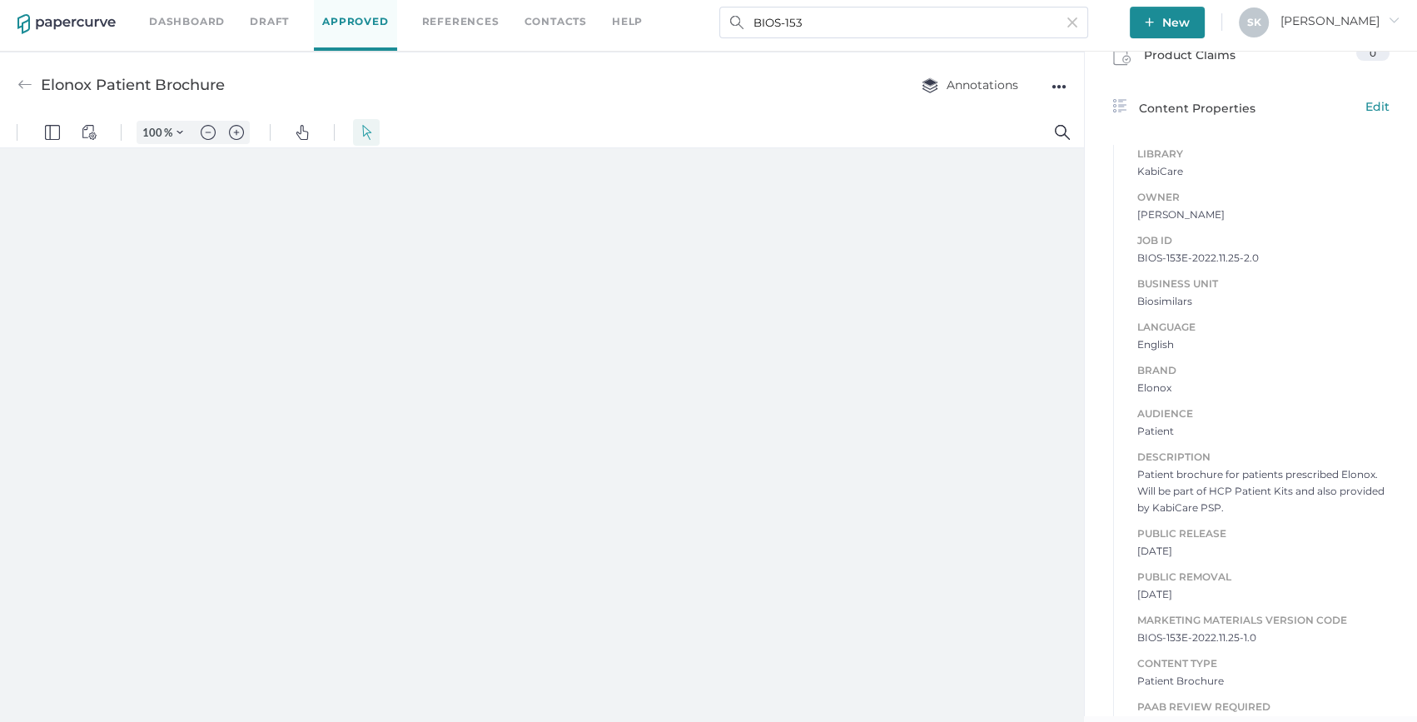
type input "208"
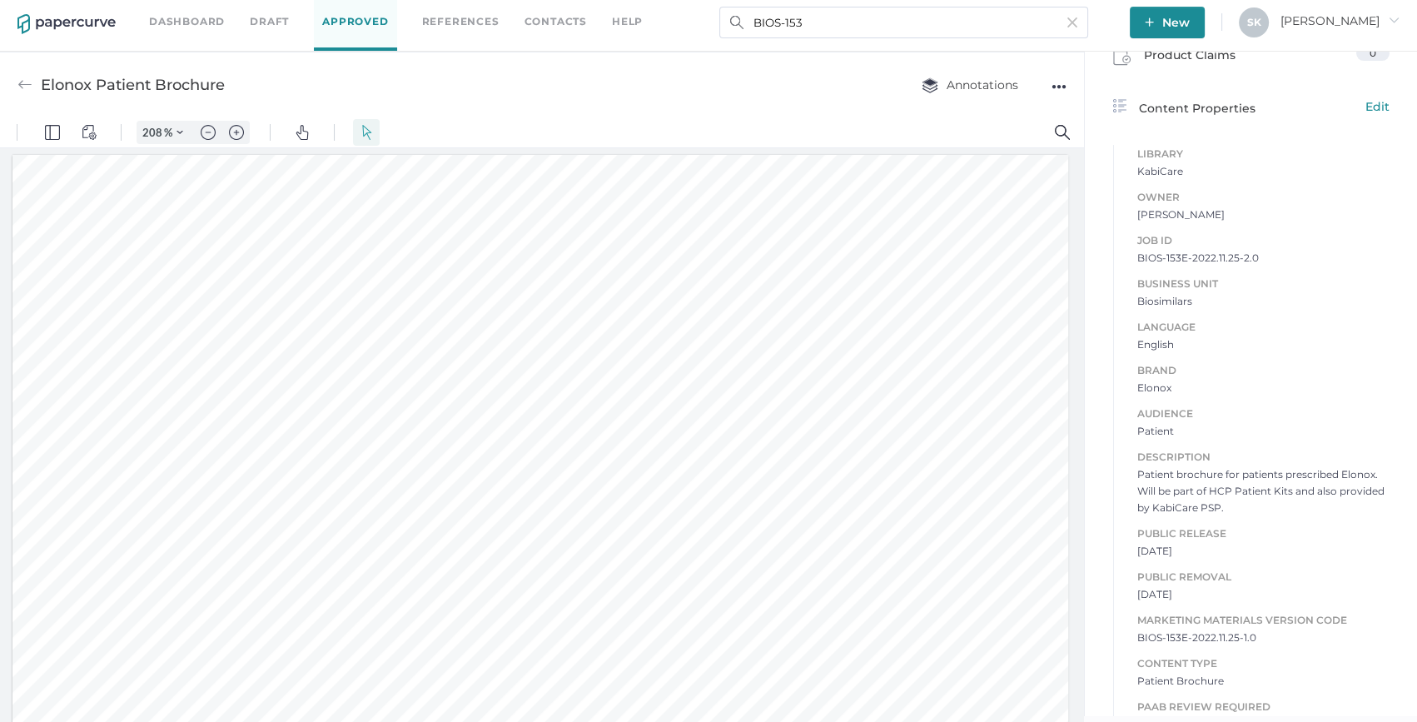
scroll to position [2, 0]
click at [945, 12] on input "BIOS-153" at bounding box center [903, 23] width 369 height 32
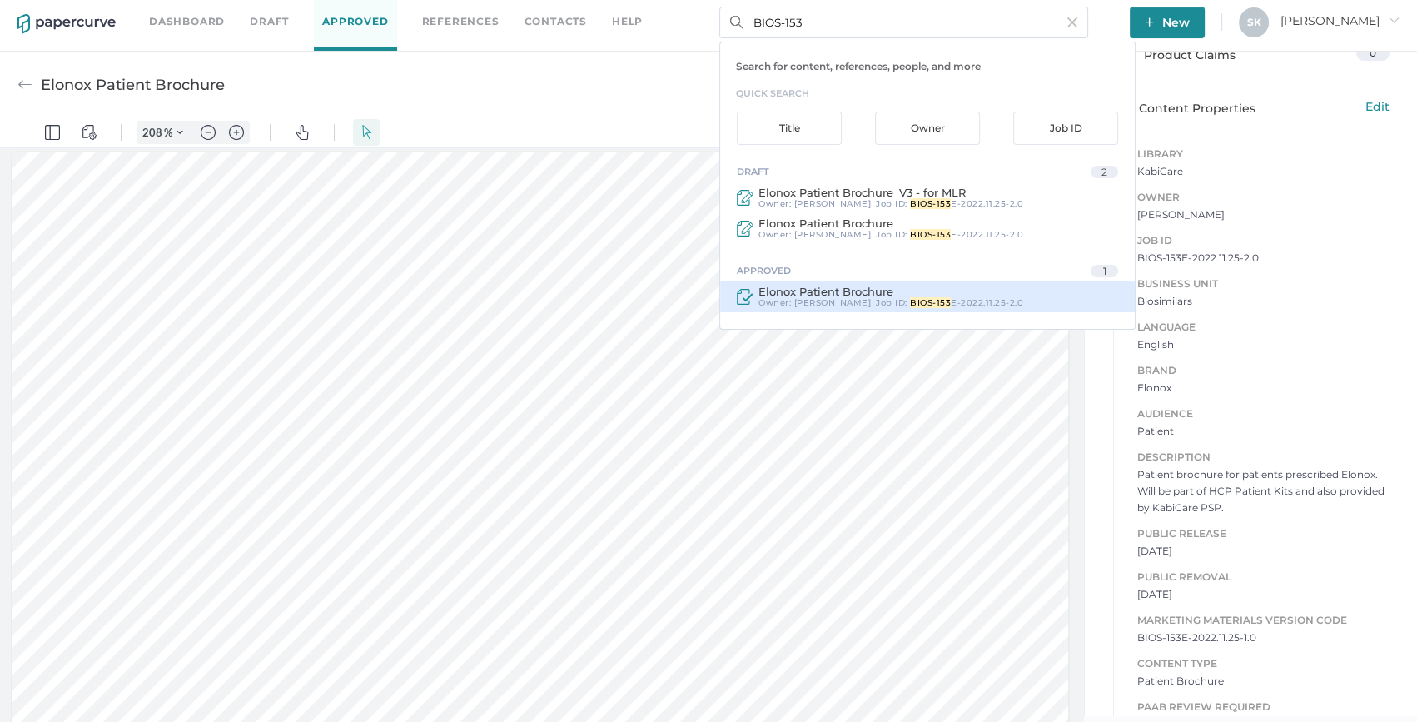
click at [917, 310] on div "Elonox Patient Brochure Owner: [PERSON_NAME] Job ID : BIOS-153 E-2022.11.25-2.0" at bounding box center [927, 296] width 415 height 31
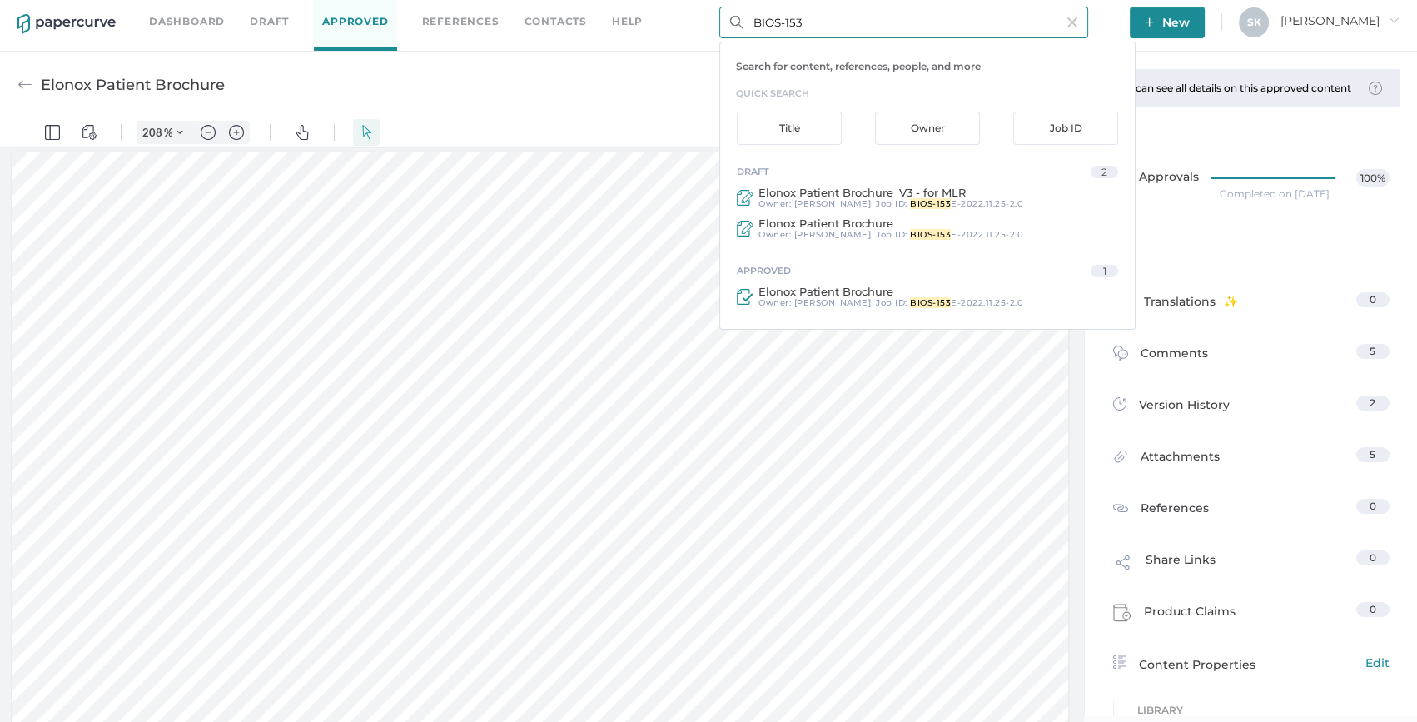
click at [895, 13] on input "BIOS-153" at bounding box center [903, 23] width 369 height 32
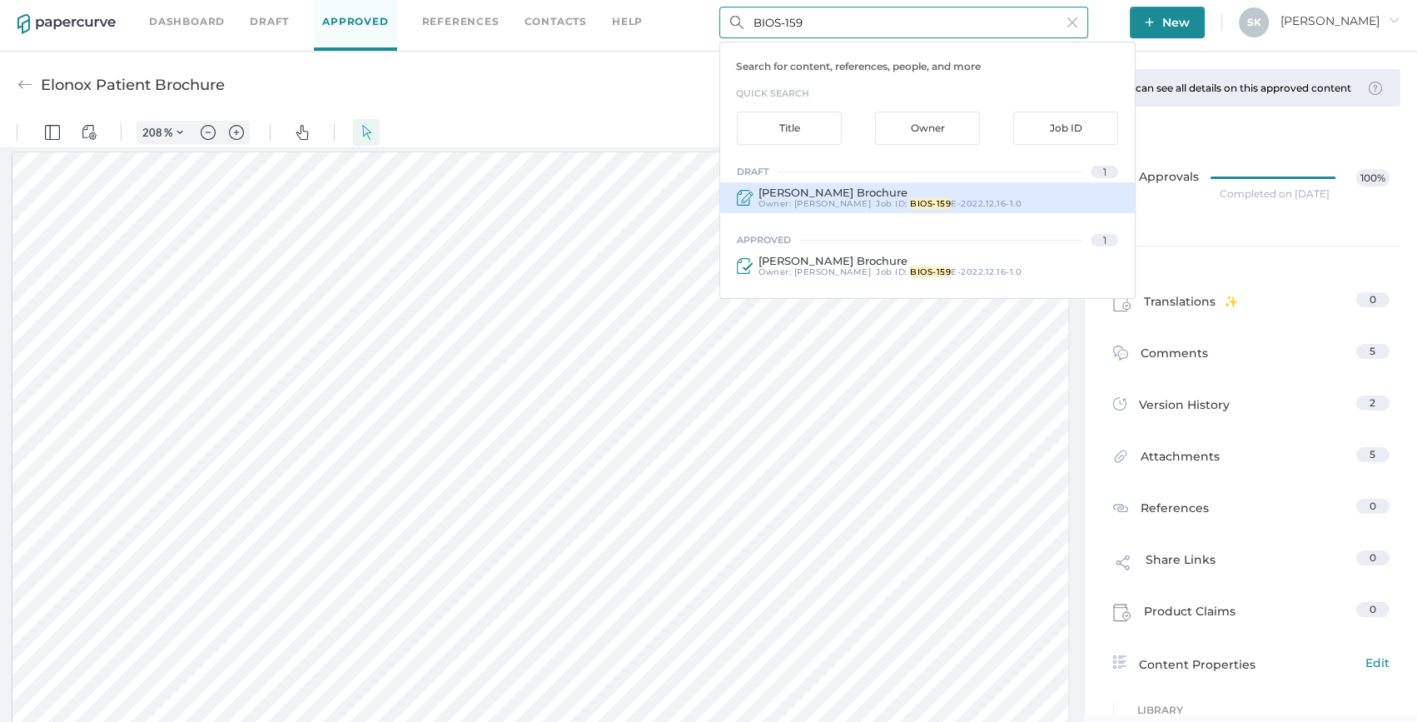
type input "BIOS-159"
click at [982, 208] on div "[PERSON_NAME] Brochure Owner: [PERSON_NAME] Job ID : BIOS-159 E-2022.12.16-1.0" at bounding box center [927, 197] width 415 height 31
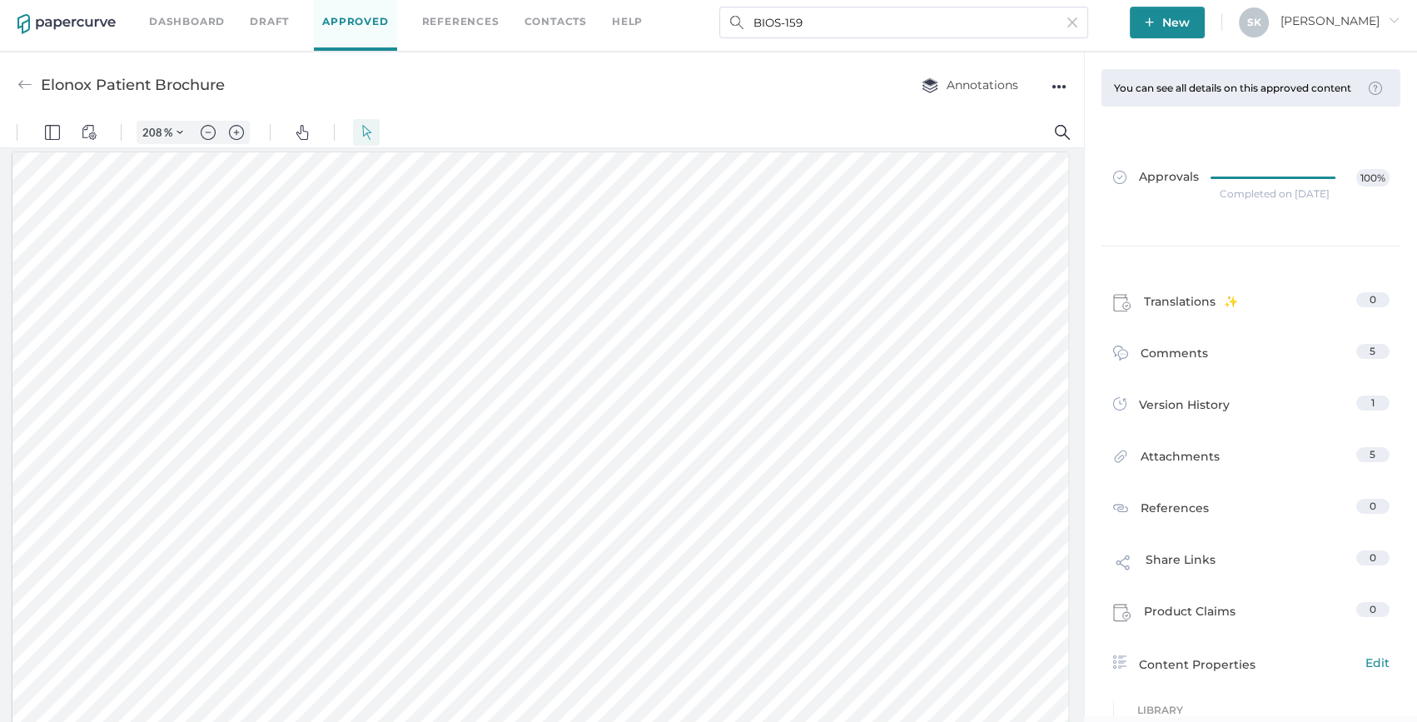
type input "[PERSON_NAME] Brochure"
type input "208"
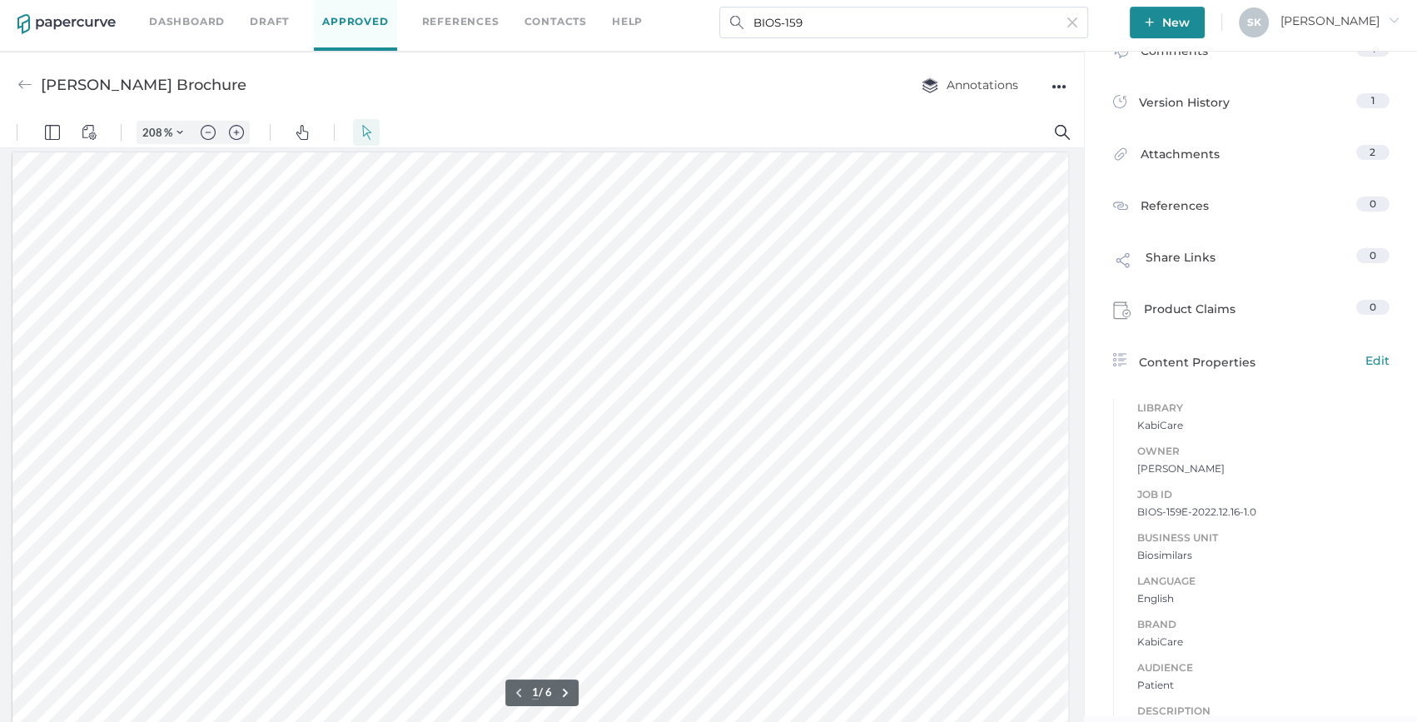
scroll to position [663, 0]
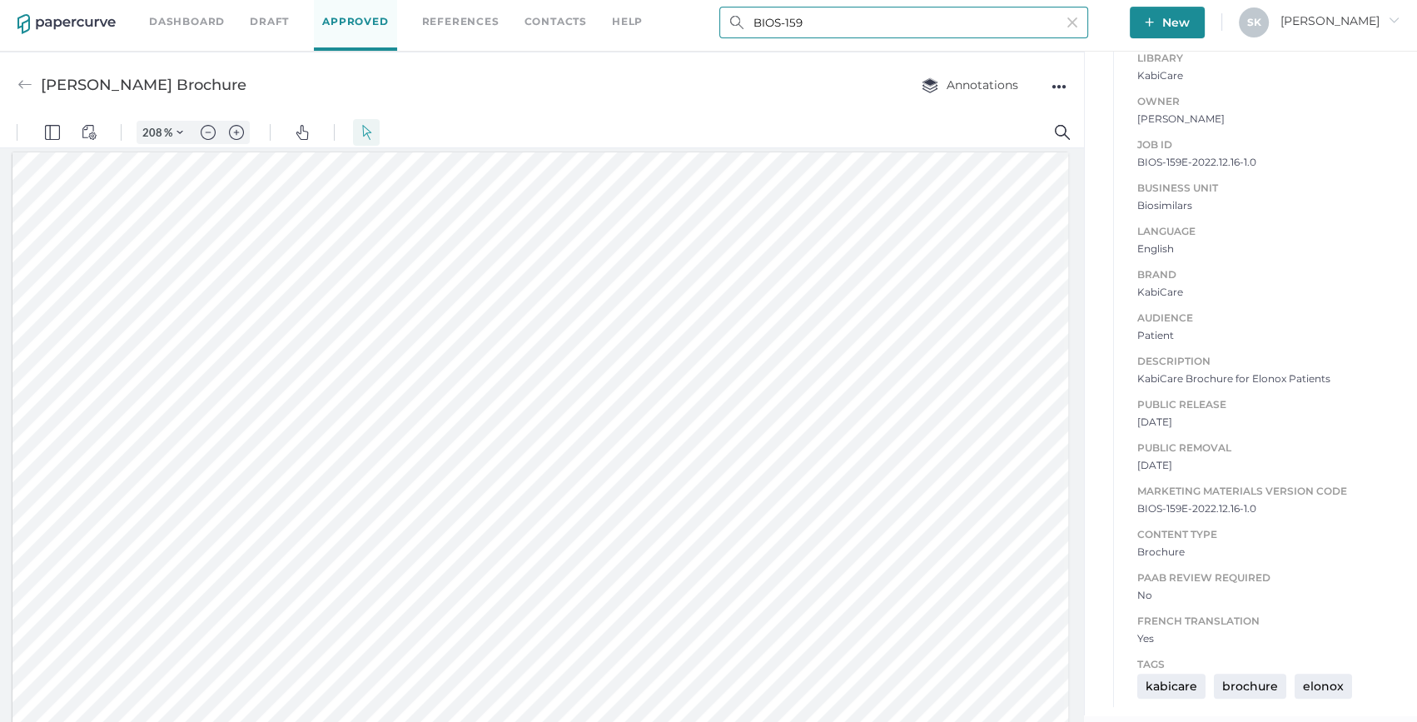
click at [837, 18] on input "BIOS-159" at bounding box center [903, 23] width 369 height 32
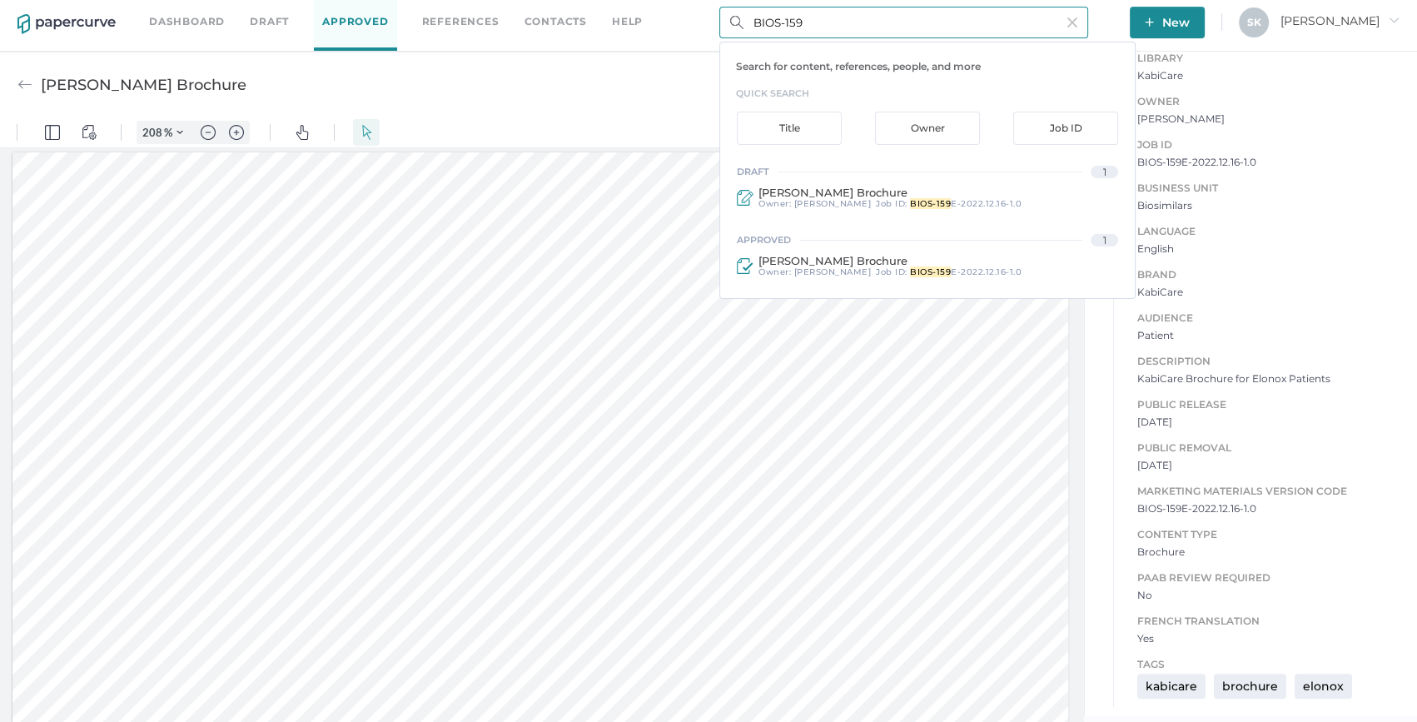
click at [837, 18] on input "BIOS-159" at bounding box center [903, 23] width 369 height 32
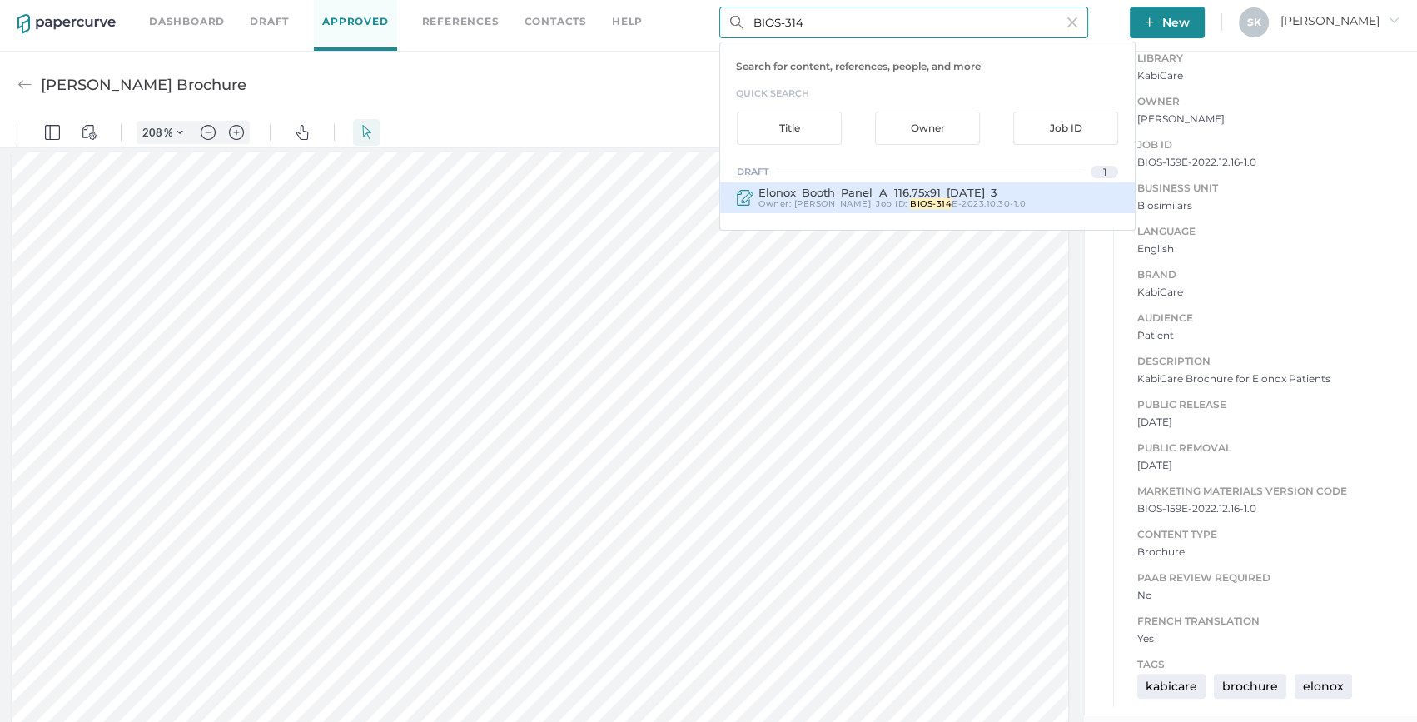
type input "BIOS-314"
click at [1034, 209] on div "Elonox_Booth_Panel_A_116.75x91_[DATE]_3 Owner: [PERSON_NAME] Job ID : BIOS-314 …" at bounding box center [927, 197] width 415 height 31
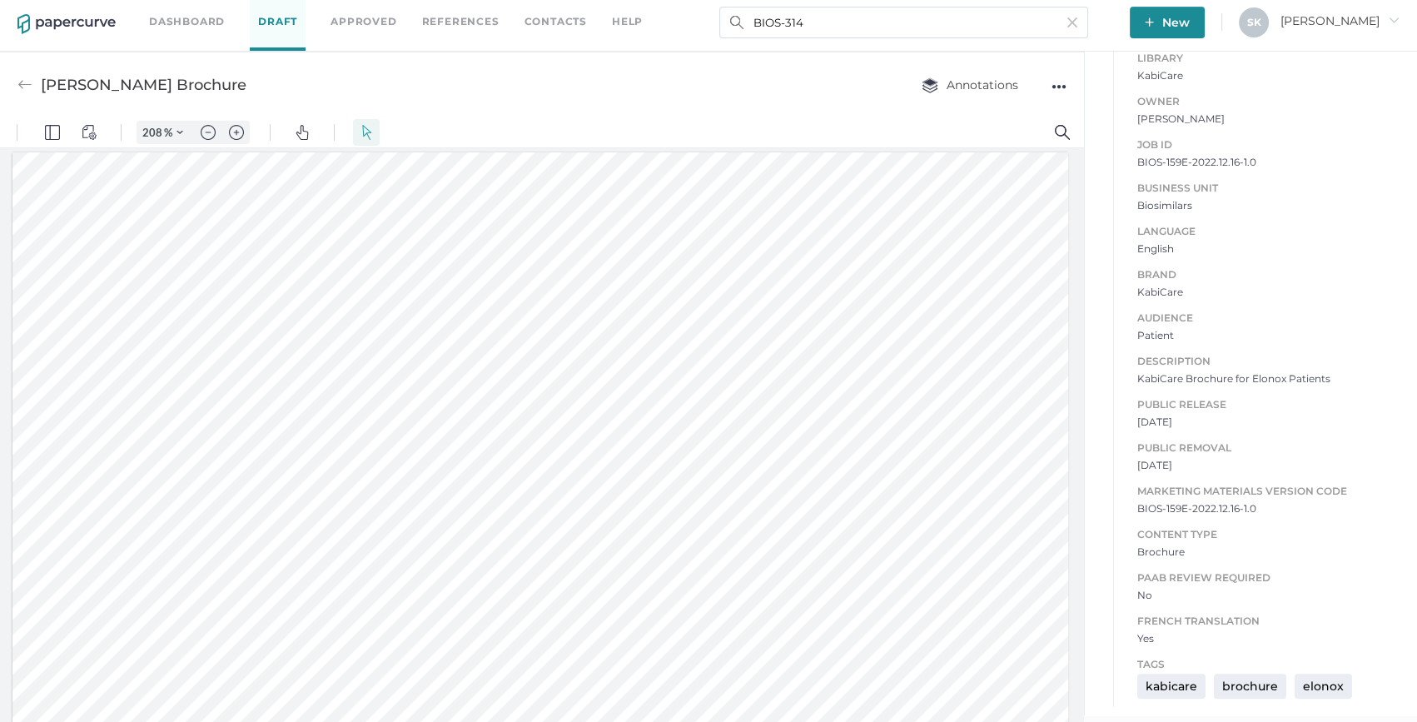
type input "Elonox_Booth_Panel_A_116.75x91_[DATE]_3"
type input "100"
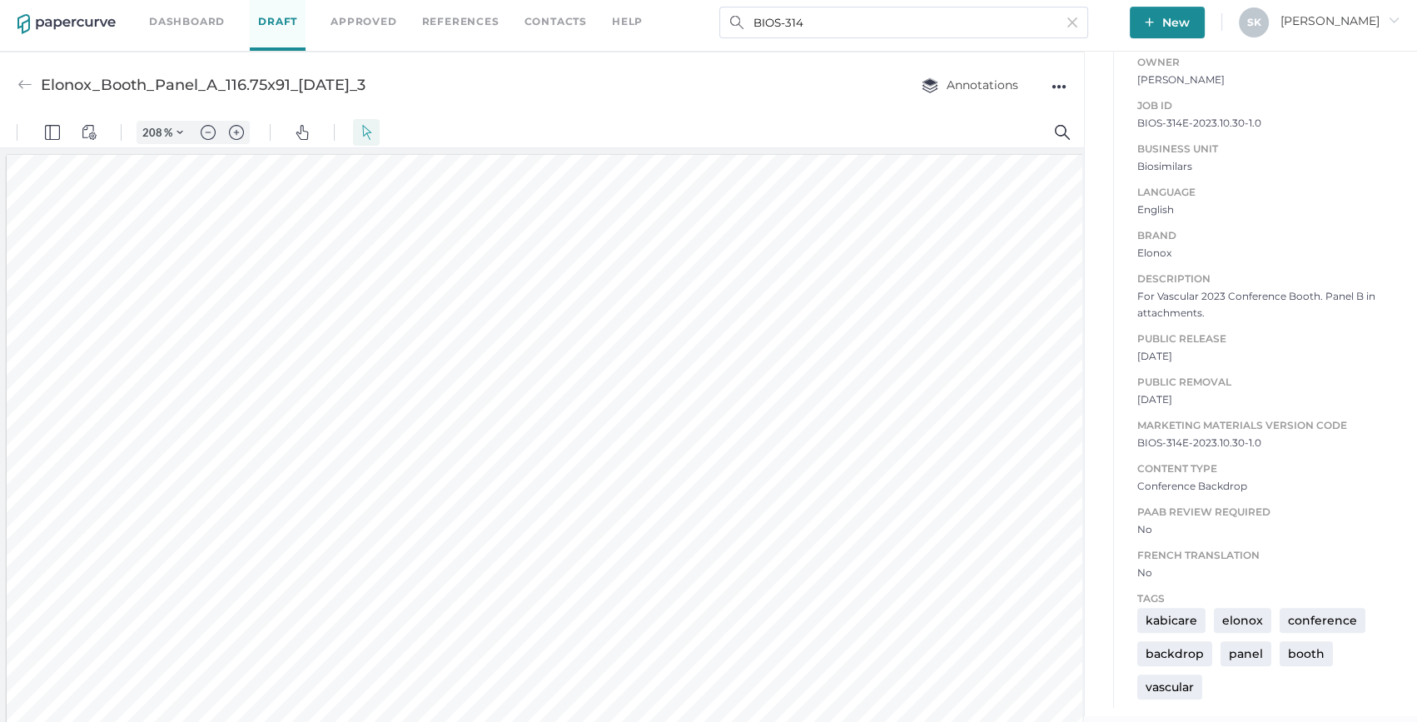
scroll to position [6, 0]
click at [210, 131] on img "Zoom out" at bounding box center [208, 132] width 15 height 15
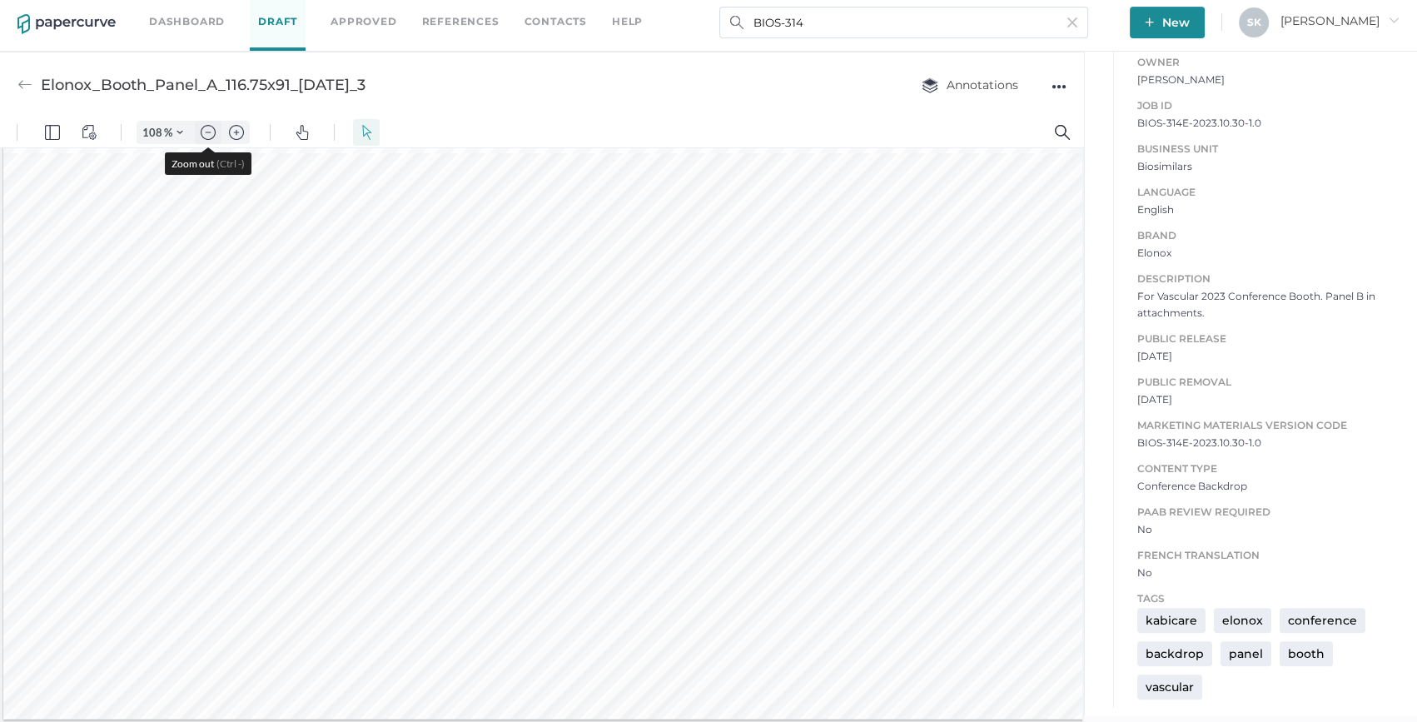
click at [210, 131] on img "Zoom out" at bounding box center [208, 132] width 15 height 15
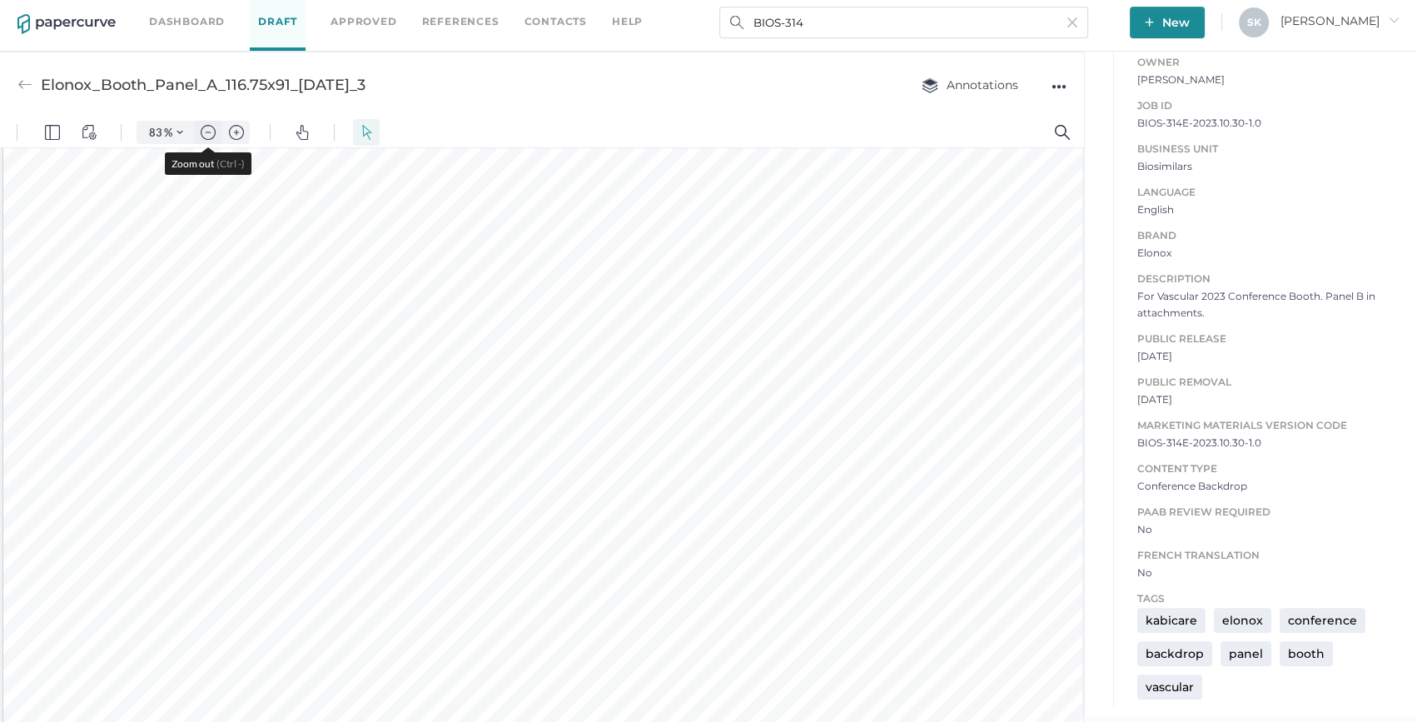
click at [210, 131] on img "Zoom out" at bounding box center [208, 132] width 15 height 15
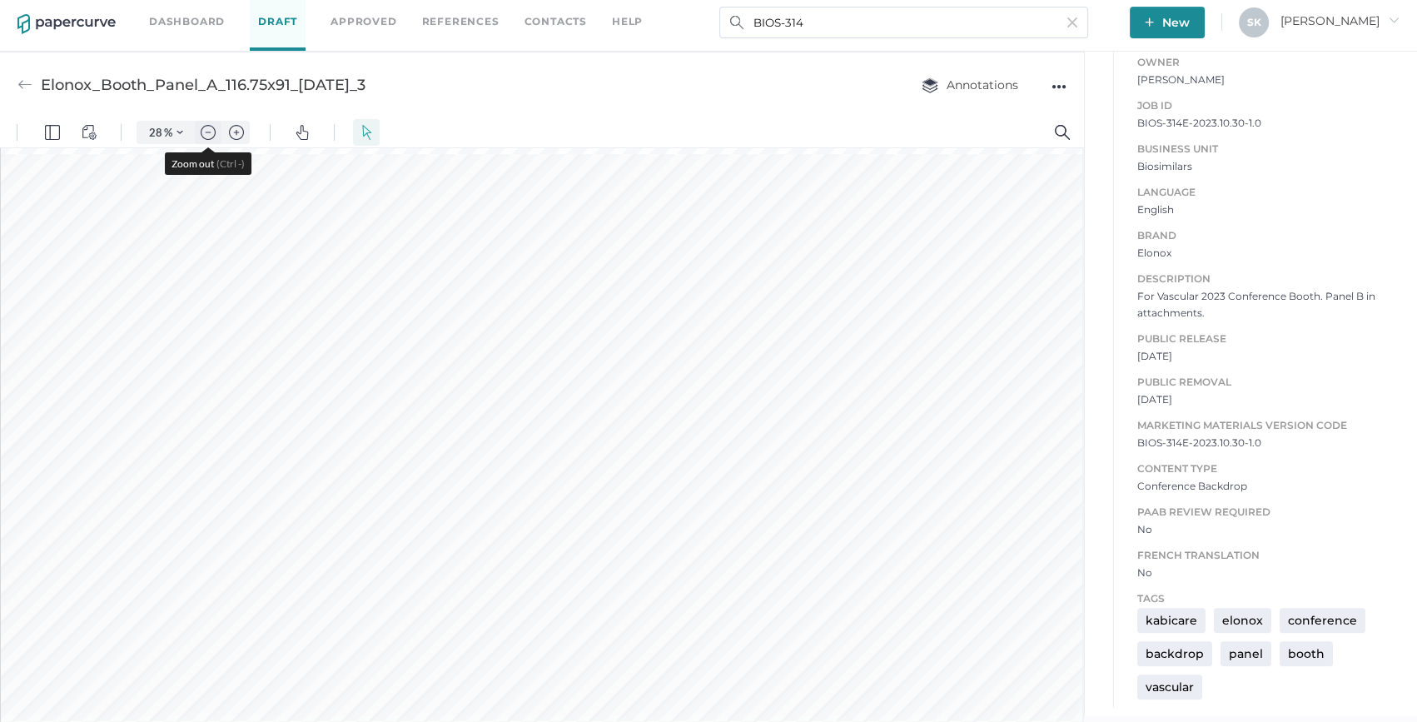
click at [210, 131] on img "Zoom out" at bounding box center [208, 132] width 15 height 15
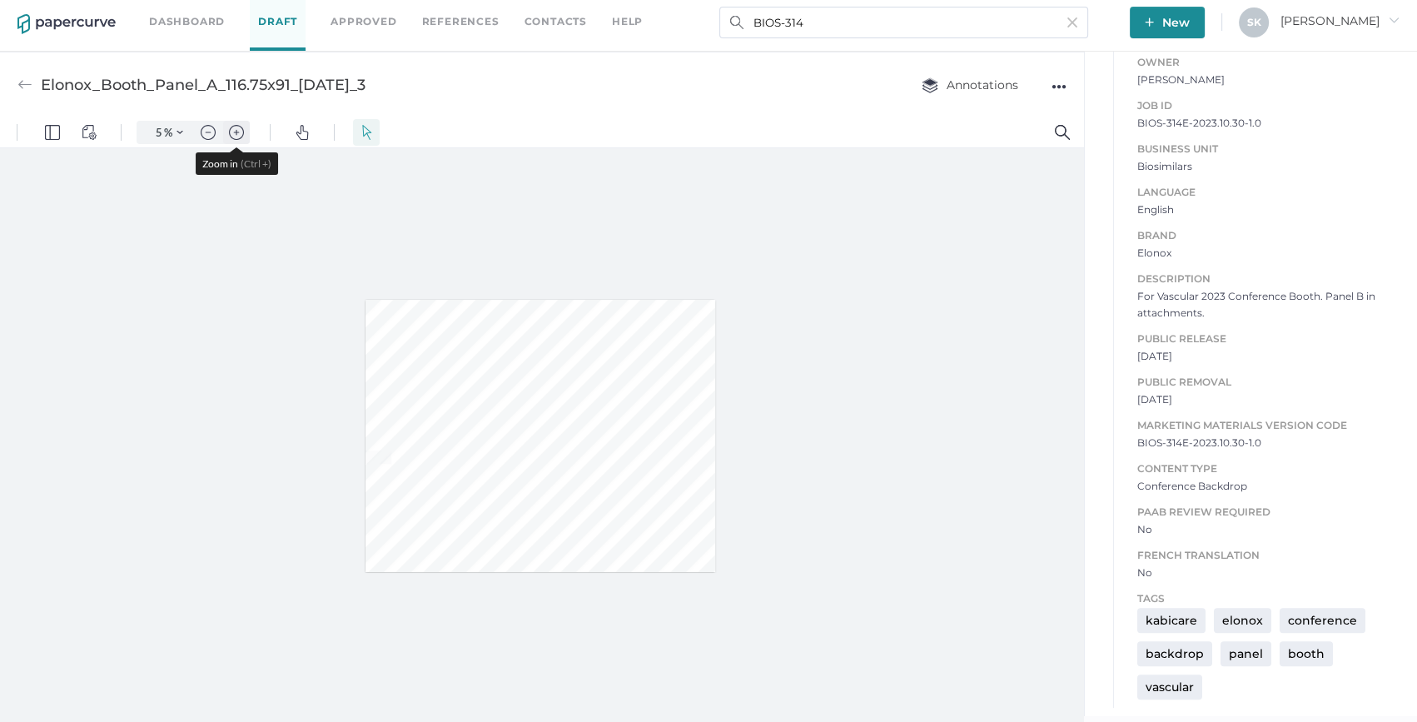
click at [229, 127] on img "Zoom in" at bounding box center [236, 132] width 15 height 15
type input "13"
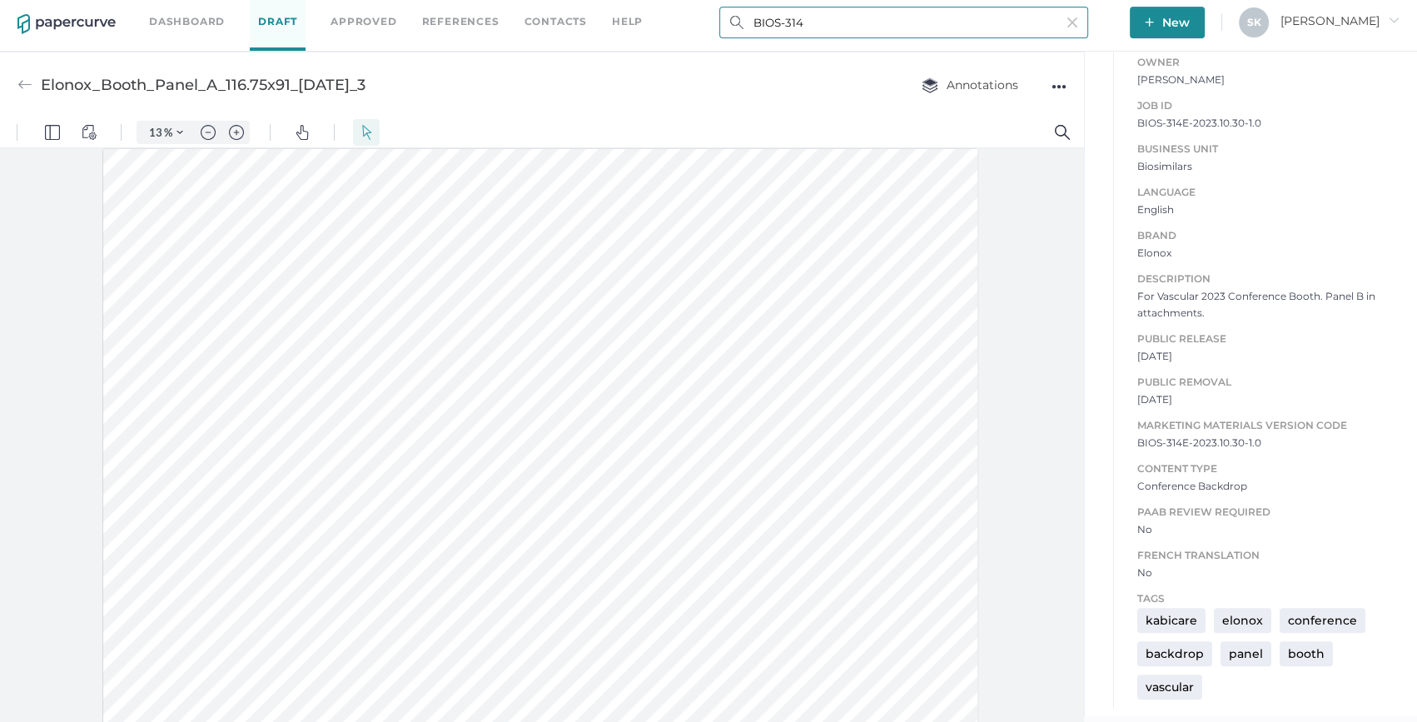
click at [782, 20] on input "BIOS-314" at bounding box center [903, 23] width 369 height 32
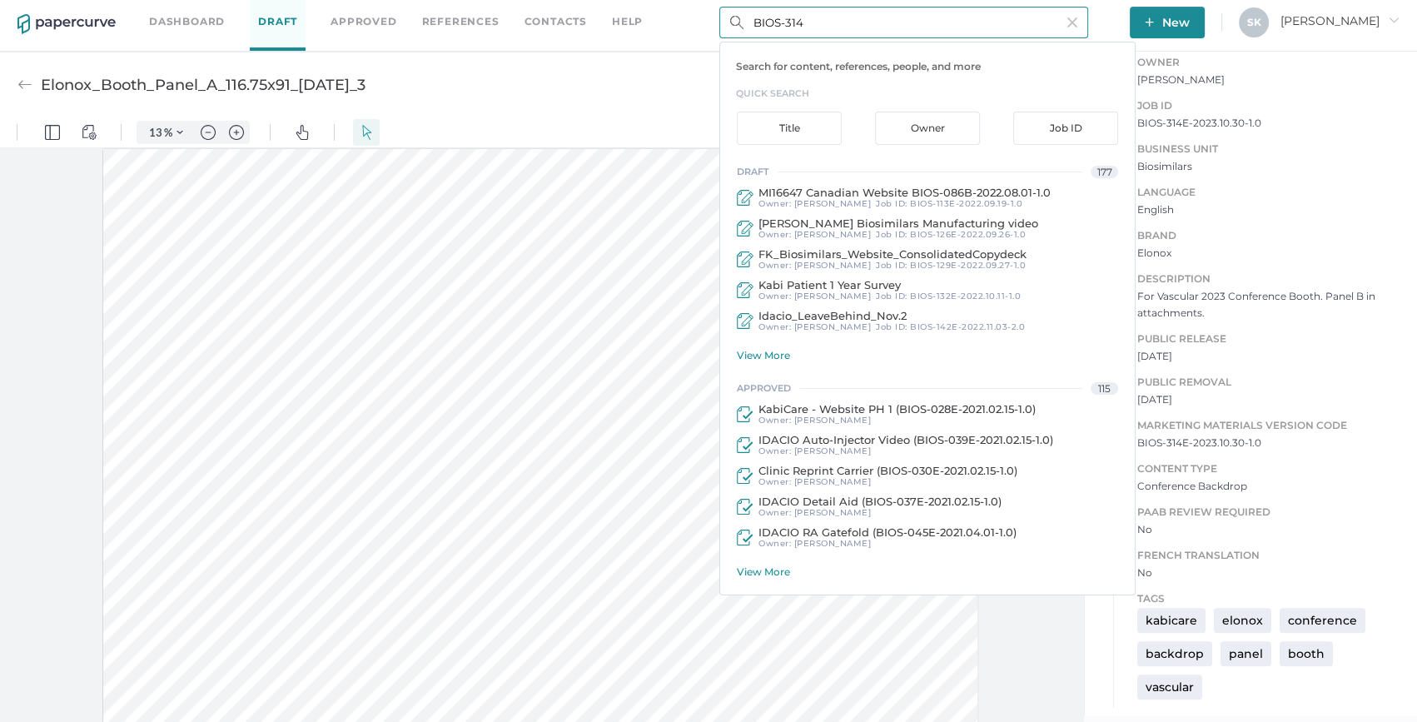
click at [782, 20] on input "BIOS-314" at bounding box center [903, 23] width 369 height 32
click at [788, 20] on input "BIOS-314" at bounding box center [903, 23] width 369 height 32
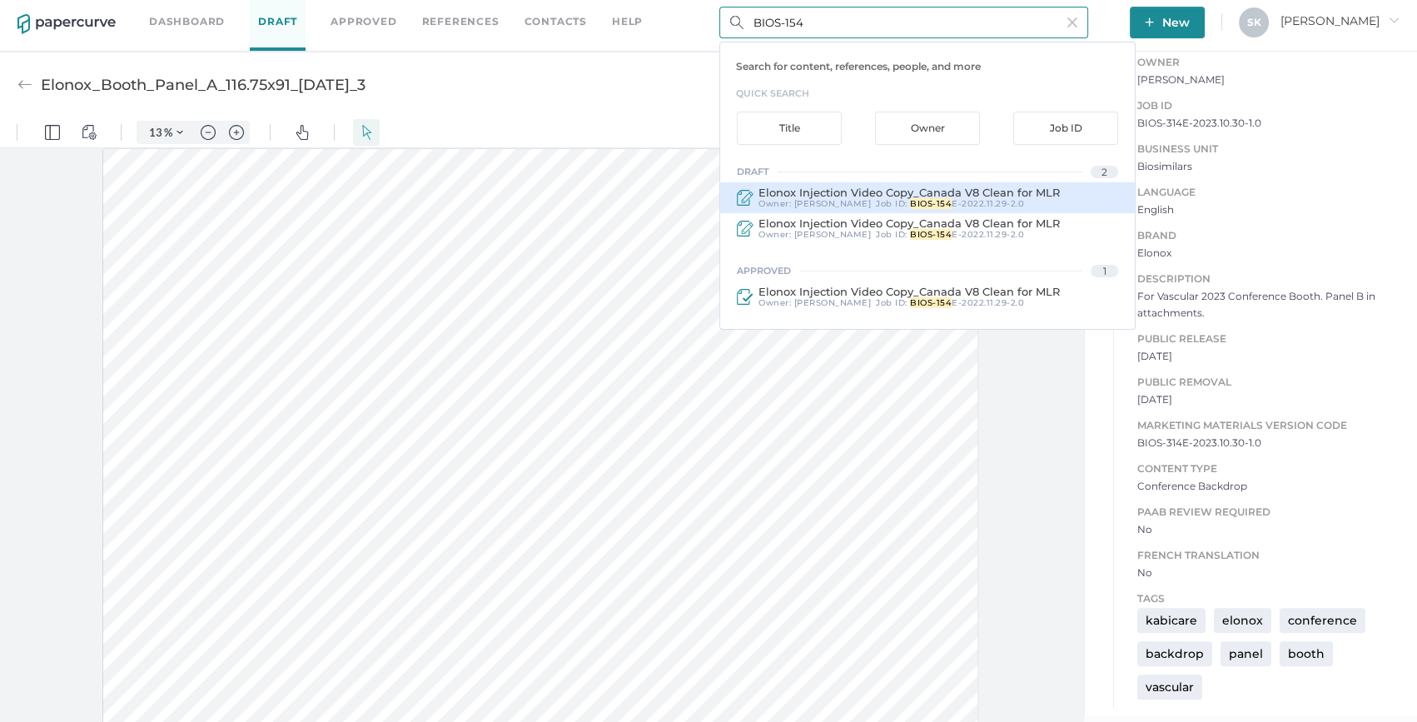
type input "BIOS-154"
click at [1079, 206] on div "Elonox Injection Video Copy_Canada V8 Clean for MLR Owner: [PERSON_NAME] Job ID…" at bounding box center [927, 197] width 415 height 31
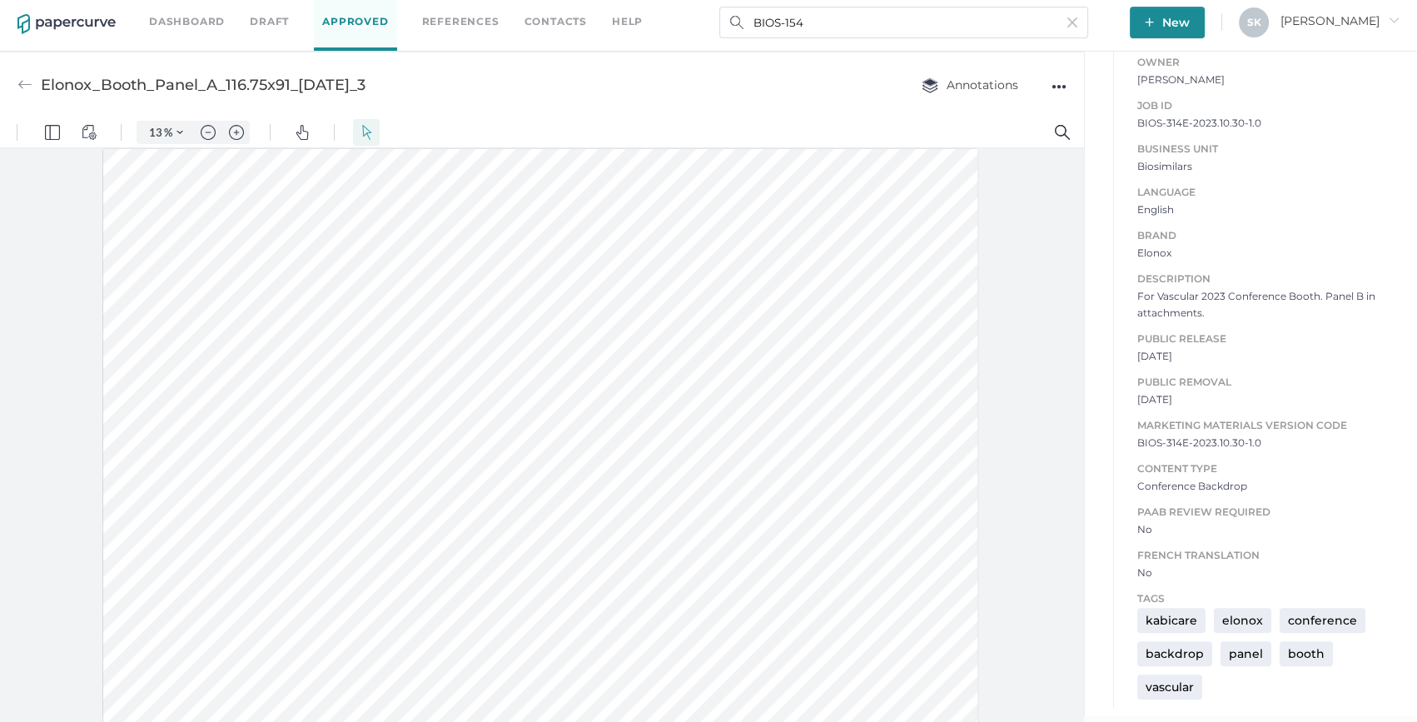
type input "Elonox Injection Video Copy_Canada V8 Clean for MLR"
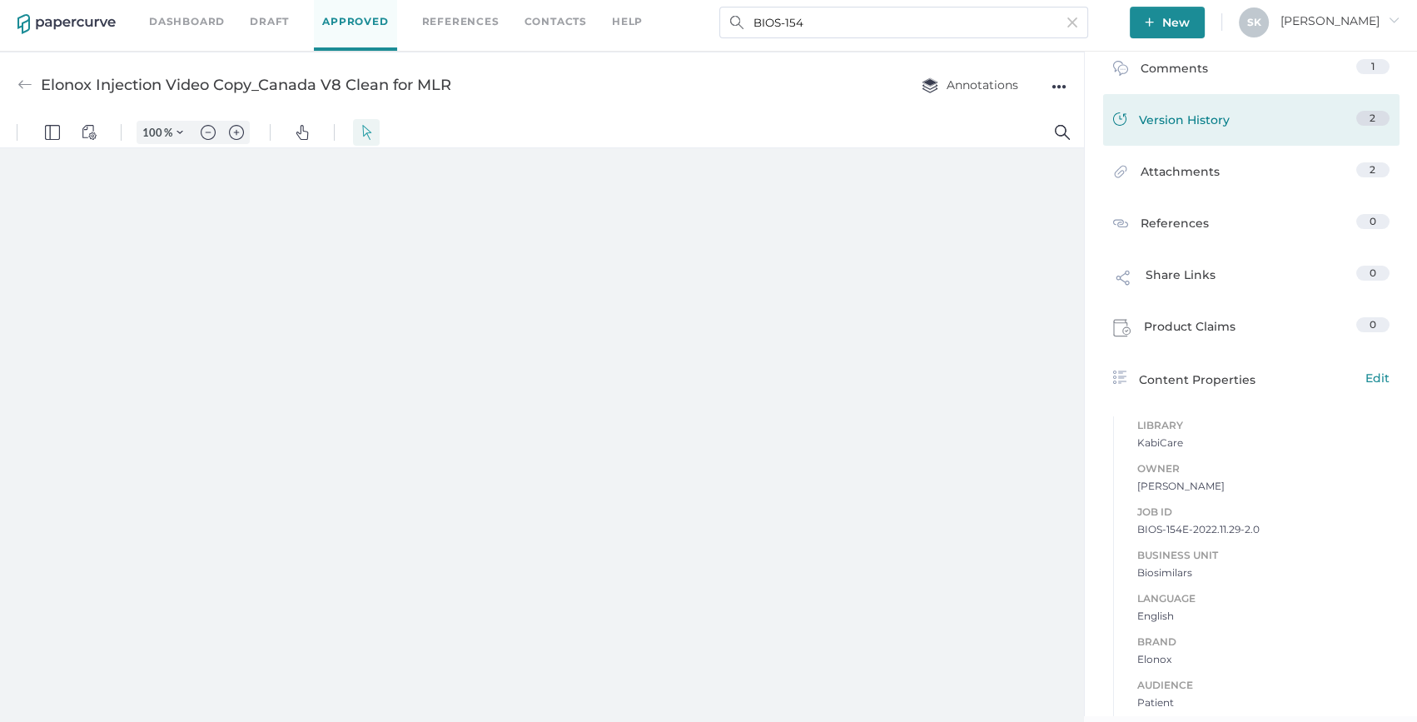
type input "13"
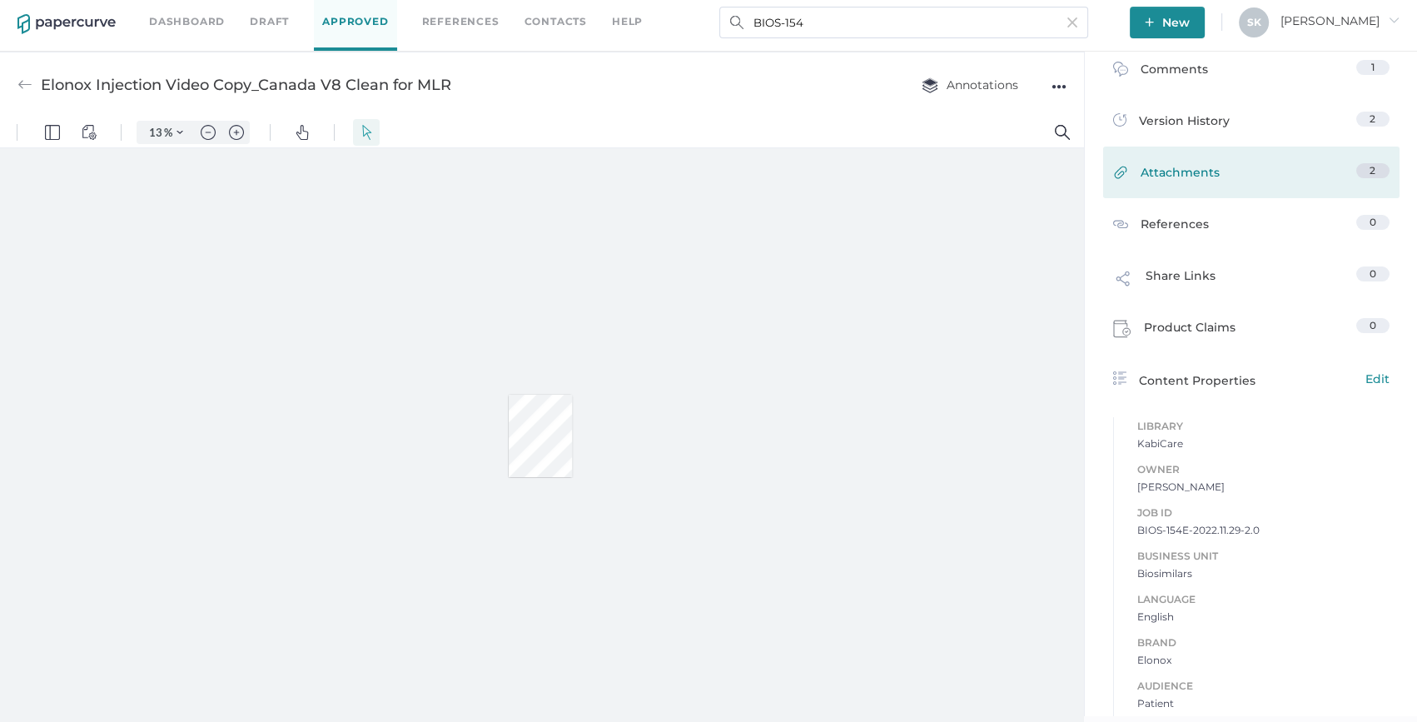
click at [1247, 188] on link "Attachments 2" at bounding box center [1251, 176] width 276 height 26
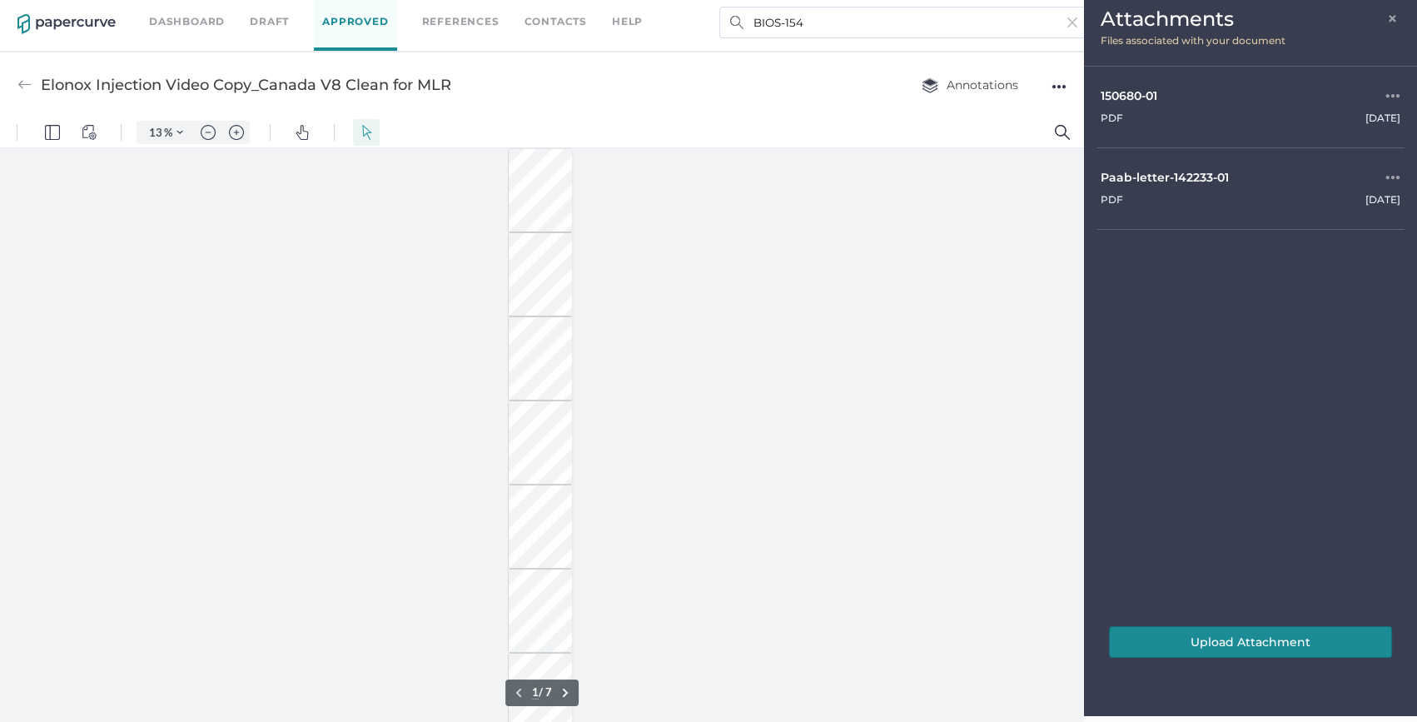
click at [1206, 632] on button "Upload Attachment" at bounding box center [1250, 642] width 283 height 32
type input "2"
